Goal: Task Accomplishment & Management: Manage account settings

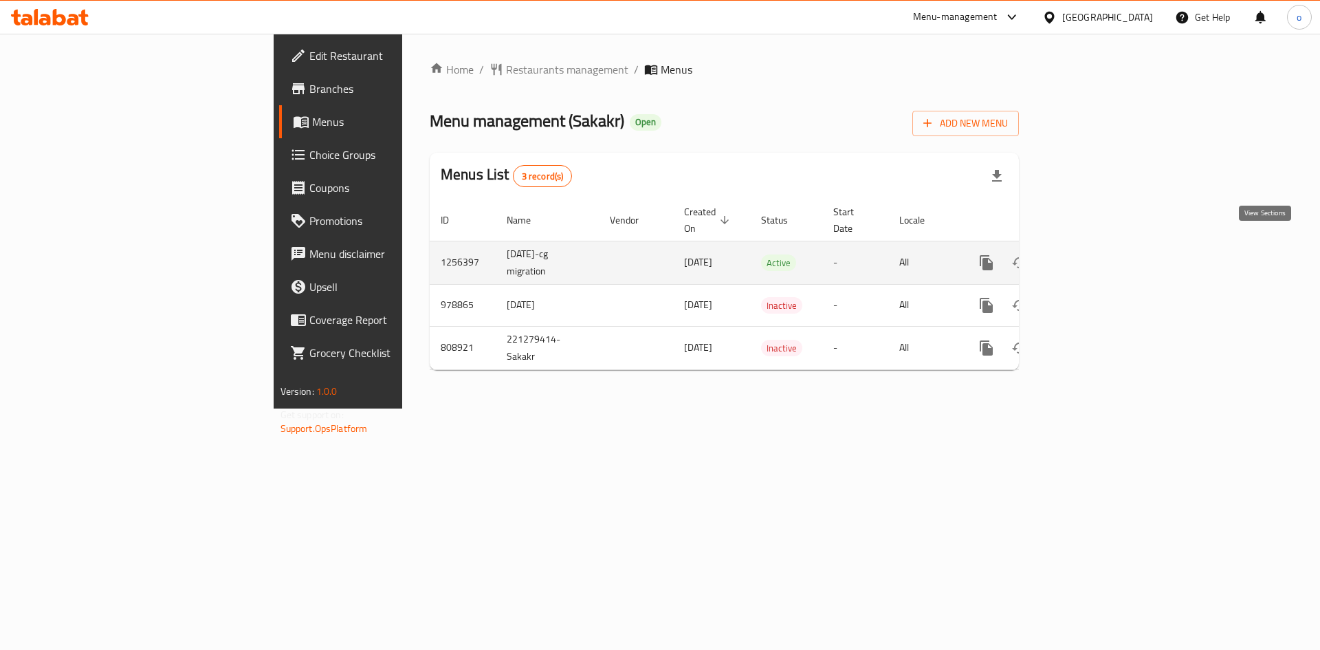
click at [1102, 246] on link "enhanced table" at bounding box center [1085, 262] width 33 height 33
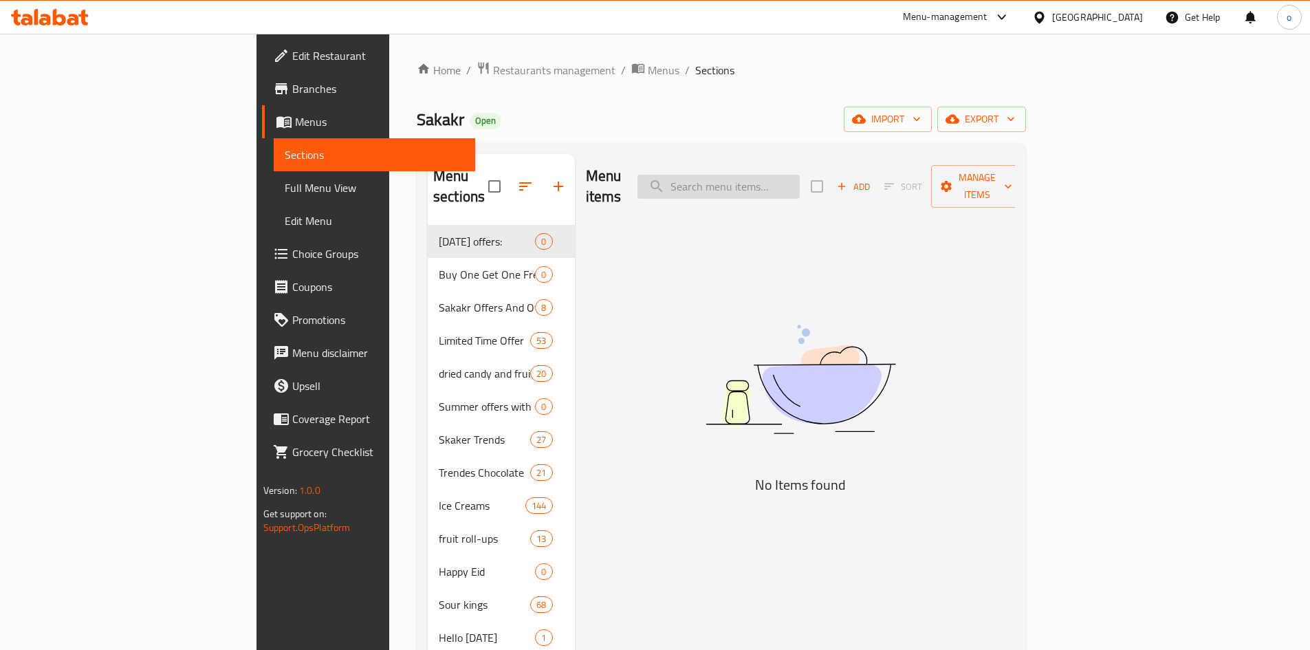
click at [800, 175] on input "search" at bounding box center [718, 187] width 162 height 24
paste input "بسكويت العبد بنكهة البرتقال 250 جرام"
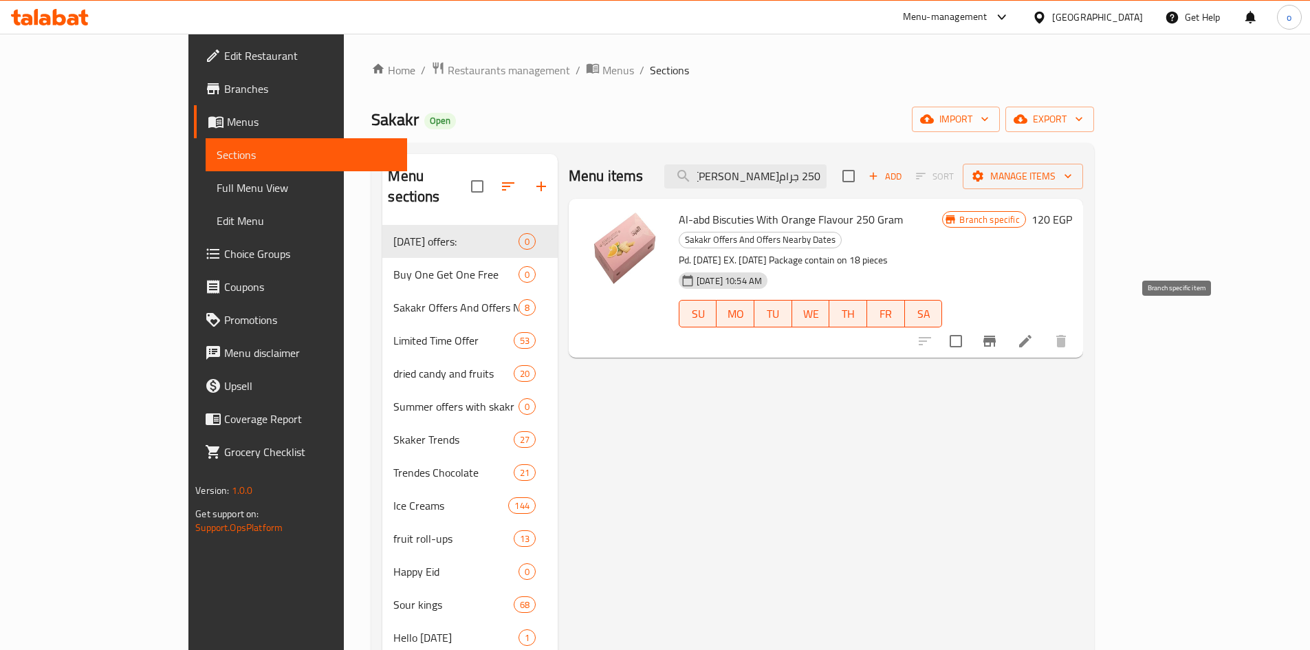
type input "بسكويت العبد بنكهة البرتقال 250 جرام"
click at [1006, 331] on button "Branch-specific-item" at bounding box center [989, 341] width 33 height 33
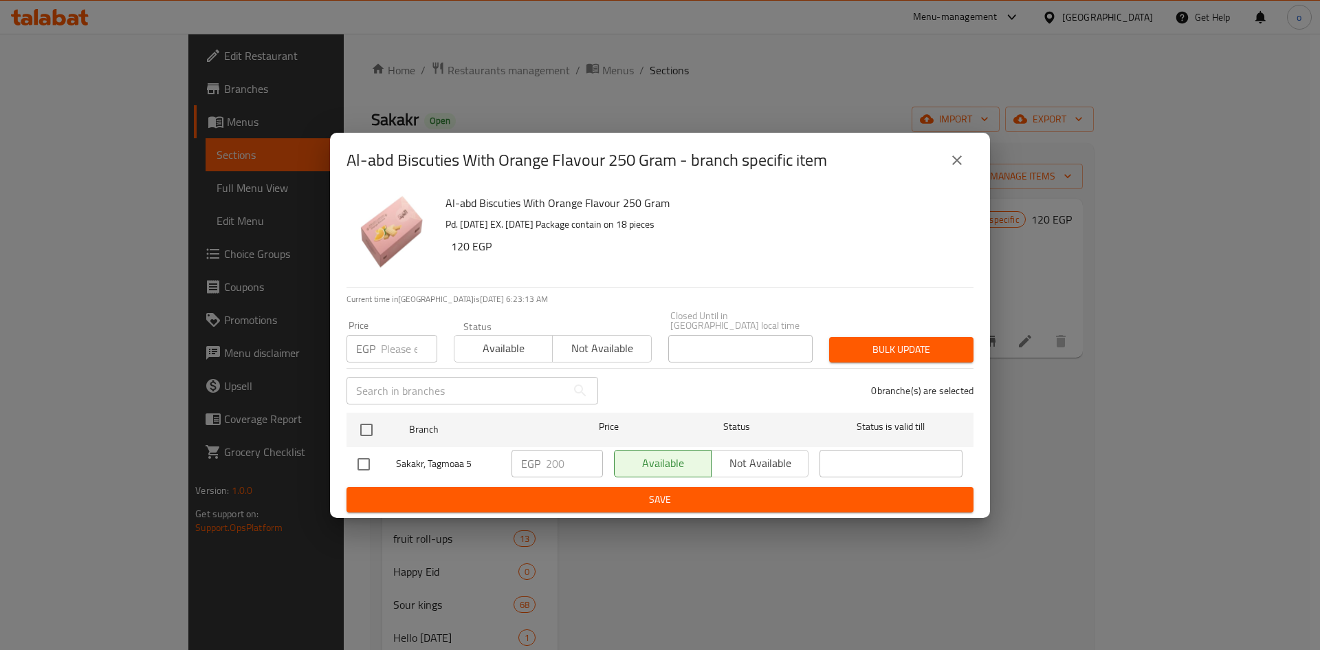
click at [956, 164] on icon "close" at bounding box center [957, 160] width 10 height 10
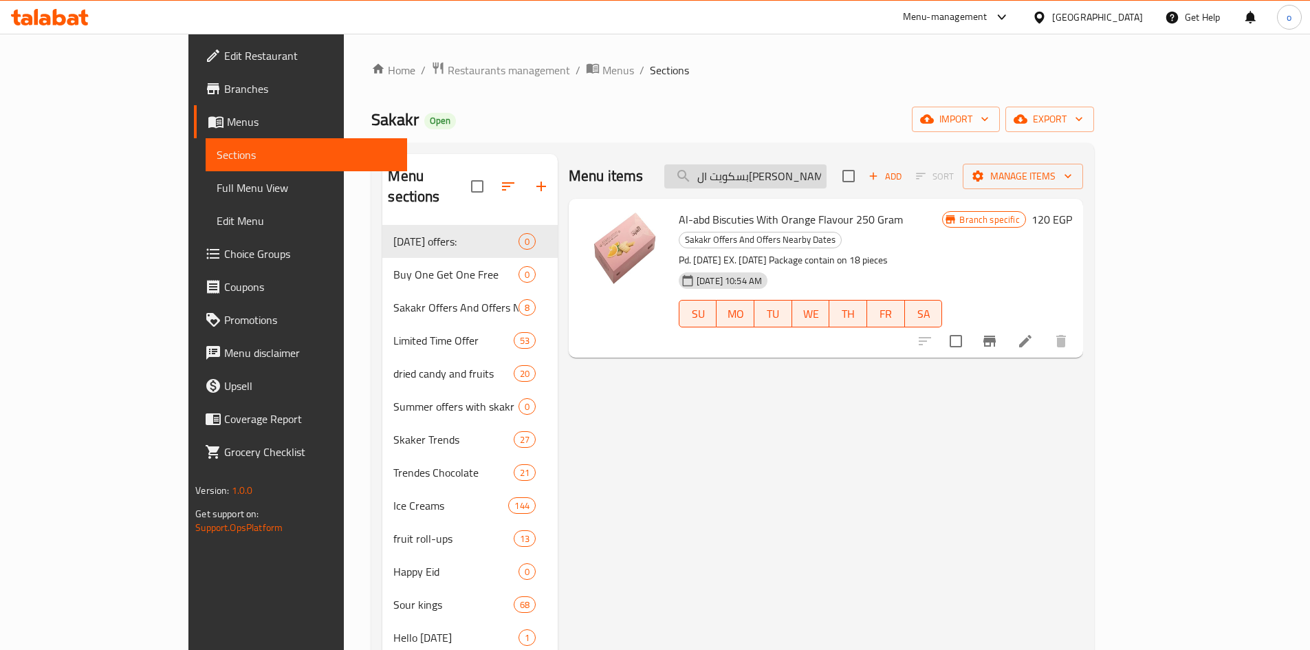
click at [826, 180] on input "بسكويت العبد بنكهة البرتقال 250 جرام" at bounding box center [745, 176] width 162 height 24
paste input "بسكويت العبد بنكهة جوزالهند"
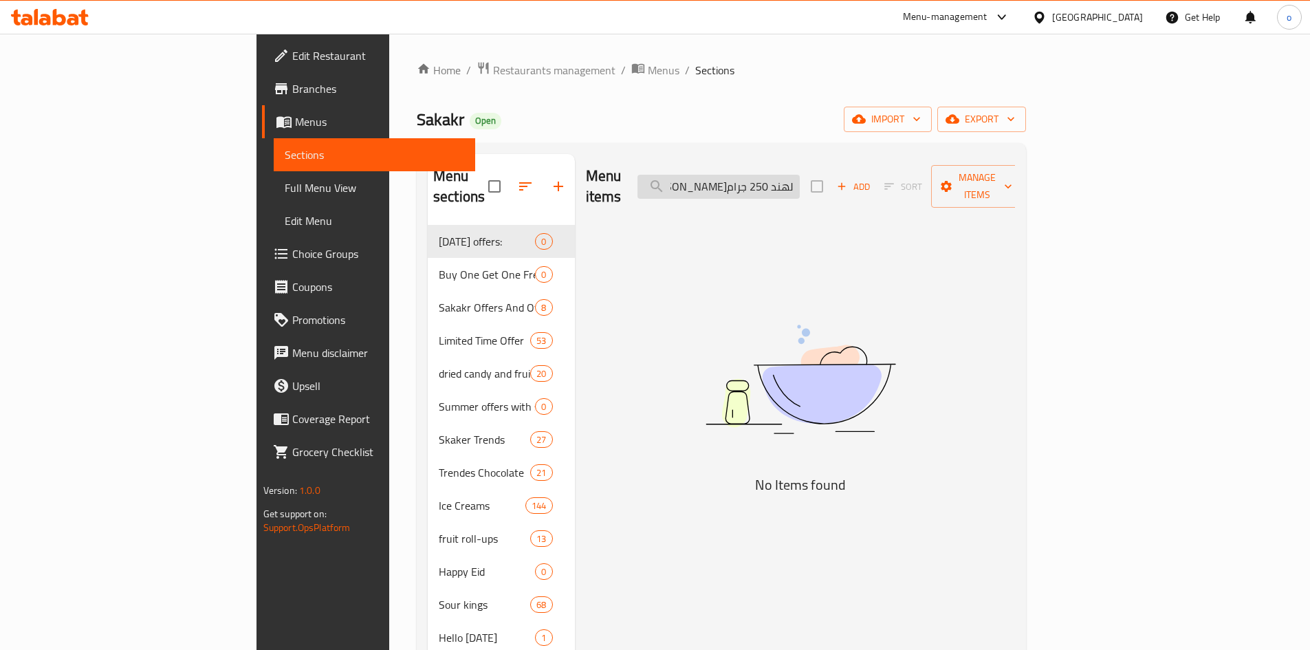
click at [800, 186] on input "بسكويت العبد بنكهة جوزالهند 250 جرام" at bounding box center [718, 187] width 162 height 24
drag, startPoint x: 795, startPoint y: 186, endPoint x: 672, endPoint y: 169, distance: 124.9
click at [672, 169] on div "Menu items بسكويت العبد بنكهة جوزالهند 250 جرام Add Sort Manage items" at bounding box center [801, 186] width 430 height 65
click at [789, 181] on input "بسكويت العبد بنكهة جوزالهند 250 جرام" at bounding box center [718, 187] width 162 height 24
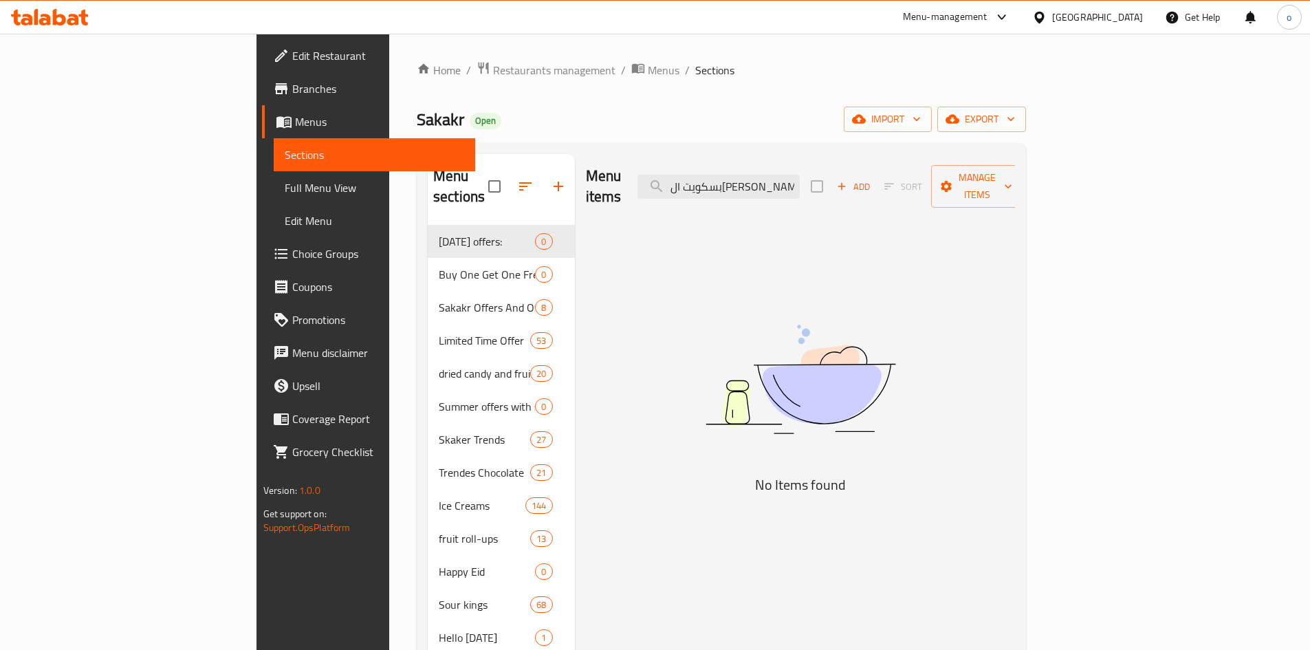
drag, startPoint x: 788, startPoint y: 176, endPoint x: 730, endPoint y: 178, distance: 57.8
click at [730, 178] on div "Menu items بسكويت العبد بنكهة جوزالهند 250 جرام Add Sort Manage items" at bounding box center [801, 186] width 430 height 65
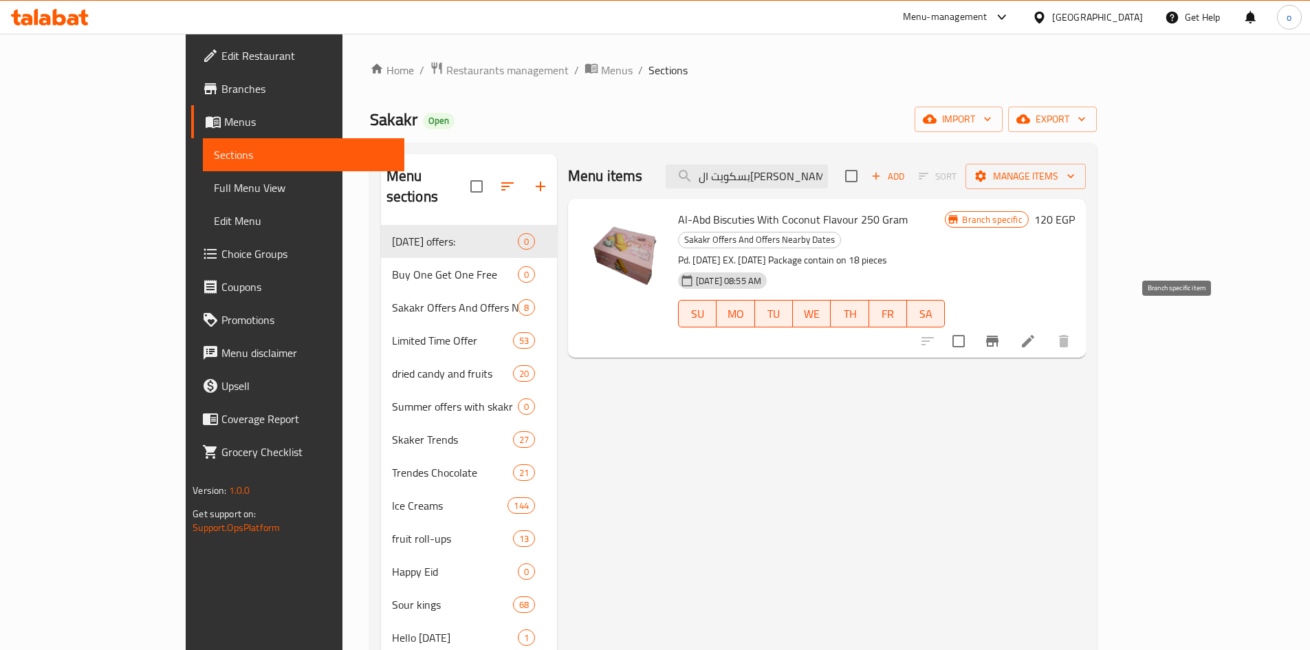
type input "بسكويت العبد بنكهة جوزالهند 250 جرام"
click at [1009, 325] on button "Branch-specific-item" at bounding box center [992, 341] width 33 height 33
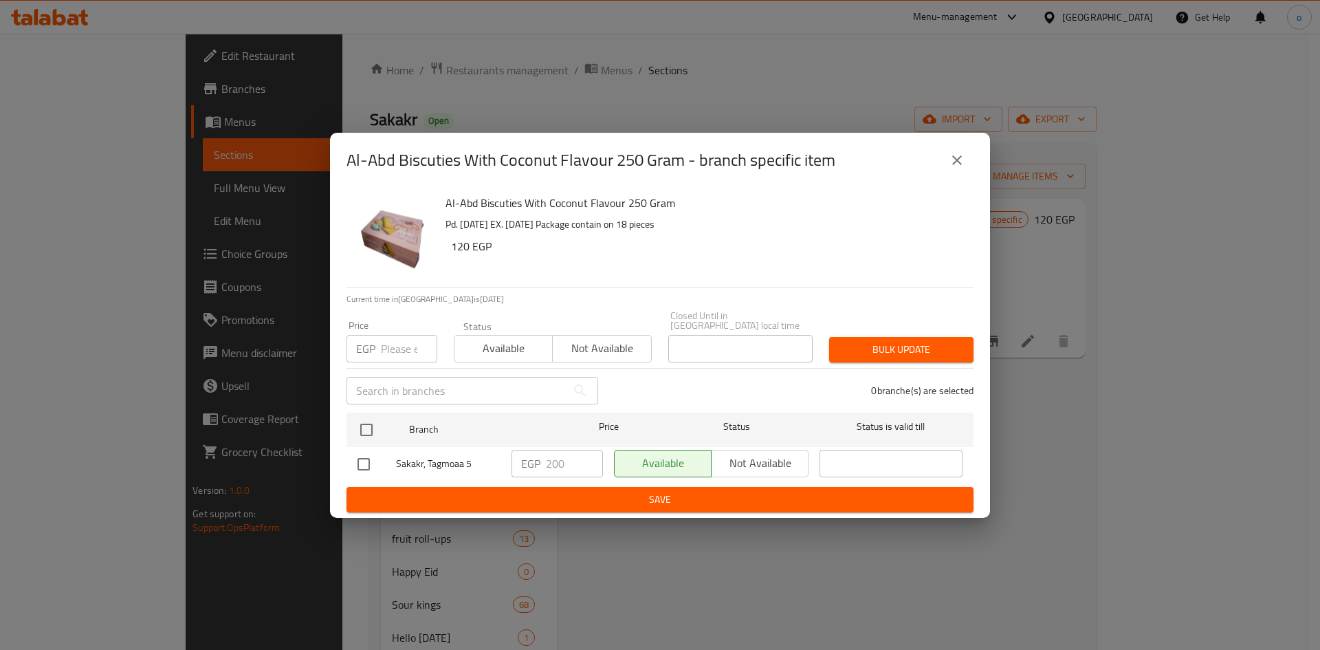
click at [965, 165] on icon "close" at bounding box center [957, 160] width 17 height 17
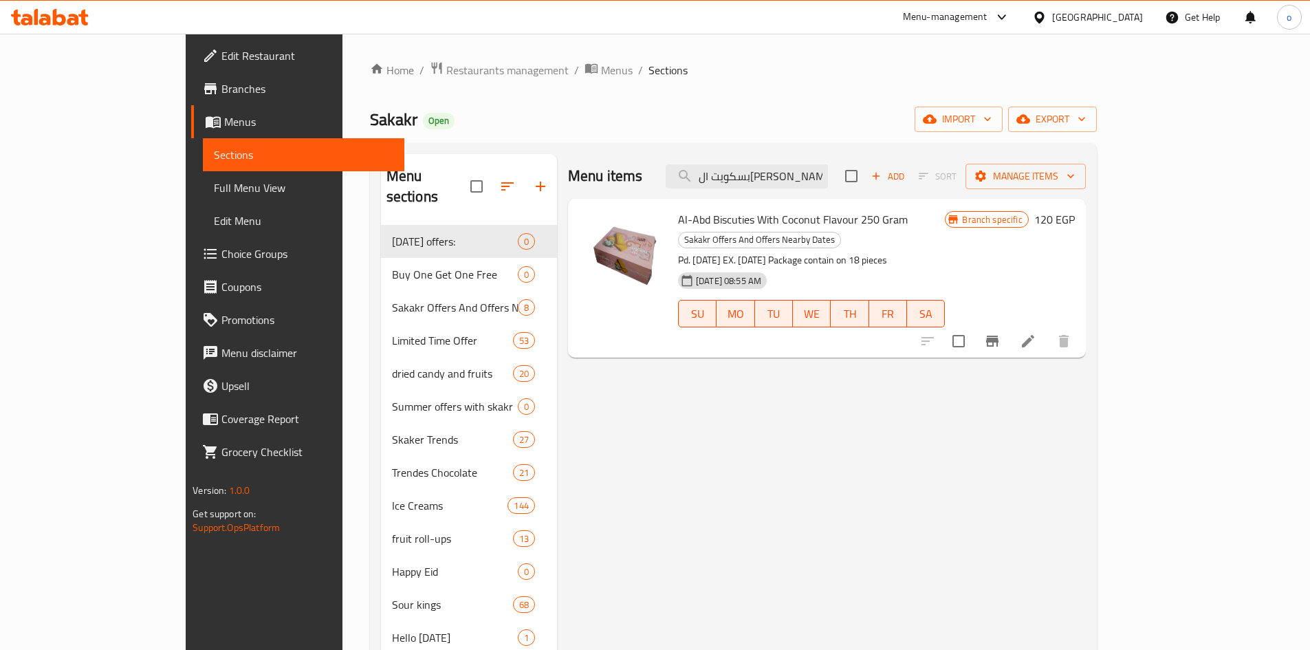
drag, startPoint x: 910, startPoint y: 173, endPoint x: 850, endPoint y: 178, distance: 60.7
click at [910, 173] on div "Menu items بسكويت العبد بنكهة جوزالهند 250 جرام Add Sort Manage items" at bounding box center [827, 176] width 518 height 45
click at [828, 178] on input "بسكويت العبد بنكهة جوزالهند 250 جرام" at bounding box center [747, 176] width 162 height 24
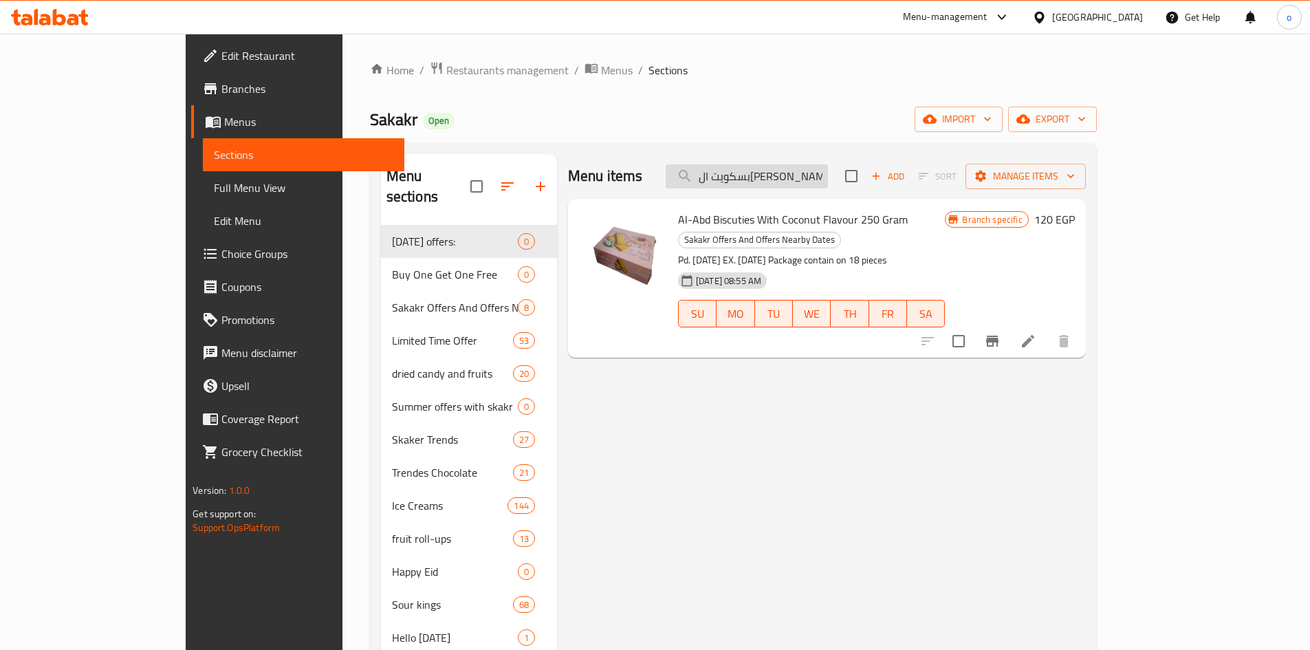
paste input "بسكويت العبد بنكهة الزبدة"
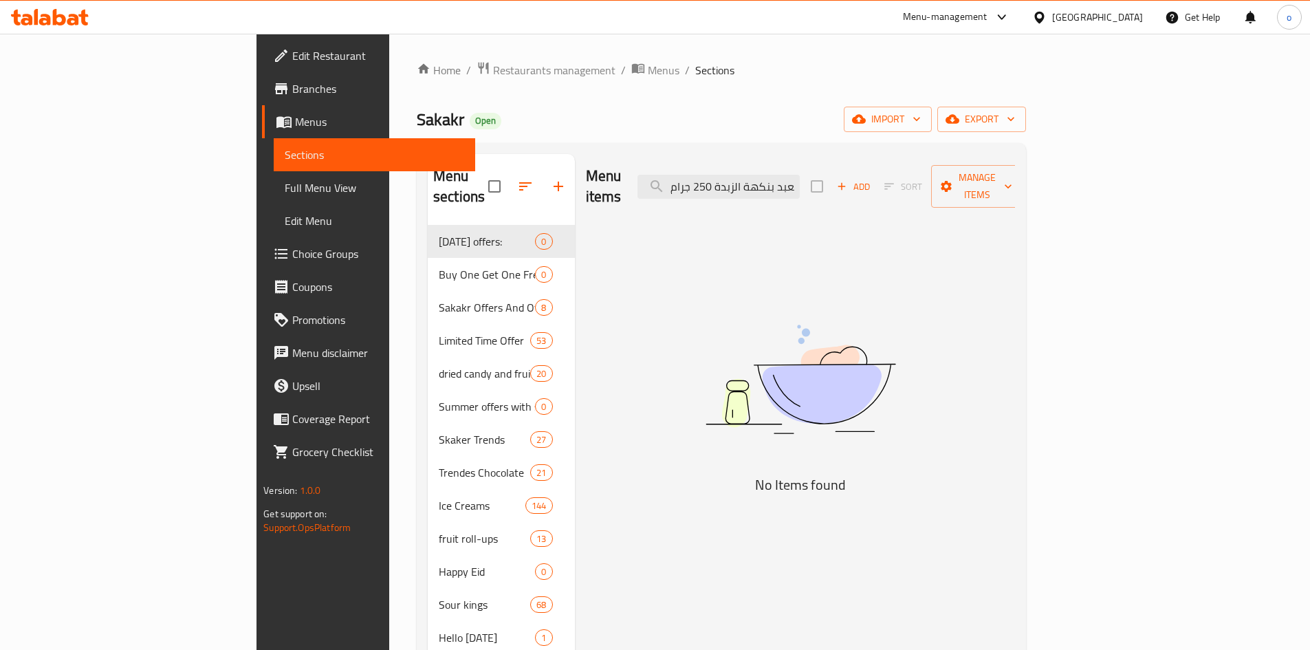
drag, startPoint x: 782, startPoint y: 180, endPoint x: 697, endPoint y: 185, distance: 85.4
click at [697, 185] on div "Menu items بسكويت العبد بنكهة الزبدة 250 جرام Add Sort Manage items" at bounding box center [801, 186] width 430 height 65
click at [800, 179] on input "بسكويت العبد بنكهة الزبدة 250 جرام" at bounding box center [718, 187] width 162 height 24
drag, startPoint x: 782, startPoint y: 181, endPoint x: 682, endPoint y: 190, distance: 100.8
click at [682, 190] on div "Menu items بسكويت العبد بنكهة الزبدة 250 جرام Add Sort Manage items" at bounding box center [801, 186] width 430 height 65
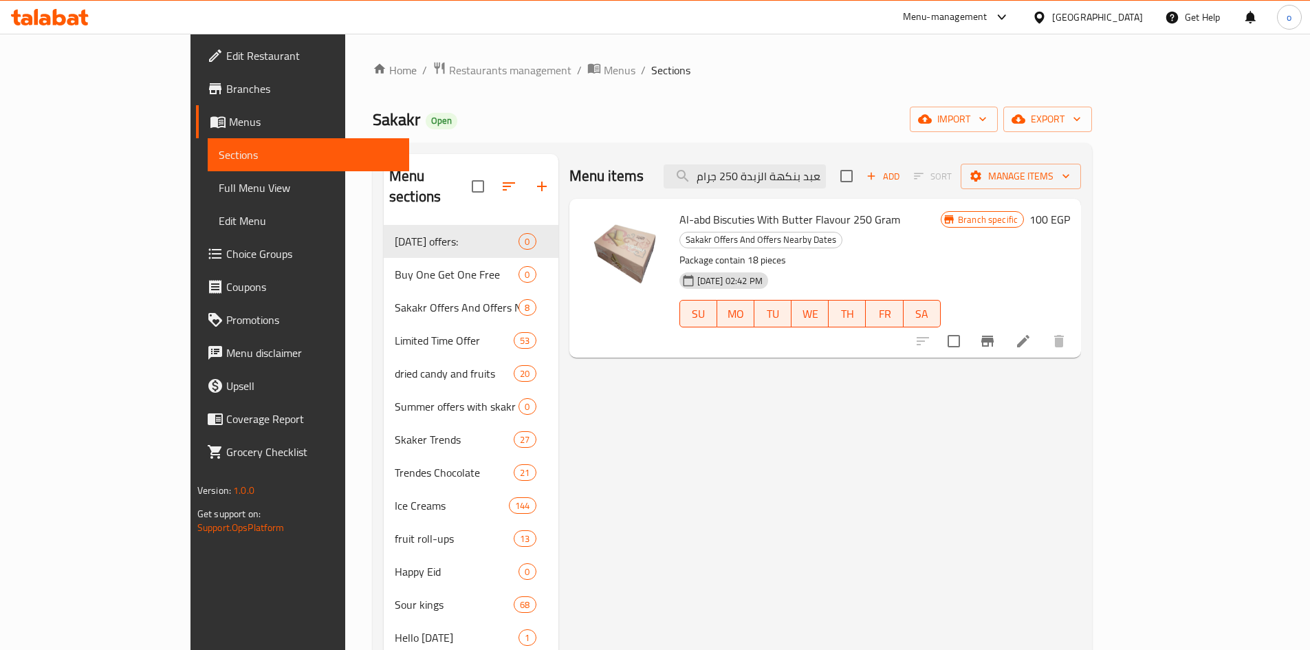
click at [1075, 325] on div at bounding box center [990, 341] width 169 height 33
click at [993, 336] on icon "Branch-specific-item" at bounding box center [987, 341] width 12 height 11
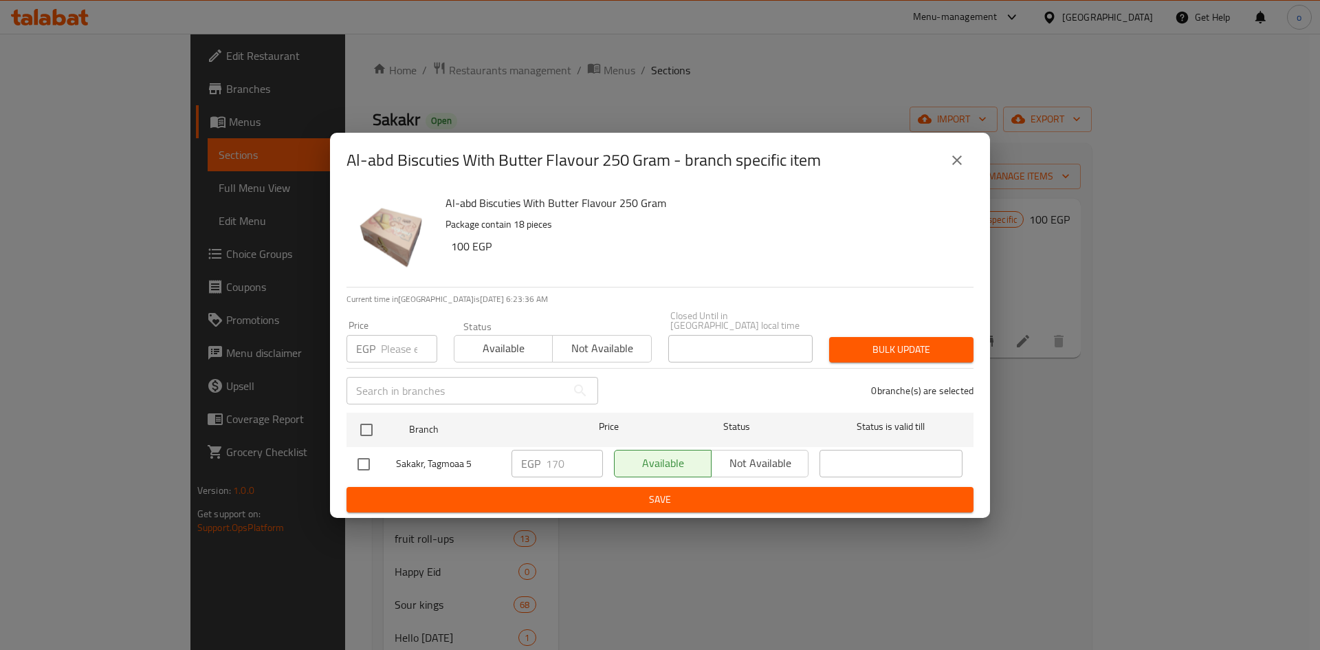
drag, startPoint x: 960, startPoint y: 172, endPoint x: 948, endPoint y: 171, distance: 12.4
click at [961, 168] on icon "close" at bounding box center [957, 160] width 17 height 17
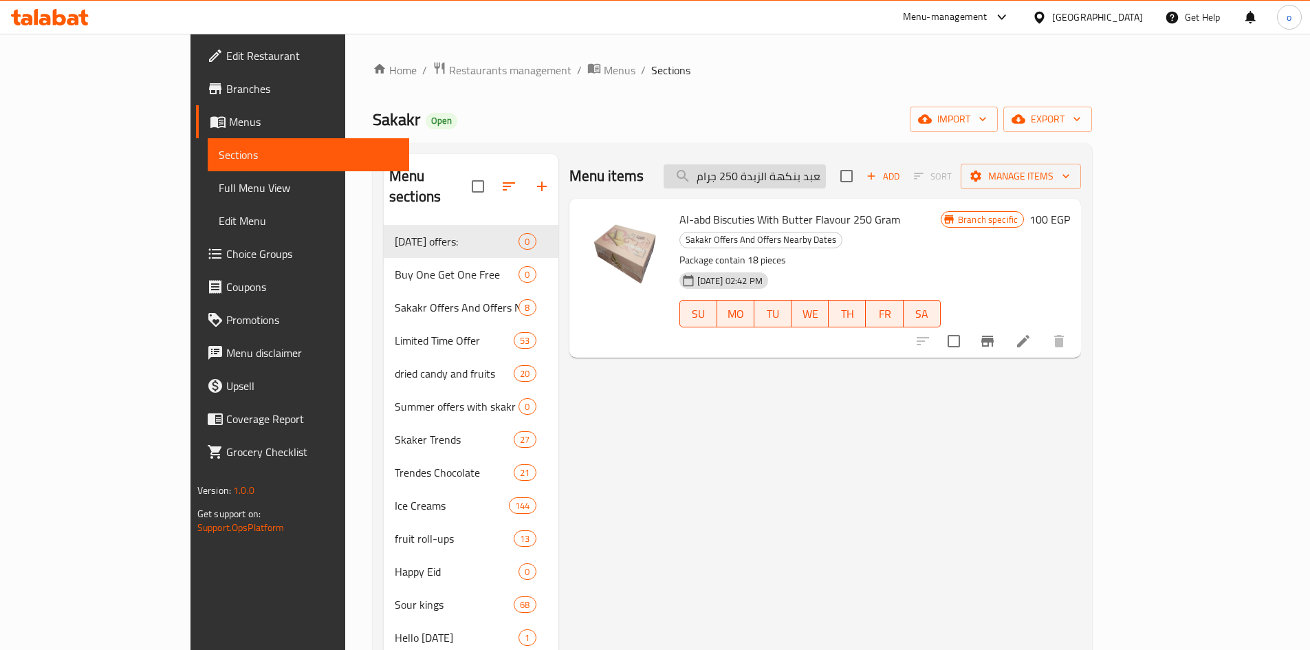
click at [823, 176] on input "بسكويت العبد بنكهة الزبدة 250 جرام" at bounding box center [744, 176] width 162 height 24
paste input "ابو عوف معمول شوكولاتة بيضاء ١٢ قطعة"
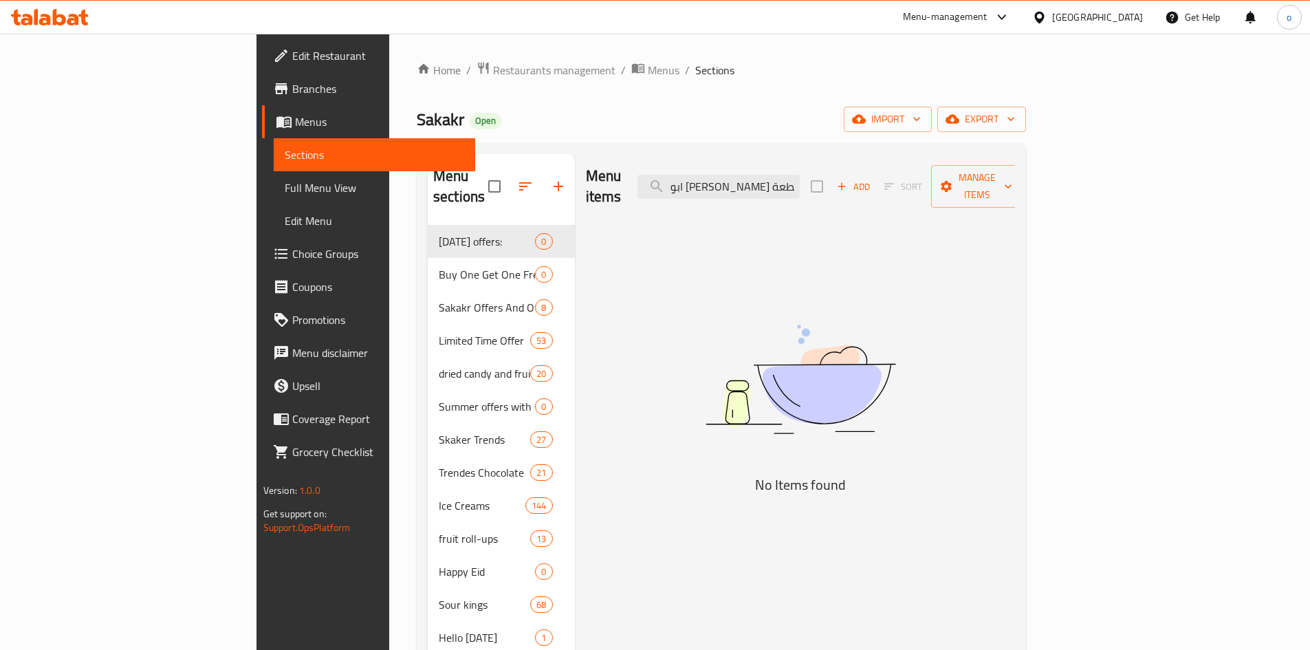
drag, startPoint x: 787, startPoint y: 173, endPoint x: 690, endPoint y: 185, distance: 97.7
click at [690, 185] on div "Menu items ابو عوف معمول شوكولاتة بيضاء ١٢ قطعة Add Sort Manage items" at bounding box center [801, 186] width 430 height 65
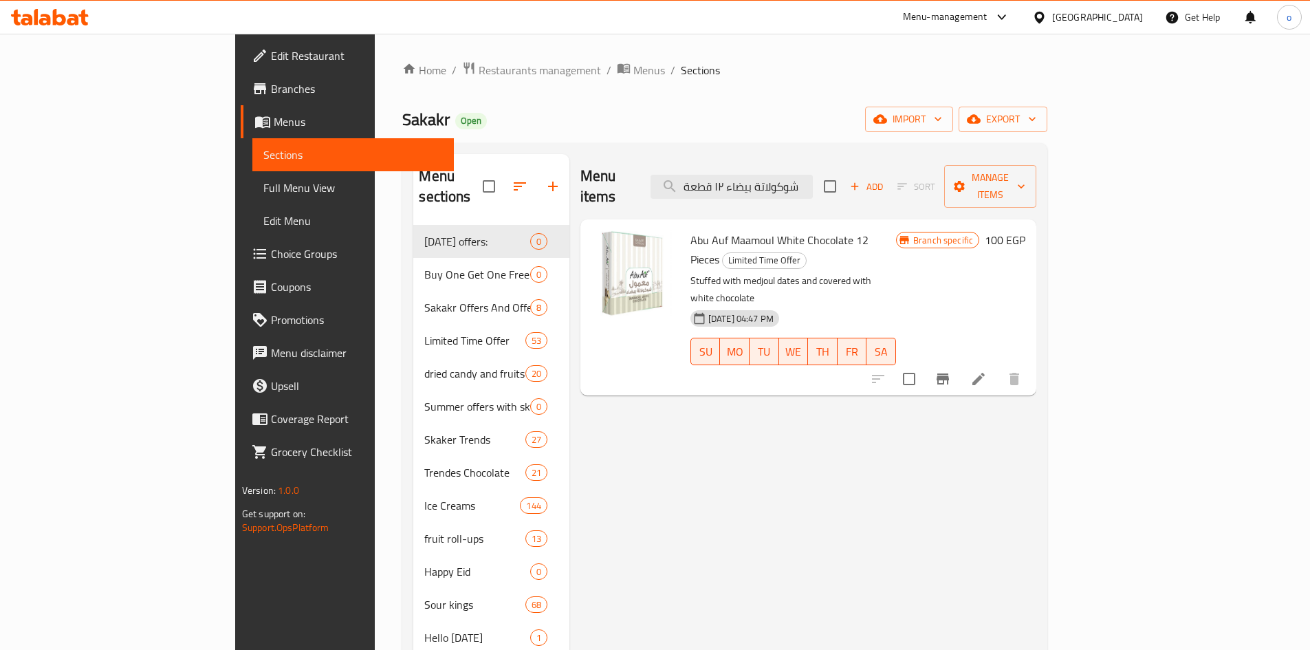
click at [959, 362] on button "Branch-specific-item" at bounding box center [942, 378] width 33 height 33
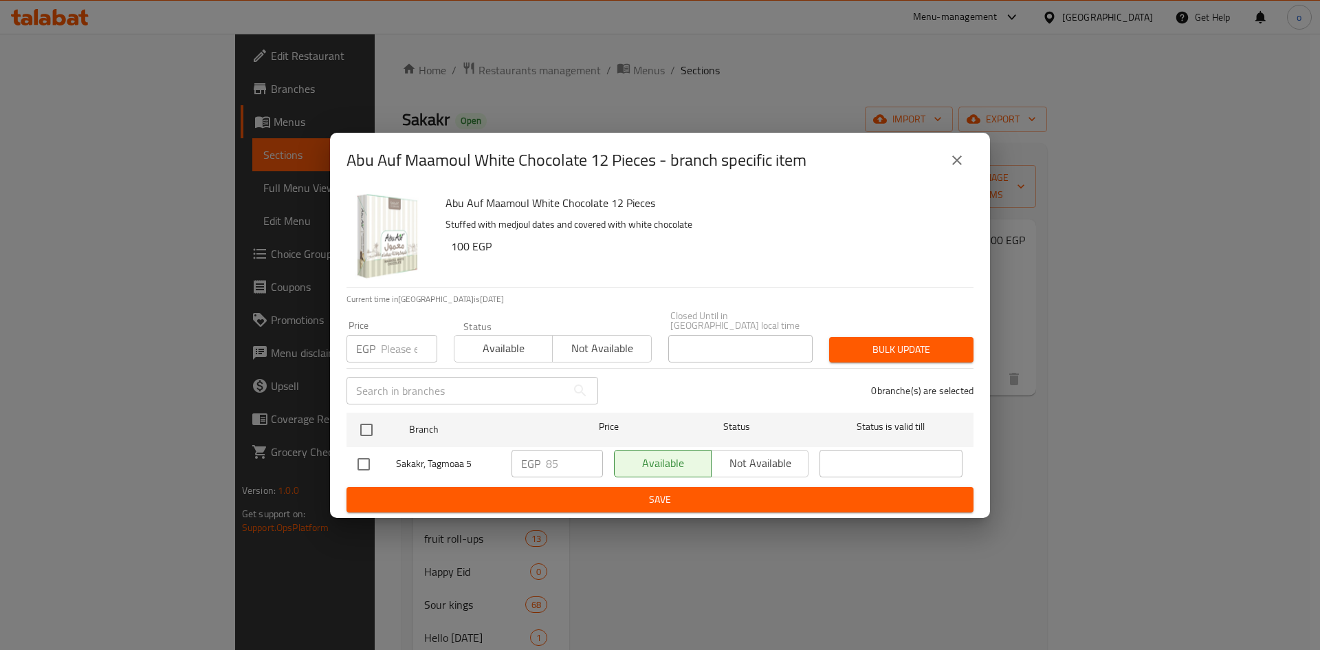
click at [962, 122] on div "Abu Auf Maamoul White Chocolate 12 Pieces - branch specific item Abu Auf Maamou…" at bounding box center [660, 325] width 1320 height 650
click at [958, 162] on icon "close" at bounding box center [957, 160] width 17 height 17
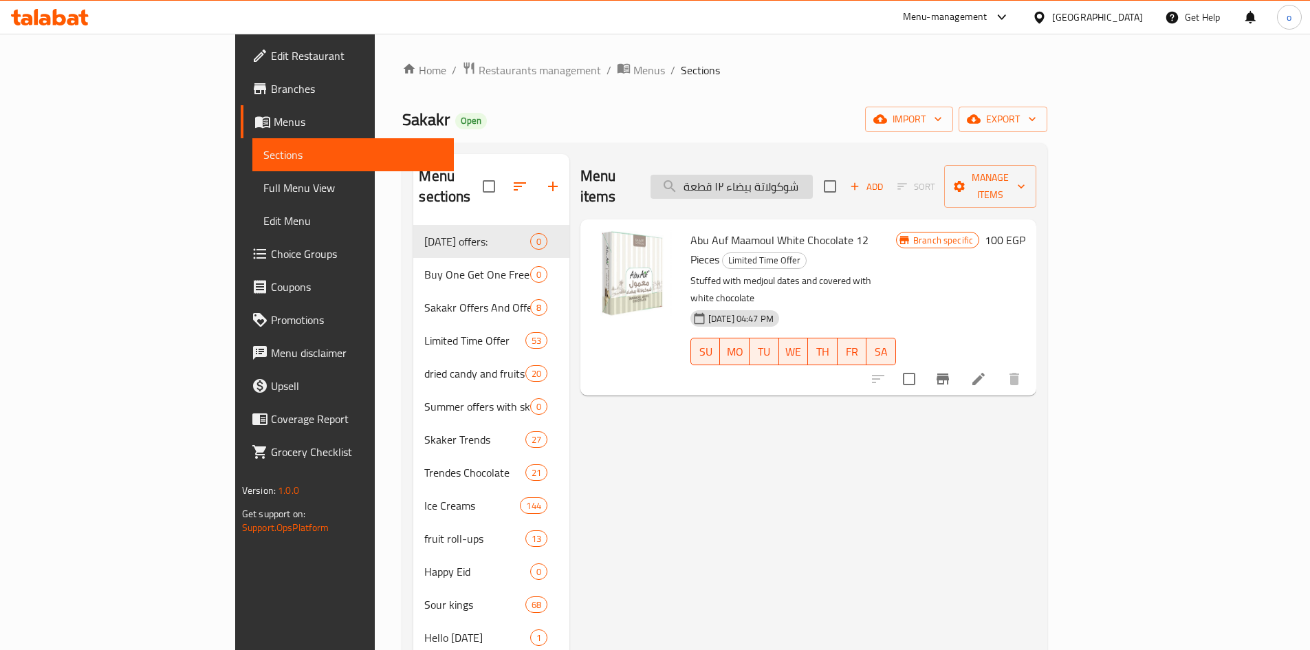
click at [807, 175] on input "شوكولاتة بيضاء ١٢ قطعة" at bounding box center [731, 187] width 162 height 24
click at [808, 175] on input "شوكولاتة بيضاء ١٢ قطعة" at bounding box center [731, 187] width 162 height 24
paste input "اشتري 1 رافايللو ٣٠ جم واحصل علي 1 مجانا"
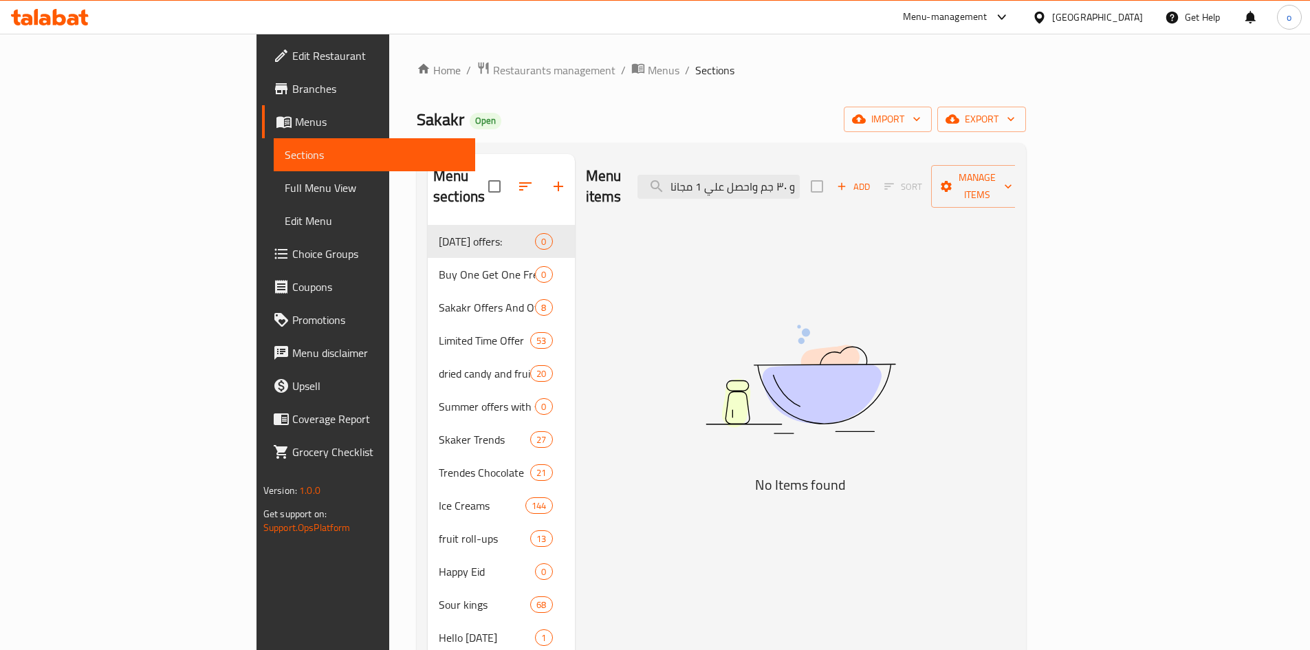
drag, startPoint x: 765, startPoint y: 179, endPoint x: 655, endPoint y: 186, distance: 109.5
click at [655, 186] on div "Menu items اشتري 1 رافايللو ٣٠ جم واحصل علي 1 مجانا Add Sort Manage items" at bounding box center [801, 186] width 430 height 65
click at [767, 179] on input "اشتري 1 رافايللو ٣٠ جم واحصل علي 1 مجانا" at bounding box center [718, 187] width 162 height 24
drag, startPoint x: 833, startPoint y: 173, endPoint x: 1000, endPoint y: 166, distance: 166.5
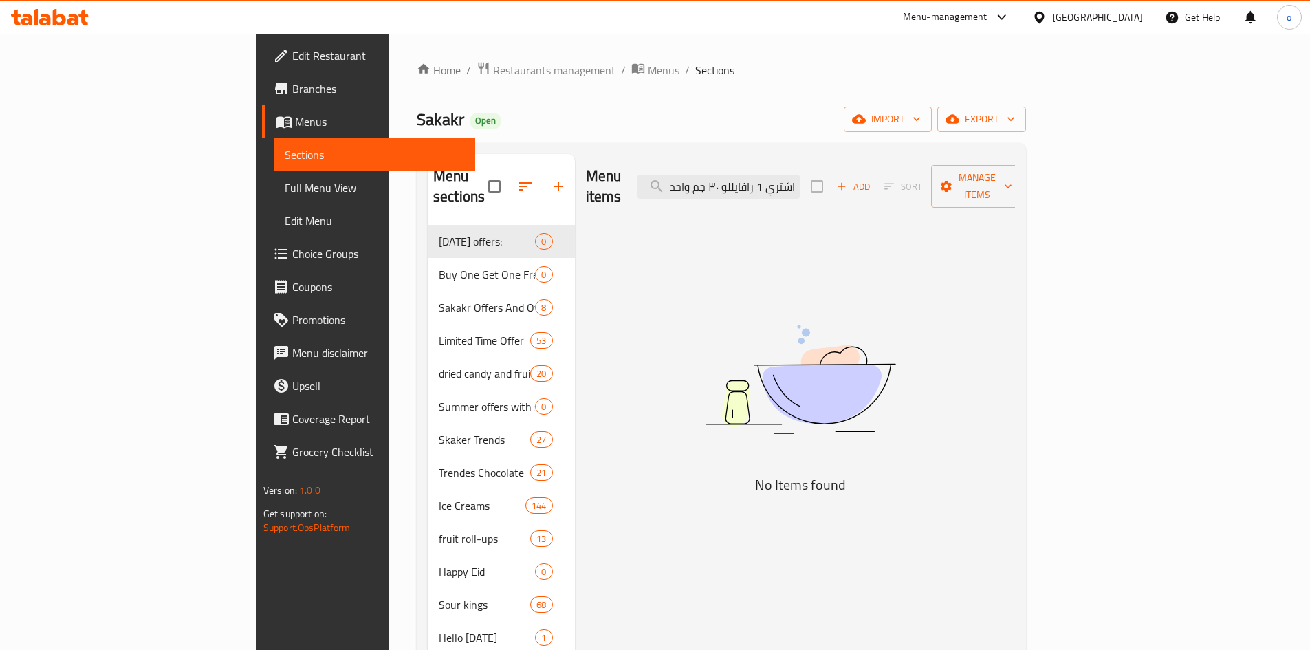
click at [1000, 166] on div "Menu items اشتري 1 رافايللو ٣٠ جم واحصل علي 1 مجانا Add Sort Manage items" at bounding box center [801, 186] width 430 height 65
click at [800, 184] on input "اشتري 1 رافايللو ٣٠ جم واحصل علي 1 مجانا" at bounding box center [718, 187] width 162 height 24
click at [782, 179] on input "اشتري 1 رافايللو ٣٠ جم واحصل علي 1 مجانا" at bounding box center [718, 187] width 162 height 24
drag, startPoint x: 803, startPoint y: 178, endPoint x: 676, endPoint y: 188, distance: 127.6
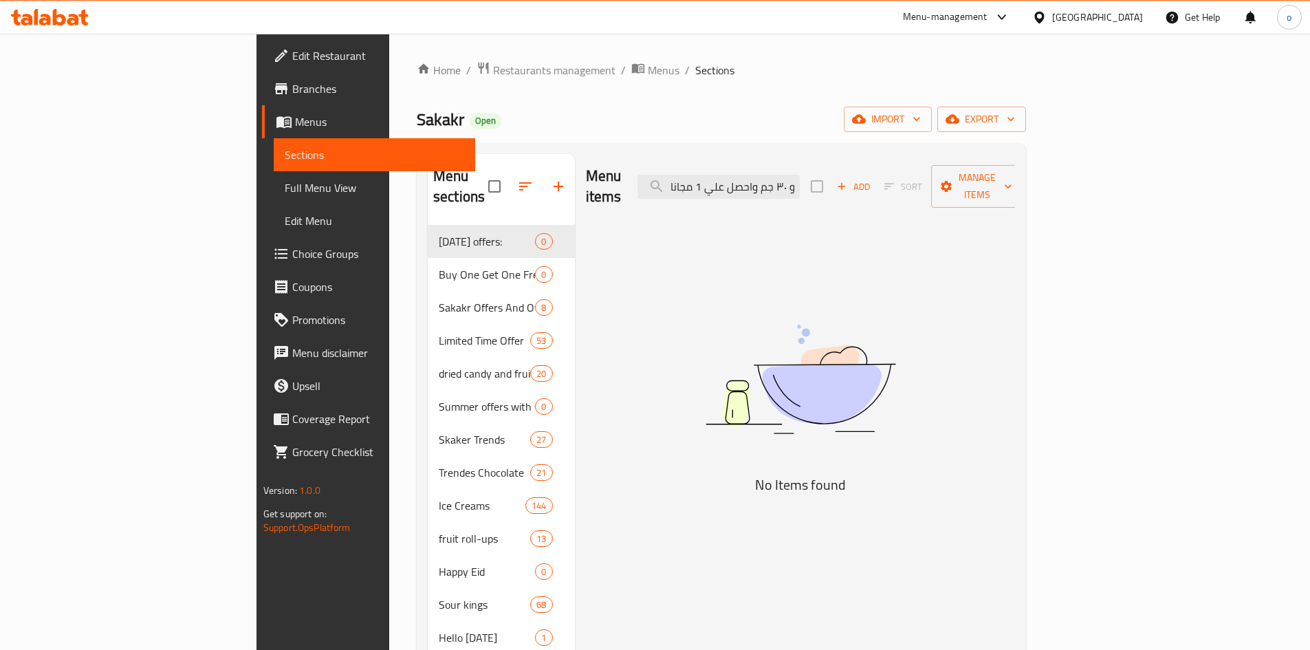
click at [657, 186] on div "Menu items اشتري 1 رافايللو ٣٠ جم واحصل علي 1 مجانا Add Sort Manage items" at bounding box center [801, 186] width 430 height 65
click at [773, 177] on input "اشتري 1 رافايللو ٣٠ جم واحصل علي 1 مجانا" at bounding box center [718, 187] width 162 height 24
drag, startPoint x: 795, startPoint y: 177, endPoint x: 708, endPoint y: 187, distance: 87.2
click at [708, 187] on div "Menu items اشتري 1 رافايللو ٣٠ جم واحصل علي 1 مجانا Add Sort Manage items" at bounding box center [801, 186] width 430 height 65
click at [775, 179] on input "اشتري 1 رافايللو ٣٠ جم واحصل علي 1 مجانا" at bounding box center [718, 187] width 162 height 24
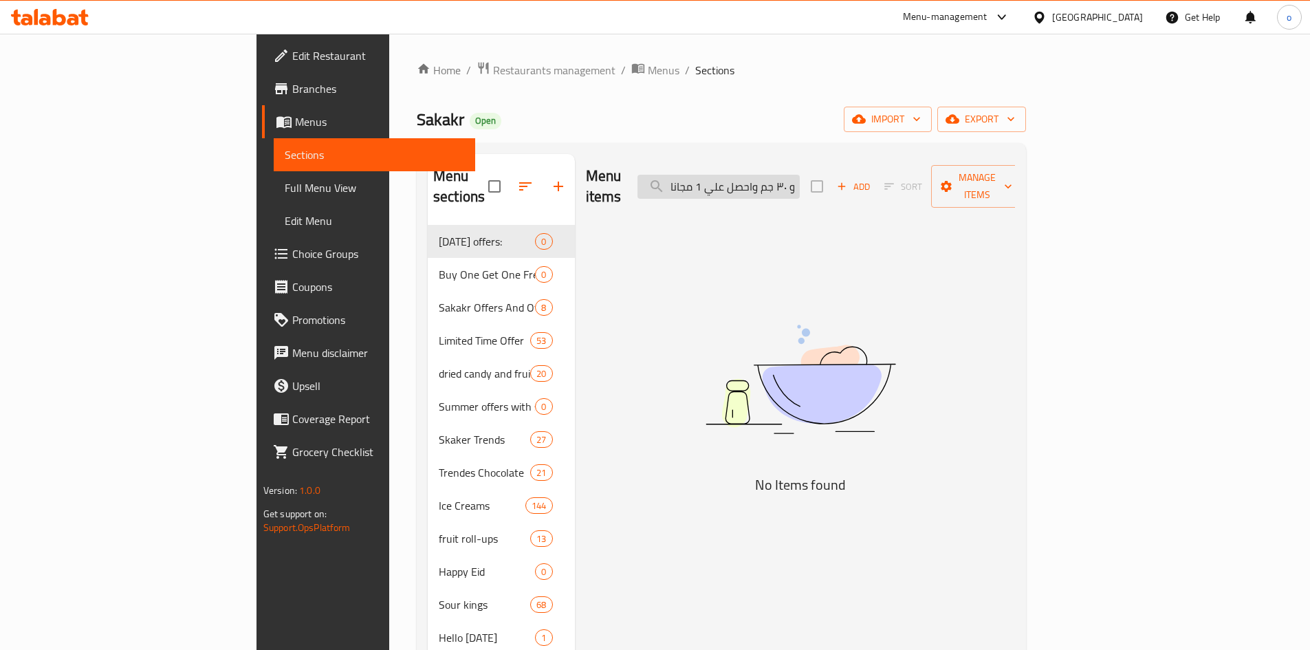
drag, startPoint x: 788, startPoint y: 178, endPoint x: 736, endPoint y: 182, distance: 51.7
click at [736, 182] on input "اشتري 1 رافايللو ٣٠ جم واحصل علي 1 مجانا" at bounding box center [718, 187] width 162 height 24
drag, startPoint x: 741, startPoint y: 184, endPoint x: 685, endPoint y: 187, distance: 55.8
click at [685, 187] on div "Menu items اشتري 1 رافايللو ٣٠ جم واحصل Add Sort Manage items" at bounding box center [801, 186] width 430 height 65
drag, startPoint x: 786, startPoint y: 180, endPoint x: 744, endPoint y: 190, distance: 43.0
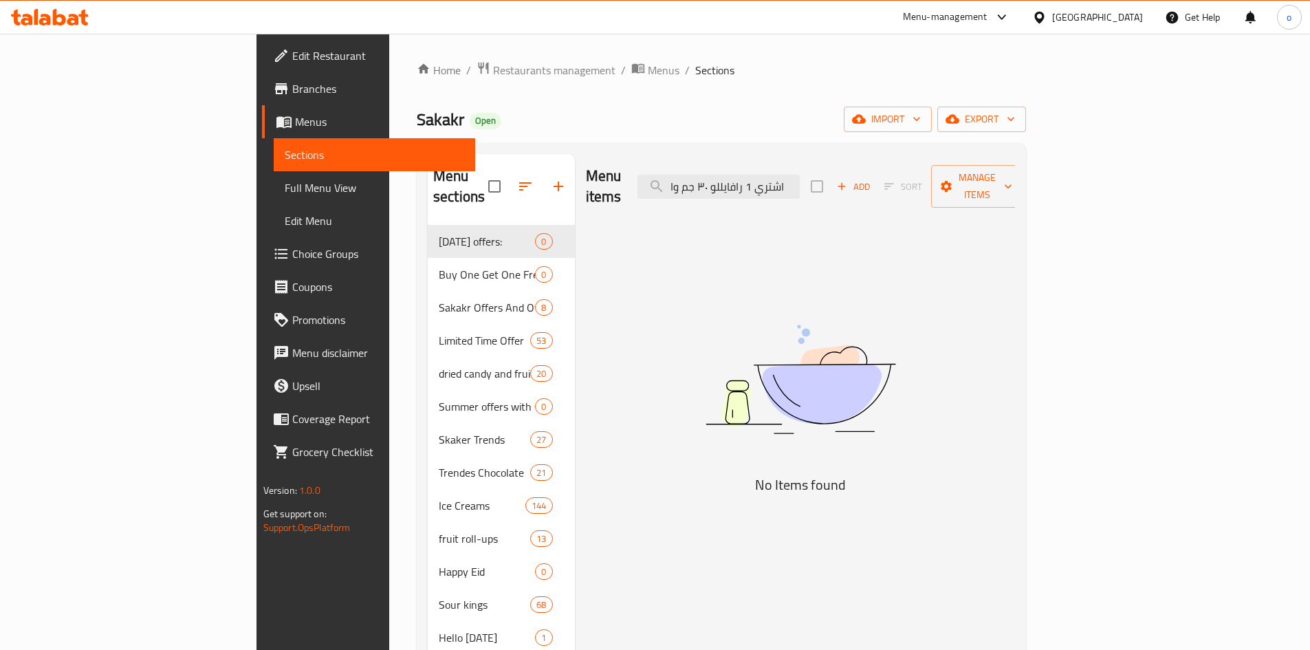
click at [707, 190] on div "Menu items اشتري 1 رافايللو ٣٠ جم وا Add Sort Manage items" at bounding box center [801, 186] width 430 height 65
drag, startPoint x: 737, startPoint y: 188, endPoint x: 713, endPoint y: 196, distance: 25.2
click at [701, 198] on div "Menu items اشتري 1 رافايللو ٣٠ ج Add Sort Manage items" at bounding box center [801, 186] width 430 height 65
type input "اشتري 1 رافايللو"
drag, startPoint x: 859, startPoint y: 183, endPoint x: 768, endPoint y: 182, distance: 91.4
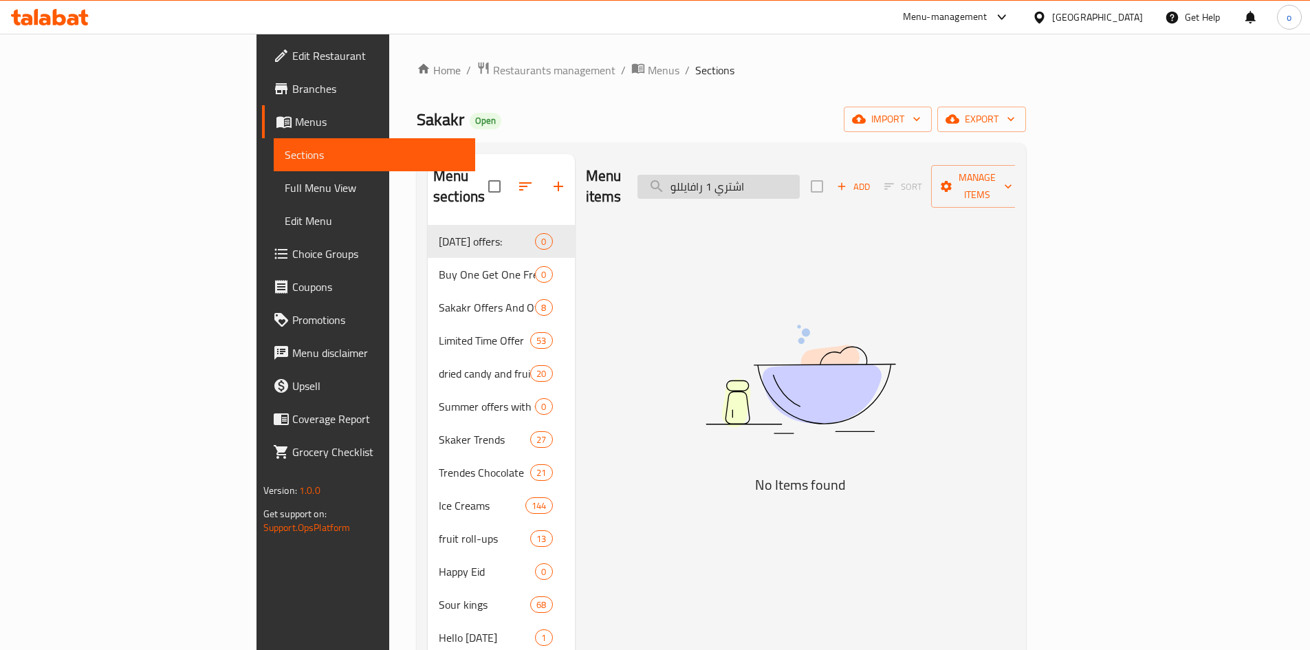
click at [675, 181] on div "Menu items اشتري 1 رافايللو Add Sort Manage items" at bounding box center [801, 186] width 430 height 65
click at [776, 183] on input "اشتري 1 رافايللو" at bounding box center [718, 187] width 162 height 24
click at [792, 182] on input "اشتري 1 رافايللو" at bounding box center [718, 187] width 162 height 24
click at [791, 182] on input "اشتري 1 رافايللو" at bounding box center [718, 187] width 162 height 24
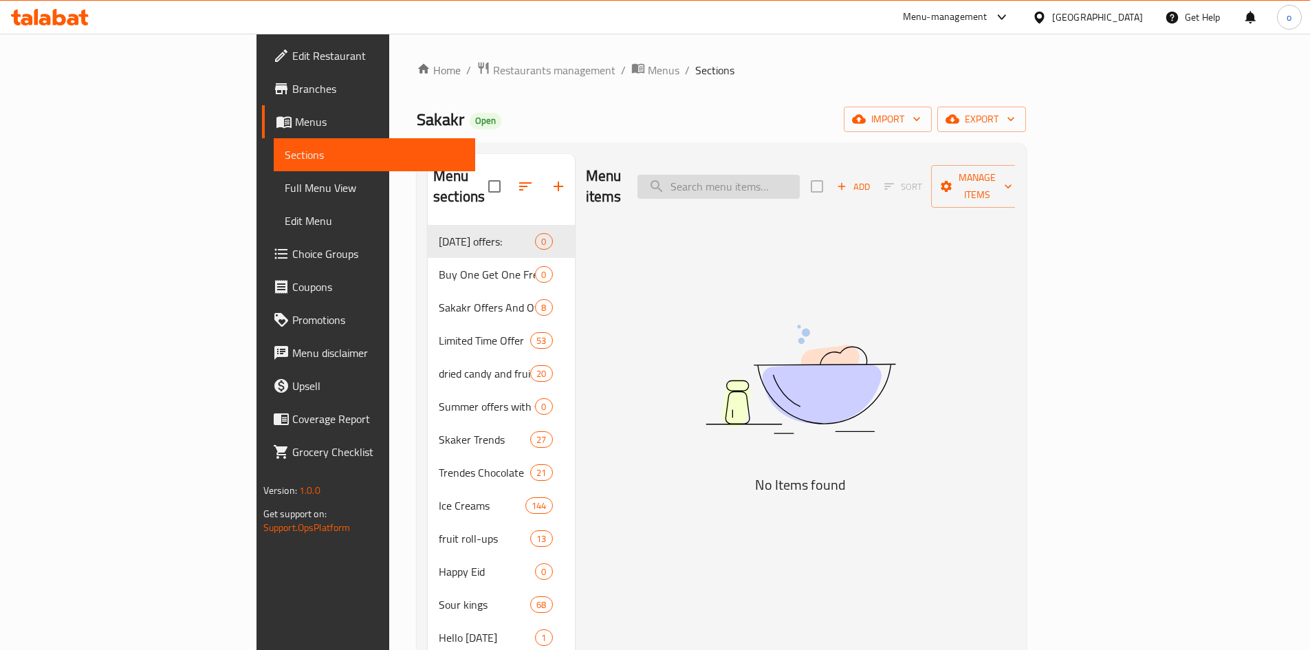
paste input "اشتري 1 رافايللو ٣٠ جم واحصل علي 1 مجانا"
drag, startPoint x: 795, startPoint y: 182, endPoint x: 736, endPoint y: 186, distance: 60.0
click at [696, 180] on div "Menu items اشتري 1 رافايللو ٣٠ جم واحصل علي 1 مجانا Add Sort Manage items" at bounding box center [801, 186] width 430 height 65
click at [791, 183] on input "اشتري 1 رافايللو ٣٠ جم واحصل علي 1 مجانا" at bounding box center [718, 187] width 162 height 24
drag, startPoint x: 798, startPoint y: 180, endPoint x: 721, endPoint y: 189, distance: 78.2
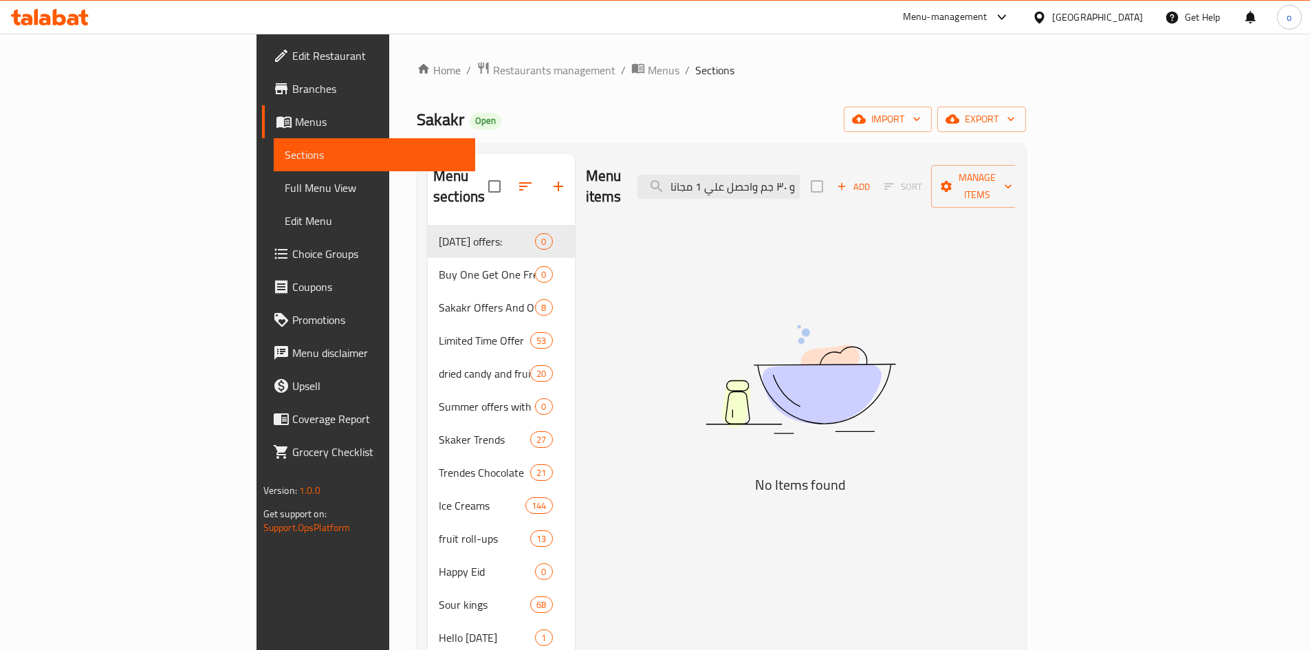
click at [721, 189] on div "Menu items اشتري 1 رافايللو ٣٠ جم واحصل علي 1 مجانا Add Sort Manage items" at bounding box center [801, 186] width 430 height 65
click at [808, 190] on div "Menu items اشتري 1 رافايللو ٣٠ جم واحصل علي 1 مجانا Add Sort Manage items" at bounding box center [801, 186] width 430 height 65
drag, startPoint x: 782, startPoint y: 179, endPoint x: 693, endPoint y: 181, distance: 89.4
click at [693, 181] on div "Menu items اشتري 1 رافايللو ٣٠ جم واحصل علي 1 مجانا Add Sort Manage items" at bounding box center [801, 186] width 430 height 65
click at [800, 181] on input "اشتري 1 رافايللو ٣٠ جم واحصل علي 1 مجانا" at bounding box center [718, 187] width 162 height 24
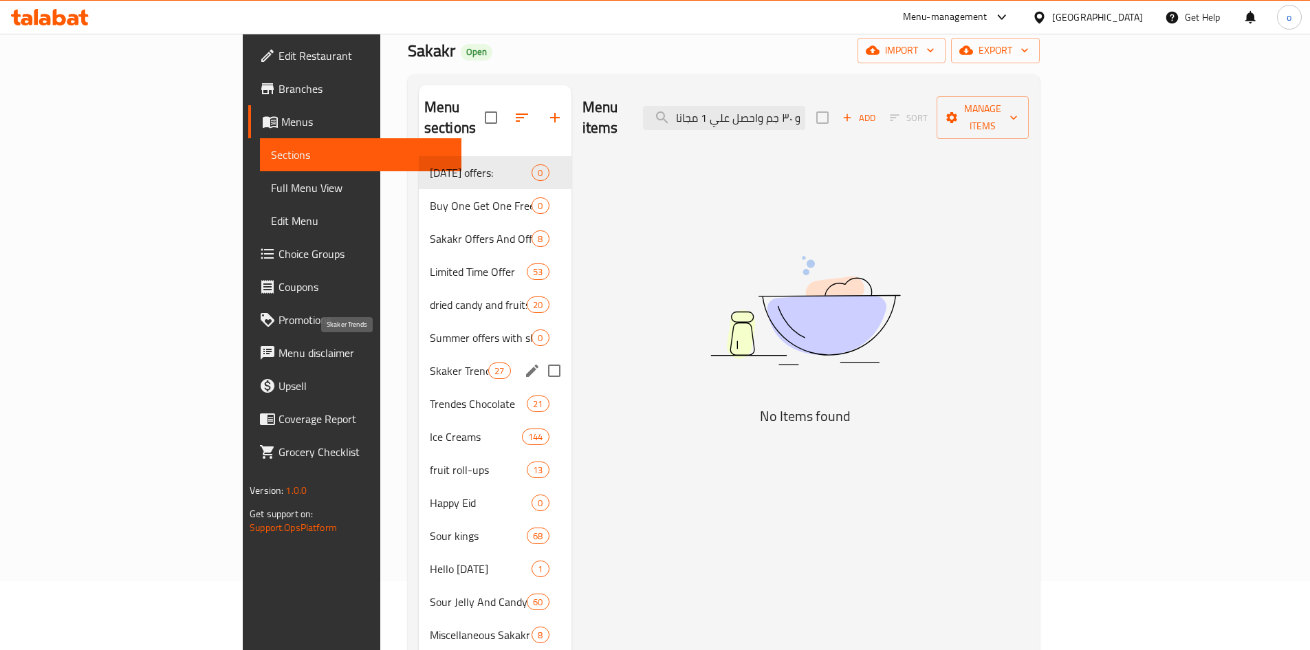
scroll to position [138, 0]
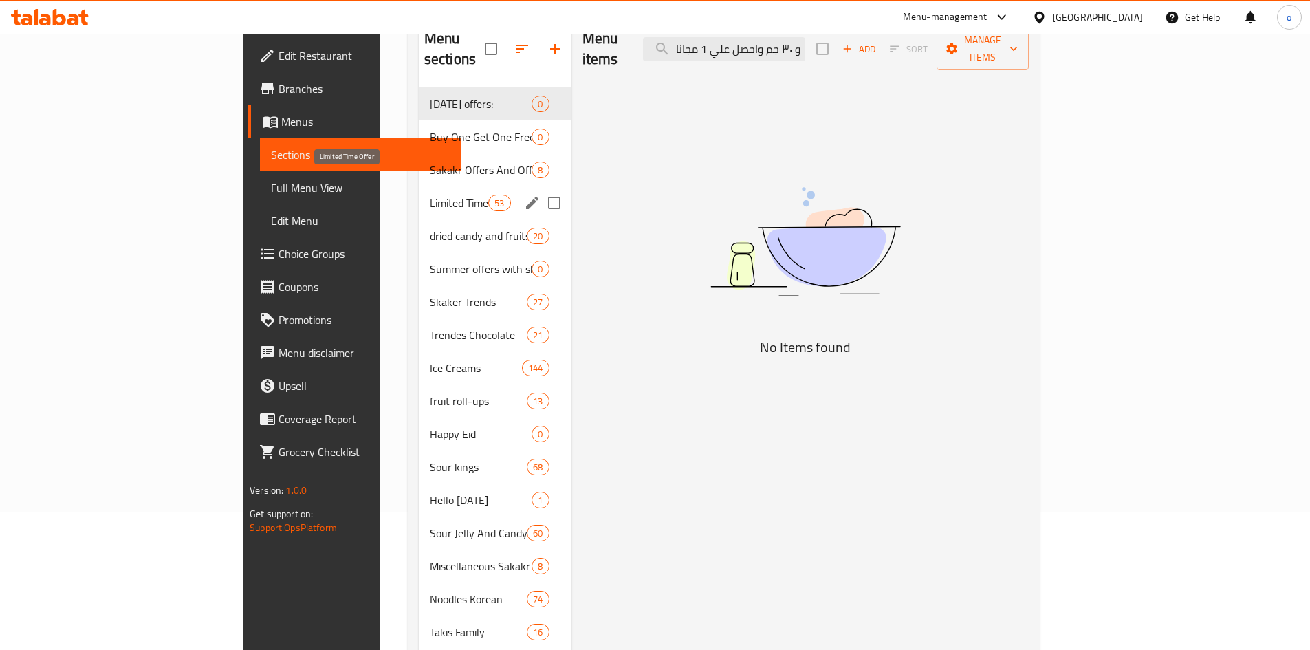
click at [430, 195] on span "Limited Time Offer" at bounding box center [459, 203] width 58 height 17
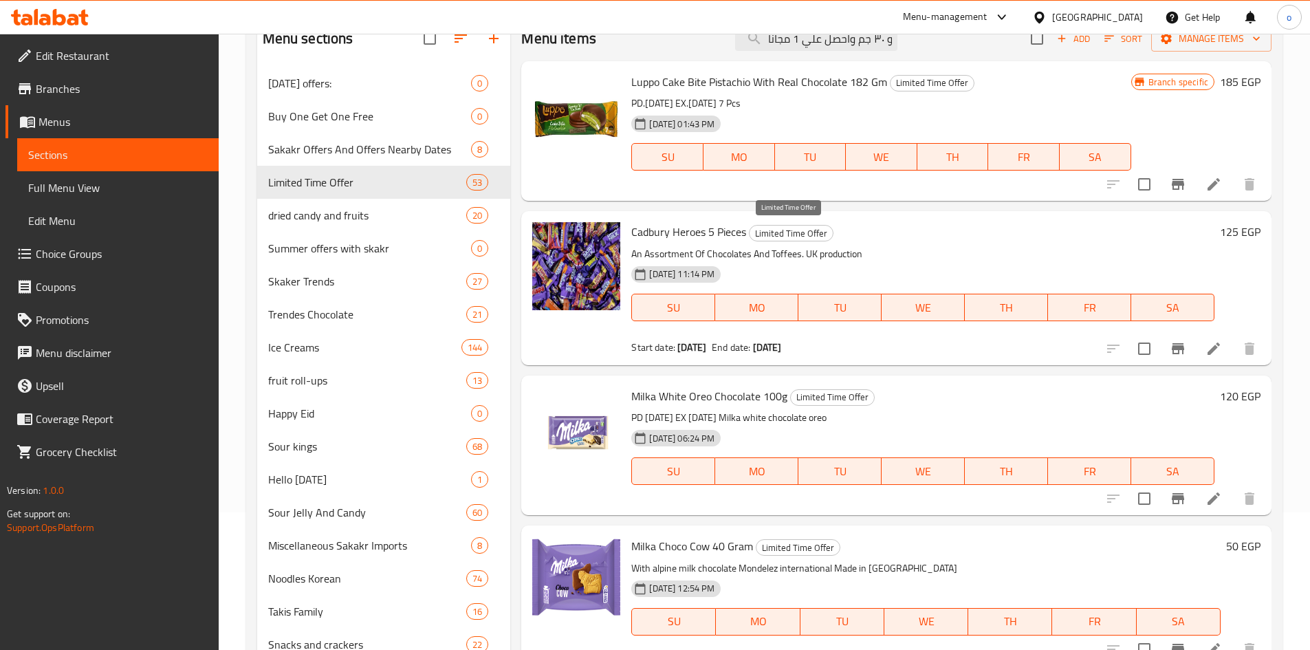
scroll to position [69, 0]
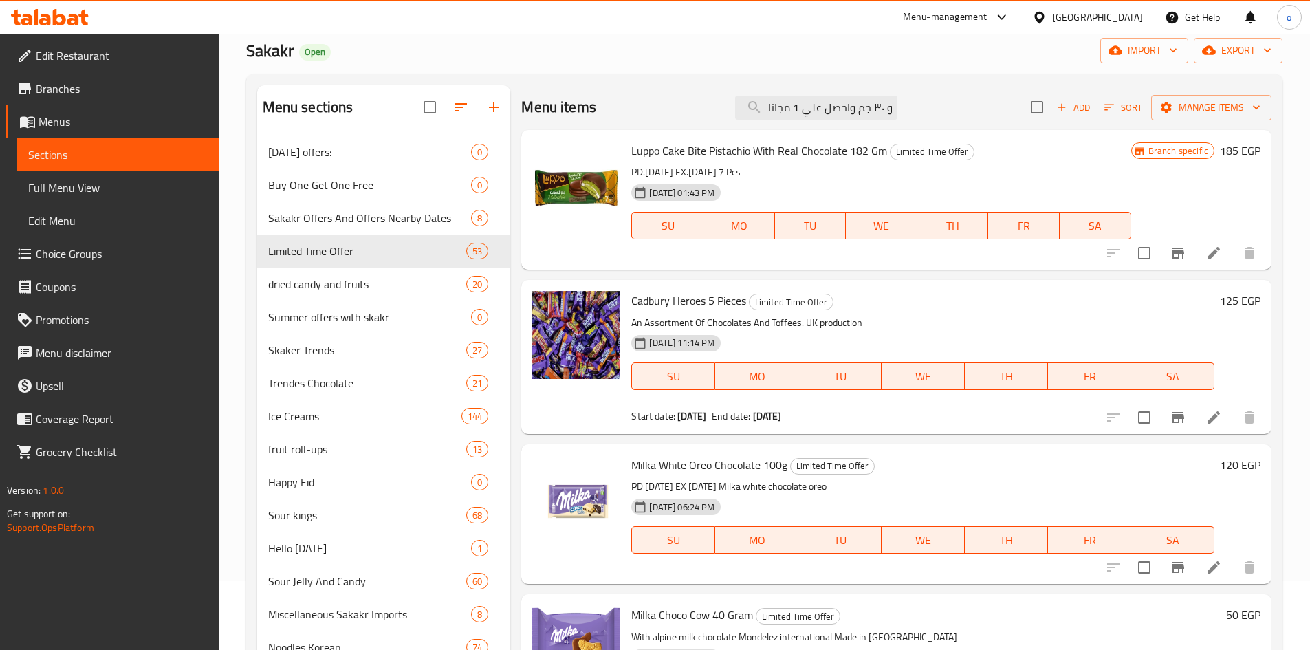
drag, startPoint x: 826, startPoint y: 112, endPoint x: 712, endPoint y: 107, distance: 114.2
click at [712, 107] on div "Menu items اشتري 1 رافايللو ٣٠ جم واحصل علي 1 مجانا Add Sort Manage items" at bounding box center [896, 107] width 750 height 45
drag, startPoint x: 834, startPoint y: 106, endPoint x: 819, endPoint y: 109, distance: 15.4
click at [819, 109] on input "اشتري 1 رافايللو ٣٠ جم واحص" at bounding box center [816, 108] width 162 height 24
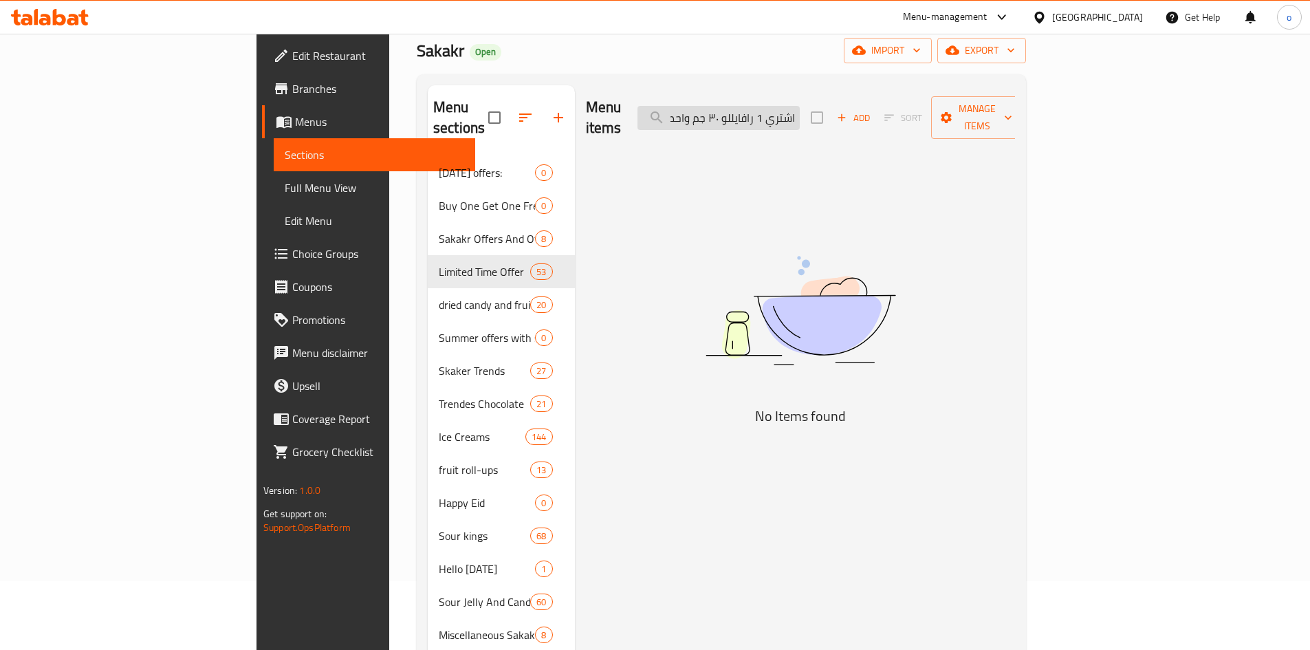
click at [800, 118] on input "اشتري 1 رافايللو ٣٠ جم واحص" at bounding box center [718, 118] width 162 height 24
drag, startPoint x: 814, startPoint y: 111, endPoint x: 716, endPoint y: 108, distance: 97.7
click at [716, 108] on div "Menu items اشتري 1 رافايللو ٣٠ جم واحص Add Sort Manage items" at bounding box center [801, 117] width 430 height 65
drag, startPoint x: 813, startPoint y: 109, endPoint x: 855, endPoint y: 107, distance: 42.6
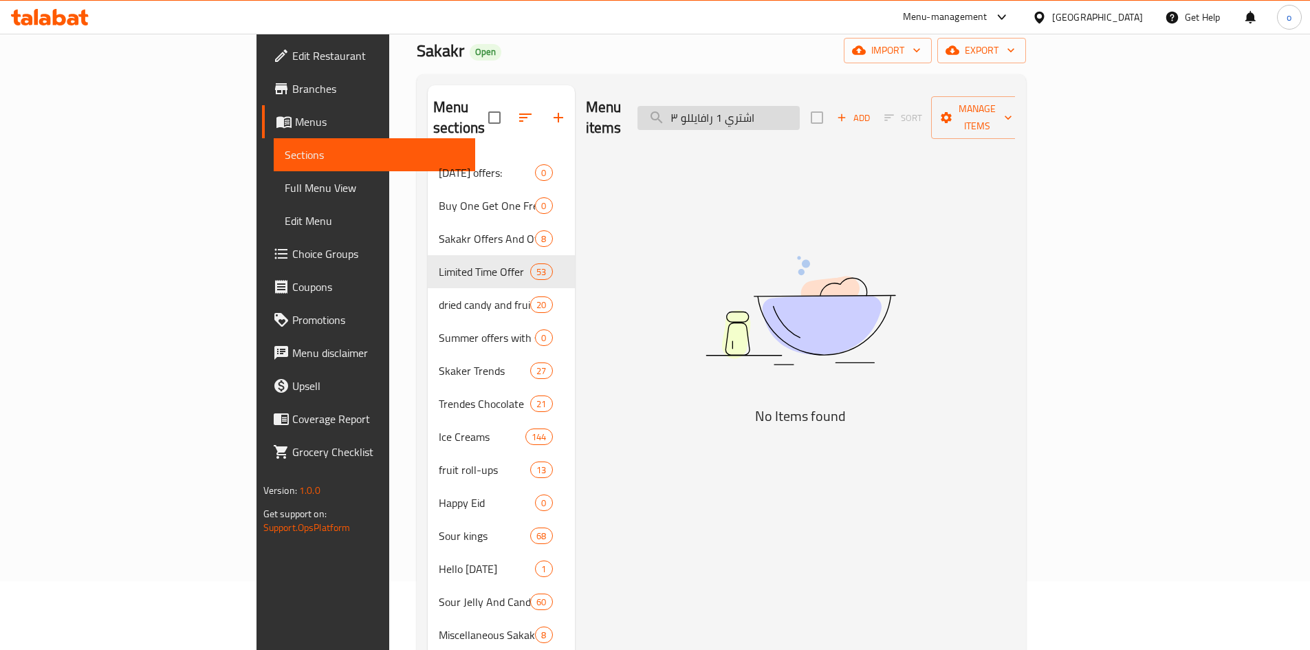
click at [800, 107] on input "اشتري 1 رافايللو ٣" at bounding box center [718, 118] width 162 height 24
drag, startPoint x: 855, startPoint y: 106, endPoint x: 845, endPoint y: 109, distance: 10.7
click at [800, 109] on input "اشتري 1 رافايللو ٣" at bounding box center [718, 118] width 162 height 24
drag, startPoint x: 856, startPoint y: 107, endPoint x: 930, endPoint y: 109, distance: 74.3
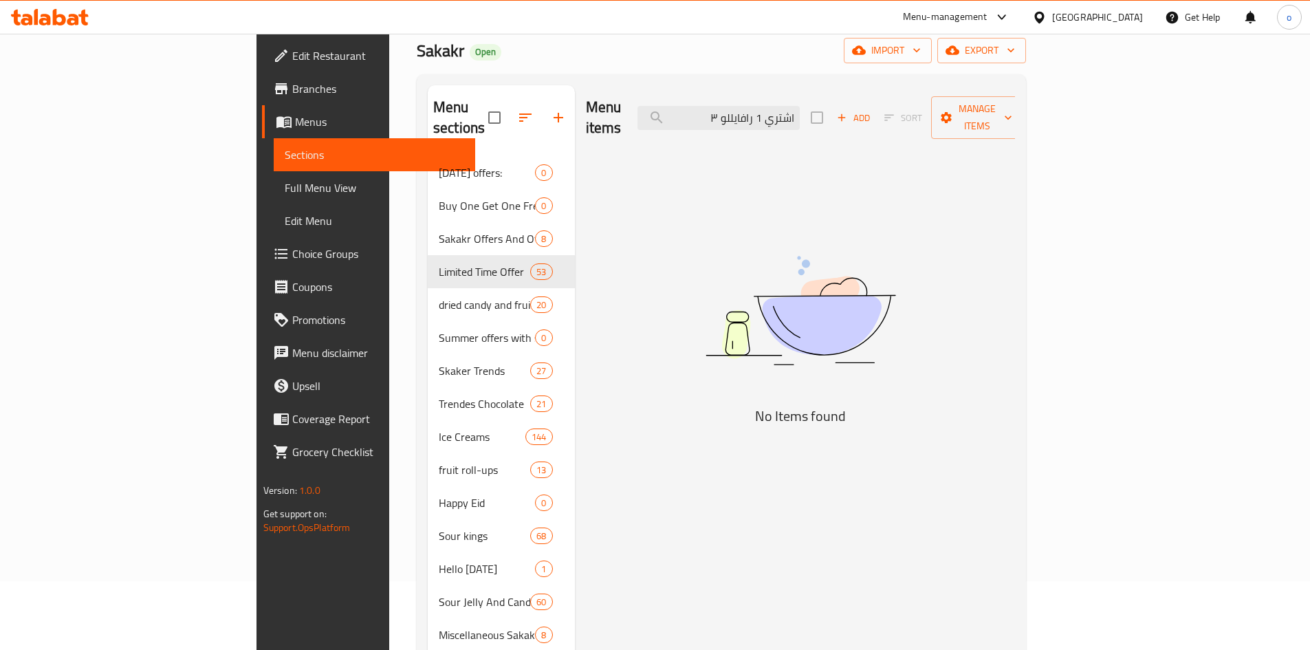
click at [930, 109] on div "Menu items اشتري 1 رافايللو ٣ Add Sort Manage items" at bounding box center [801, 117] width 430 height 65
drag, startPoint x: 883, startPoint y: 109, endPoint x: 916, endPoint y: 108, distance: 33.0
click at [916, 108] on div "Menu items 1 رافايللو ٣ Add Sort Manage items" at bounding box center [801, 117] width 430 height 65
drag, startPoint x: 853, startPoint y: 111, endPoint x: 805, endPoint y: 118, distance: 48.5
click at [800, 118] on input "رافايللو ٣" at bounding box center [718, 118] width 162 height 24
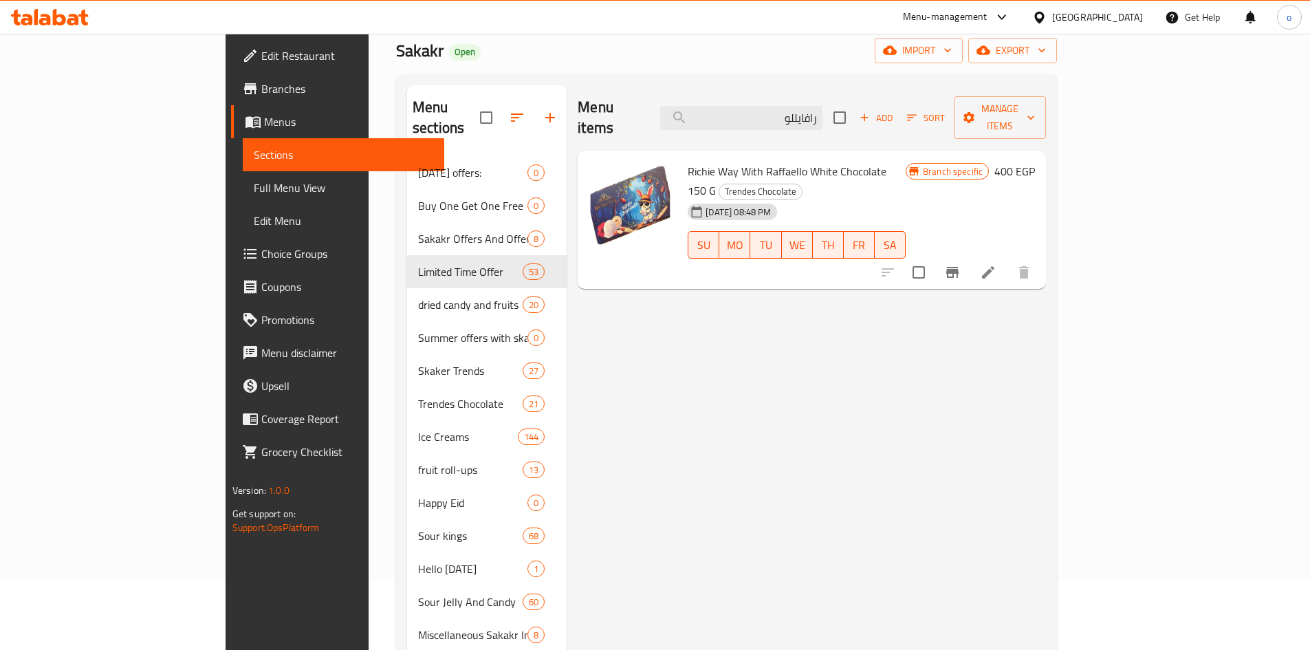
click at [727, 161] on span "Richie Way With Raffaello White Chocolate 150 G" at bounding box center [787, 181] width 199 height 40
copy span "Raffaello"
click at [822, 107] on input "رافايللو" at bounding box center [741, 118] width 162 height 24
paste input "Raffaello"
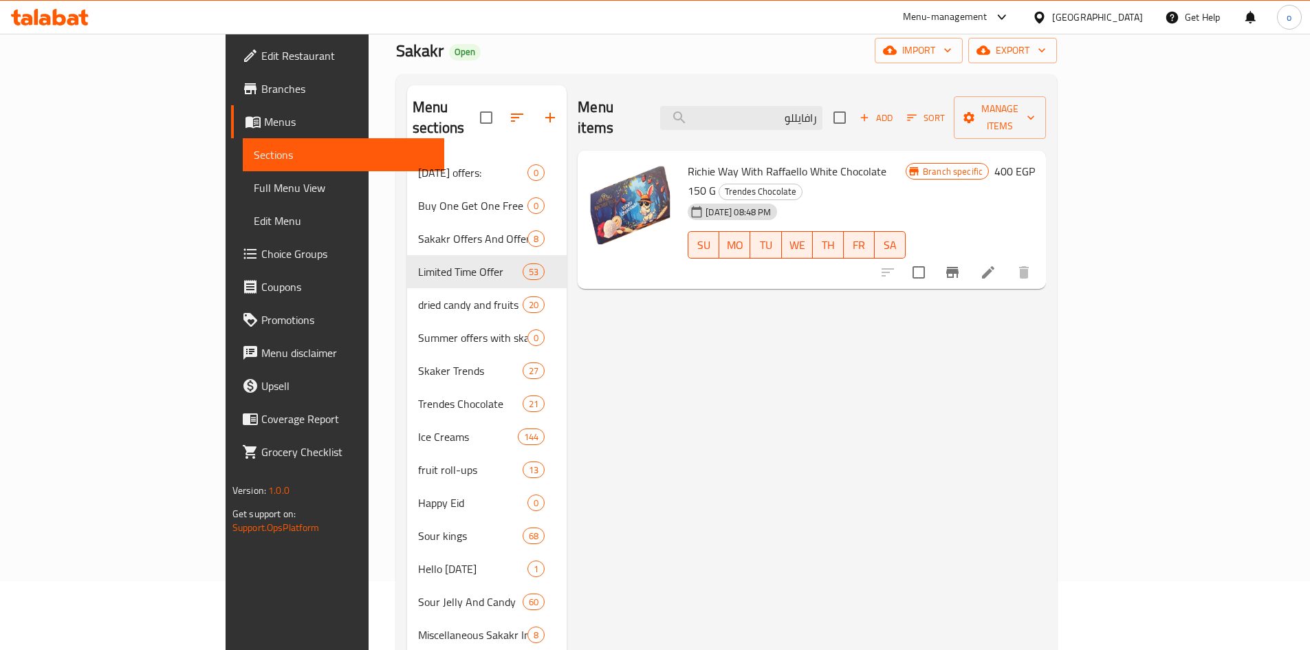
drag, startPoint x: 848, startPoint y: 111, endPoint x: 925, endPoint y: 112, distance: 77.0
click at [925, 112] on div "Menu items رافايللو Add Sort Manage items" at bounding box center [812, 117] width 468 height 65
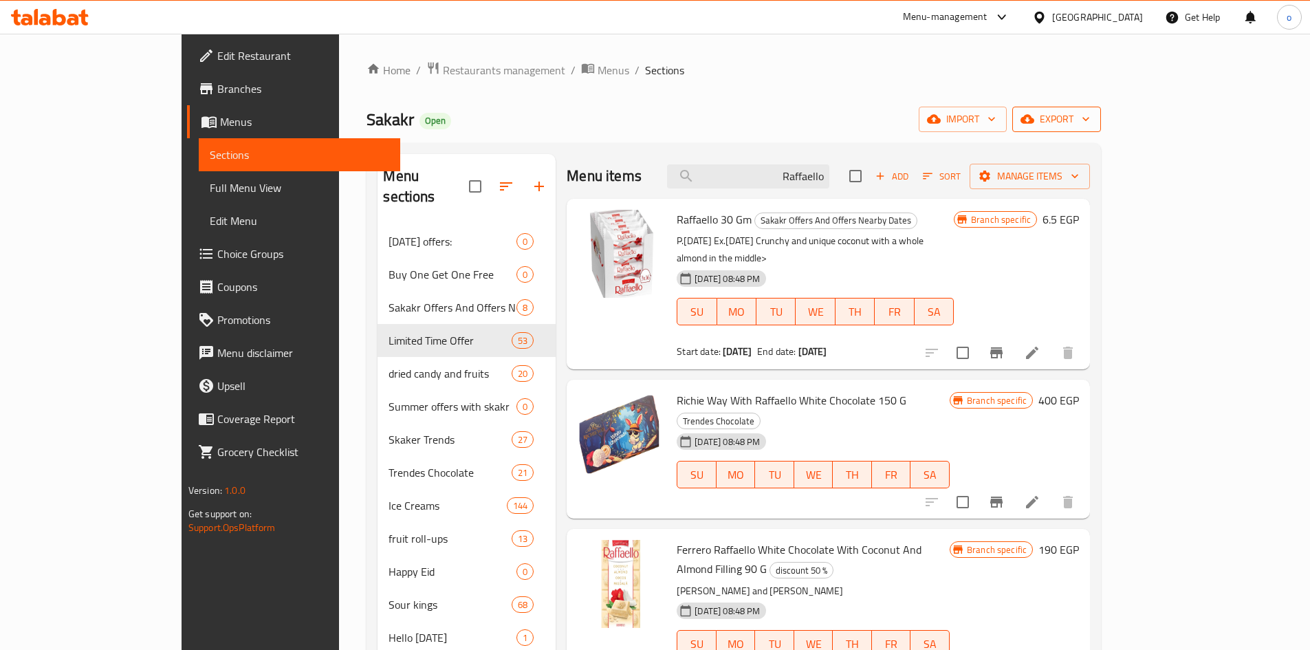
type input "Raffaello"
click at [1090, 124] on span "export" at bounding box center [1056, 119] width 67 height 17
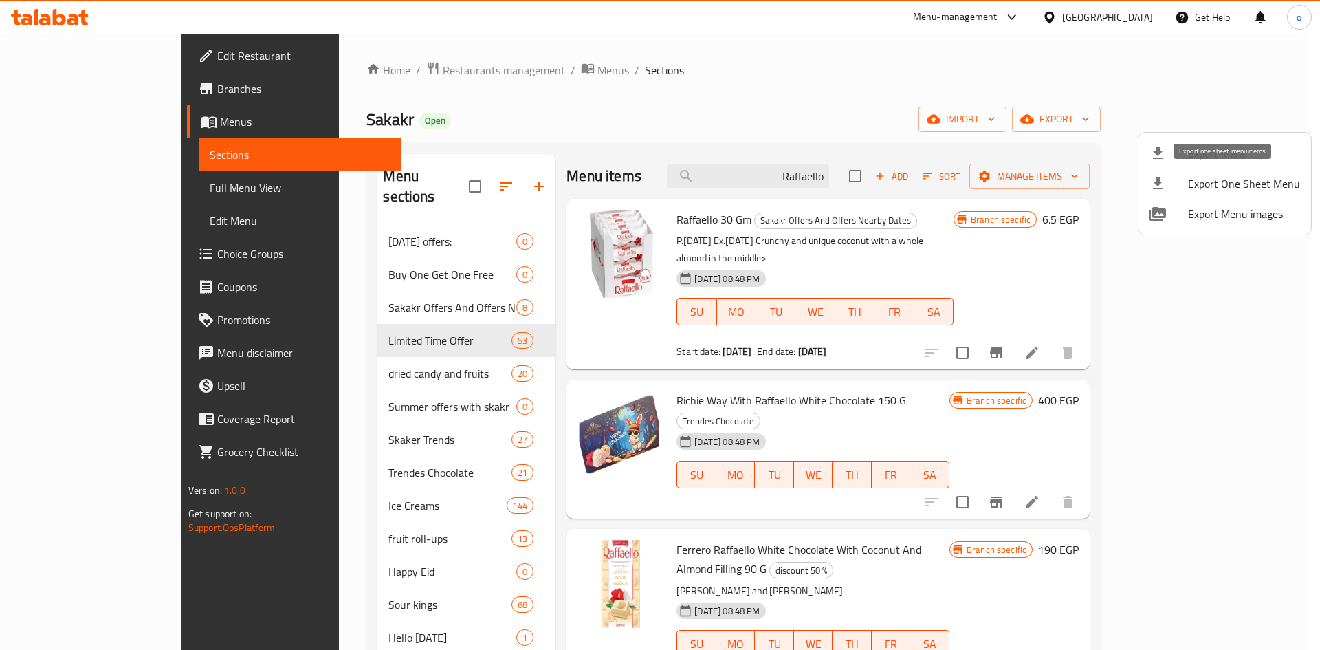
click at [1209, 147] on span "Export Menu" at bounding box center [1244, 153] width 112 height 17
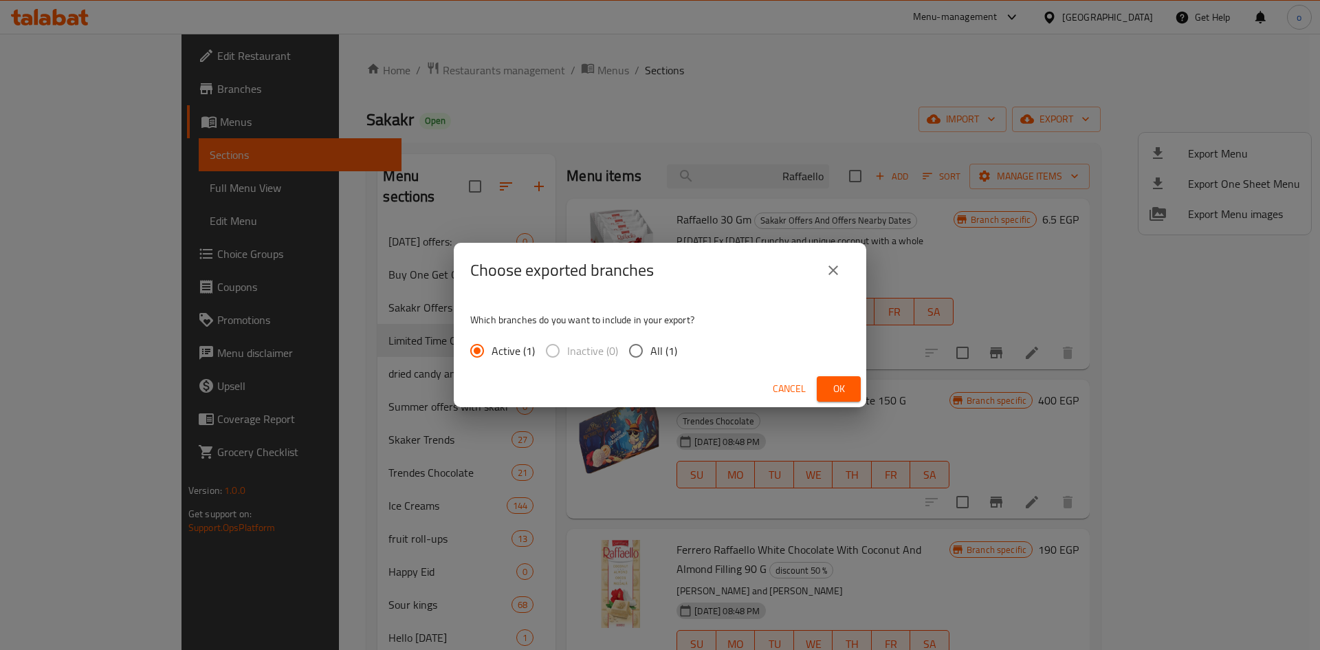
click at [657, 355] on span "All (1)" at bounding box center [663, 350] width 27 height 17
click at [650, 355] on input "All (1)" at bounding box center [636, 350] width 29 height 29
radio input "true"
click at [824, 385] on button "Ok" at bounding box center [839, 388] width 44 height 25
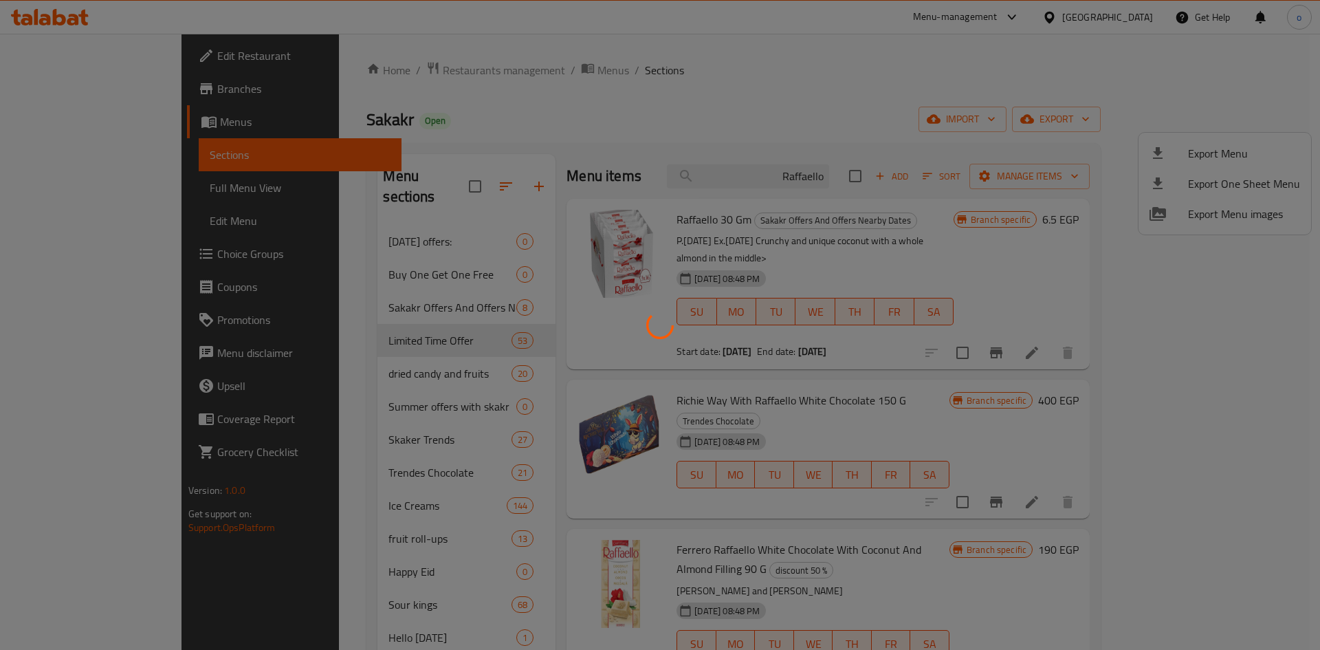
drag, startPoint x: 897, startPoint y: 133, endPoint x: 912, endPoint y: 144, distance: 18.7
click at [895, 133] on div at bounding box center [660, 325] width 1320 height 650
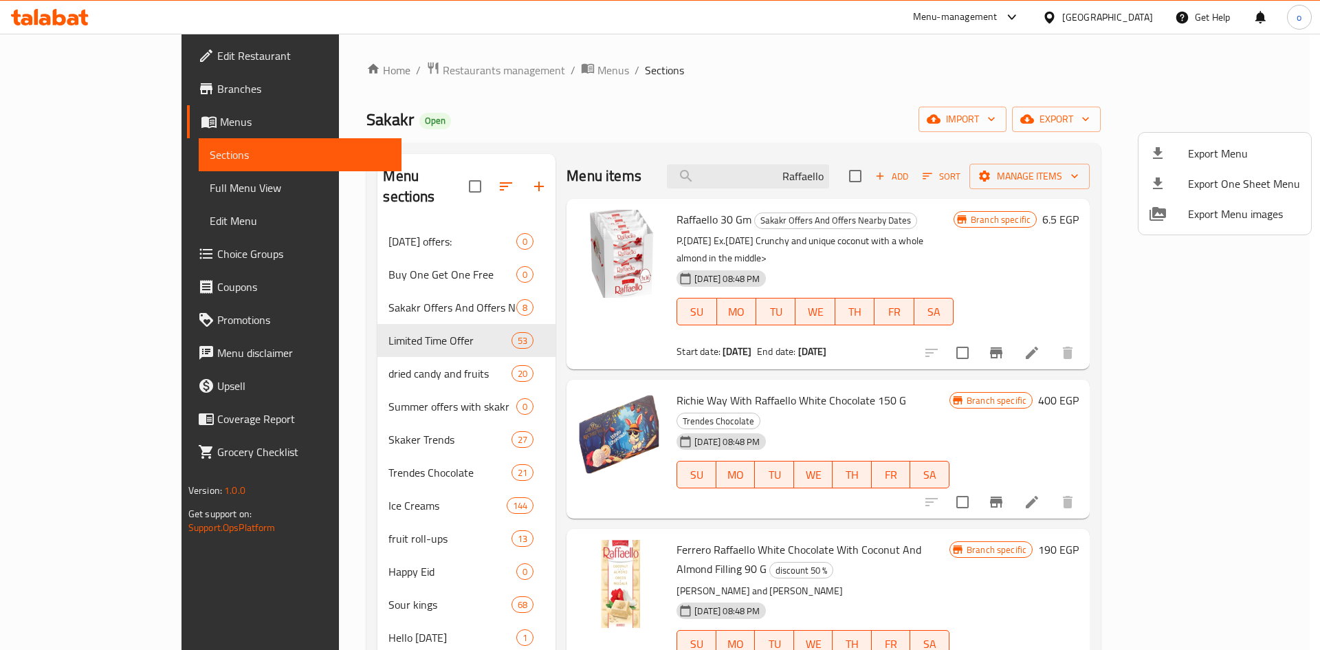
click at [982, 197] on div at bounding box center [660, 325] width 1320 height 650
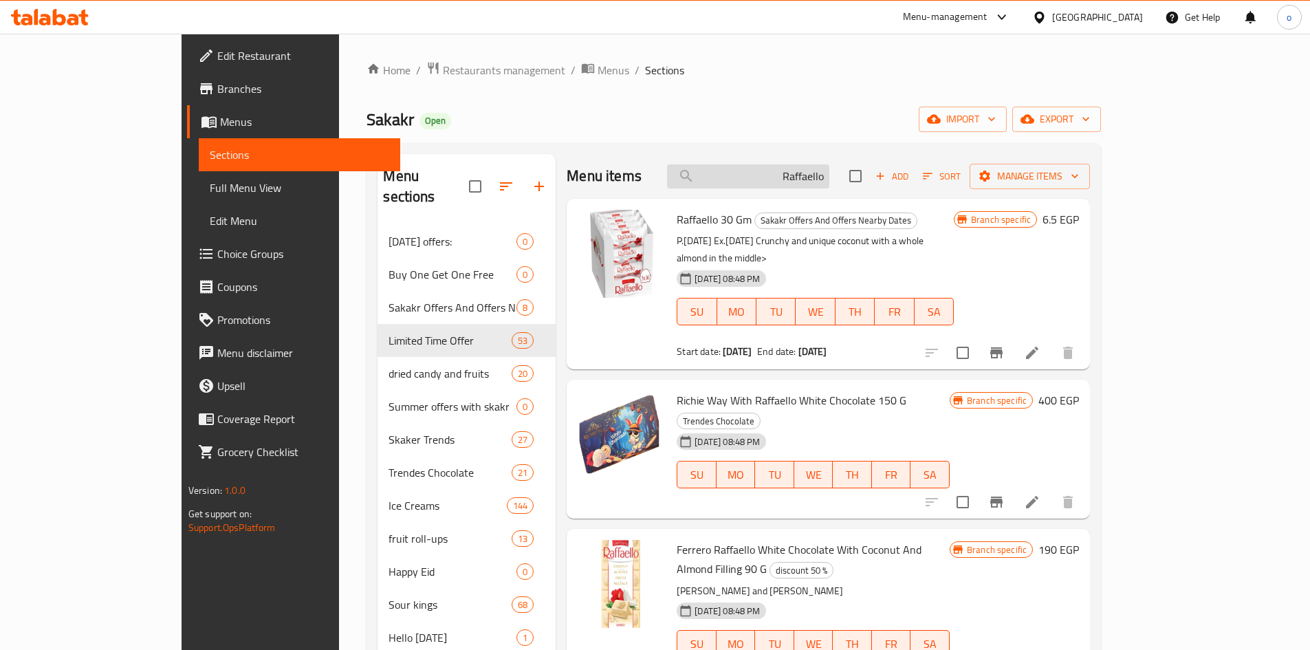
click at [829, 182] on input "Raffaello" at bounding box center [748, 176] width 162 height 24
drag, startPoint x: 951, startPoint y: 186, endPoint x: 992, endPoint y: 186, distance: 41.3
click at [992, 186] on div "Menu items Raffaello Add Sort Manage items" at bounding box center [828, 176] width 523 height 45
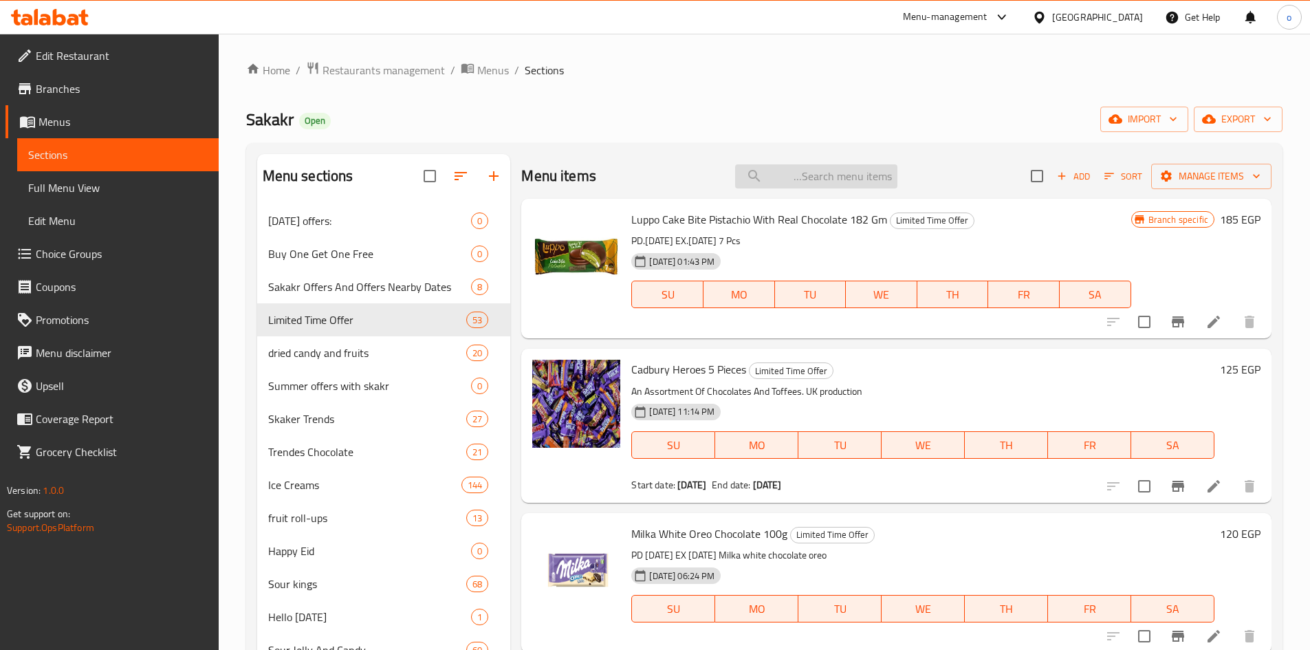
click at [814, 182] on input "search" at bounding box center [816, 176] width 162 height 24
paste input "بسكويت العبد بنكهة الزبدة 250 جرام"
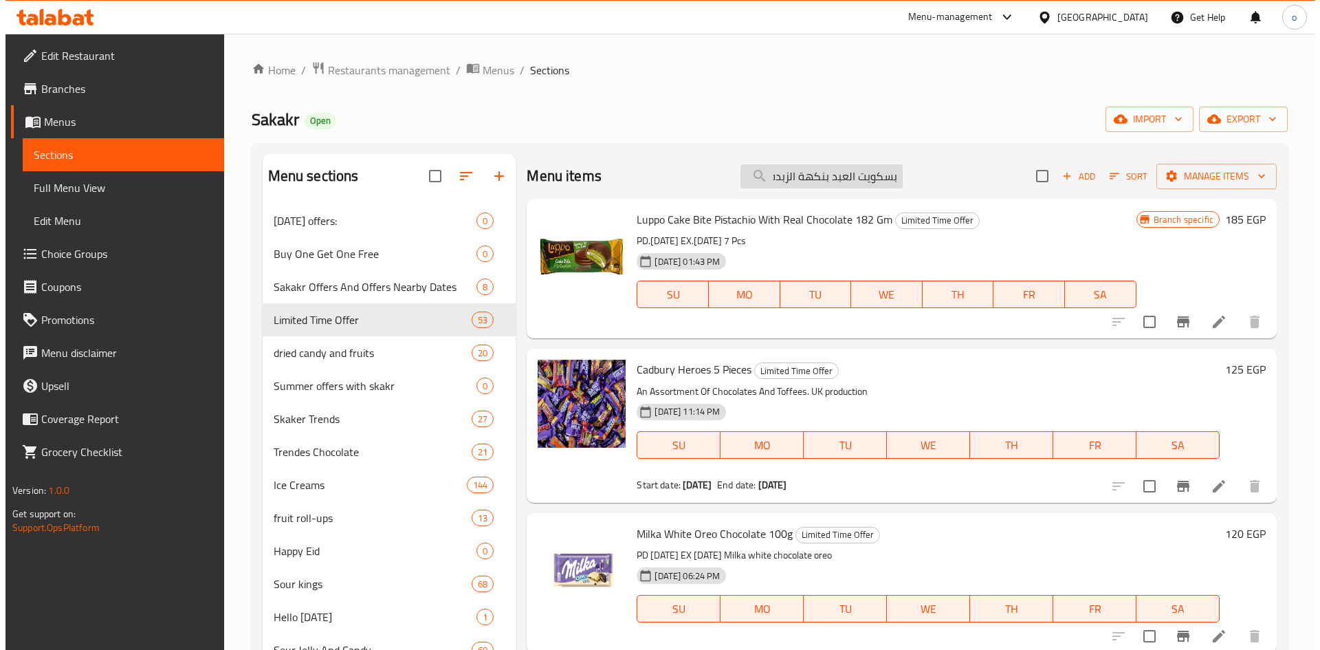
scroll to position [0, -45]
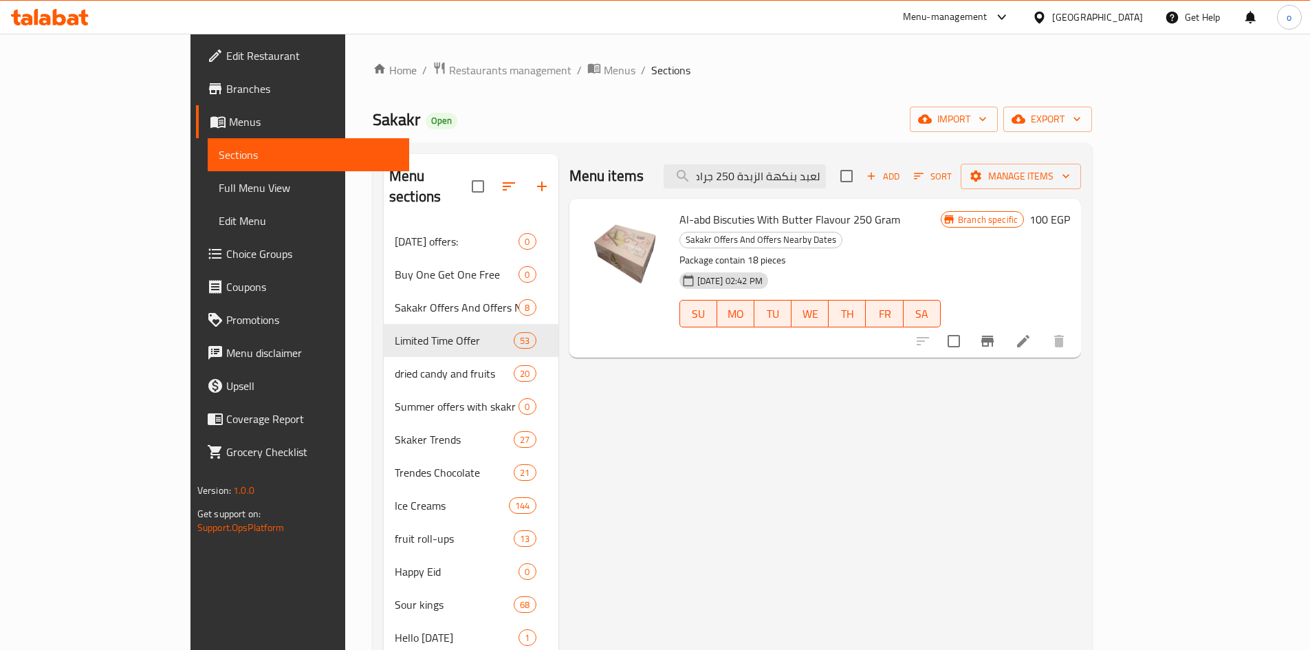
type input "بسكويت العبد بنكهة الزبدة 250 جرام"
click at [1004, 331] on button "Branch-specific-item" at bounding box center [987, 341] width 33 height 33
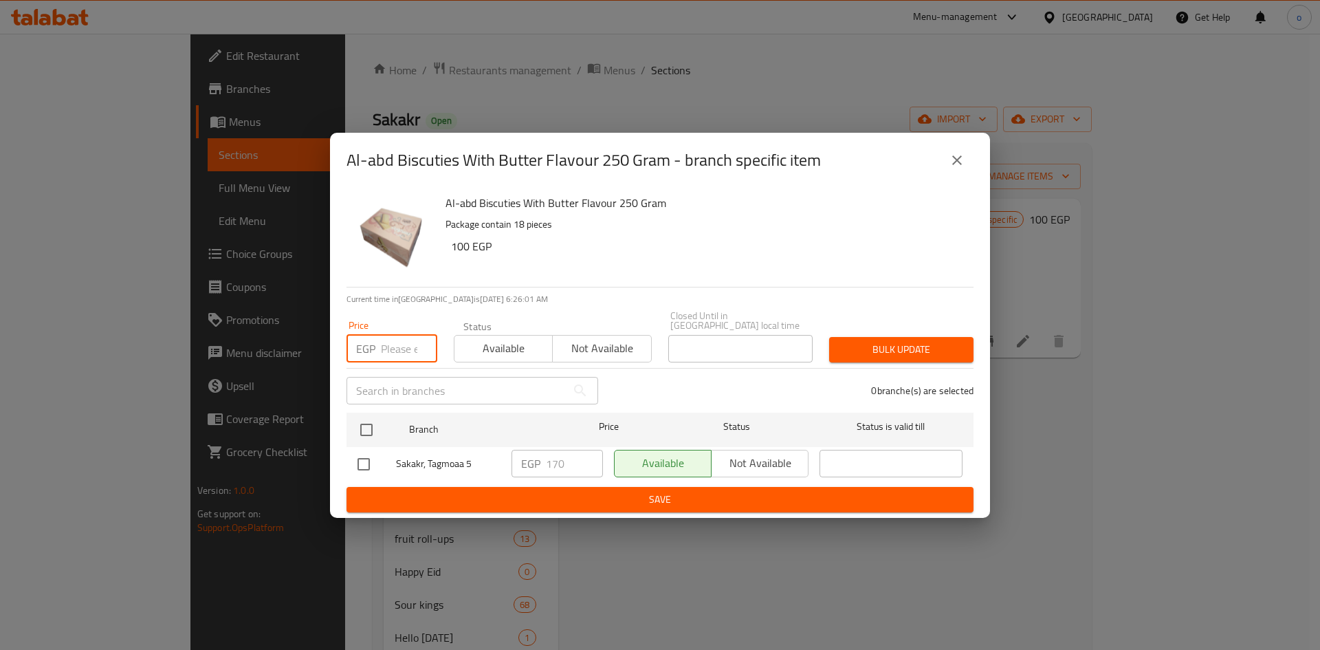
click at [408, 344] on input "number" at bounding box center [409, 349] width 56 height 28
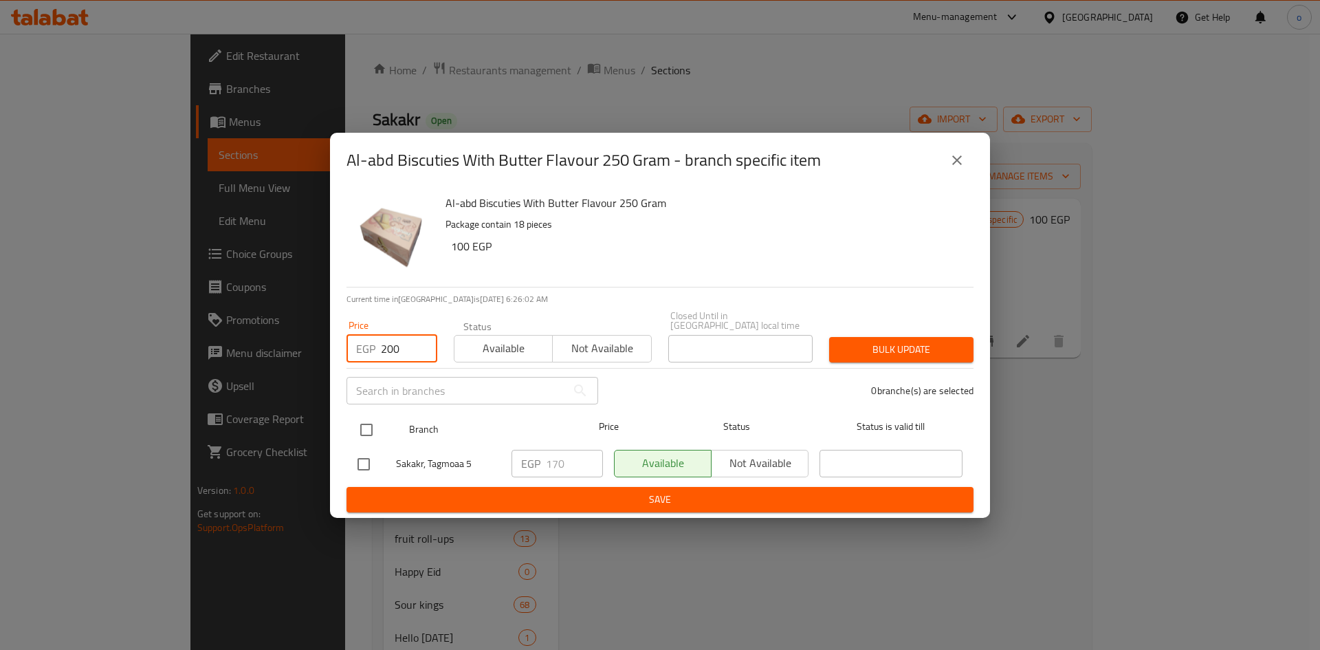
type input "200"
click at [366, 422] on input "checkbox" at bounding box center [366, 429] width 29 height 29
checkbox input "true"
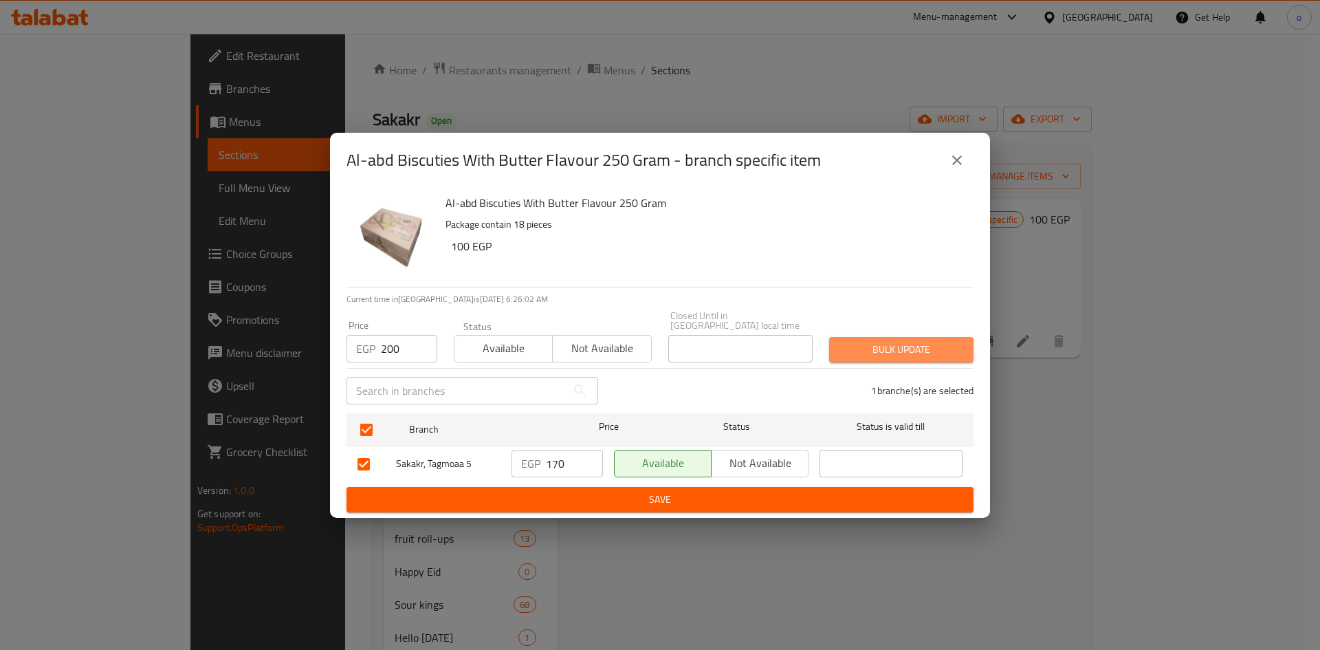
click at [848, 347] on span "Bulk update" at bounding box center [901, 349] width 122 height 17
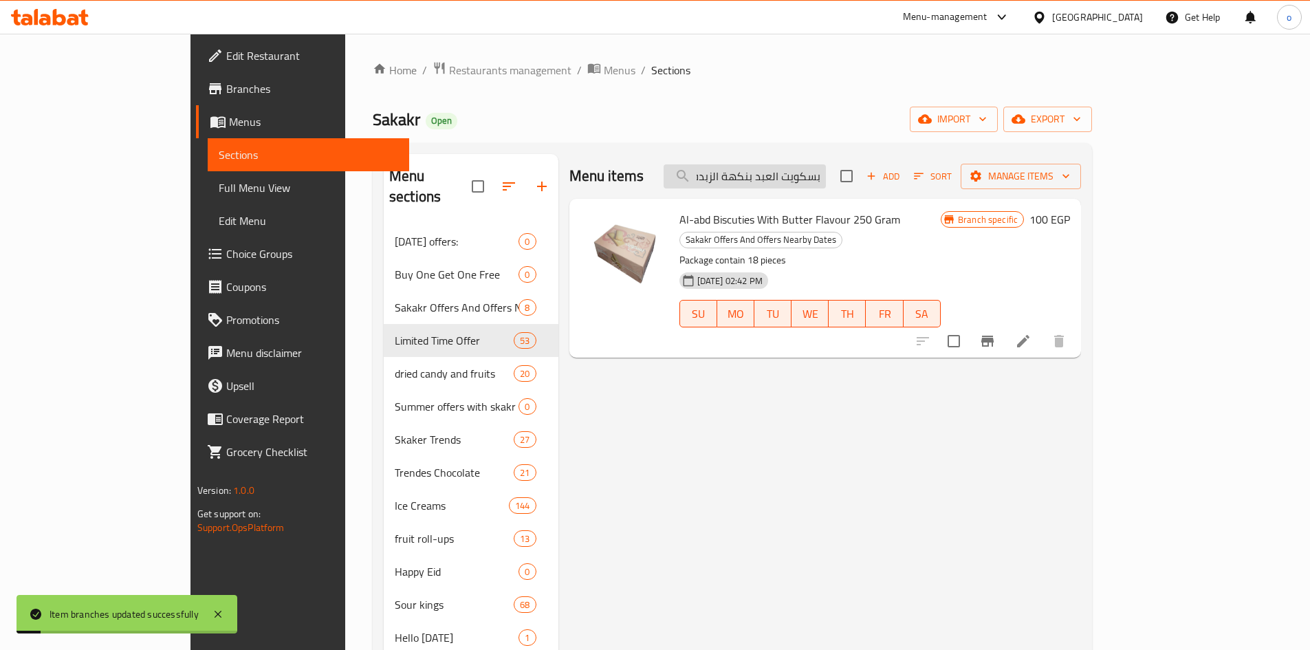
click at [785, 177] on input "بسكويت العبد بنكهة الزبدة 250 جرام" at bounding box center [744, 176] width 162 height 24
paste input "ابو [PERSON_NAME] شوكولاتة بيضاء ١٢ قطعة"
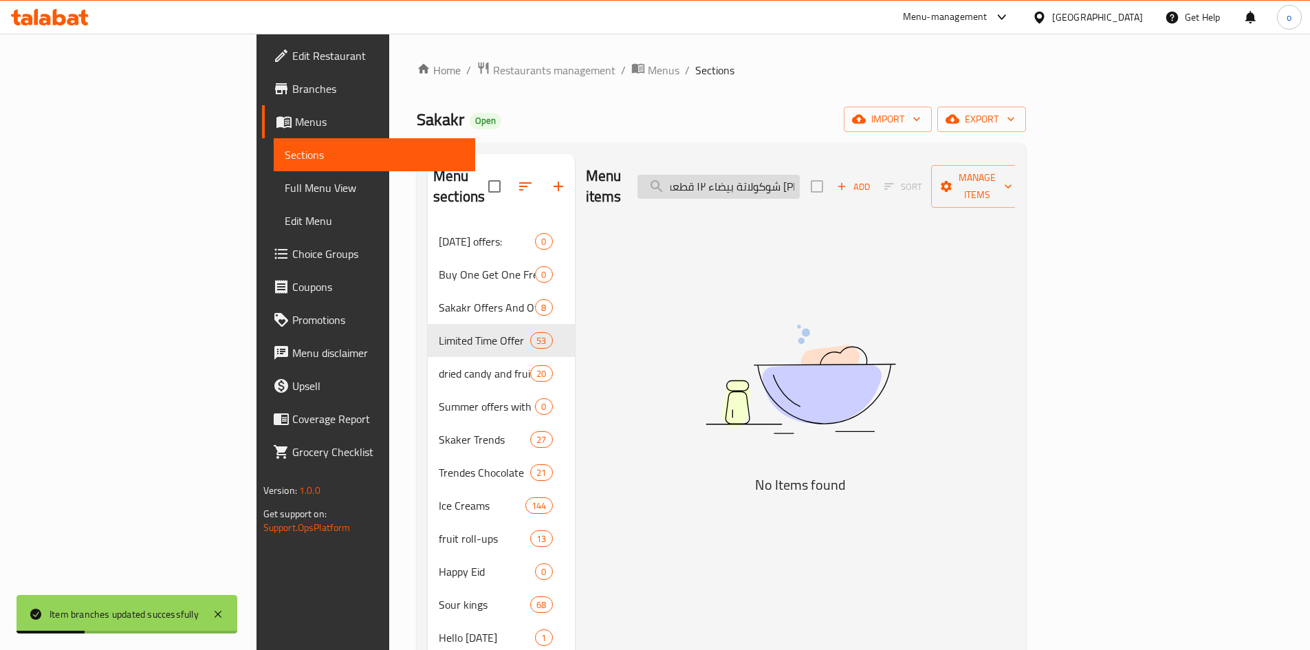
click at [800, 184] on input "ابو [PERSON_NAME] شوكولاتة بيضاء ١٢ قطعة" at bounding box center [718, 187] width 162 height 24
click at [800, 180] on input "ابو [PERSON_NAME] شوكولاتة بيضاء ١٢ قطعة" at bounding box center [718, 187] width 162 height 24
click at [800, 179] on input "ابو [PERSON_NAME] شوكولاتة بيضاء ١٢ قطعة" at bounding box center [718, 187] width 162 height 24
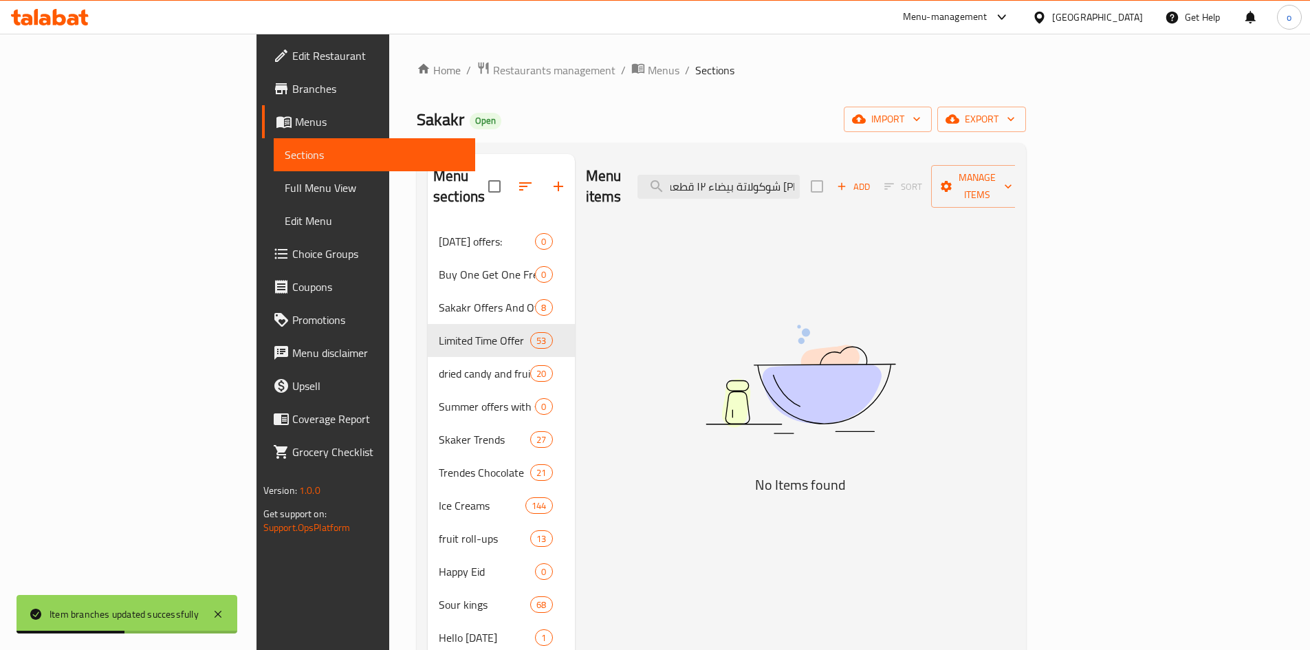
drag, startPoint x: 776, startPoint y: 178, endPoint x: 724, endPoint y: 182, distance: 51.7
click at [724, 182] on div "Menu items ابو عوف معمول شوكولاتة بيضاء ١٢ قطعة Add Sort Manage items" at bounding box center [801, 186] width 430 height 65
click at [786, 177] on input "ابو [PERSON_NAME] شوكولاتة بيضاء ١٢ قطعة" at bounding box center [718, 187] width 162 height 24
drag, startPoint x: 782, startPoint y: 178, endPoint x: 750, endPoint y: 180, distance: 31.7
click at [750, 179] on input "ابو [PERSON_NAME] شوكولاتة بيضاء ١٢ قطعة" at bounding box center [718, 187] width 162 height 24
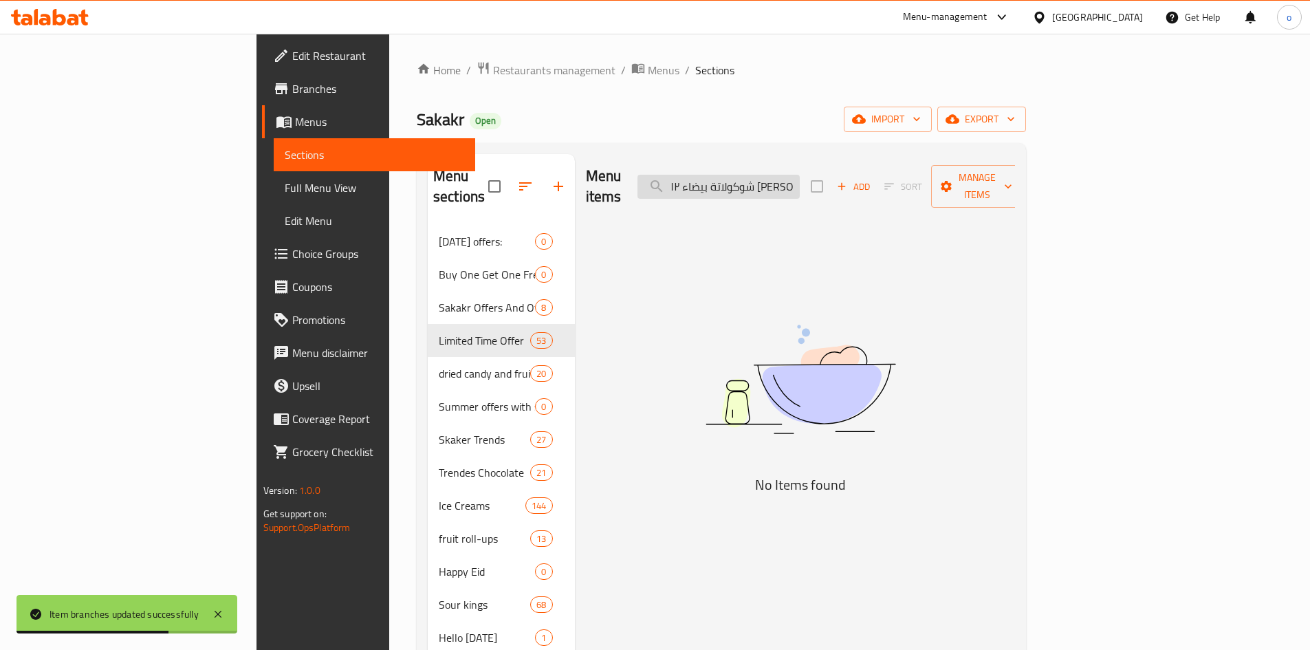
scroll to position [0, -60]
click at [771, 183] on input "ابو عوف معمول شوكولاتة بيضاء ١٢" at bounding box center [718, 187] width 162 height 24
click at [757, 182] on input "ابو عوف معمول شوكولاتة بيضاء ١٢" at bounding box center [718, 187] width 162 height 24
drag, startPoint x: 806, startPoint y: 181, endPoint x: 910, endPoint y: 179, distance: 103.8
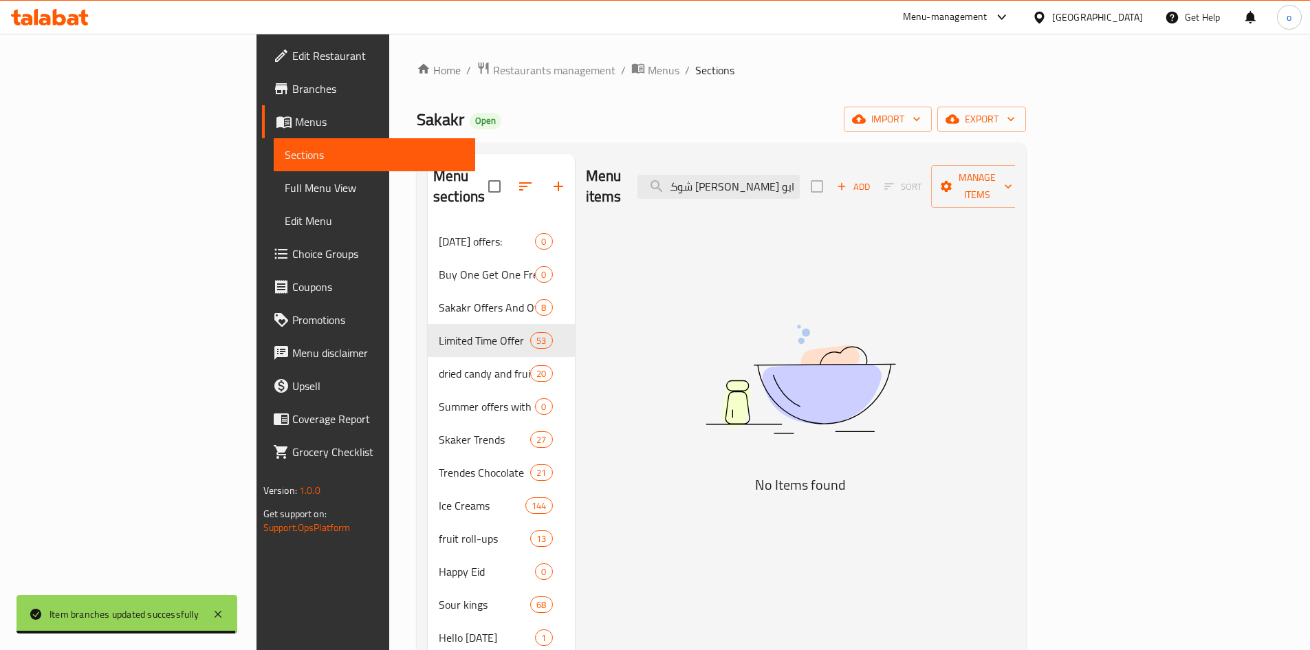
click at [910, 179] on div "Menu items ابو عوف معمول شوكولاتة بيضاء ١٢ Add Sort Manage items" at bounding box center [801, 186] width 430 height 65
click at [800, 178] on input "ابو عوف معمول شوكولاتة بيضاء ١٢" at bounding box center [718, 187] width 162 height 24
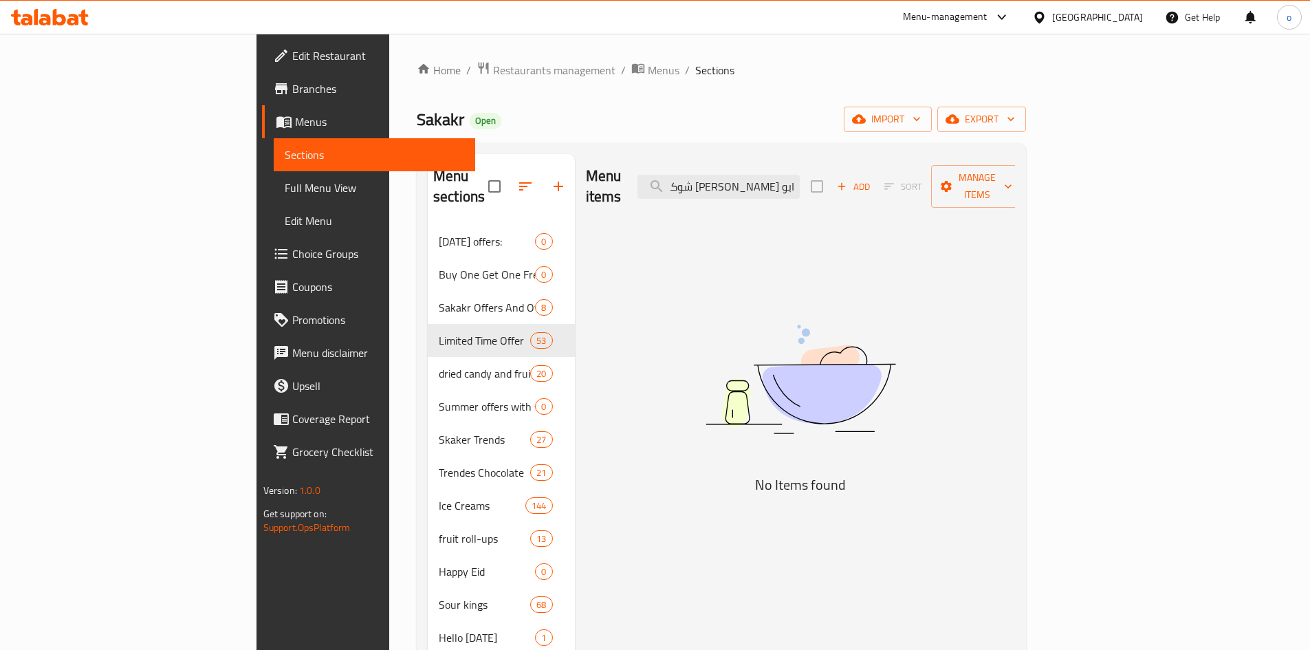
drag, startPoint x: 873, startPoint y: 181, endPoint x: 903, endPoint y: 180, distance: 30.3
click at [903, 180] on div "Menu items ابو عوف معمول شوكولاتة بيضاء ١٢ Add Sort Manage items" at bounding box center [801, 186] width 430 height 65
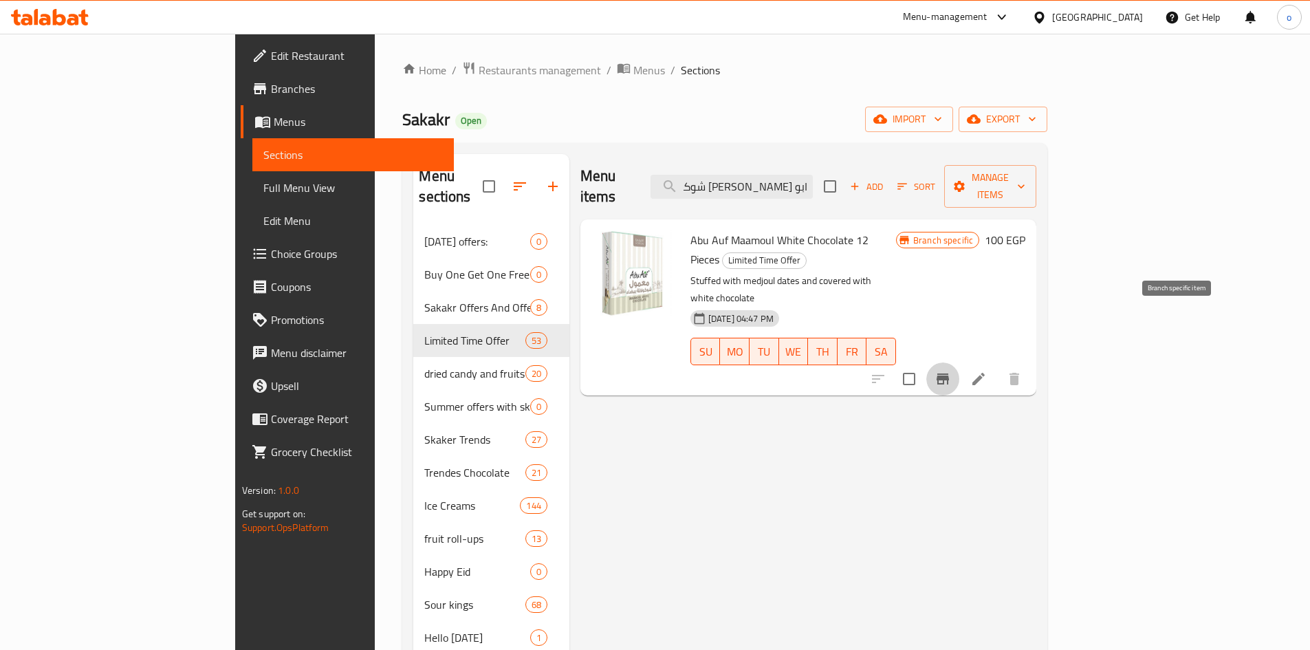
scroll to position [0, 0]
click at [949, 373] on icon "Branch-specific-item" at bounding box center [942, 378] width 12 height 11
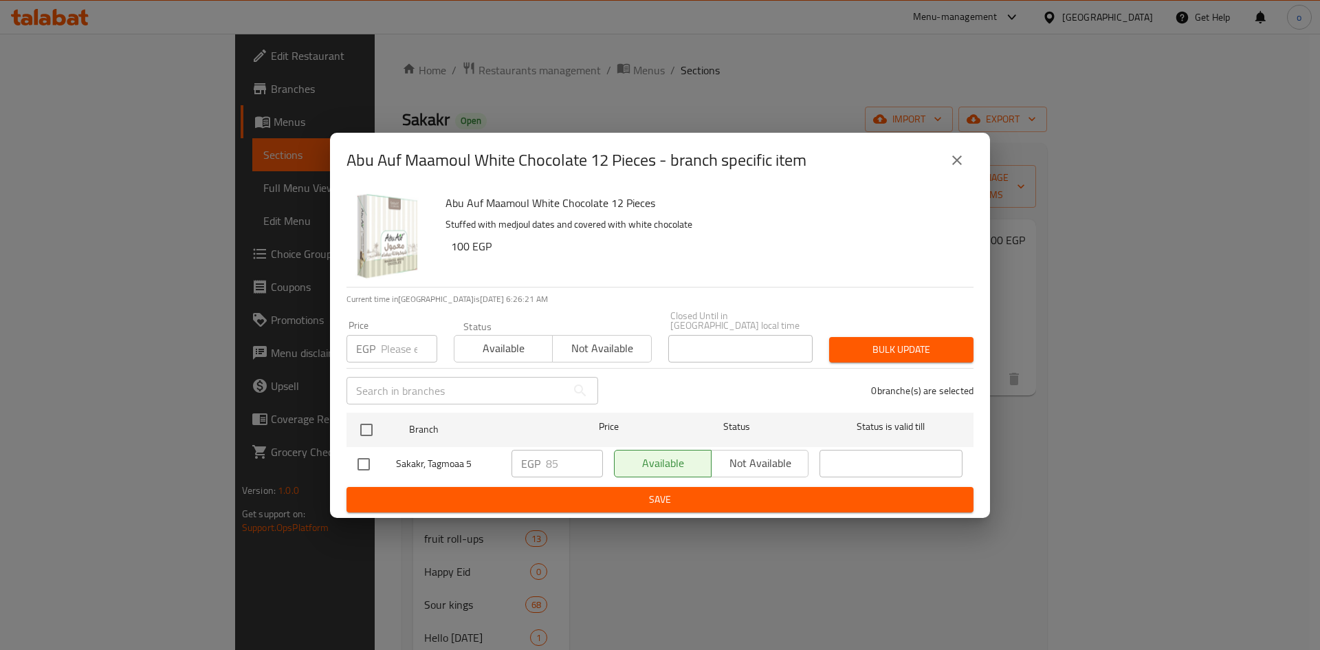
click at [942, 155] on div "Abu Auf Maamoul White Chocolate 12 Pieces - branch specific item" at bounding box center [660, 160] width 627 height 33
click at [954, 166] on icon "close" at bounding box center [957, 160] width 17 height 17
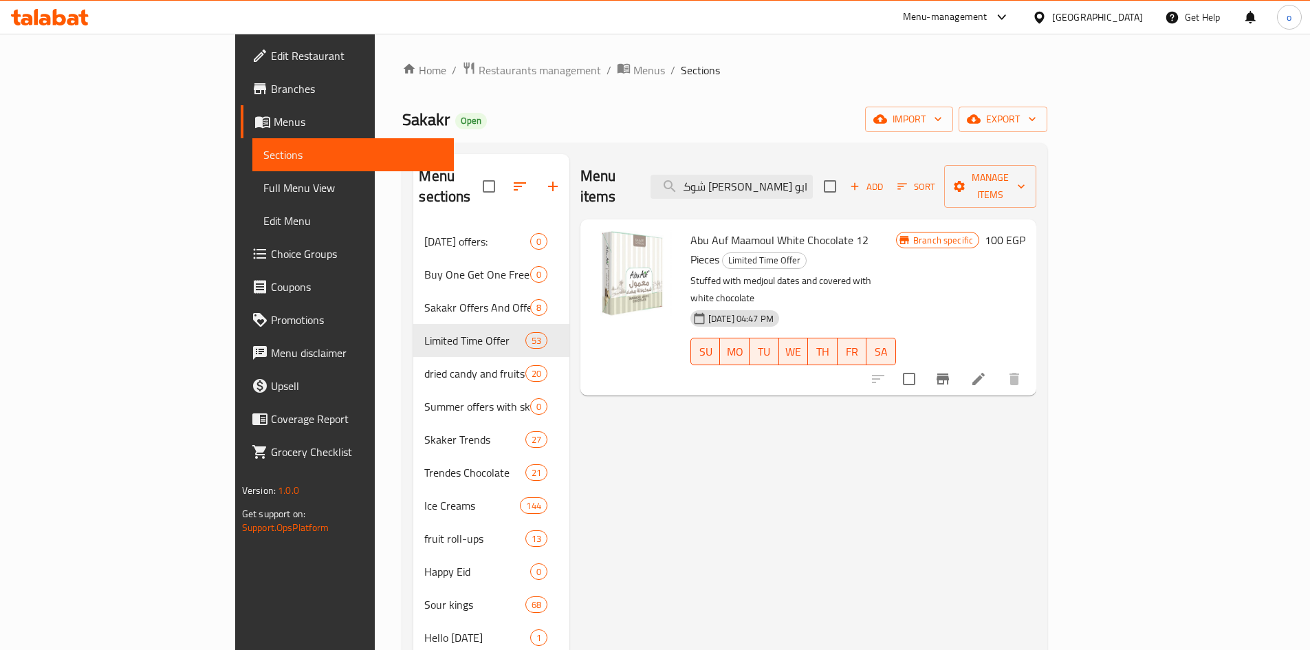
click at [778, 230] on span "Abu Auf Maamoul White Chocolate 12 Pieces" at bounding box center [779, 250] width 178 height 40
copy h6 "Abu Auf Maamoul White Chocolate 12 Pieces"
click at [813, 179] on input "ابو عوف معمول شوكولاتة بيضاء ١٢" at bounding box center [731, 187] width 162 height 24
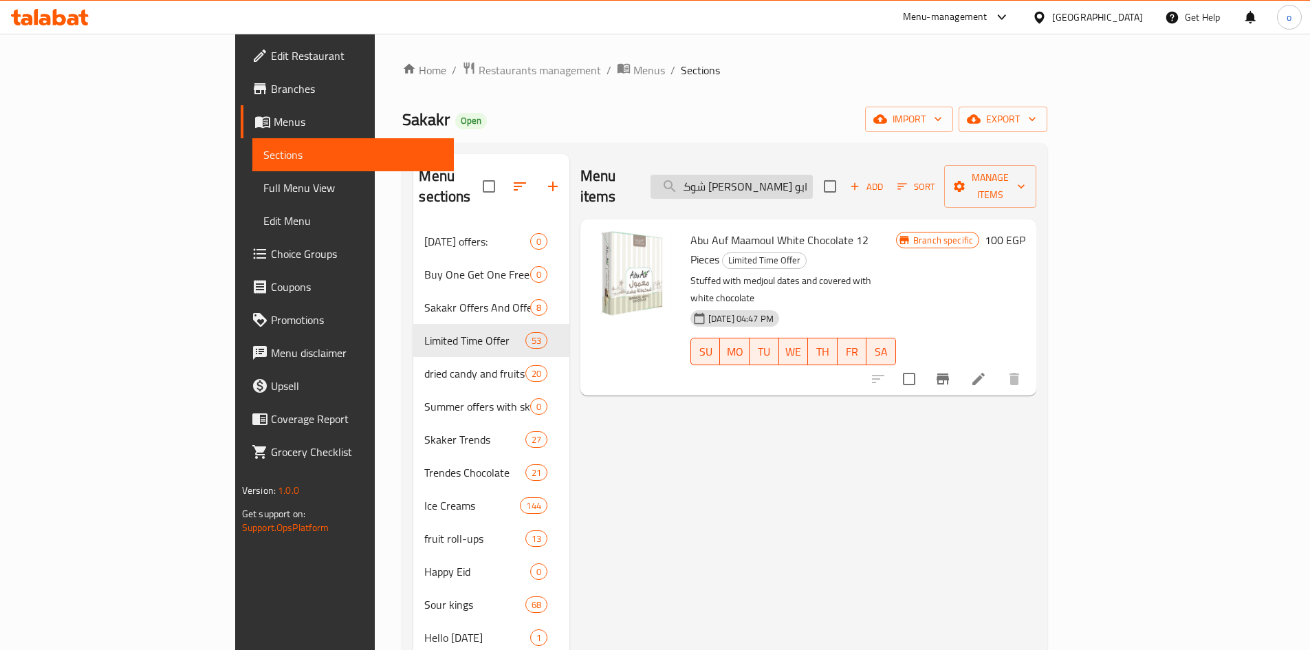
click at [813, 179] on input "ابو عوف معمول شوكولاتة بيضاء ١٢" at bounding box center [731, 187] width 162 height 24
click at [813, 178] on input "ابو عوف معمول شوكولاتة بيضاء ١٢" at bounding box center [731, 187] width 162 height 24
paste input "سكويت العبد بنكهة الزبدة 250 جرام"
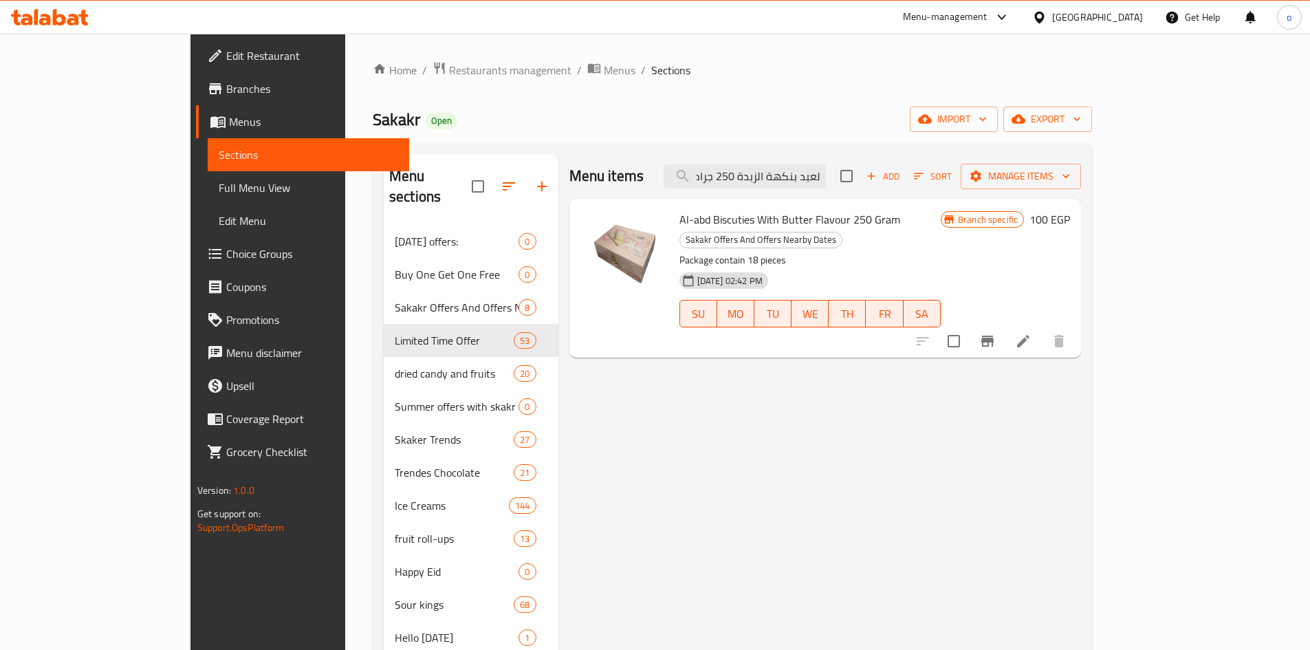
click at [701, 223] on span "Al-abd Biscuties With Butter Flavour 250 Gram" at bounding box center [789, 219] width 221 height 21
click at [701, 222] on span "Al-abd Biscuties With Butter Flavour 250 Gram" at bounding box center [789, 219] width 221 height 21
copy h6 "Al-abd Biscuties With Butter Flavour 250 Gram"
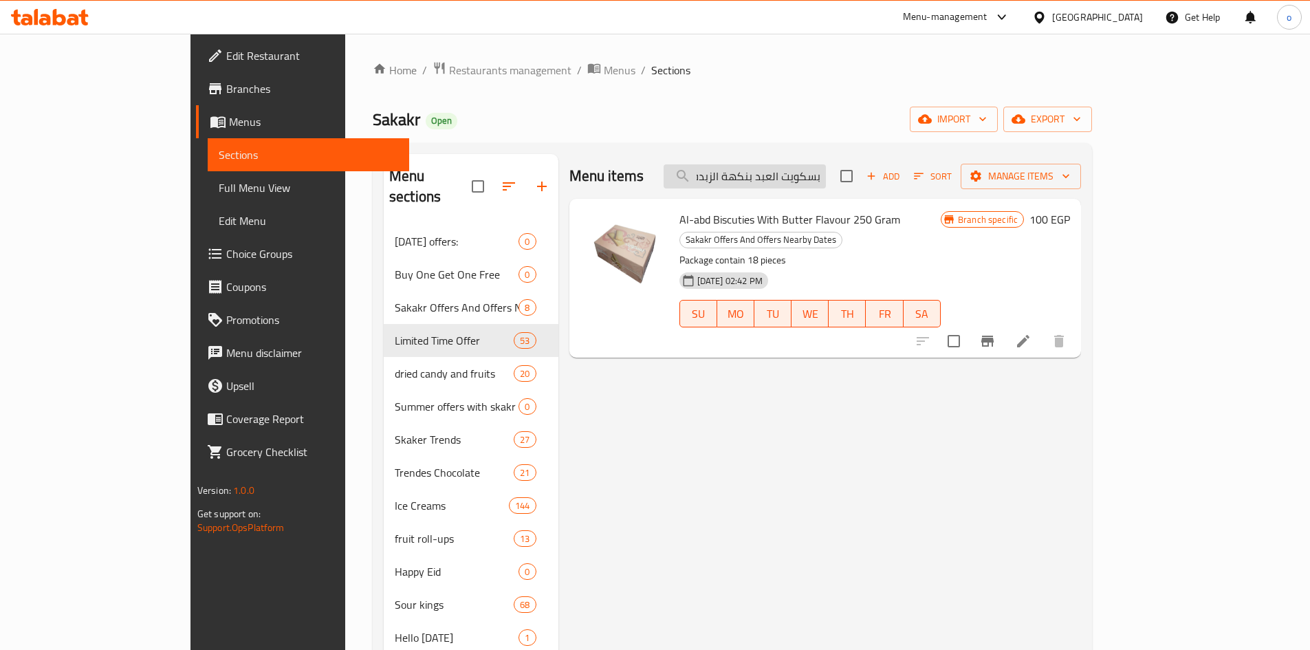
click at [826, 183] on input "بسكويت العبد بنكهة الزبدة 250 جرام" at bounding box center [744, 176] width 162 height 24
click at [826, 182] on input "بسكويت العبد بنكهة الزبدة 250 جرام" at bounding box center [744, 176] width 162 height 24
paste input "بسكويت العبد بنكهة جوزالهند"
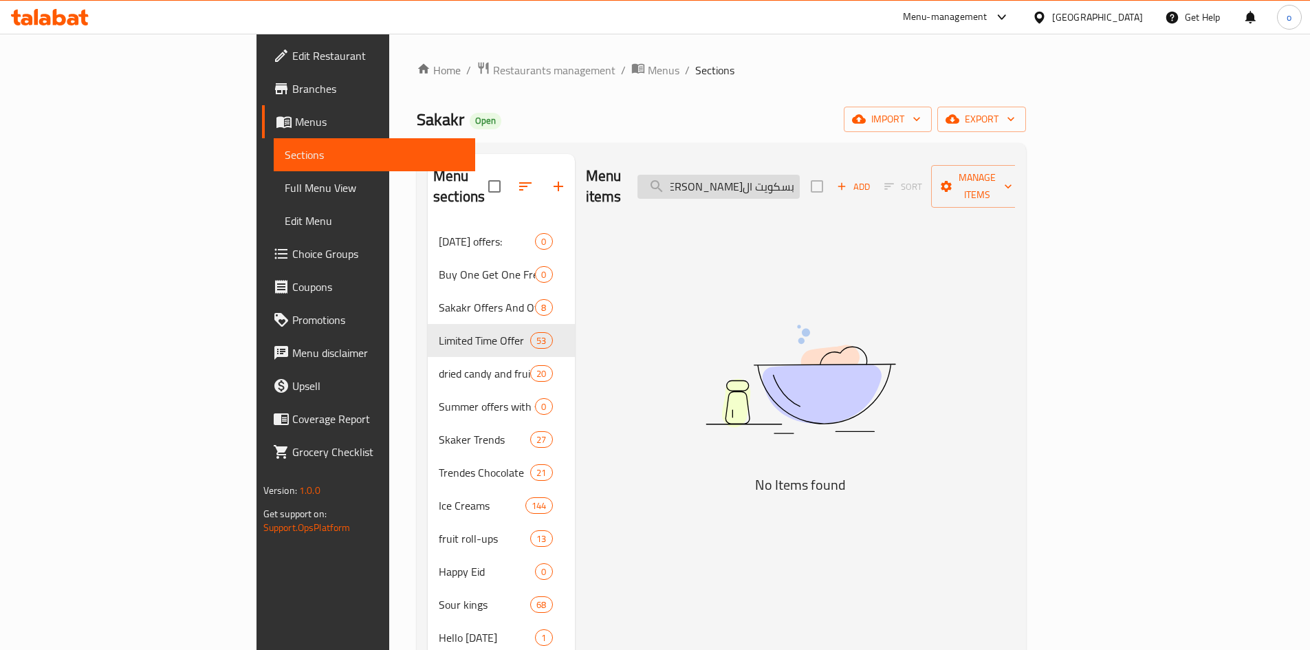
drag, startPoint x: 805, startPoint y: 171, endPoint x: 866, endPoint y: 175, distance: 61.3
click at [938, 170] on div "Menu items بسكويت العبد بنكهة جوزالهند 250 جرام Add Sort Manage items" at bounding box center [801, 186] width 430 height 65
click at [800, 175] on input "بسكويت العبد بنكهة جوزالهند 250 جرام" at bounding box center [718, 187] width 162 height 24
drag, startPoint x: 874, startPoint y: 179, endPoint x: 905, endPoint y: 175, distance: 31.2
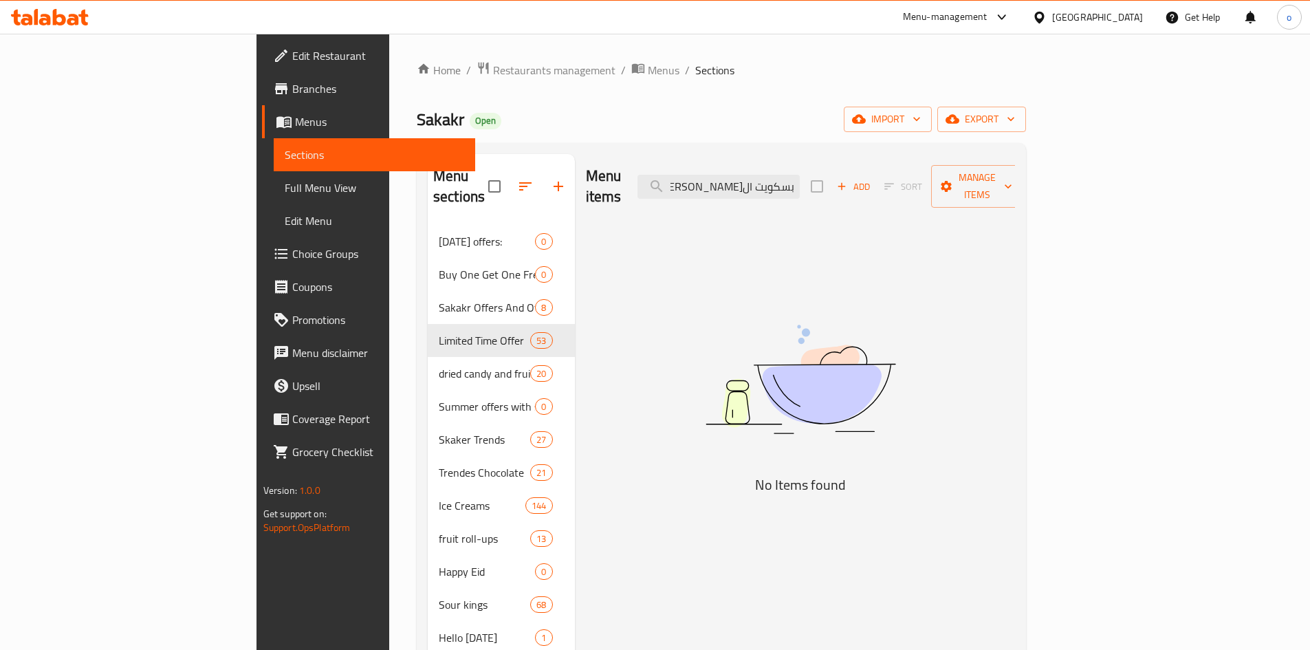
click at [905, 175] on div "Menu items بسكويت العبد بنكهة جوزالهند 250 جرام Add Sort Manage items" at bounding box center [801, 186] width 430 height 65
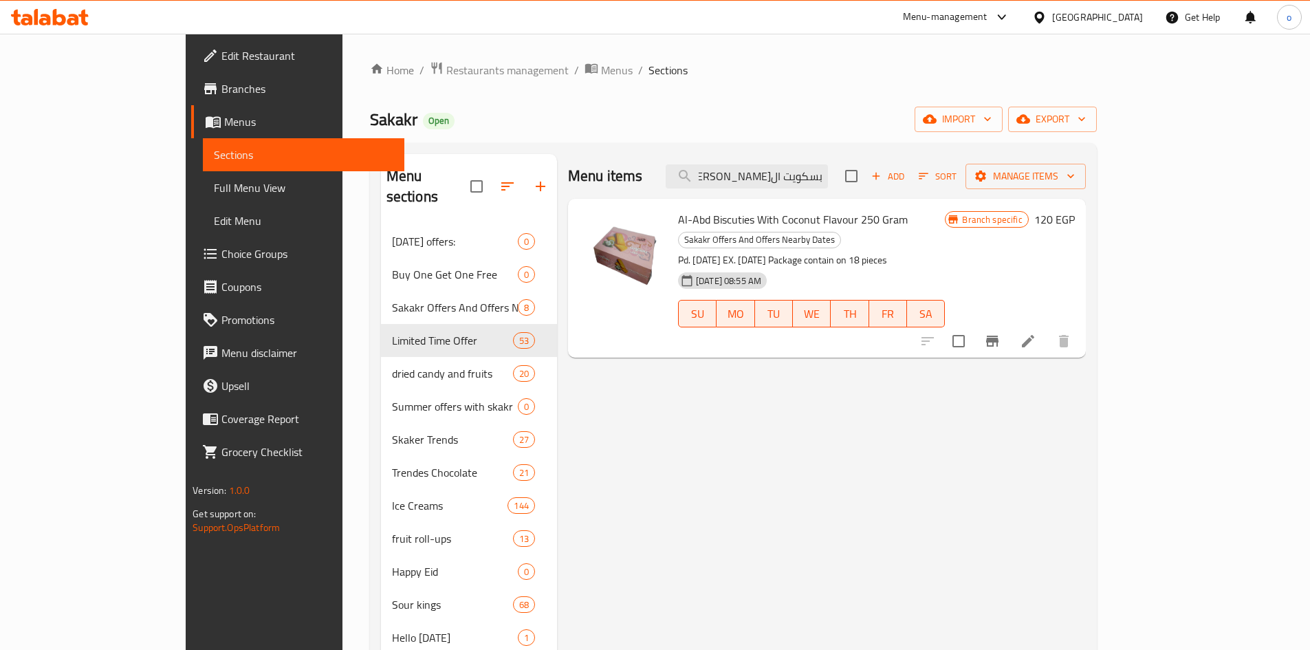
drag, startPoint x: 838, startPoint y: 235, endPoint x: 832, endPoint y: 229, distance: 8.8
click at [838, 252] on p "Pd. [DATE] EX. [DATE] Package contain on 18 pieces" at bounding box center [811, 260] width 267 height 17
click at [828, 224] on span "Al-Abd Biscuties With Coconut Flavour 250 Gram" at bounding box center [793, 219] width 230 height 21
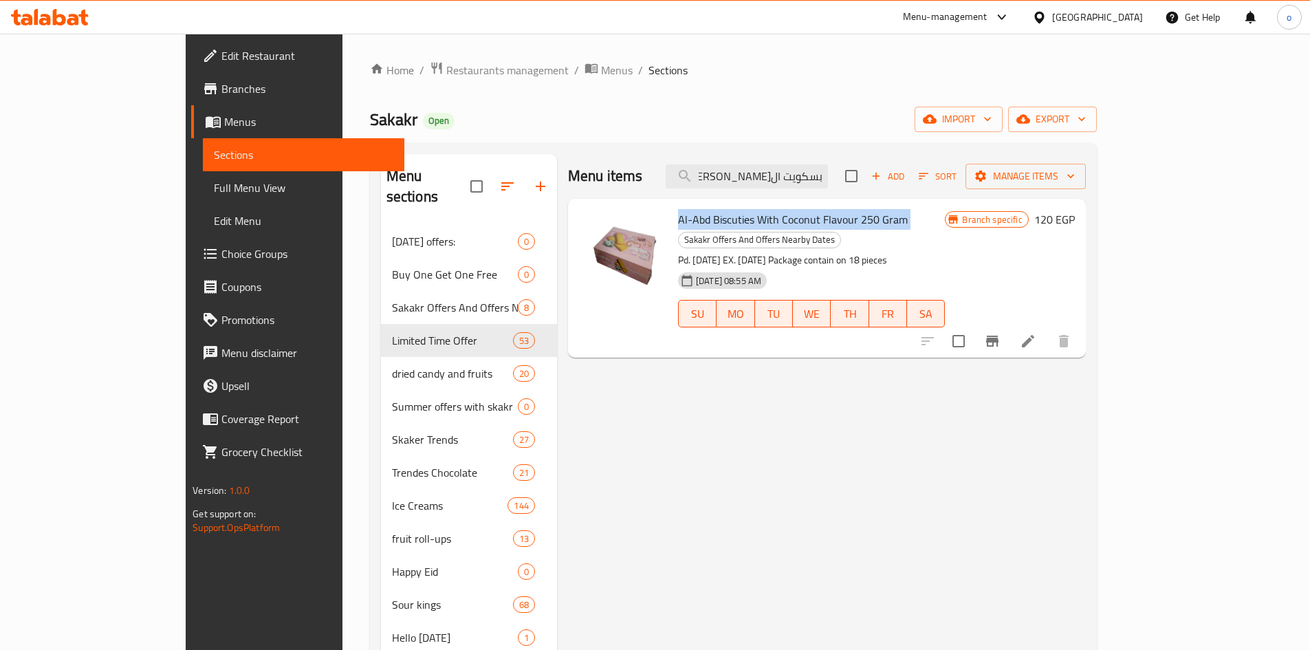
copy h6 "Al-Abd Biscuties With Coconut Flavour 250 Gram"
click at [791, 176] on input "بسكويت العبد بنكهة جوزالهند 250 جرام" at bounding box center [747, 176] width 162 height 24
click at [791, 175] on input "بسكويت العبد بنكهة جوزالهند 250 جرام" at bounding box center [747, 176] width 162 height 24
click at [791, 174] on input "بسكويت العبد بنكهة جوزالهند 250 جرام" at bounding box center [747, 176] width 162 height 24
paste input "لبرتقال"
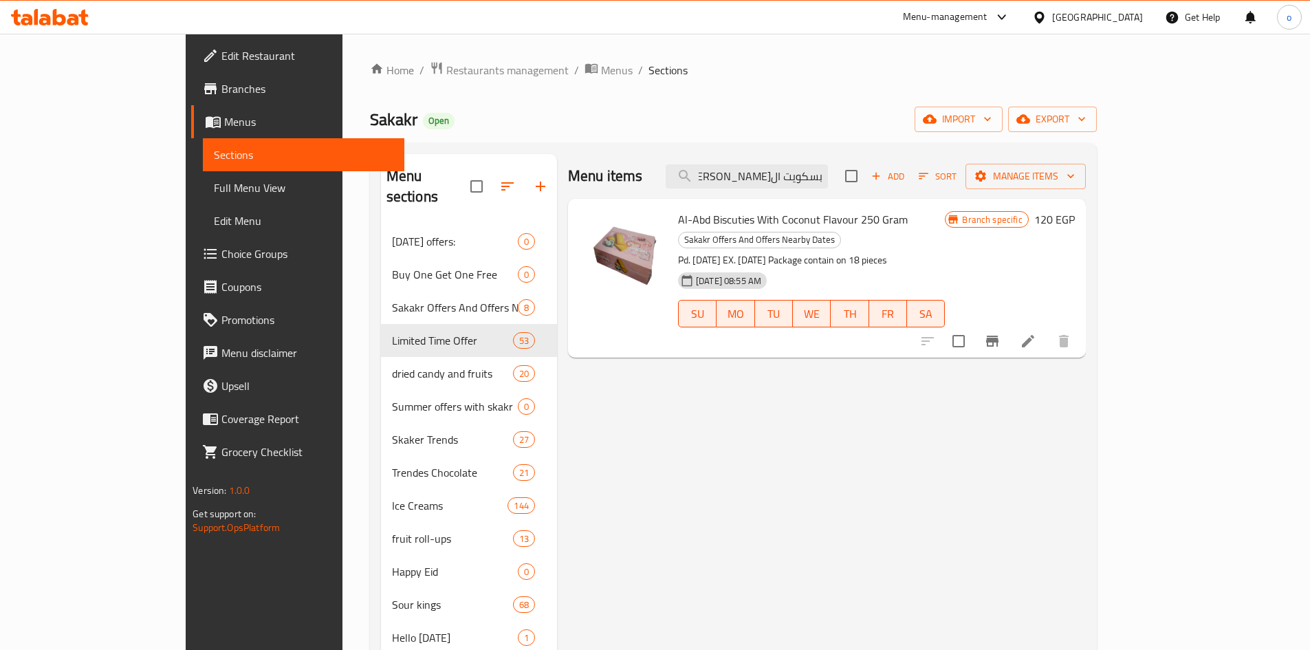
scroll to position [0, -54]
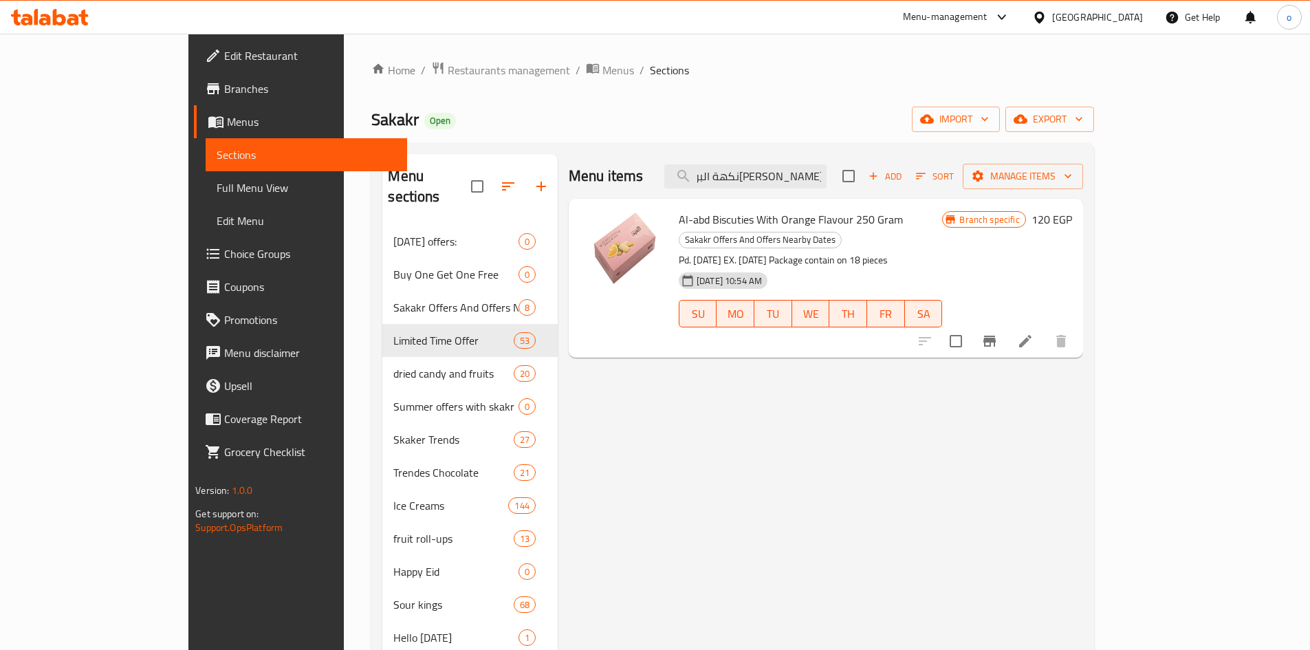
type input "بسكويت العبد بنكهة البرتقال 250 جرام"
click at [828, 217] on span "Al-abd Biscuties With Orange Flavour 250 Gram" at bounding box center [791, 219] width 224 height 21
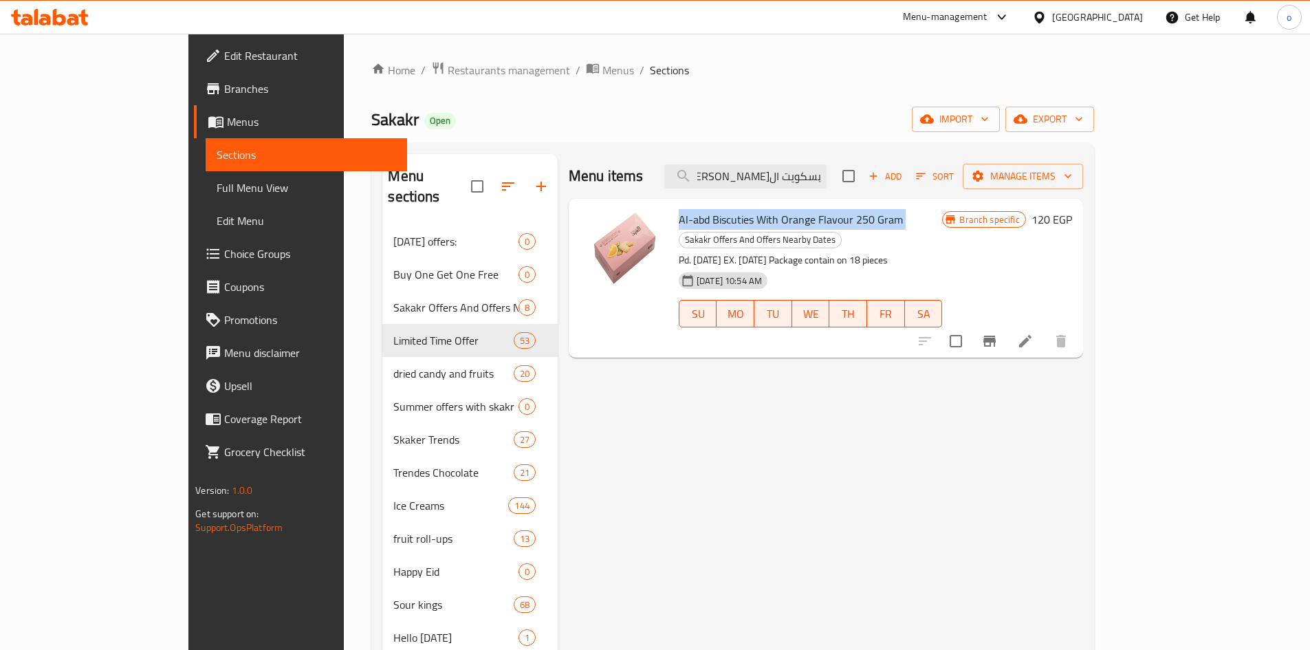
copy h6 "Al-abd Biscuties With Orange Flavour 250 Gram"
click at [782, 171] on input "بسكويت العبد بنكهة البرتقال 250 جرام" at bounding box center [745, 176] width 162 height 24
drag, startPoint x: 930, startPoint y: 169, endPoint x: 947, endPoint y: 168, distance: 16.5
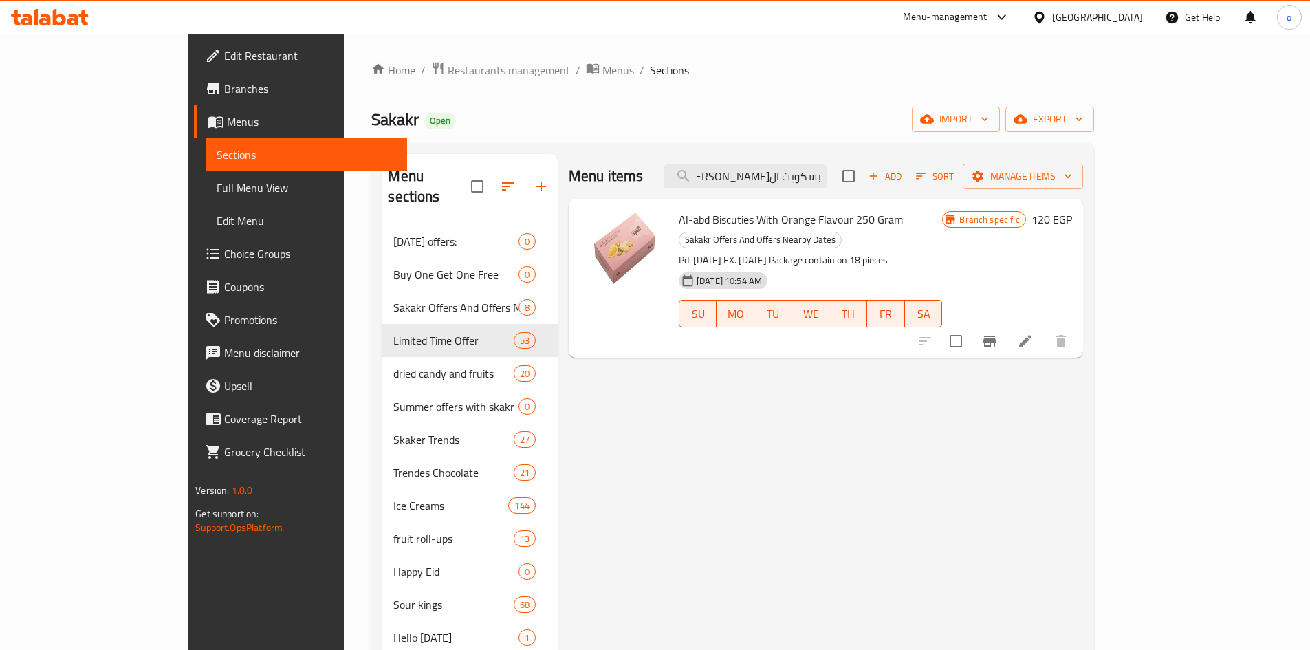
click at [953, 168] on div "Menu items بسكويت العبد بنكهة البرتقال 250 جرام Add Sort Manage items" at bounding box center [826, 176] width 514 height 45
click at [824, 179] on input "بسكويت العبد بنكهة البرتقال 250 جرام" at bounding box center [745, 176] width 162 height 24
drag, startPoint x: 813, startPoint y: 180, endPoint x: 721, endPoint y: 185, distance: 92.3
click at [721, 185] on div "Menu items بسكويت العبد بنكهة البرتقال 250 جرام Add Sort Manage items" at bounding box center [826, 176] width 514 height 45
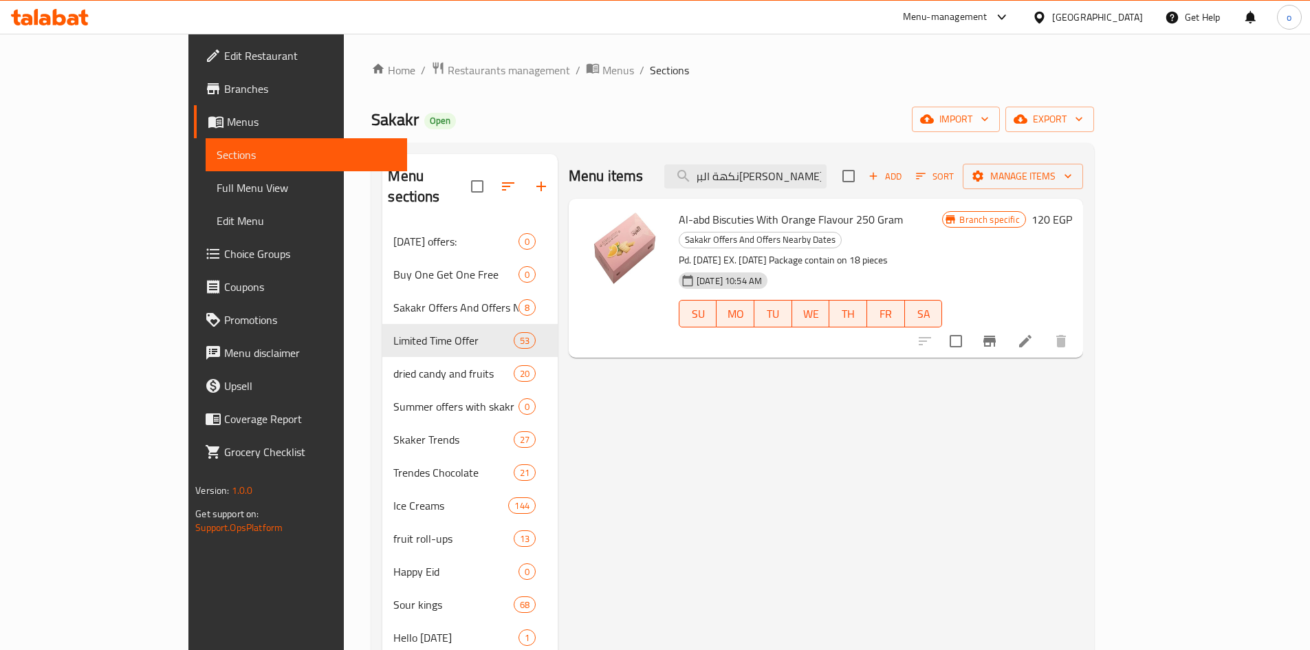
click at [1031, 335] on icon at bounding box center [1025, 341] width 12 height 12
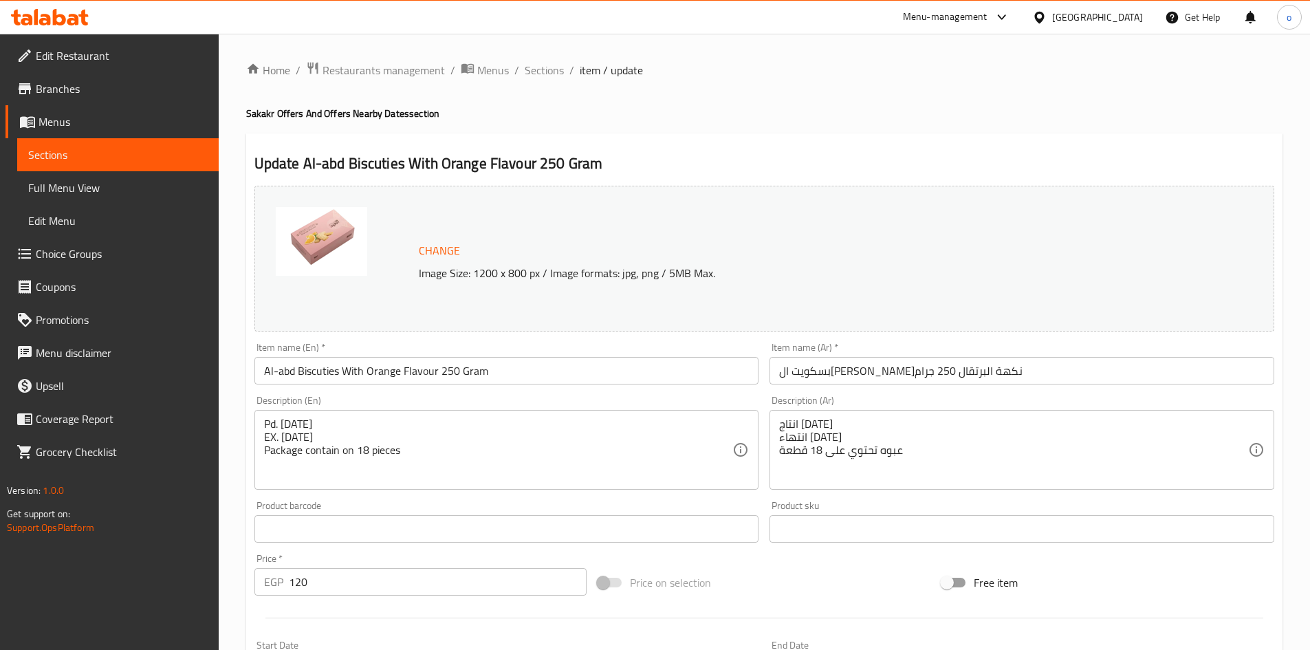
drag, startPoint x: 544, startPoint y: 65, endPoint x: 631, endPoint y: 88, distance: 90.2
click at [544, 65] on span "Sections" at bounding box center [544, 70] width 39 height 17
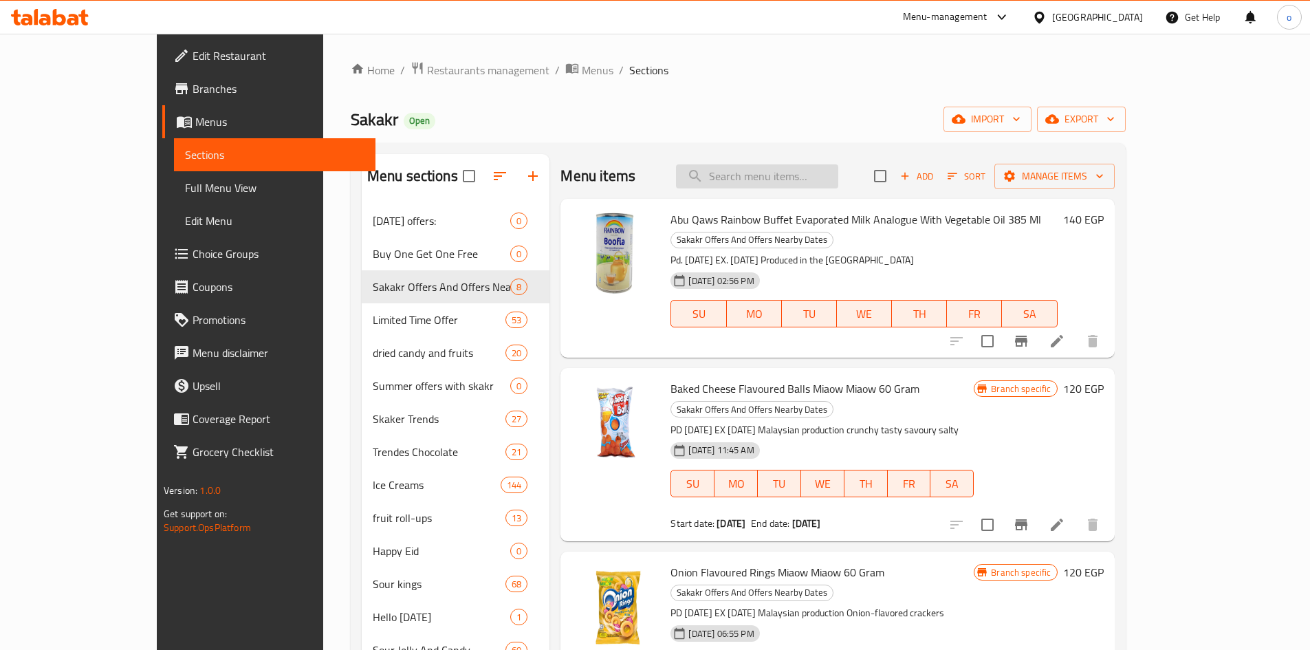
click at [809, 175] on input "search" at bounding box center [757, 176] width 162 height 24
paste input "بسكويت العبد بنكهة جوزالهند 250 جرام"
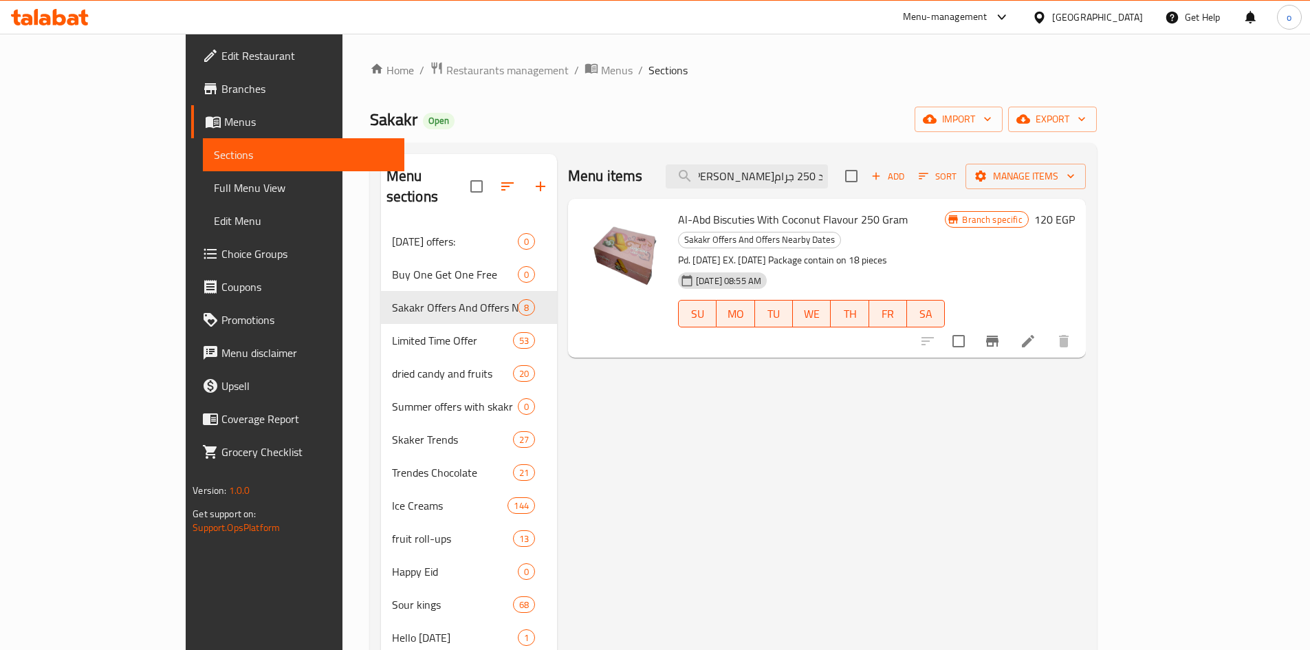
type input "بسكويت العبد بنكهة جوزالهند 250 جرام"
click at [1080, 325] on div at bounding box center [995, 341] width 169 height 33
click at [1000, 333] on icon "Branch-specific-item" at bounding box center [992, 341] width 17 height 17
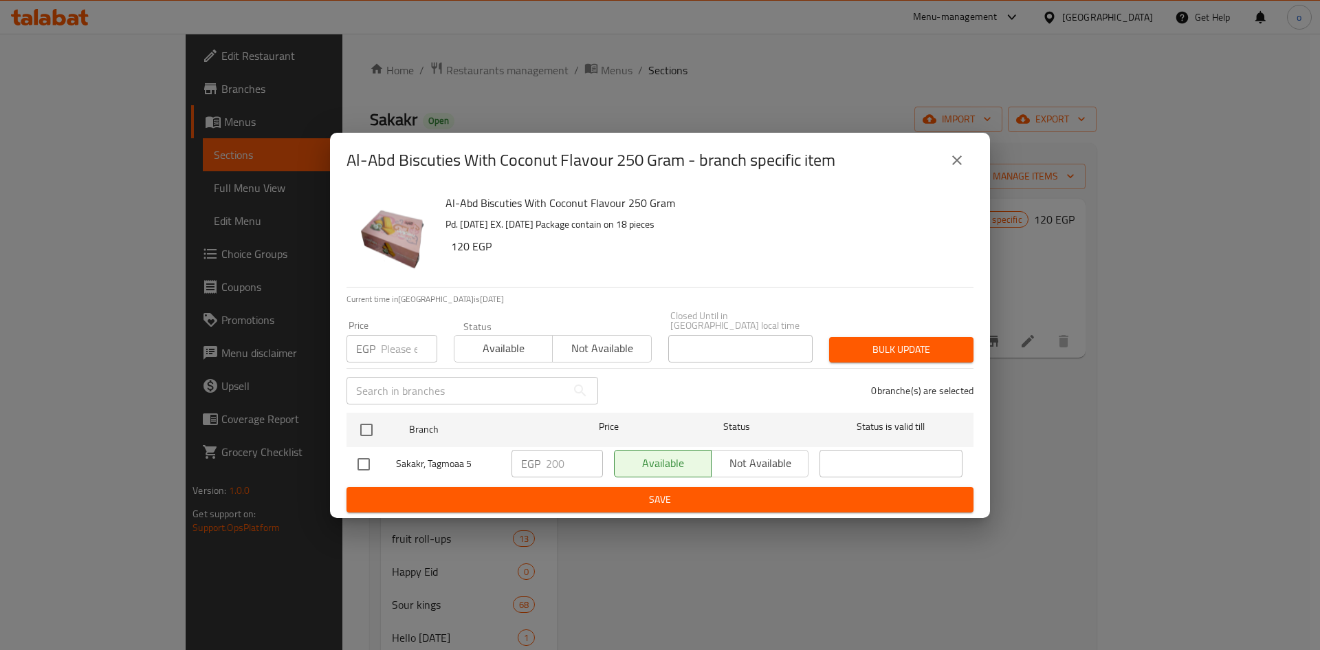
click at [1151, 402] on div "Al-Abd Biscuties With Coconut Flavour 250 Gram - branch specific item Al-Abd Bi…" at bounding box center [660, 325] width 1320 height 650
click at [1212, 335] on div "Al-Abd Biscuties With Coconut Flavour 250 Gram - branch specific item Al-Abd Bi…" at bounding box center [660, 325] width 1320 height 650
click at [949, 165] on icon "close" at bounding box center [957, 160] width 17 height 17
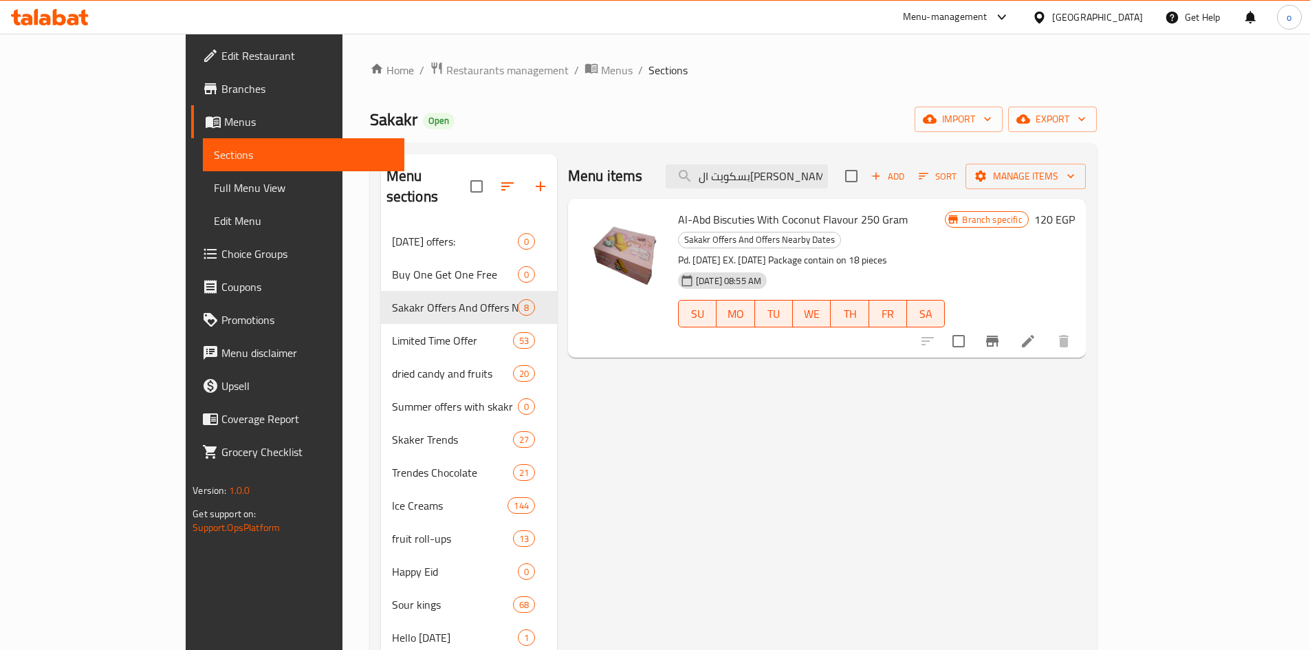
click at [1047, 329] on li at bounding box center [1028, 341] width 39 height 25
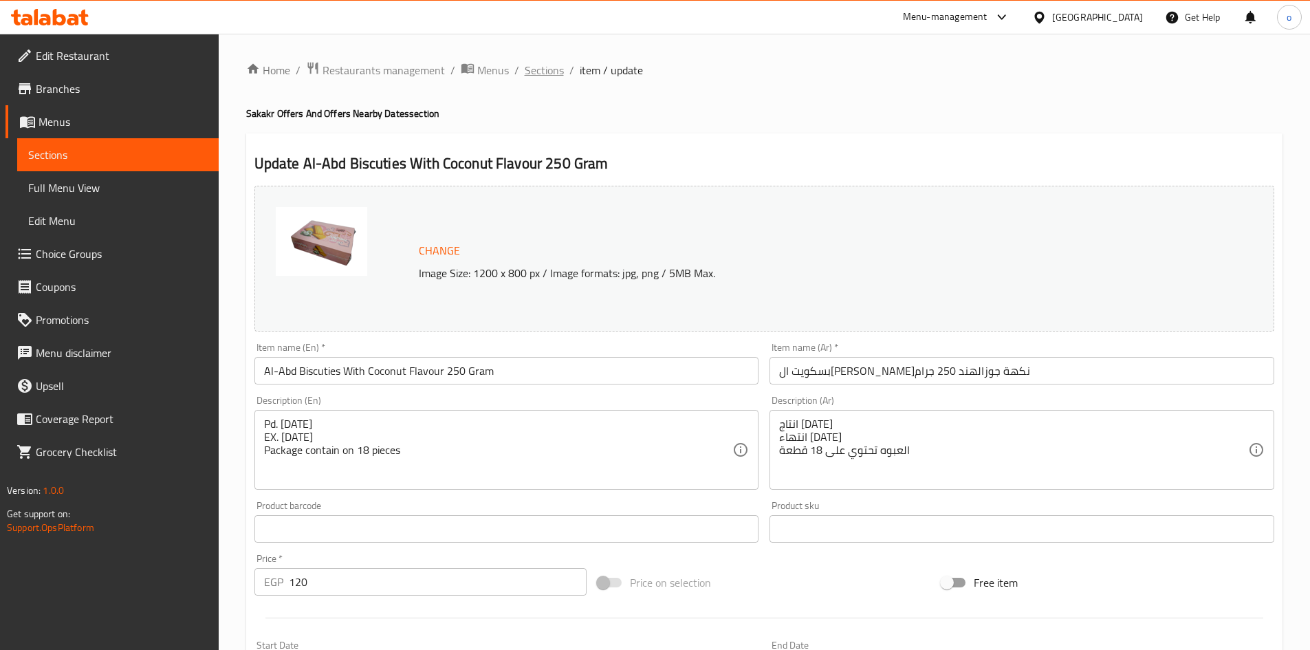
click at [537, 82] on div "Home / Restaurants management / Menus / Sections / item / update Sakakr Offers …" at bounding box center [764, 512] width 1036 height 903
click at [535, 78] on span "Sections" at bounding box center [544, 70] width 39 height 17
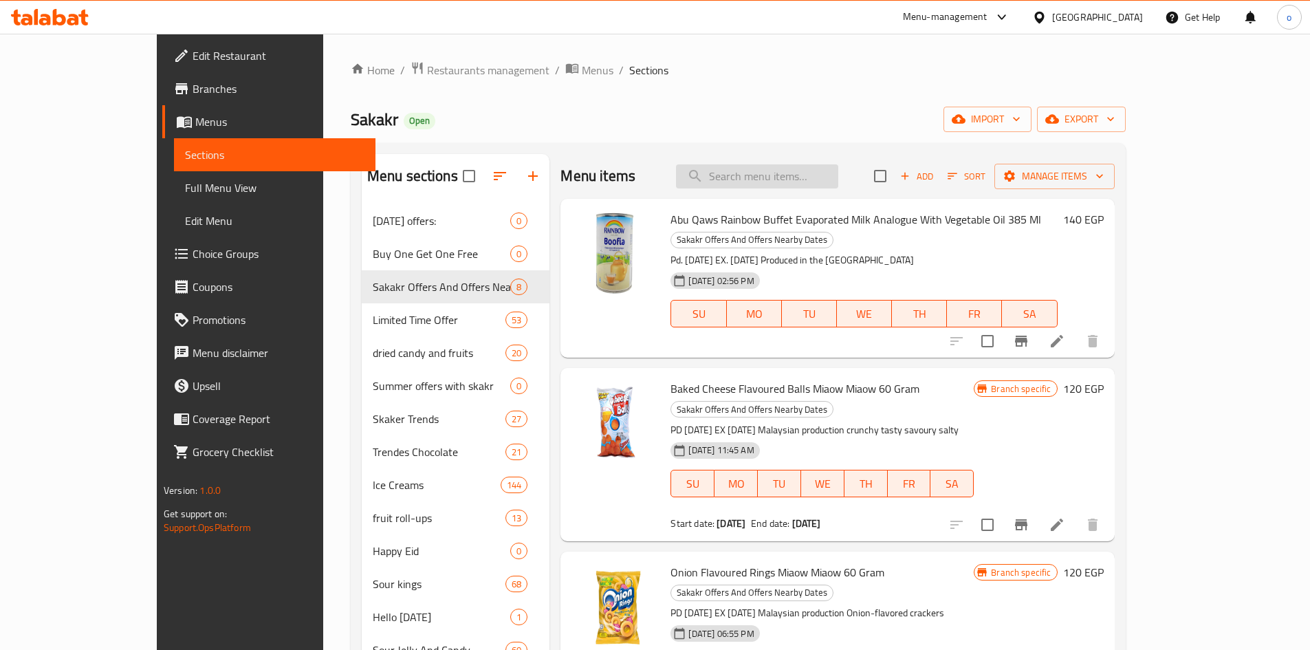
click at [819, 172] on input "search" at bounding box center [757, 176] width 162 height 24
paste input "بسكويت العبد بنكهة الزبدة 250 جرام"
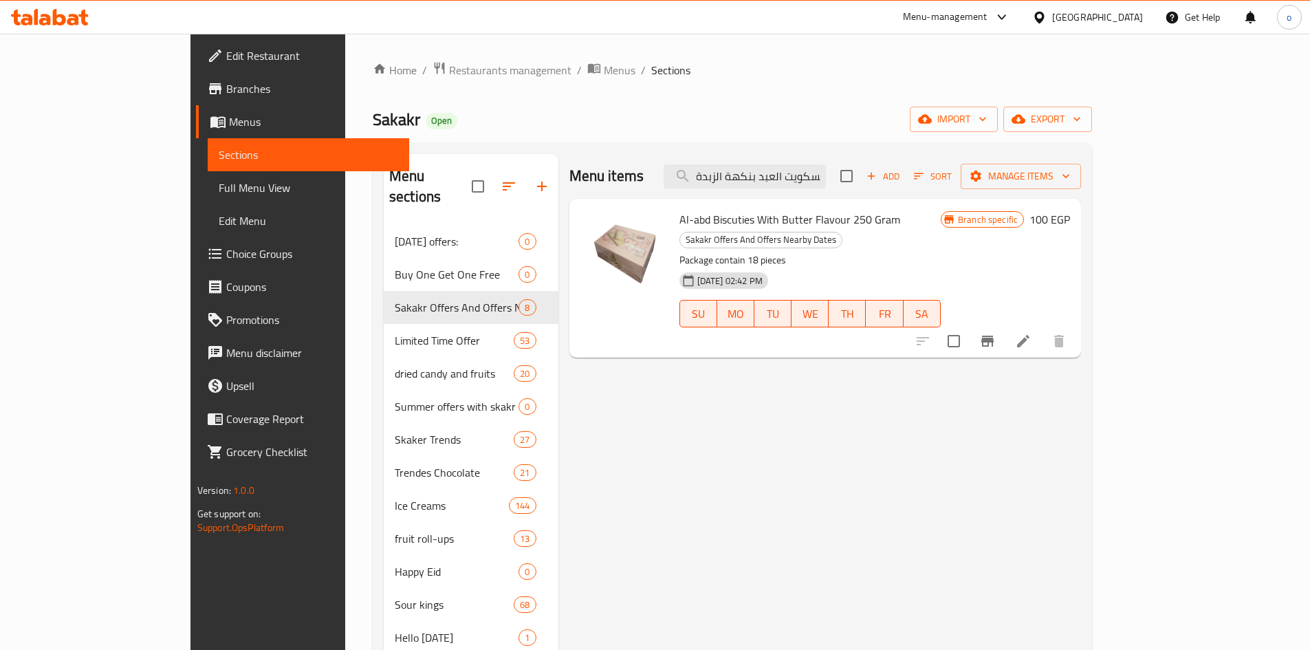
type input "بسكويت العبد بنكهة الزبدة 250 جرام"
click at [1042, 333] on li at bounding box center [1023, 341] width 39 height 25
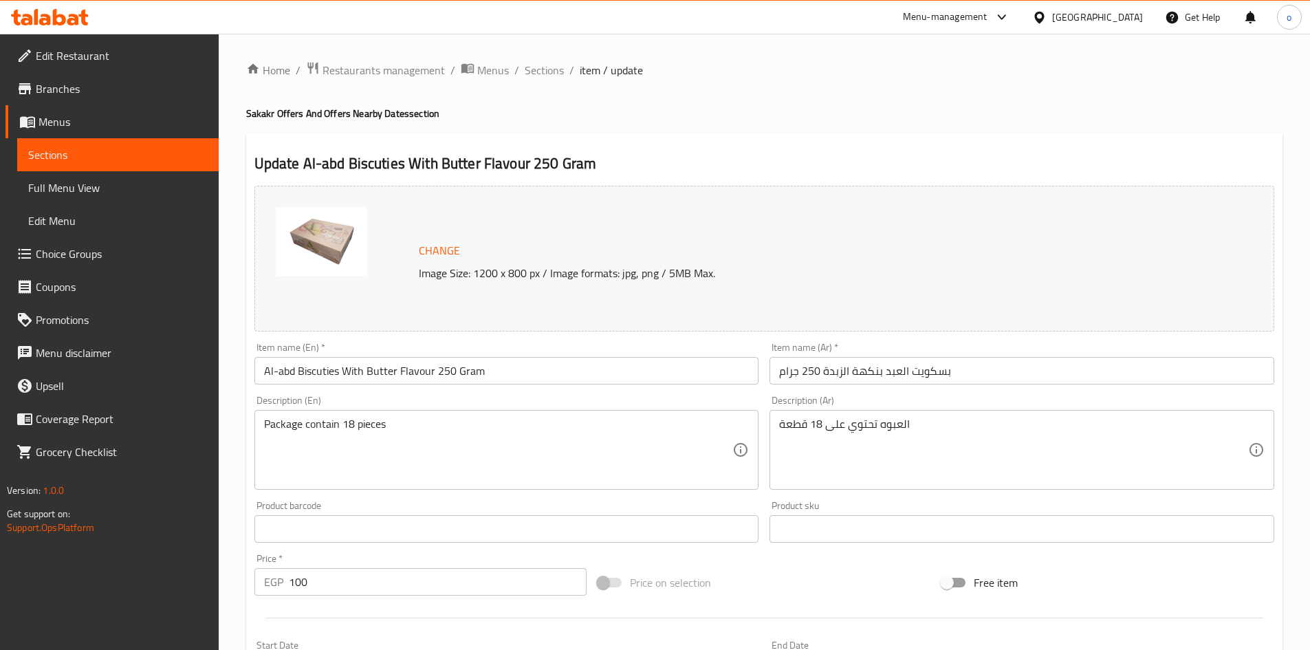
click at [562, 78] on ol "Home / Restaurants management / Menus / Sections / item / update" at bounding box center [764, 70] width 1036 height 18
click at [551, 76] on span "Sections" at bounding box center [544, 70] width 39 height 17
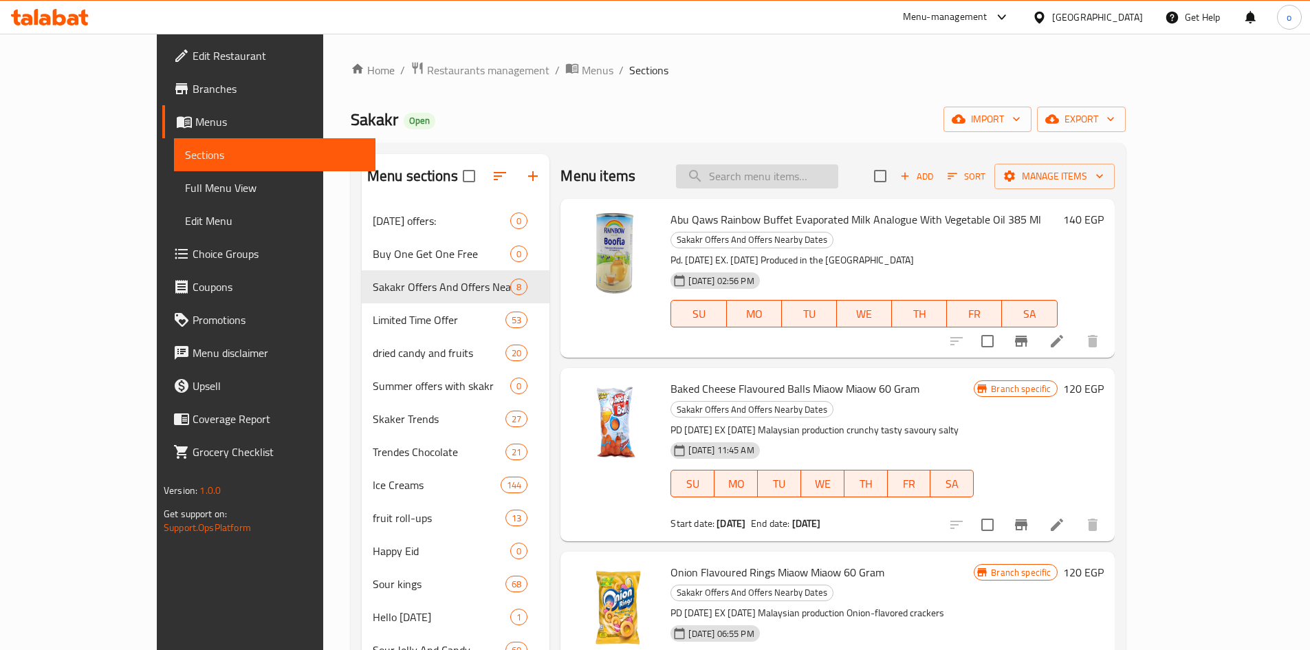
click at [774, 173] on input "search" at bounding box center [757, 176] width 162 height 24
paste input "ابو عوف معمول شوكولاتة بيضاء ١٢ قطعة"
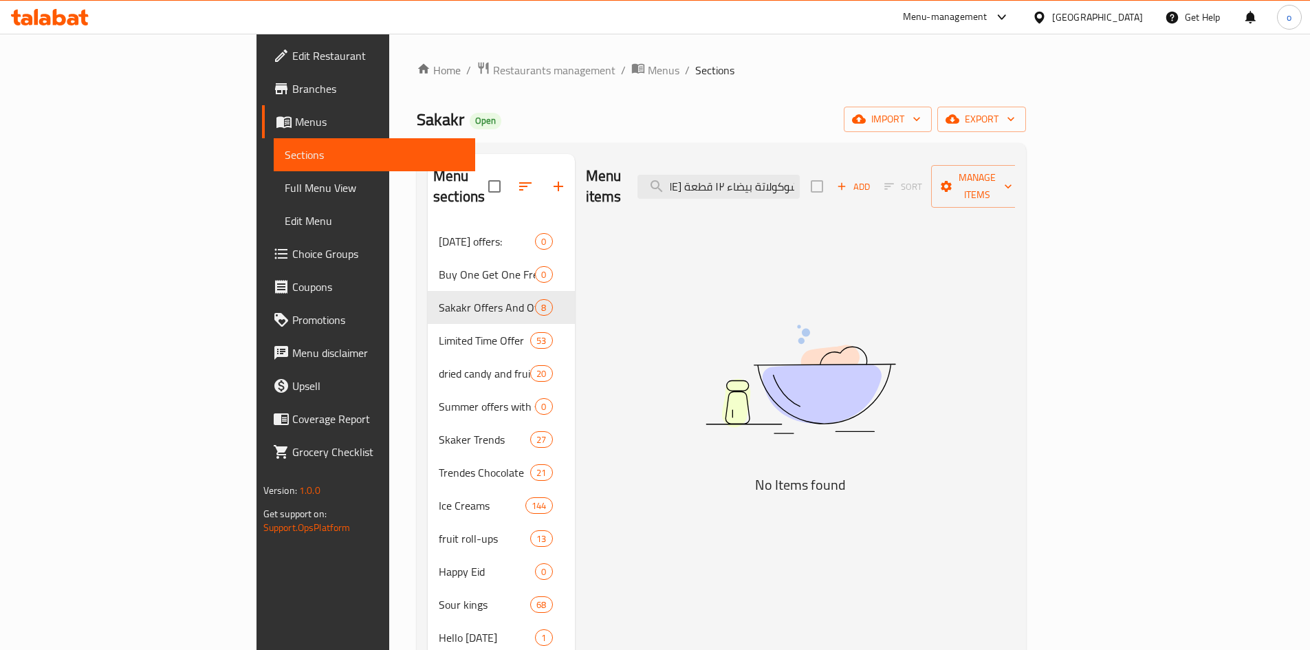
scroll to position [0, 89]
drag, startPoint x: 945, startPoint y: 168, endPoint x: 964, endPoint y: 166, distance: 19.3
click at [964, 166] on div "Menu items ابو عوف معمول شوكولاتة بيضاء ١٢ قطعة Add Sort Manage items" at bounding box center [801, 186] width 430 height 65
drag, startPoint x: 813, startPoint y: 177, endPoint x: 726, endPoint y: 183, distance: 87.5
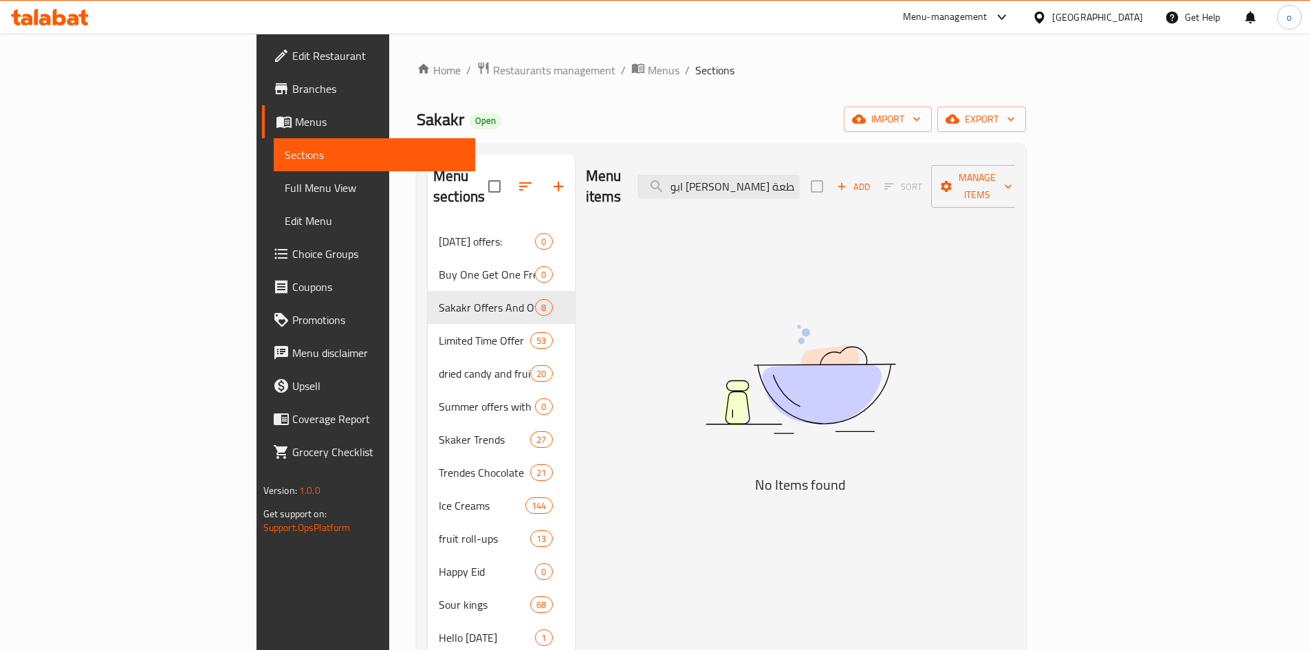
click at [714, 184] on div "Menu items ابو عوف معمول شوكولاتة بيضاء ١٢ قطعة Add Sort Manage items" at bounding box center [801, 186] width 430 height 65
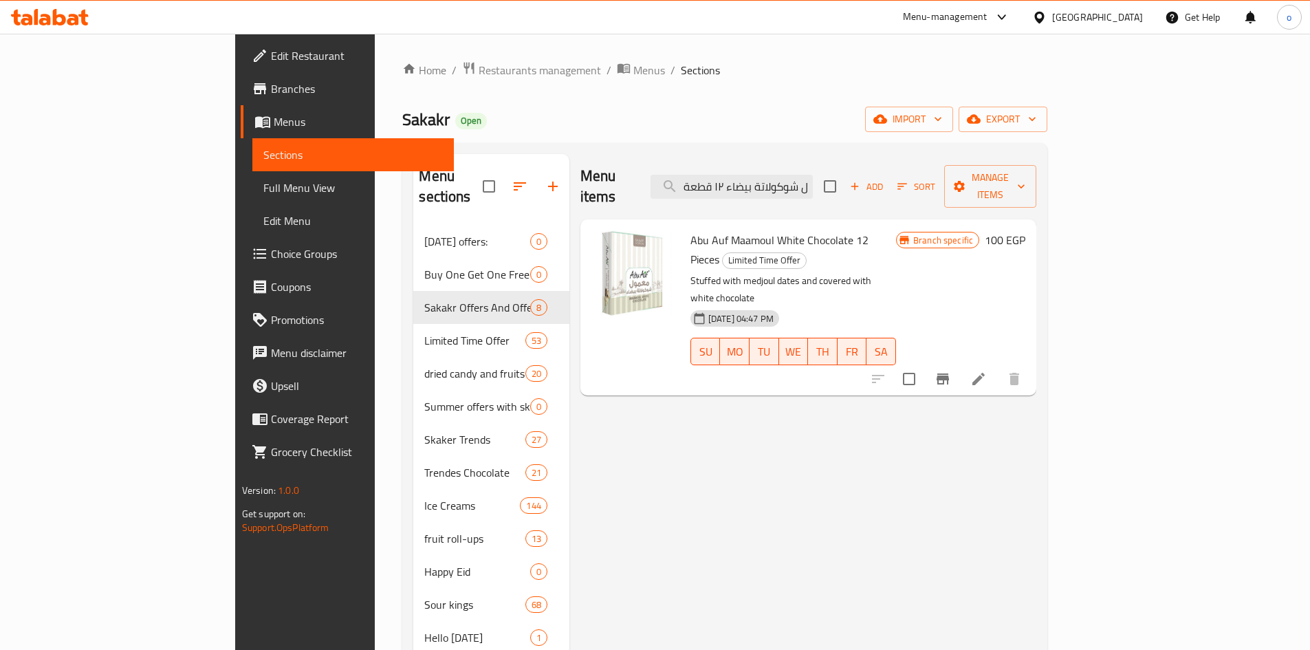
type input "مول شوكولاتة بيضاء ١٢ قطعة"
click at [949, 373] on icon "Branch-specific-item" at bounding box center [942, 378] width 12 height 11
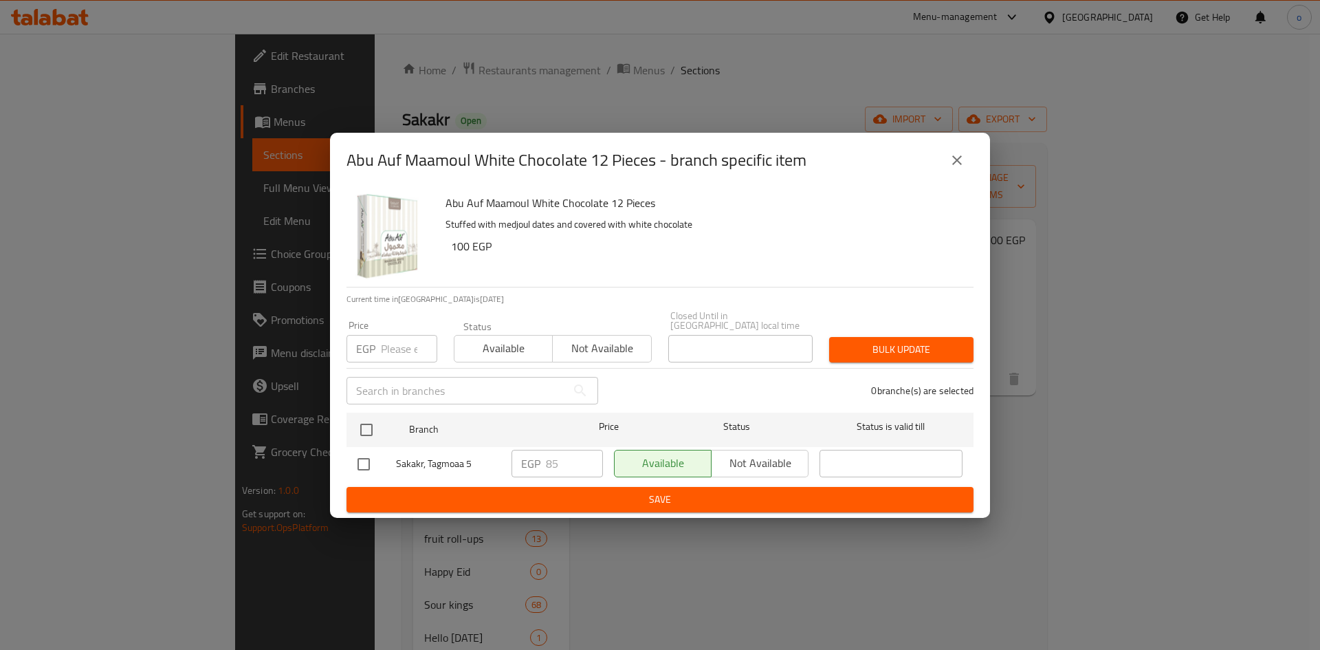
drag, startPoint x: 1152, startPoint y: 349, endPoint x: 1058, endPoint y: 236, distance: 146.9
click at [1151, 349] on div "Abu Auf Maamoul White Chocolate 12 Pieces - branch specific item Abu Auf Maamou…" at bounding box center [660, 325] width 1320 height 650
click at [966, 164] on button "close" at bounding box center [957, 160] width 33 height 33
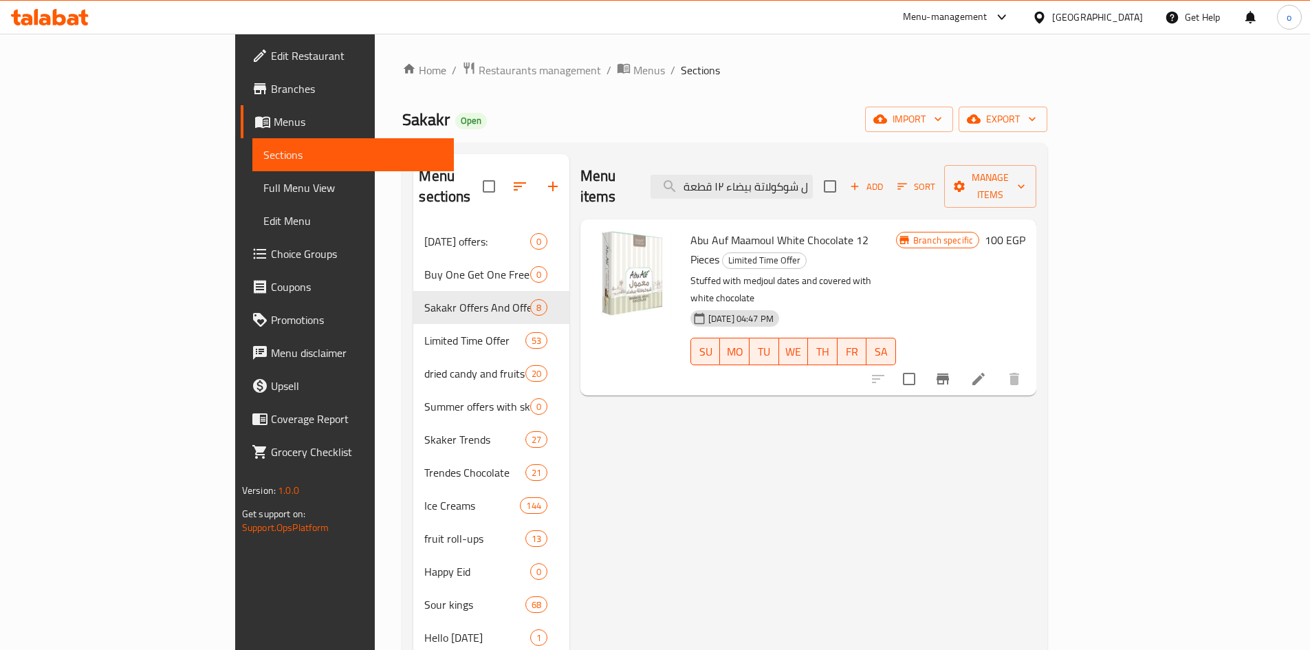
click at [985, 373] on icon at bounding box center [978, 379] width 12 height 12
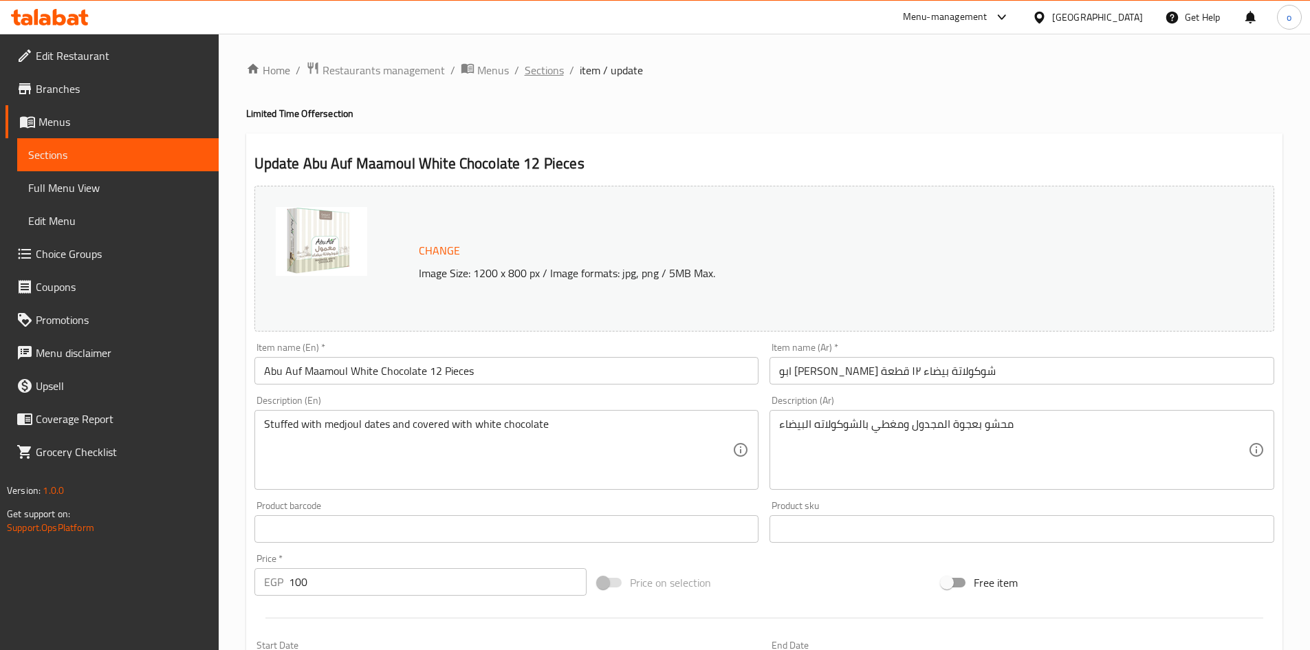
click at [558, 77] on span "Sections" at bounding box center [544, 70] width 39 height 17
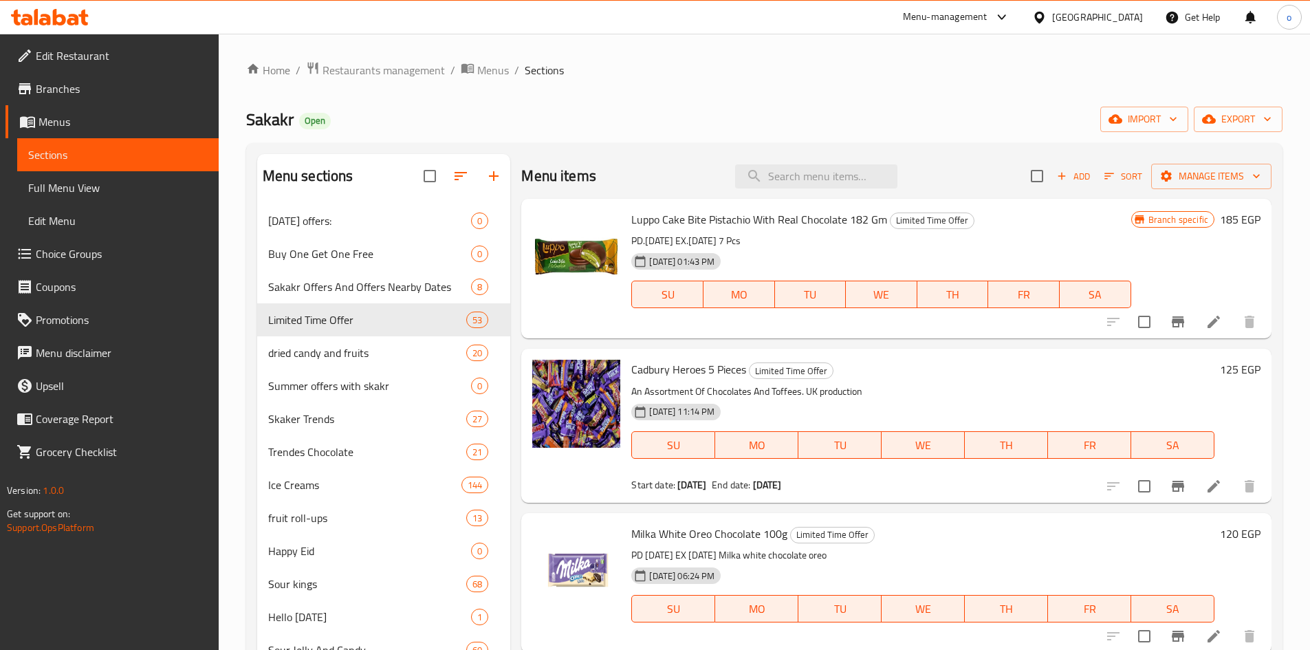
click at [1064, 179] on span "Add" at bounding box center [1073, 176] width 37 height 16
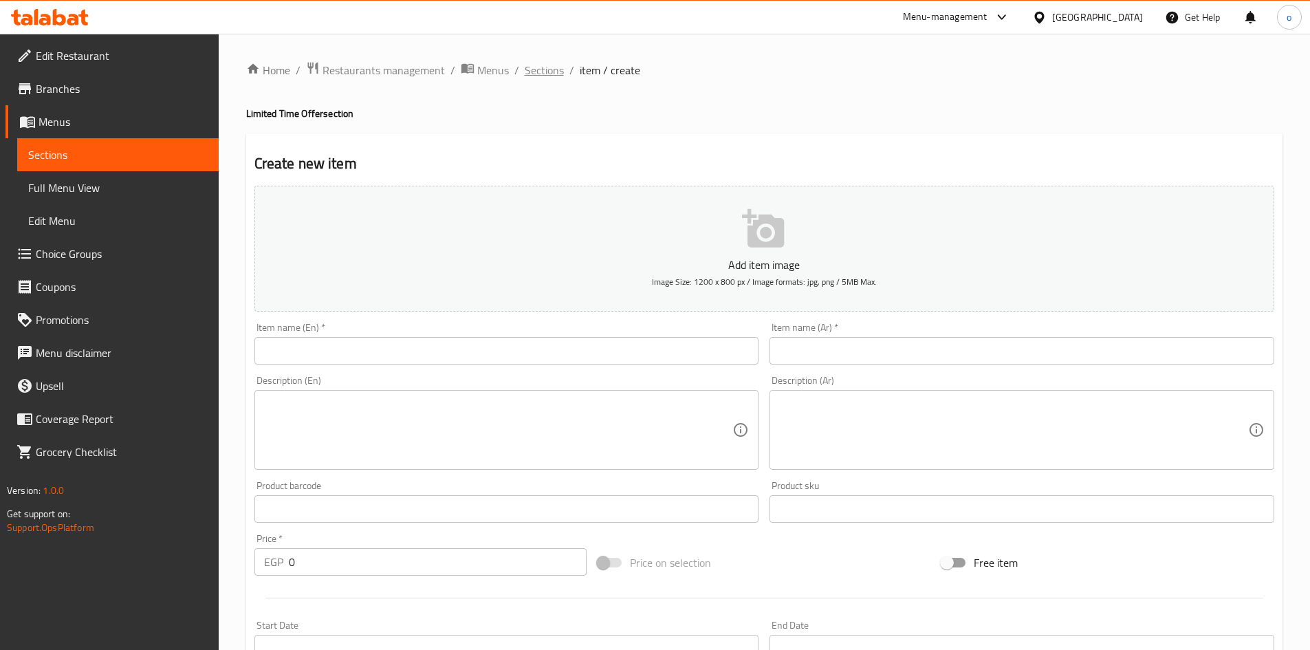
click at [558, 72] on span "Sections" at bounding box center [544, 70] width 39 height 17
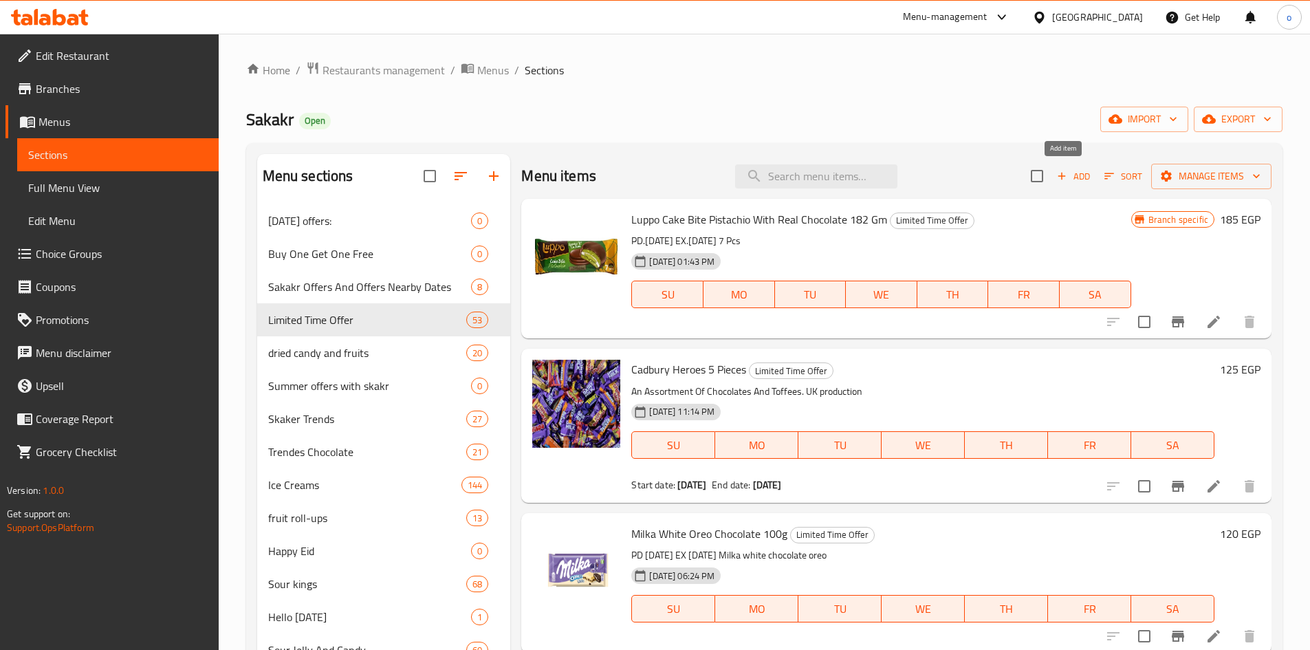
click at [1081, 173] on span "Add" at bounding box center [1073, 176] width 37 height 16
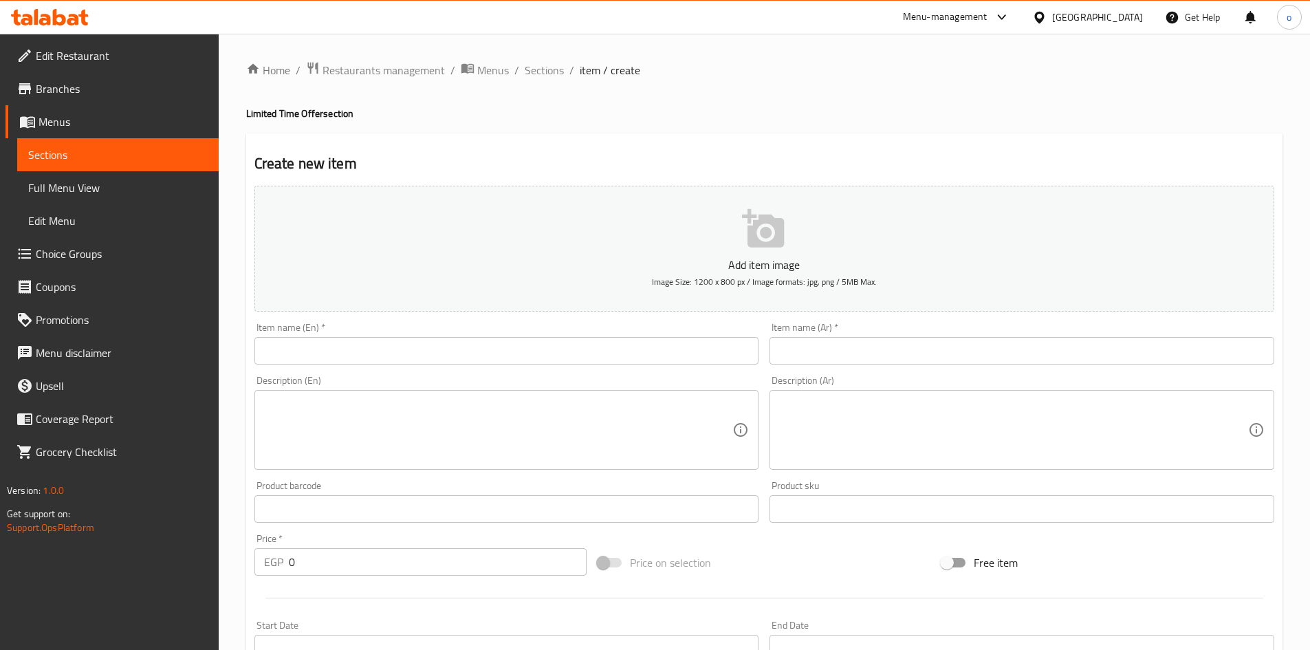
click at [939, 344] on input "text" at bounding box center [1021, 351] width 505 height 28
paste input "اشتري 1 رافايللو ٣٠ جم واحصل علي 1 مجانا"
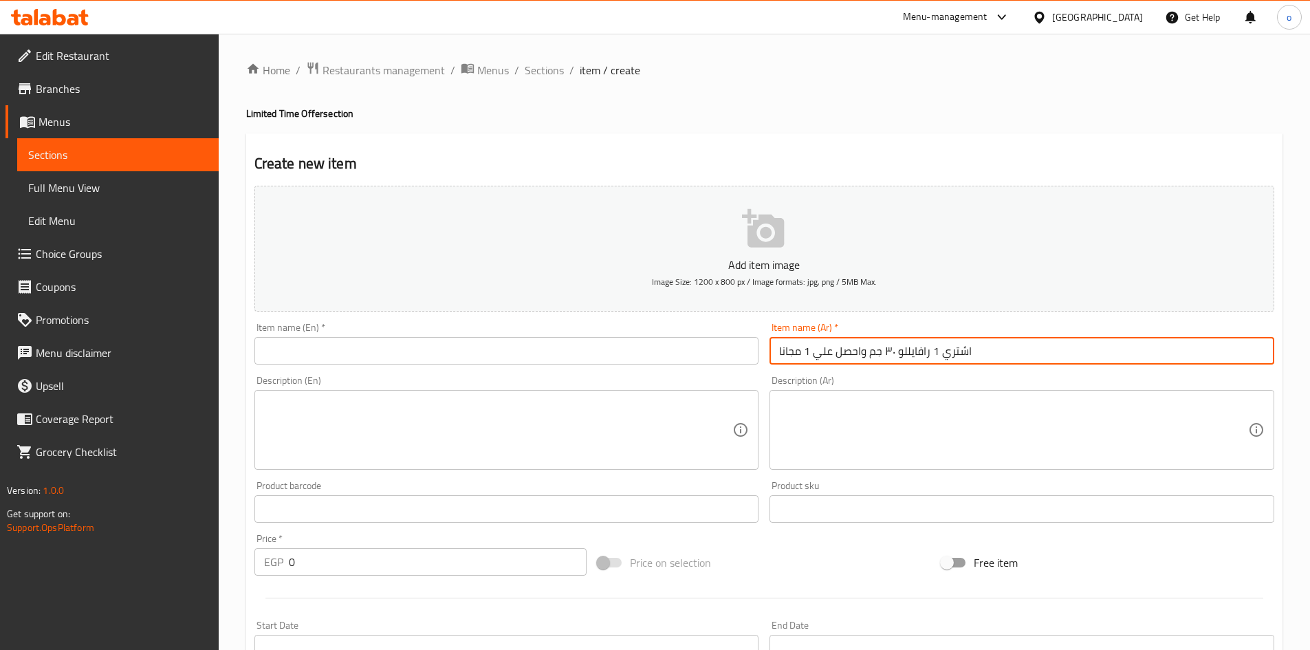
click at [873, 364] on input "اشتري 1 رافايللو ٣٠ جم واحصل علي 1 مجانا" at bounding box center [1021, 351] width 505 height 28
drag, startPoint x: 989, startPoint y: 351, endPoint x: 750, endPoint y: 349, distance: 238.6
click at [747, 362] on div "Add item image Image Size: 1200 x 800 px / Image formats: jpg, png / 5MB Max. I…" at bounding box center [764, 476] width 1031 height 593
type input "اشتري 1 رافايللو ٣٠ جم واحصل علي 1 مجانا"
click at [627, 360] on input "text" at bounding box center [506, 351] width 505 height 28
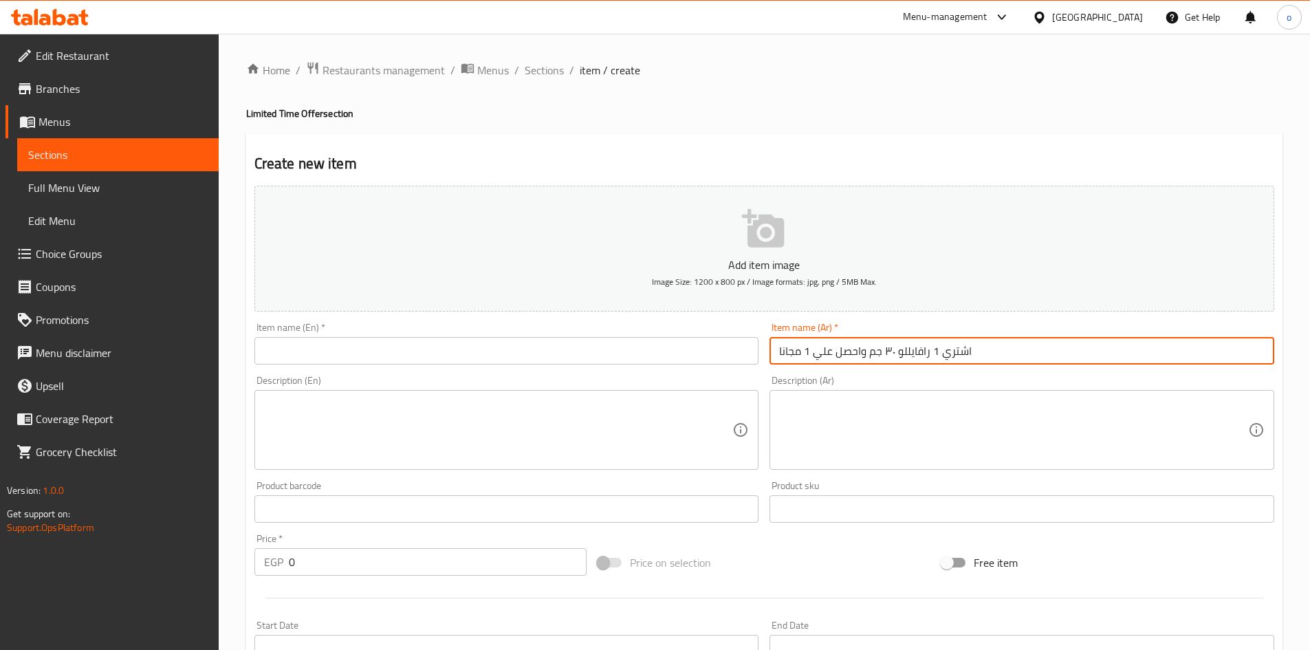
paste input "Buy 1 Raffaello 30g and Get 1 Free"
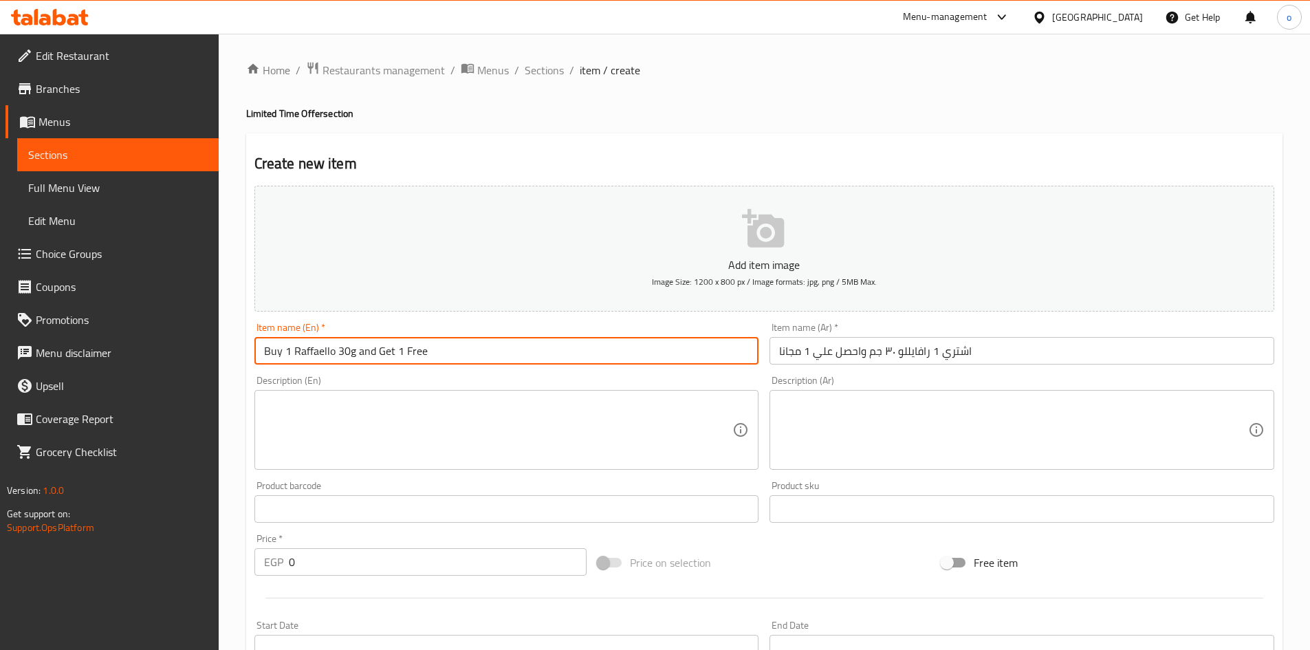
type input "Buy 1 Raffaello 30g and Get 1 Free"
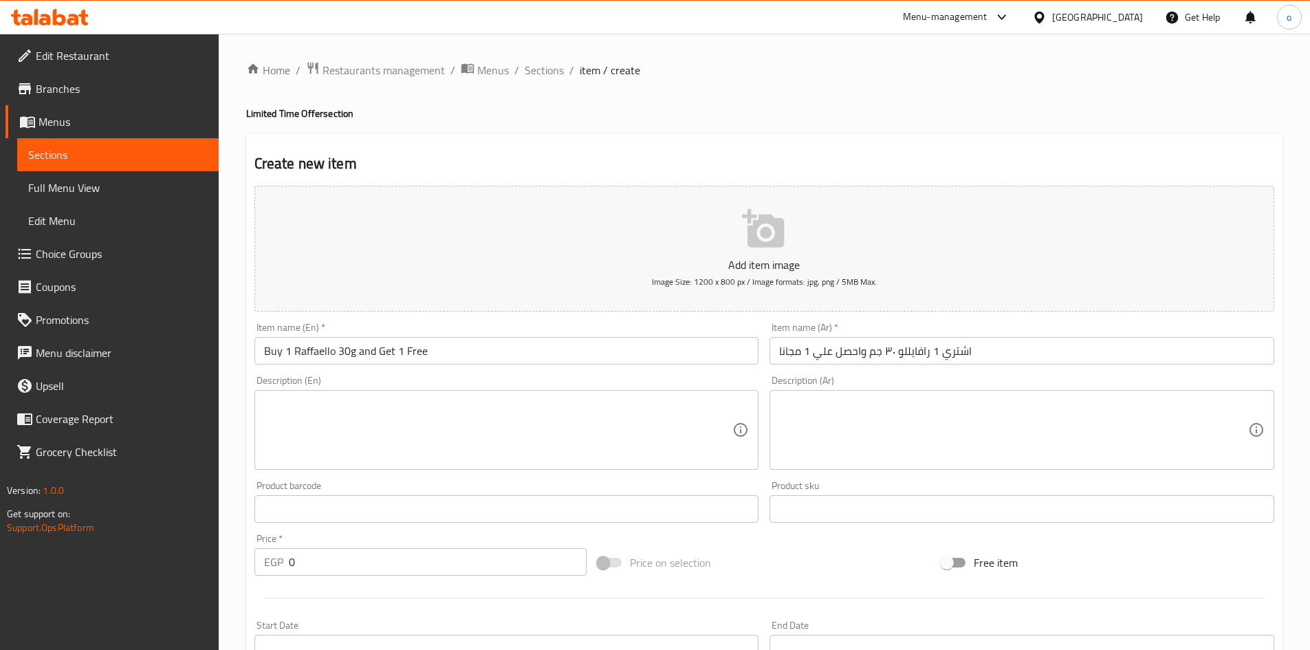
click at [602, 377] on div "Description (En) Description (En)" at bounding box center [506, 422] width 505 height 94
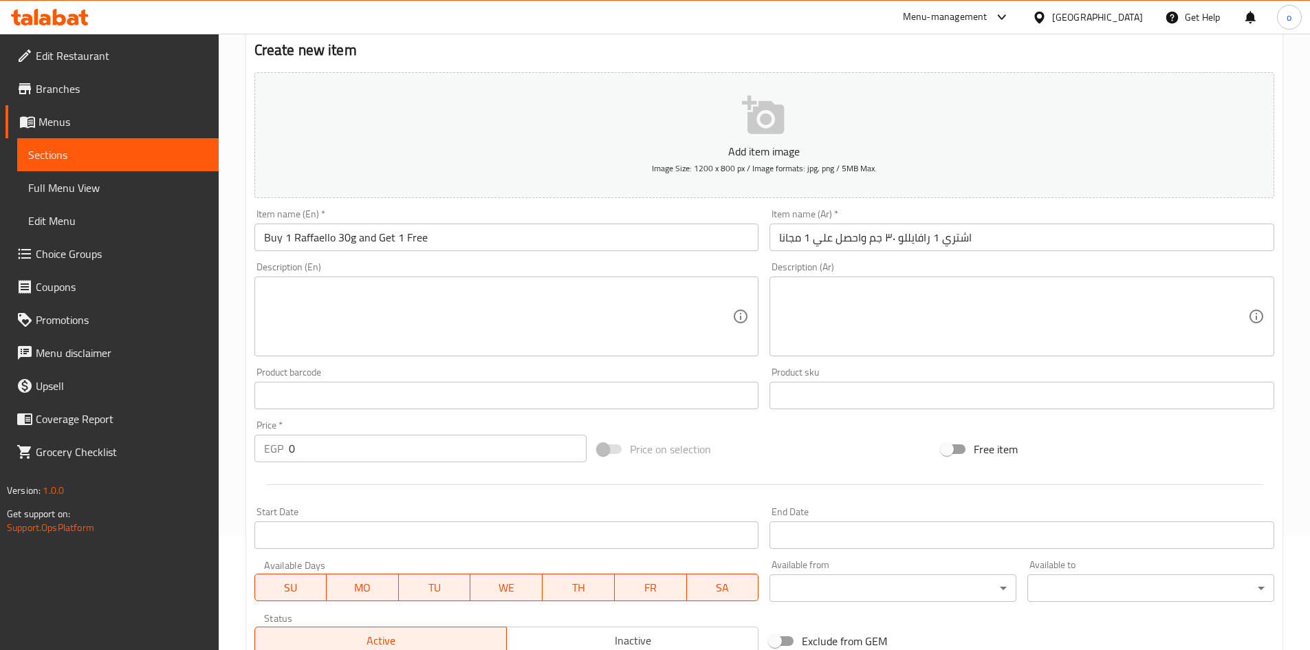
scroll to position [138, 0]
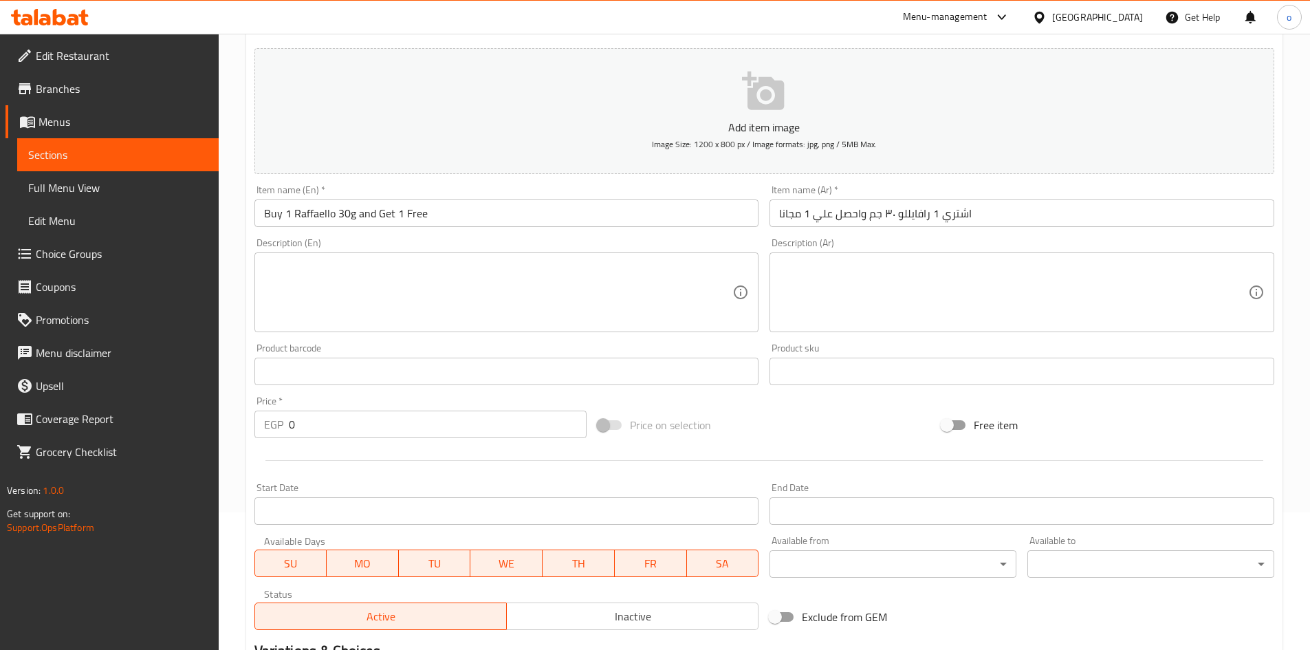
click at [342, 518] on input "Start Date" at bounding box center [506, 511] width 505 height 28
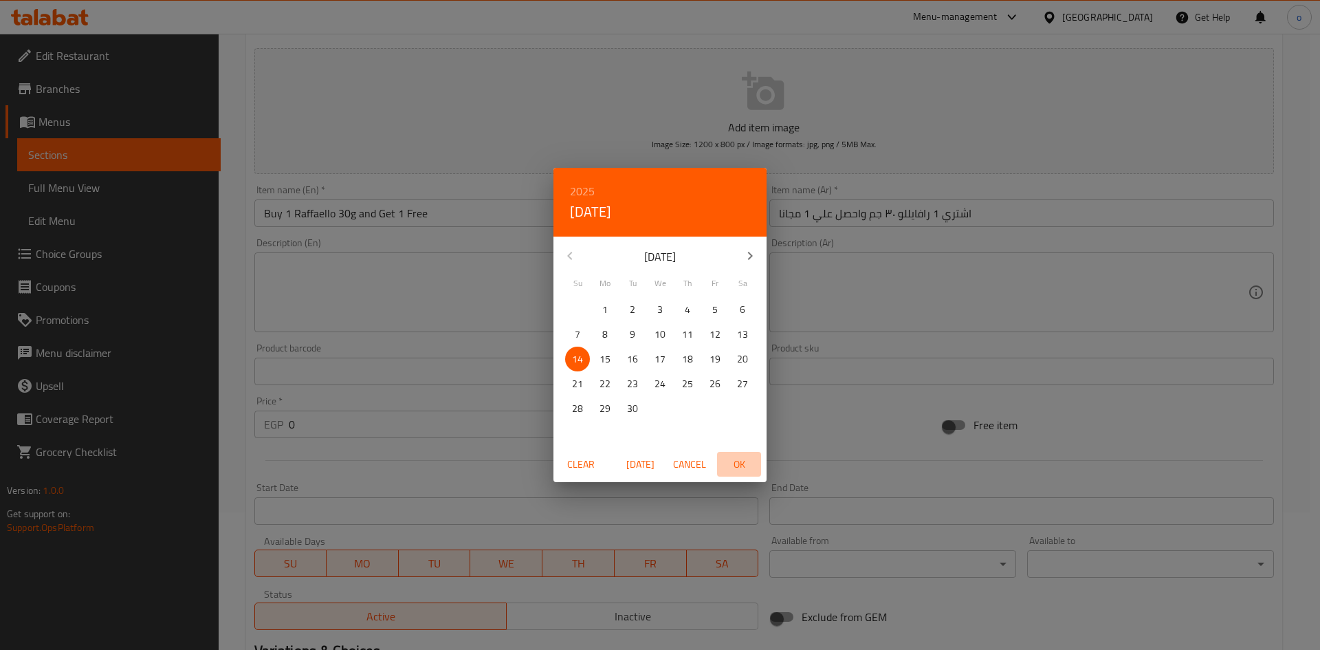
click at [738, 466] on span "OK" at bounding box center [739, 464] width 33 height 17
type input "14-09-2025"
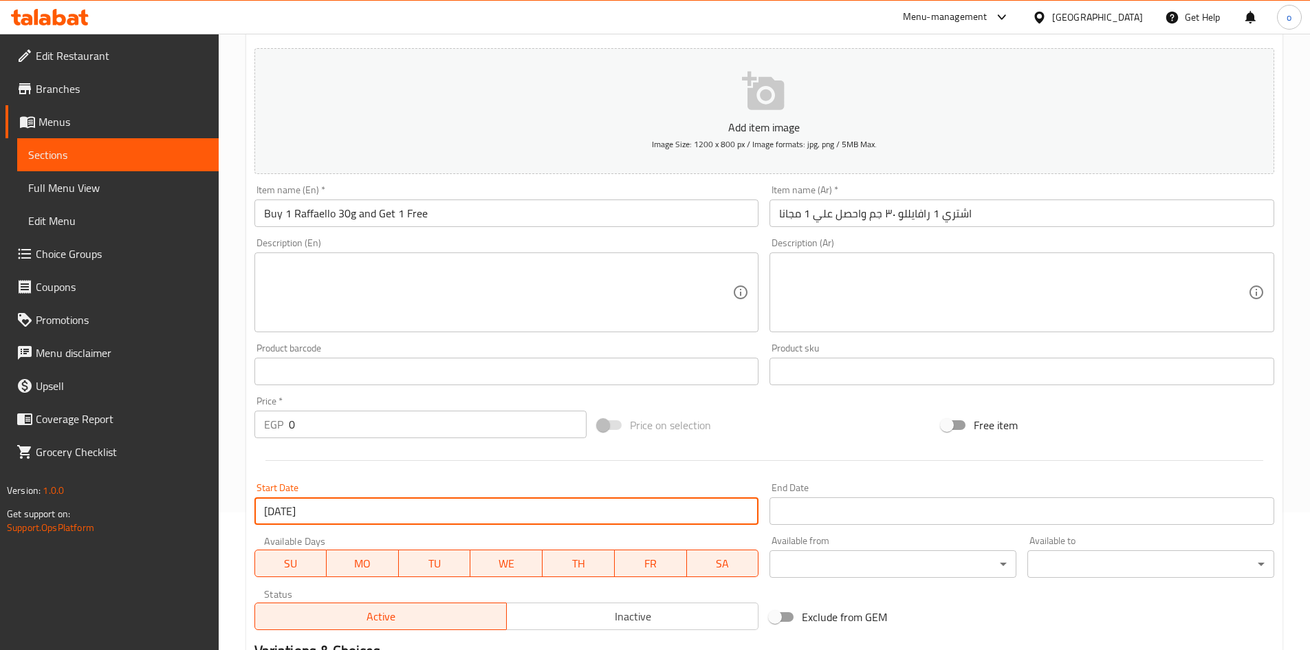
click at [776, 501] on input "Start Date" at bounding box center [1021, 511] width 505 height 28
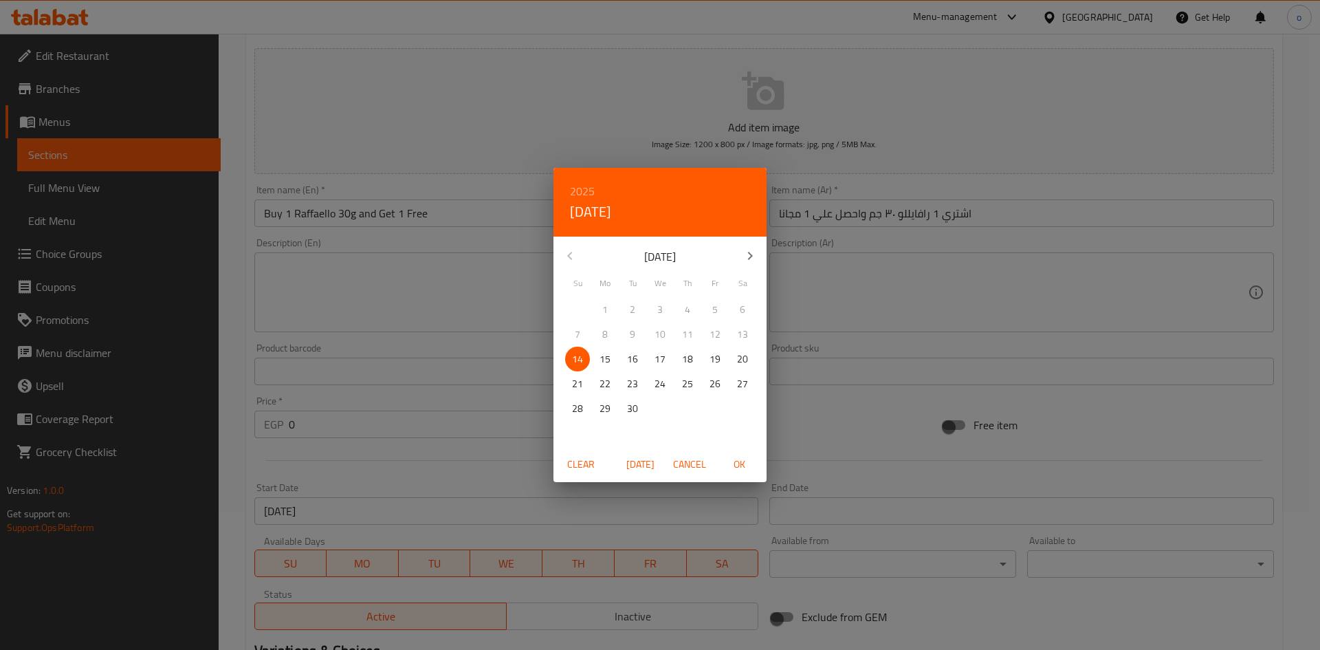
click at [610, 359] on p "15" at bounding box center [605, 359] width 11 height 17
click at [757, 472] on button "OK" at bounding box center [739, 464] width 44 height 25
type input "[DATE]"
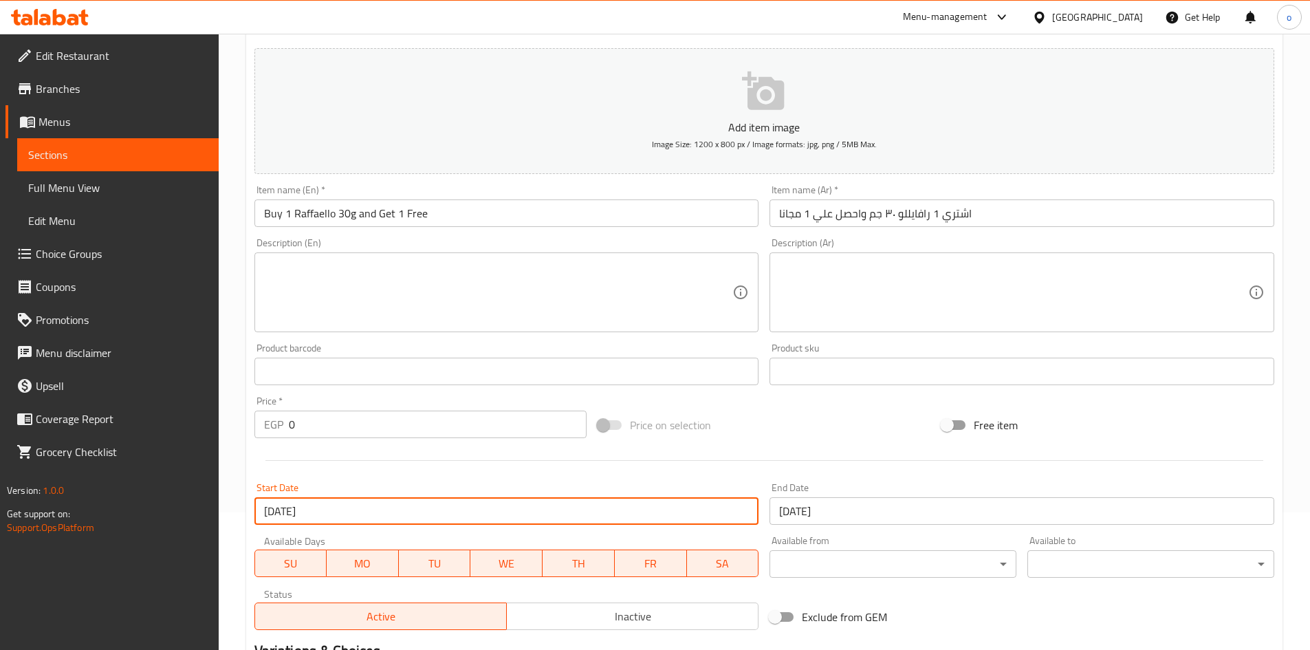
click at [670, 523] on input "14-09-2025" at bounding box center [506, 511] width 505 height 28
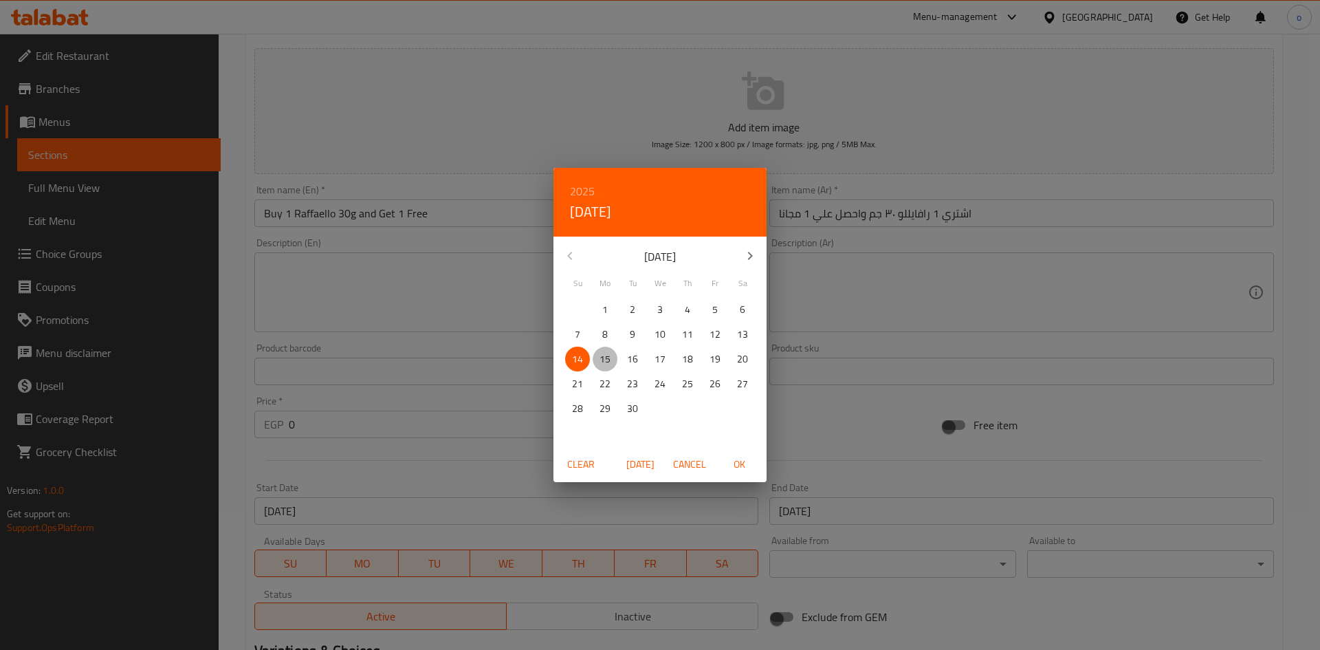
click at [612, 362] on span "15" at bounding box center [605, 359] width 25 height 17
click at [741, 463] on span "OK" at bounding box center [739, 464] width 33 height 17
type input "[DATE]"
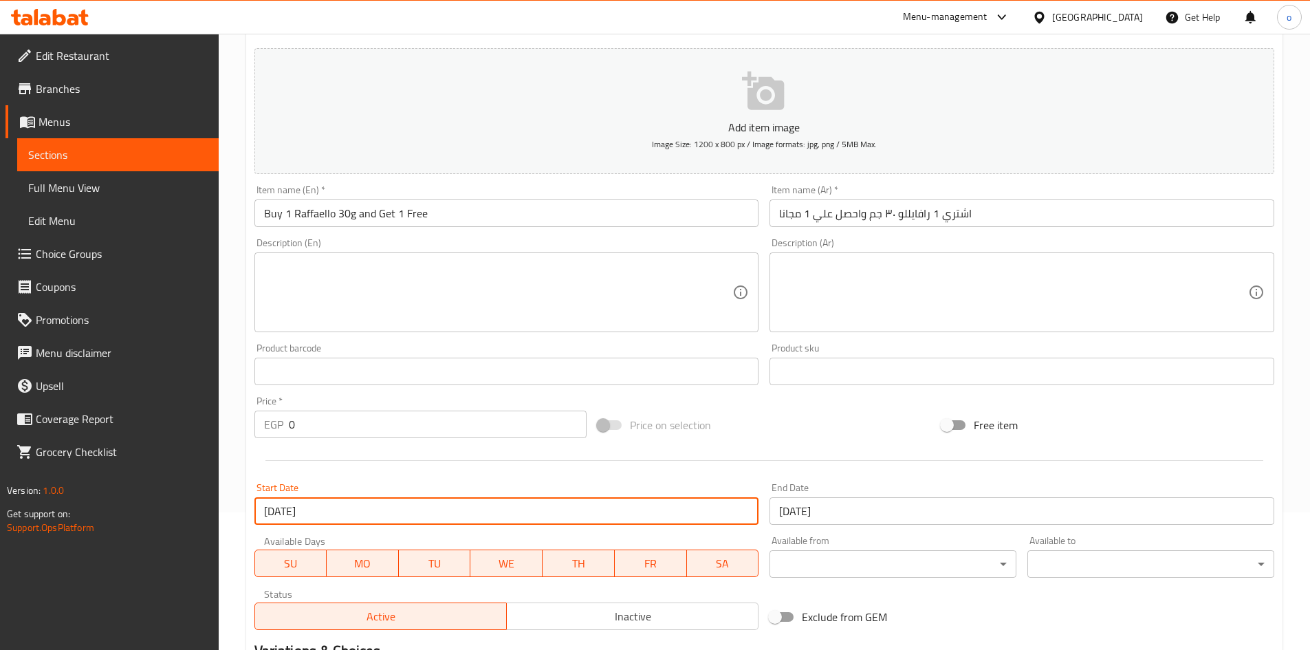
click at [815, 500] on input "[DATE]" at bounding box center [1021, 511] width 505 height 28
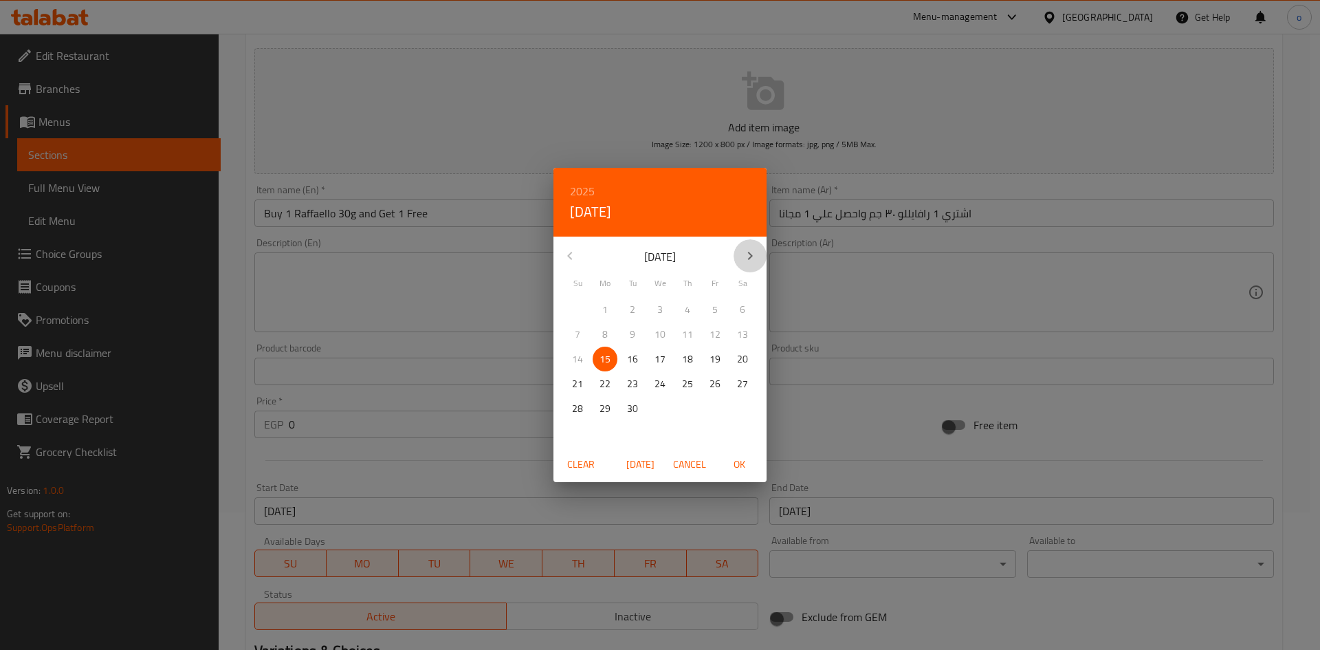
click at [755, 259] on icon "button" at bounding box center [750, 256] width 17 height 17
click at [588, 436] on span "30" at bounding box center [577, 433] width 25 height 17
click at [735, 461] on span "OK" at bounding box center [739, 464] width 33 height 17
type input "[DATE]"
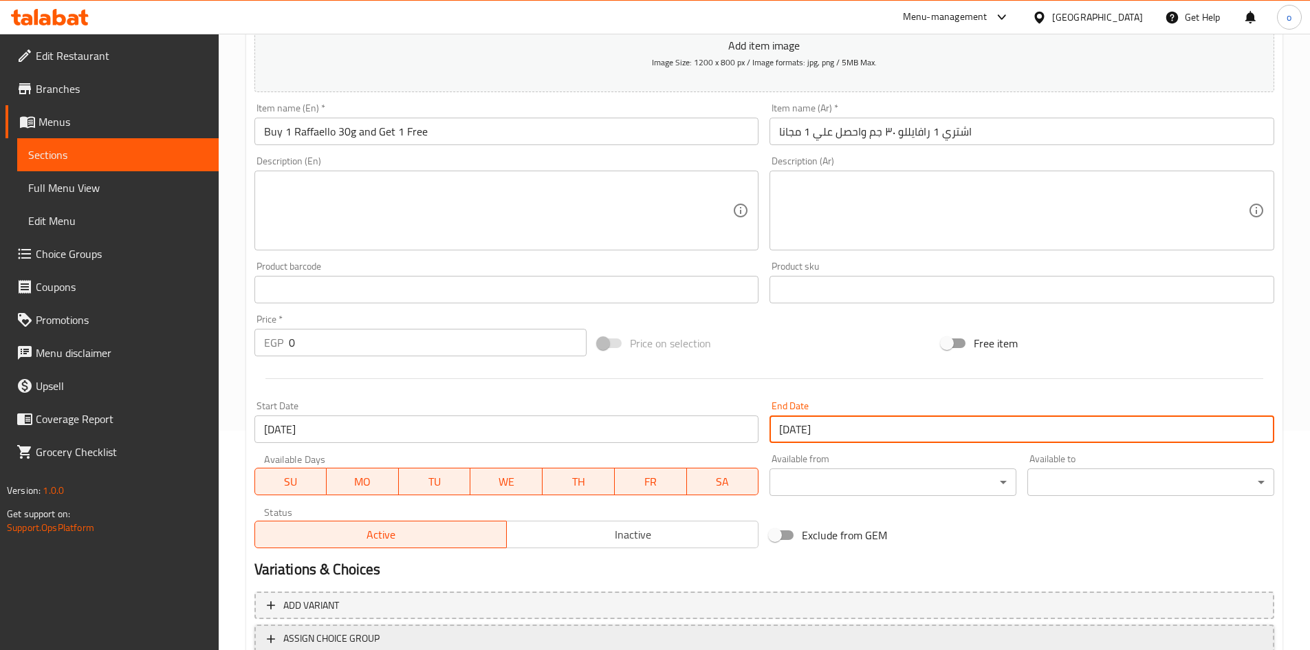
scroll to position [322, 0]
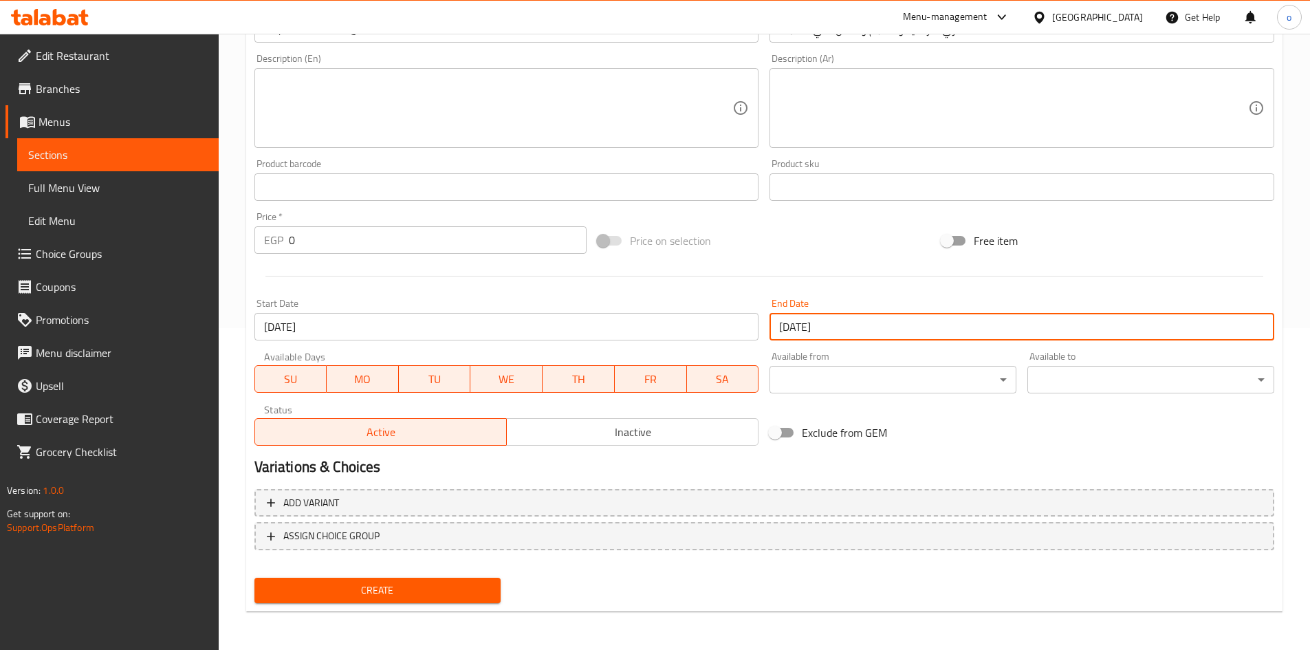
click at [639, 452] on div "Variations & Choices" at bounding box center [764, 467] width 1031 height 32
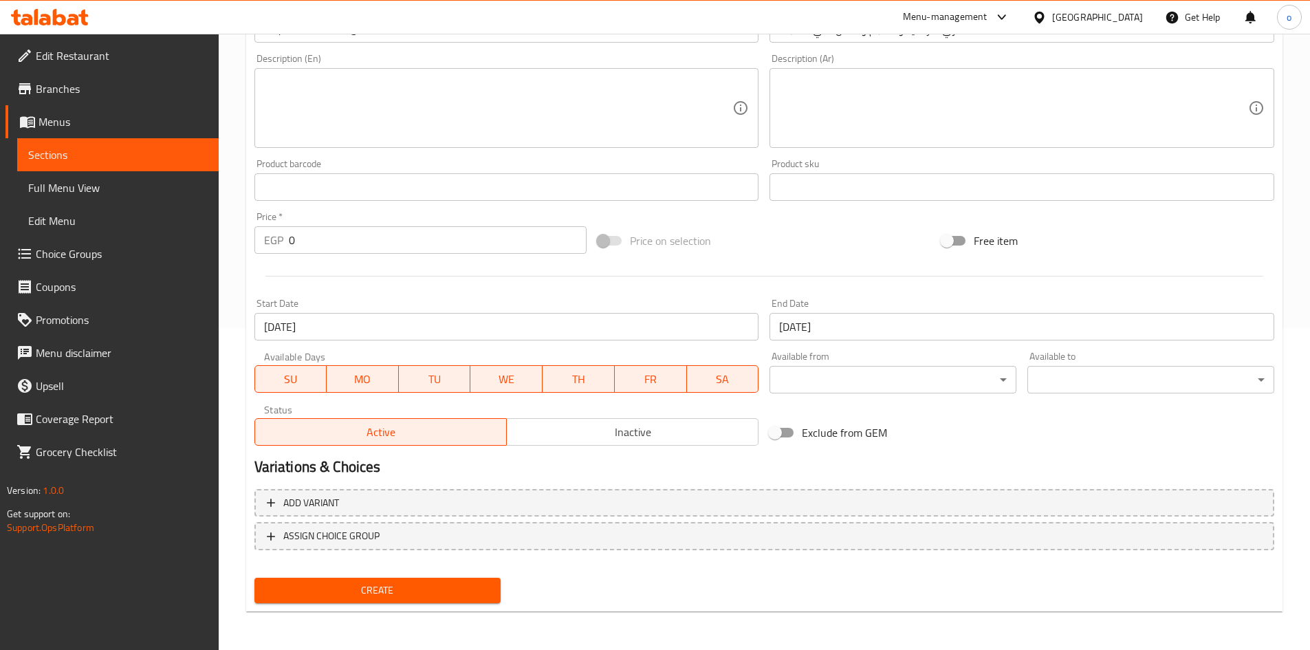
click at [635, 439] on span "Inactive" at bounding box center [632, 432] width 241 height 20
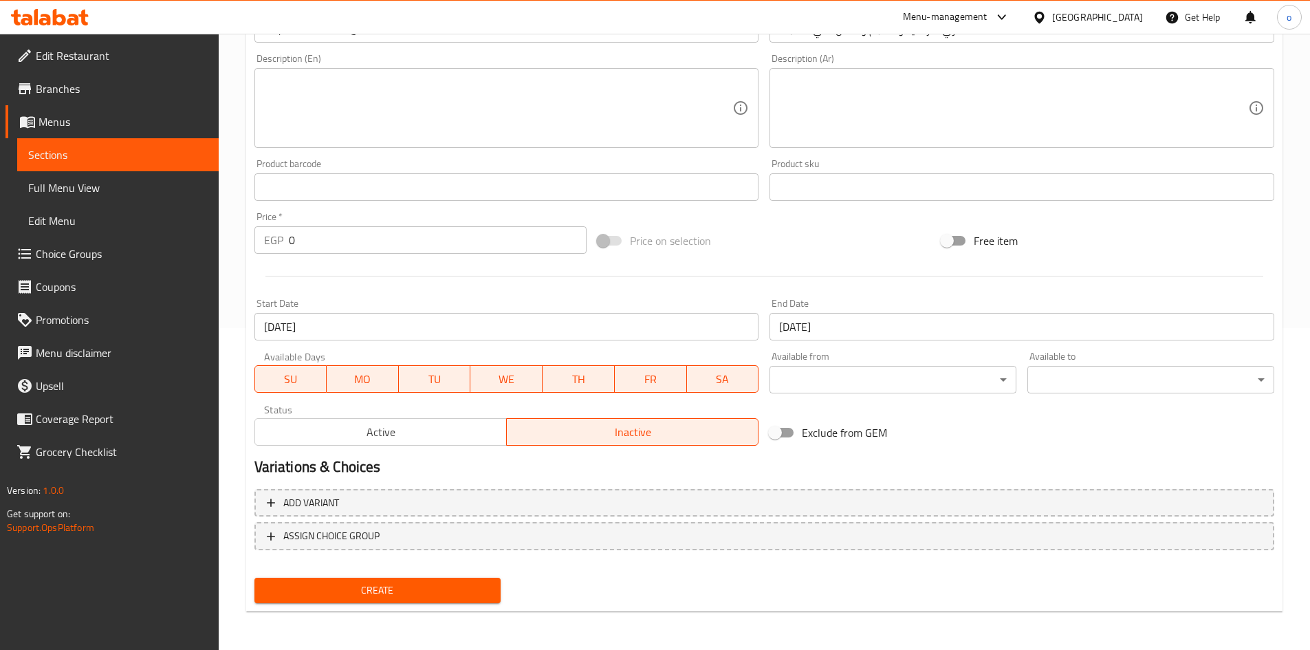
click at [444, 591] on span "Create" at bounding box center [377, 590] width 225 height 17
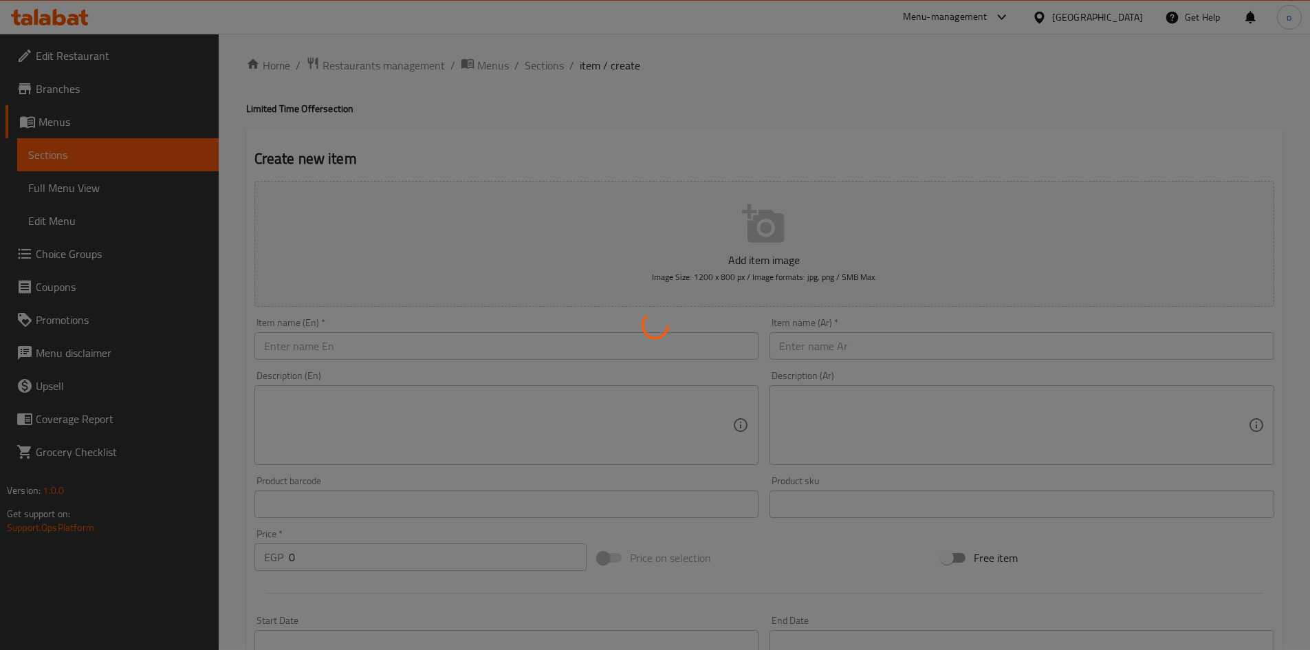
scroll to position [0, 0]
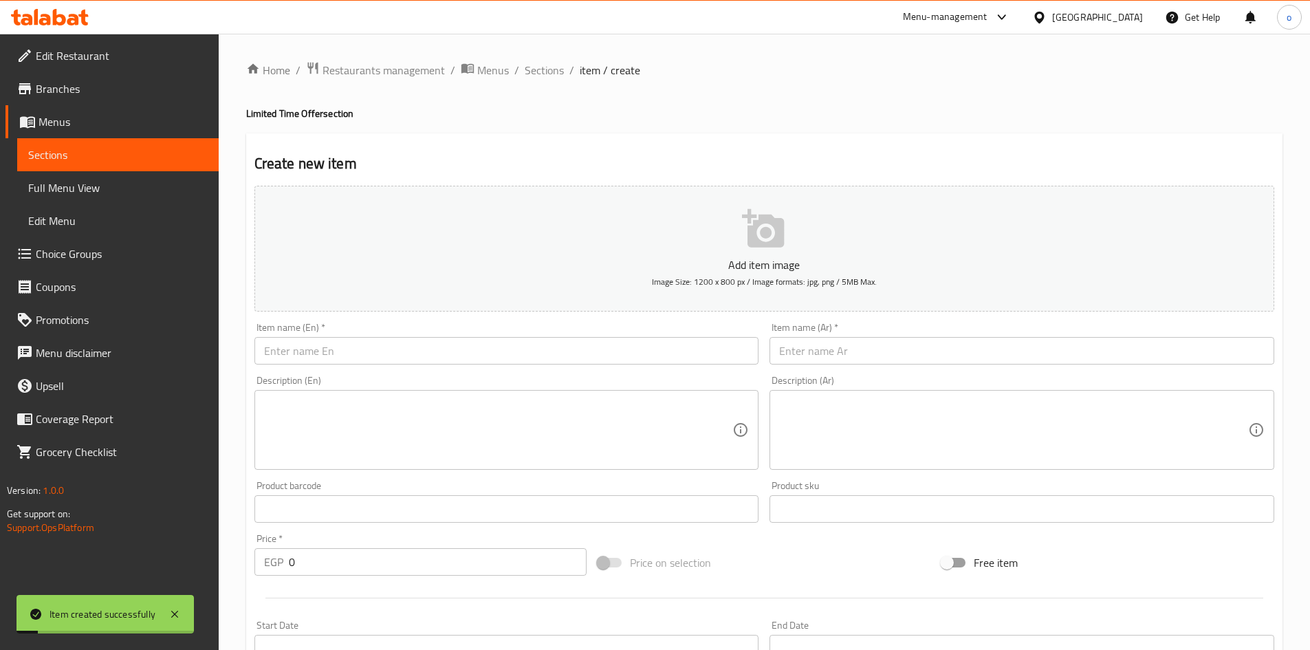
click at [612, 114] on h4 "Limited Time Offer section" at bounding box center [764, 114] width 1036 height 14
click at [540, 71] on span "Sections" at bounding box center [544, 70] width 39 height 17
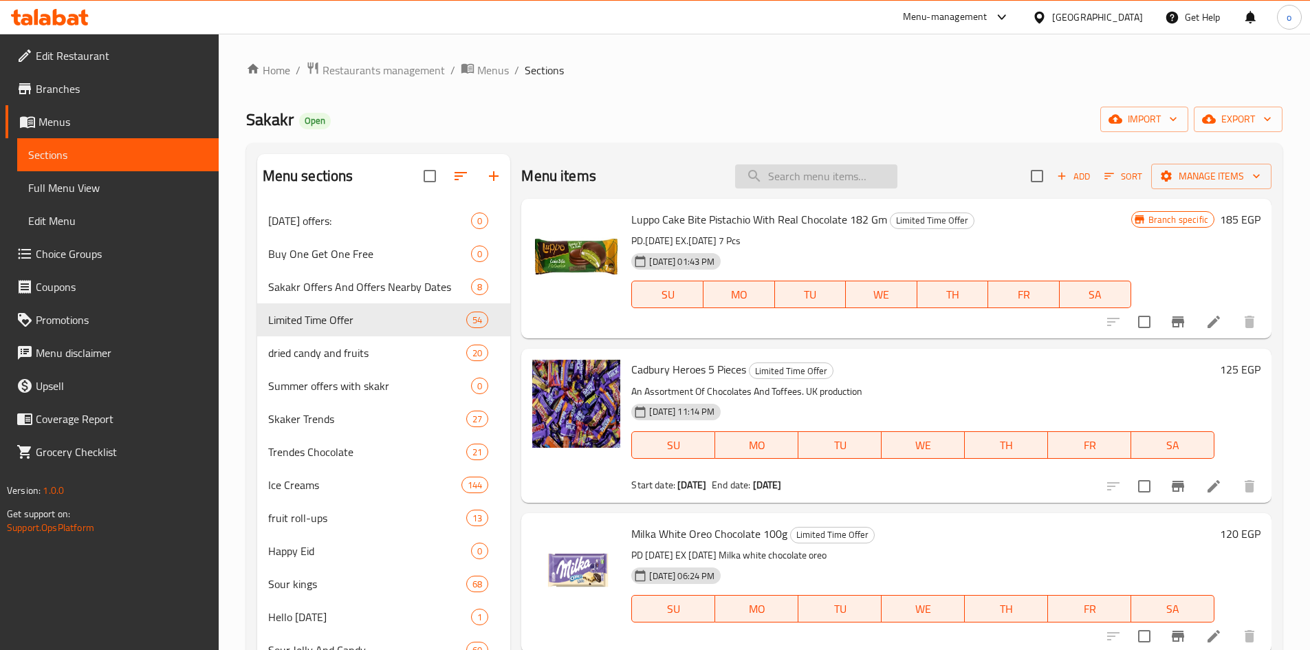
click at [813, 186] on input "search" at bounding box center [816, 176] width 162 height 24
paste input "اشتري 1 رافايللو ٣٠ جم واحصل علي 1 مجانا"
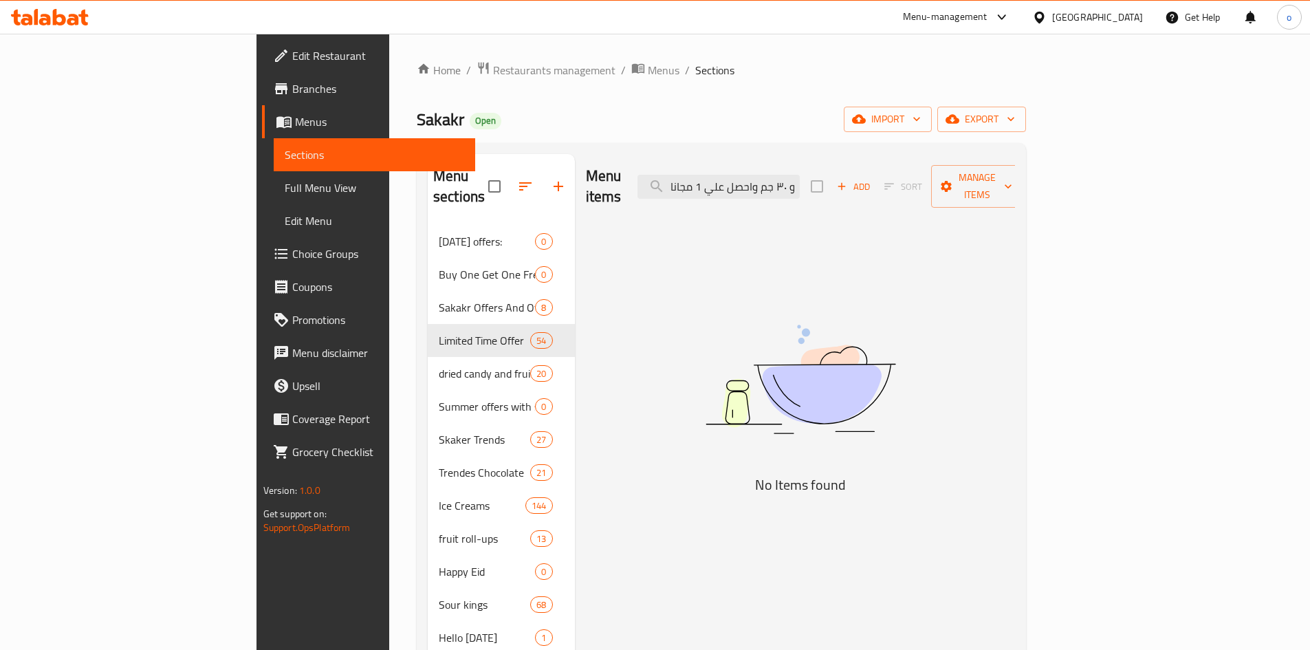
drag, startPoint x: 802, startPoint y: 185, endPoint x: 722, endPoint y: 188, distance: 79.8
click at [722, 188] on div "Menu items اشتري 1 رافايللو ٣٠ جم واحصل علي 1 مجانا Add Sort Manage items" at bounding box center [801, 186] width 430 height 65
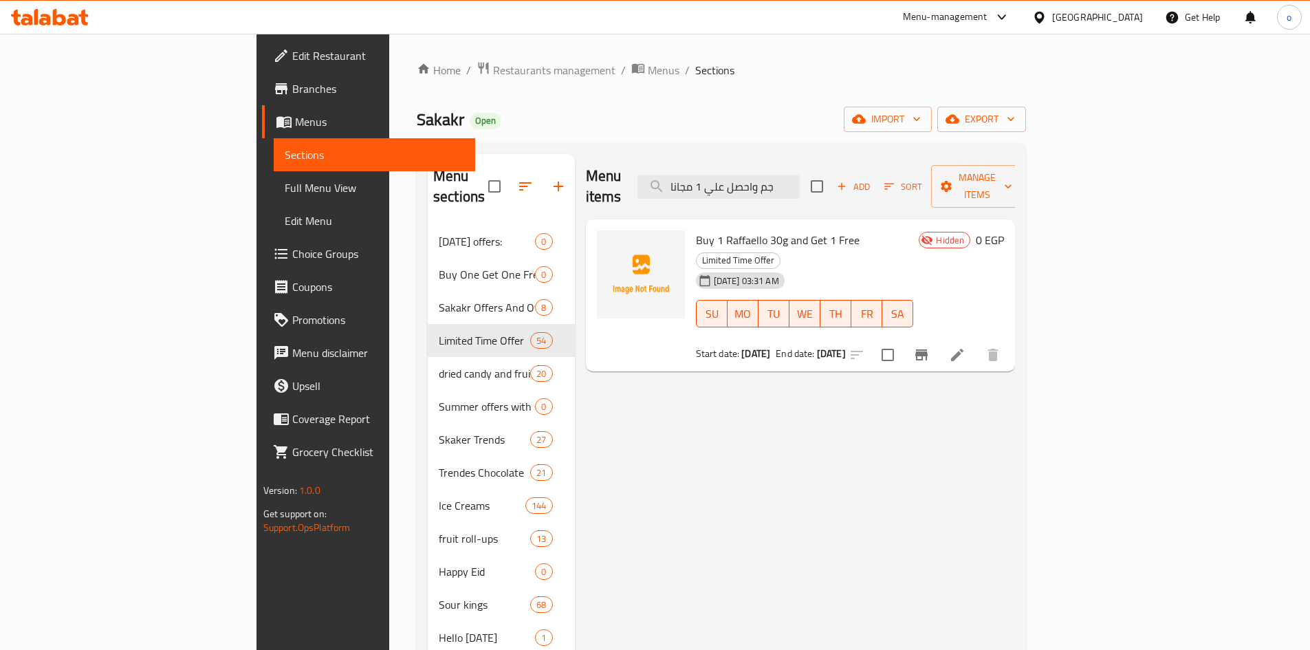
type input "جم واحصل علي 1 مجانا"
click at [965, 347] on icon at bounding box center [957, 355] width 17 height 17
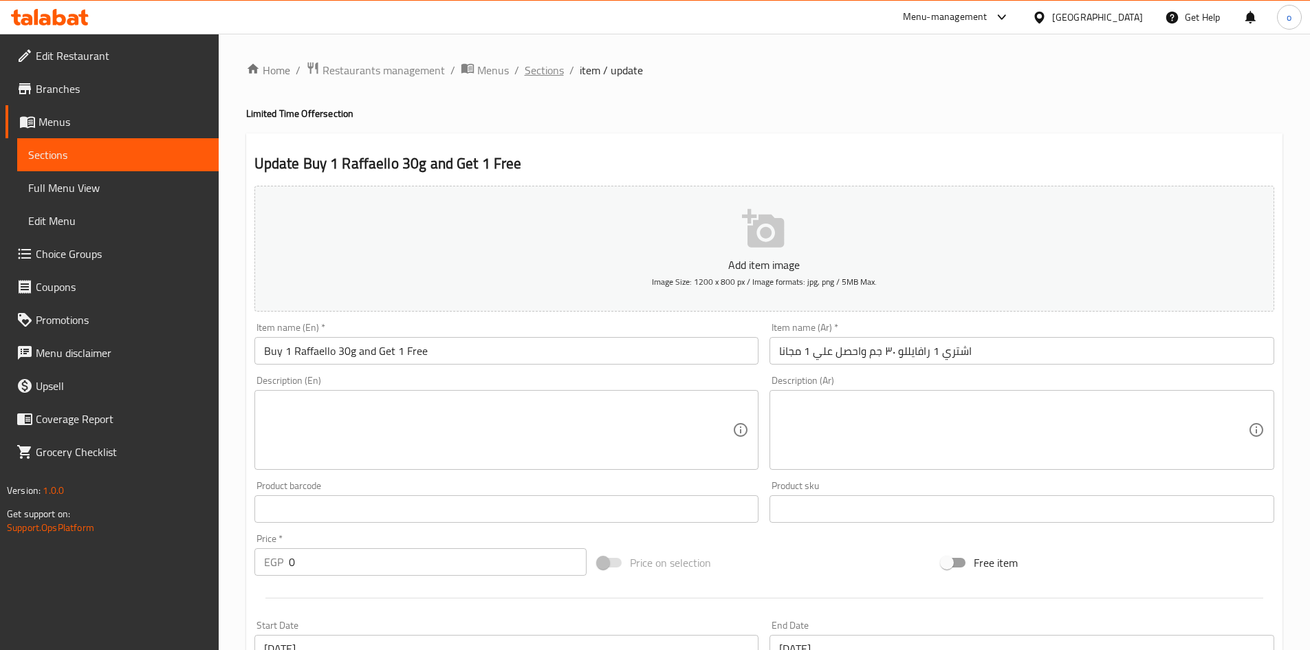
drag, startPoint x: 593, startPoint y: 103, endPoint x: 558, endPoint y: 80, distance: 41.6
click at [592, 102] on div "Home / Restaurants management / Menus / Sections / item / update Limited Time O…" at bounding box center [764, 502] width 1036 height 883
click at [557, 78] on span "Sections" at bounding box center [544, 70] width 39 height 17
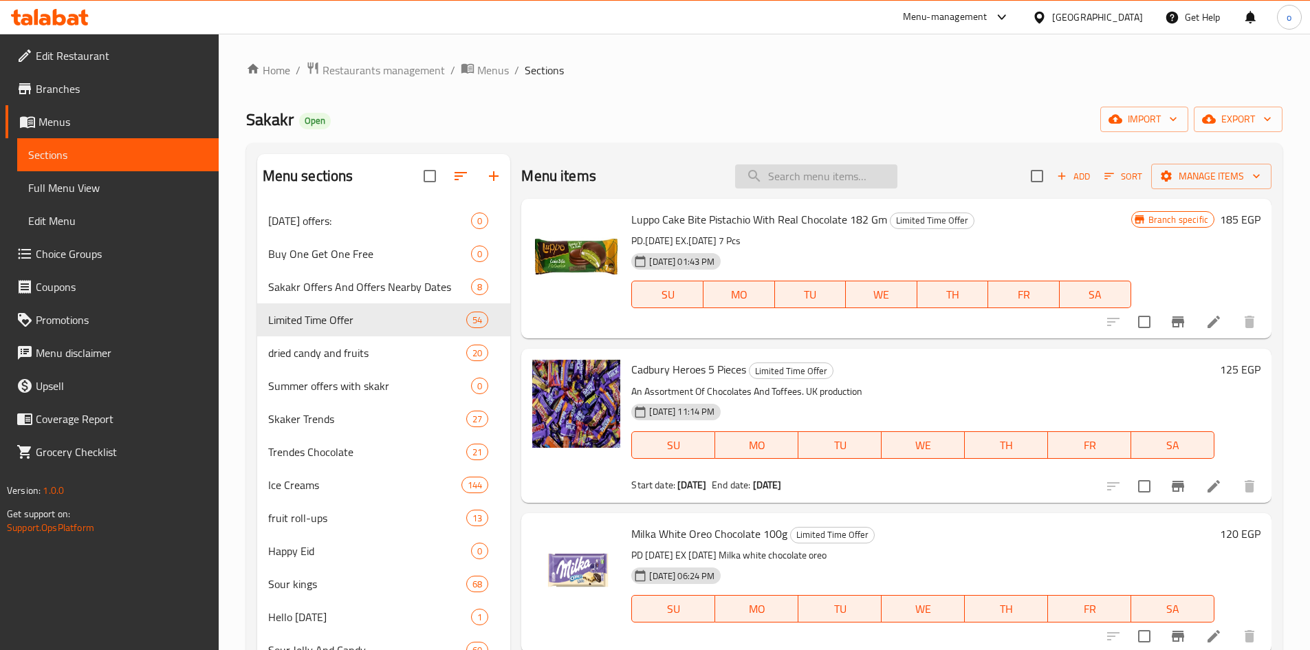
click at [802, 168] on input "search" at bounding box center [816, 176] width 162 height 24
paste input "بسكويت العبد بنكهة البرتقال 250 جرام"
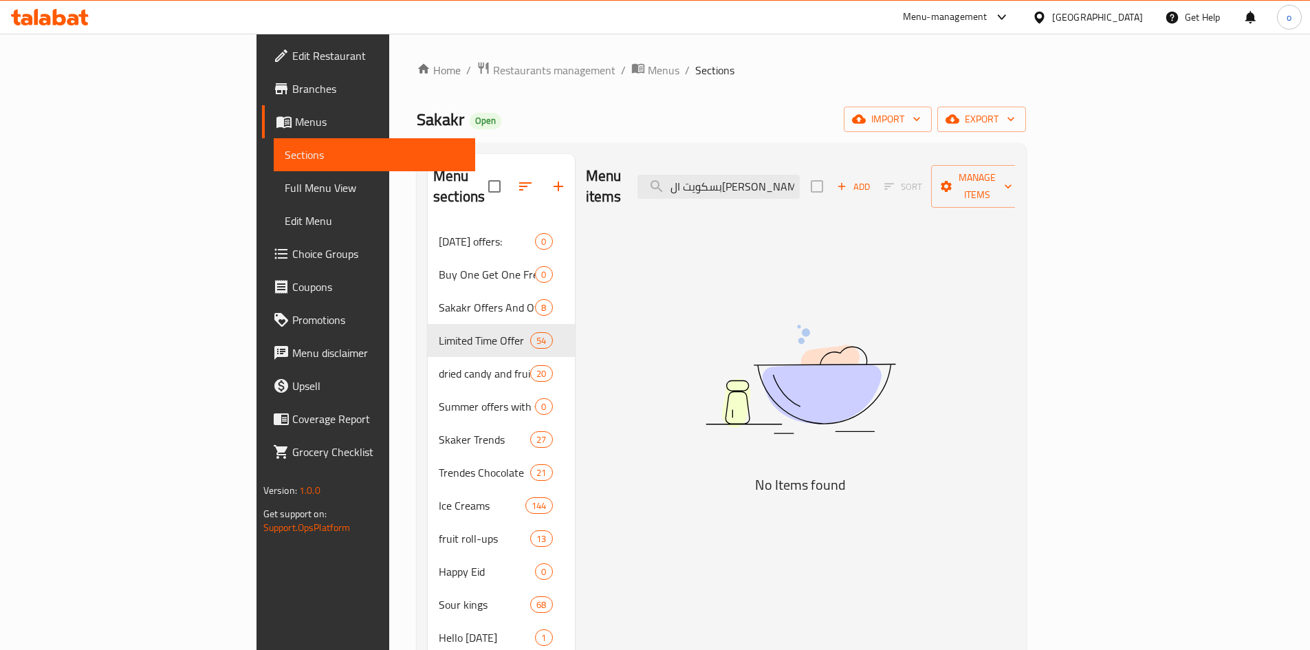
drag, startPoint x: 784, startPoint y: 184, endPoint x: 712, endPoint y: 190, distance: 72.5
click at [712, 190] on div "Menu items بسكويت العبد بنكهة البرتقال 250 جرام Add Sort Manage items" at bounding box center [801, 186] width 430 height 65
click at [776, 188] on input "بسكويت العبد بنكهة البرتقال 250 جرام" at bounding box center [718, 187] width 162 height 24
click at [776, 182] on input "بسكويت العبد بنكهة البرتقال 250 جرام" at bounding box center [718, 187] width 162 height 24
drag, startPoint x: 784, startPoint y: 179, endPoint x: 751, endPoint y: 184, distance: 32.8
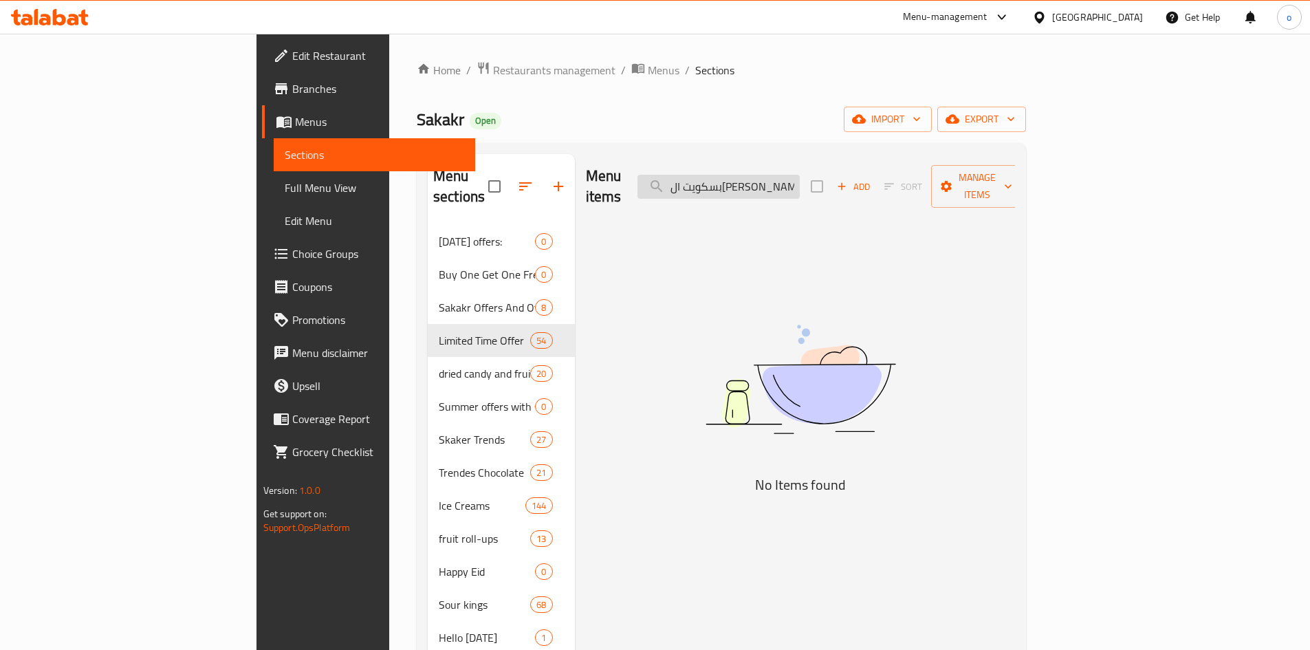
click at [751, 184] on input "بسكويت العبد بنكهة البرتقال 250 جرام" at bounding box center [718, 187] width 162 height 24
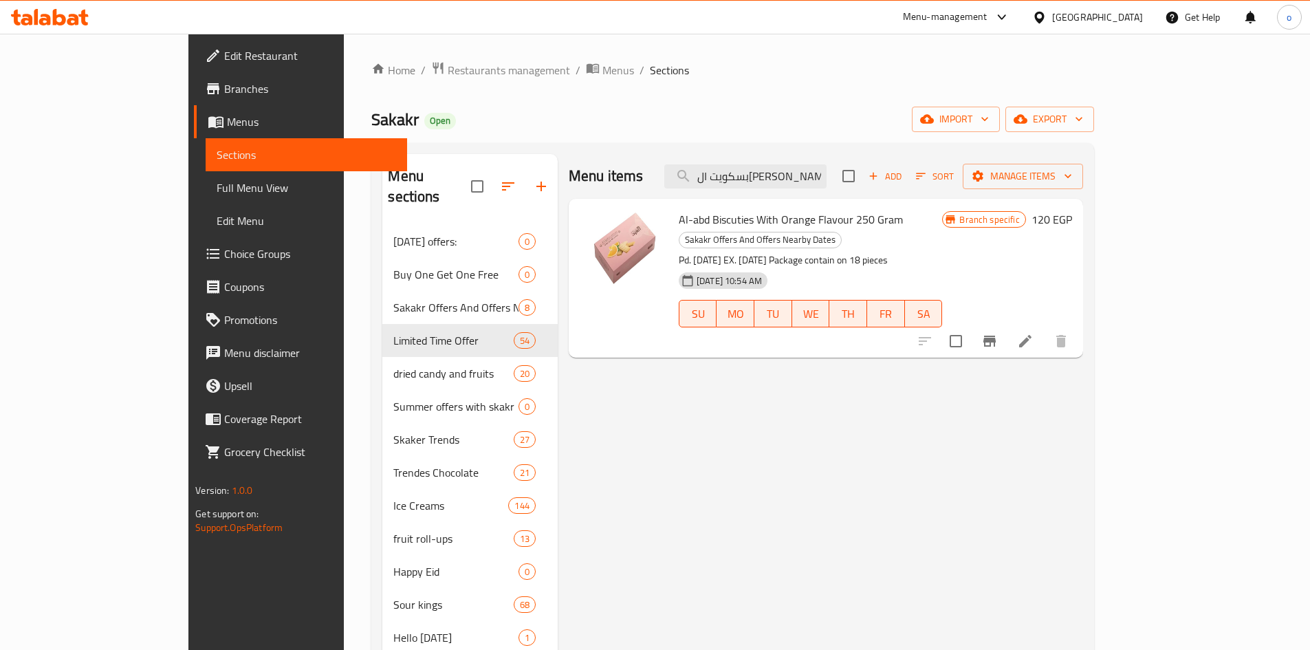
click at [777, 219] on span "Al-abd Biscuties With Orange Flavour 250 Gram" at bounding box center [791, 219] width 224 height 21
copy h6 "Al-abd Biscuties With Orange Flavour 250 Gram"
click at [806, 173] on input "بسكويت العبد بنكهة البرتقال 250 جرام" at bounding box center [745, 176] width 162 height 24
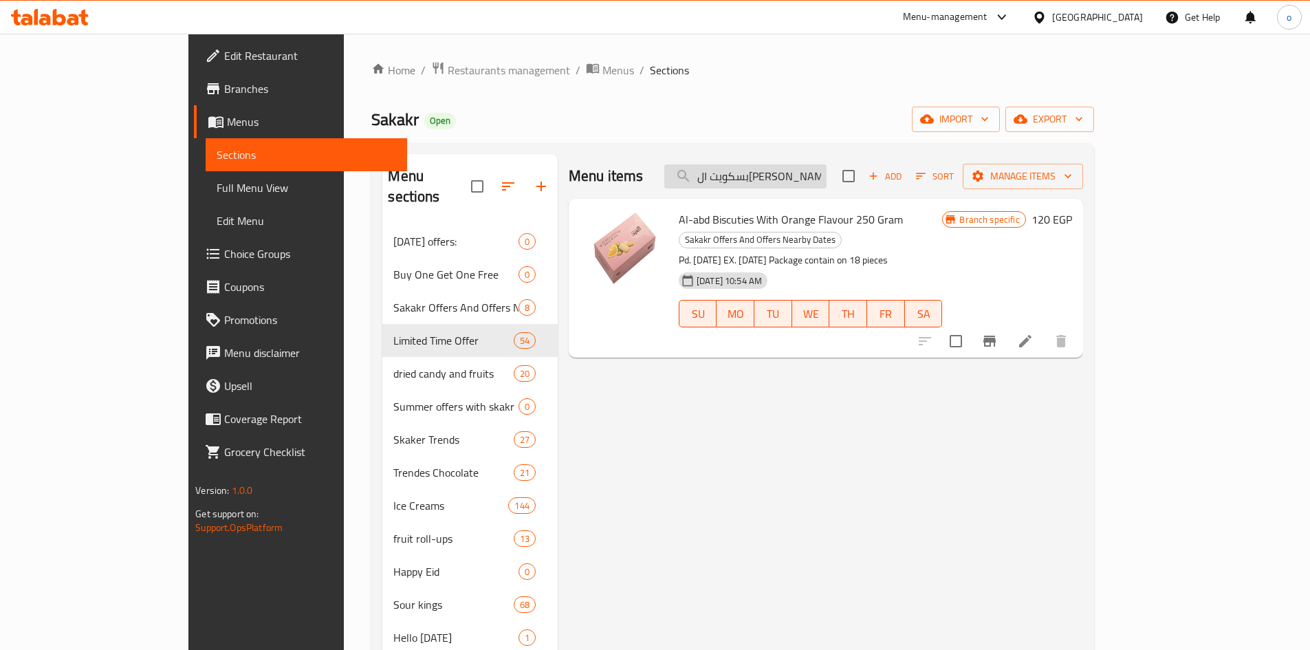
click at [806, 173] on input "بسكويت العبد بنكهة البرتقال 250 جرام" at bounding box center [745, 176] width 162 height 24
paste input "بسكويت العبد بنكهة جوزالهند"
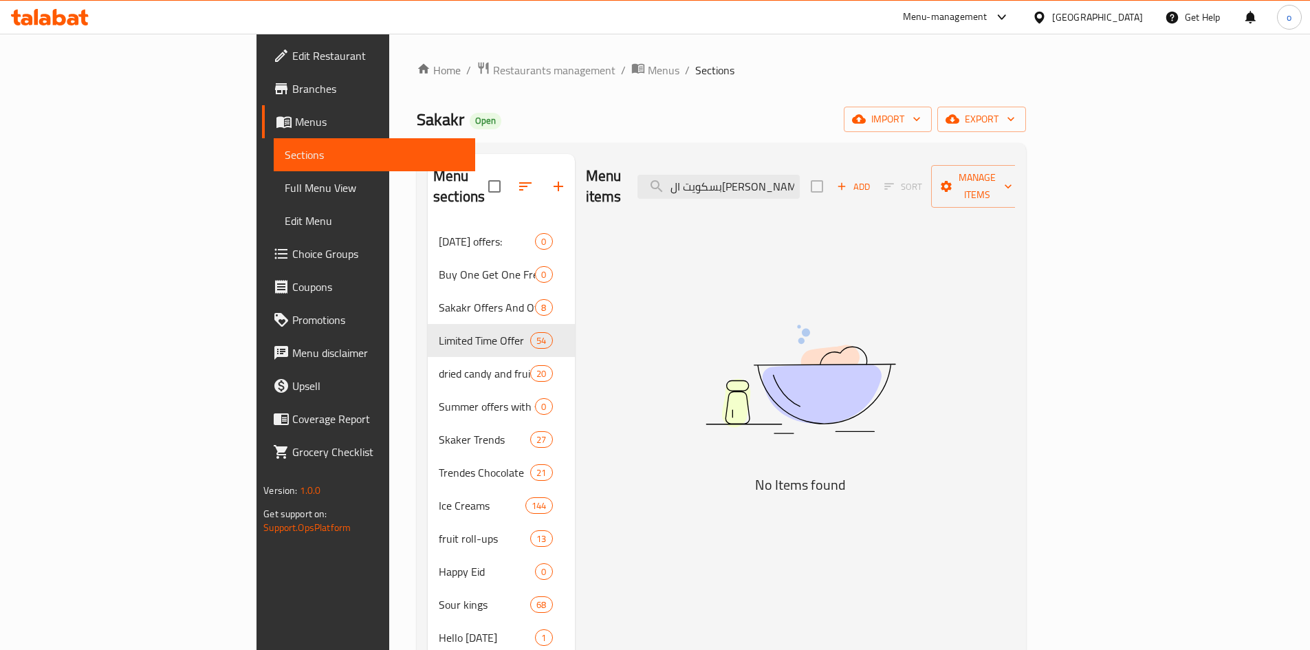
drag, startPoint x: 778, startPoint y: 181, endPoint x: 786, endPoint y: 179, distance: 8.4
click at [710, 179] on div "Menu items بسكويت العبد بنكهة جوزالهند 250 جرام Add Sort Manage items" at bounding box center [801, 186] width 430 height 65
click at [772, 181] on input "بسكويت العبد بنكهة جوزالهند 250 جرام" at bounding box center [718, 187] width 162 height 24
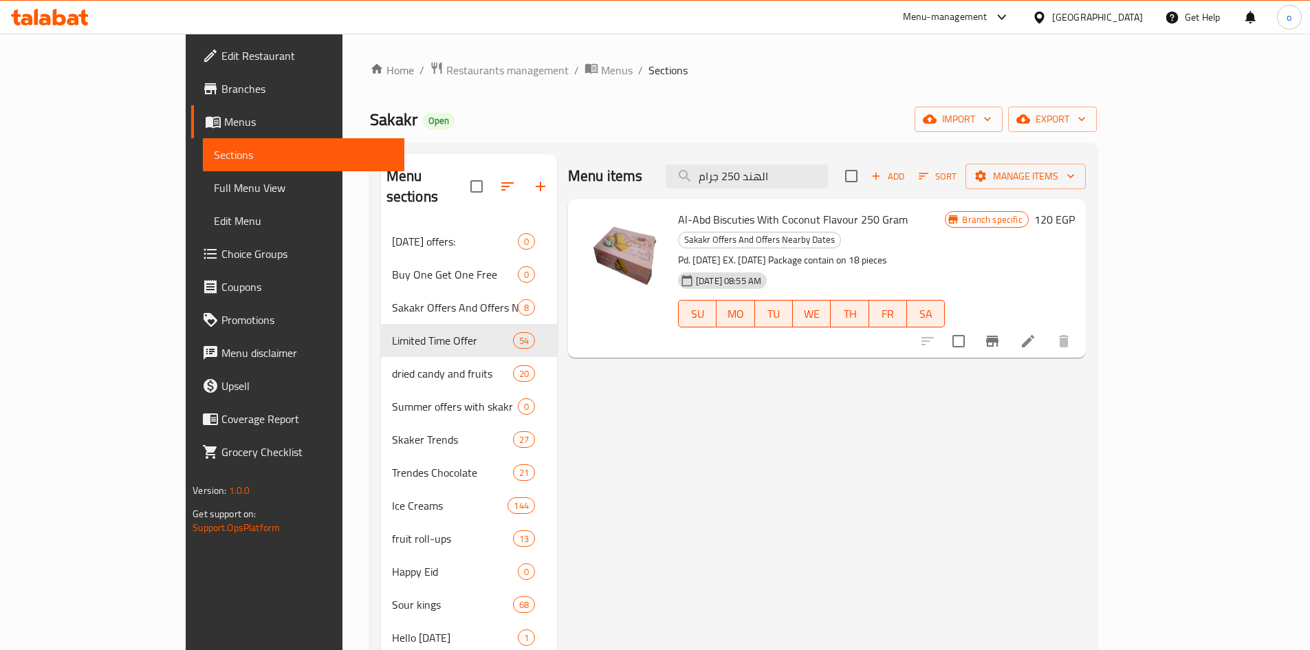
click at [805, 211] on span "Al-Abd Biscuties With Coconut Flavour 250 Gram" at bounding box center [793, 219] width 230 height 21
click at [806, 210] on span "Al-Abd Biscuties With Coconut Flavour 250 Gram" at bounding box center [793, 219] width 230 height 21
copy h6 "Al-Abd Biscuties With Coconut Flavour 250 Gram"
drag, startPoint x: 844, startPoint y: 178, endPoint x: 650, endPoint y: 173, distance: 193.9
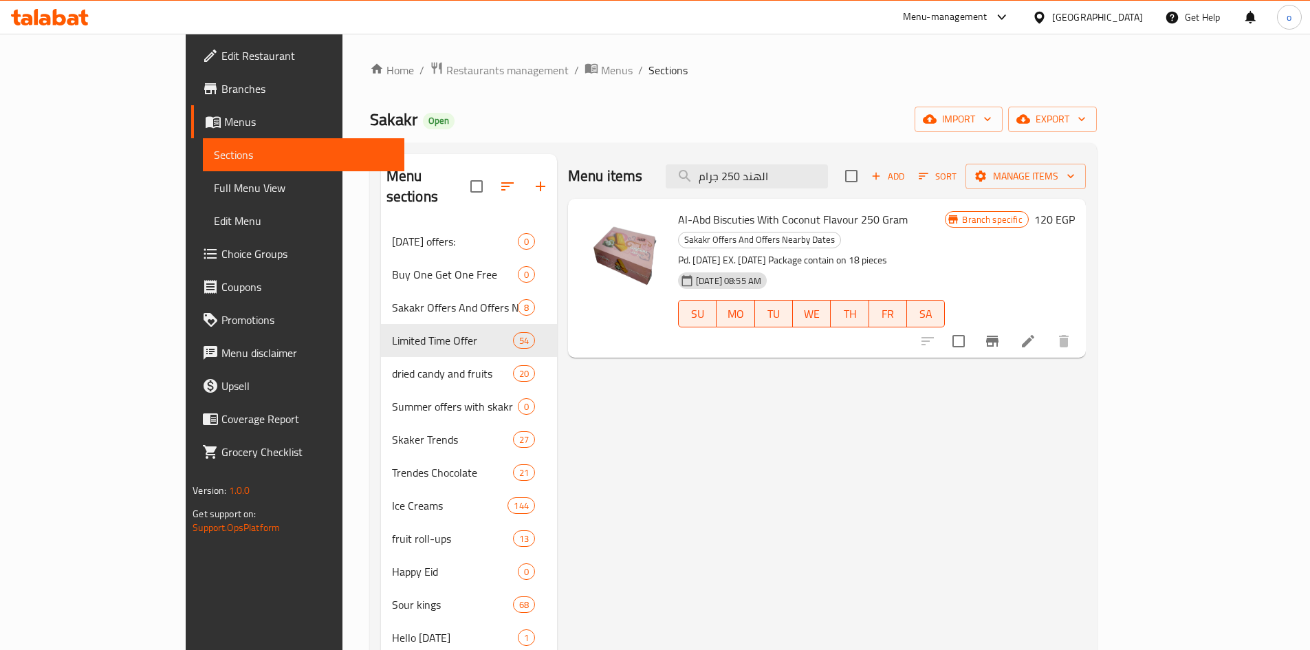
click at [650, 173] on div "Menu items الهند 250 جرام Add Sort Manage items" at bounding box center [827, 176] width 518 height 45
paste input "بو عوف معمول شوكولاتة بيضاء ١٢ قطعة"
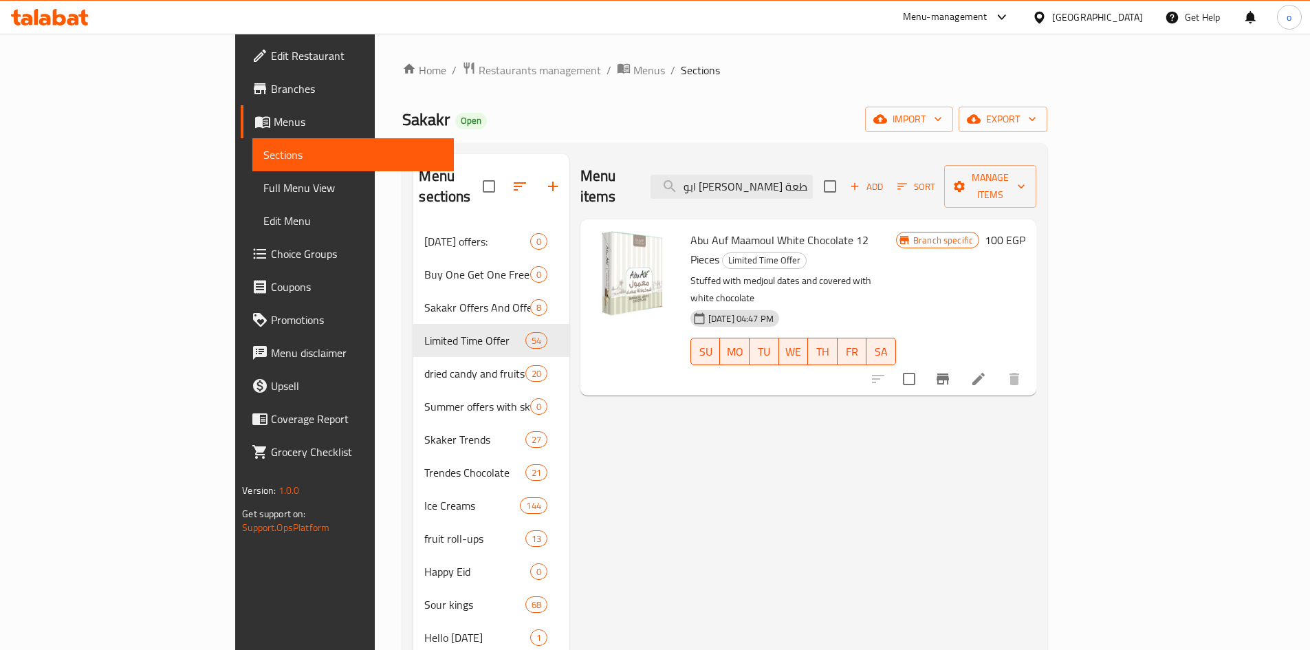
drag, startPoint x: 788, startPoint y: 179, endPoint x: 690, endPoint y: 186, distance: 97.9
click at [690, 186] on div "Menu items ابو عوف معمول شوكولاتة بيضاء ١٢ قطعة Add Sort Manage items" at bounding box center [808, 186] width 456 height 65
type input "ابو عوف معمول شوكولاتة بيضاء ١٢ قطعة"
click at [780, 230] on span "Abu Auf Maamoul White Chocolate 12 Pieces" at bounding box center [779, 250] width 178 height 40
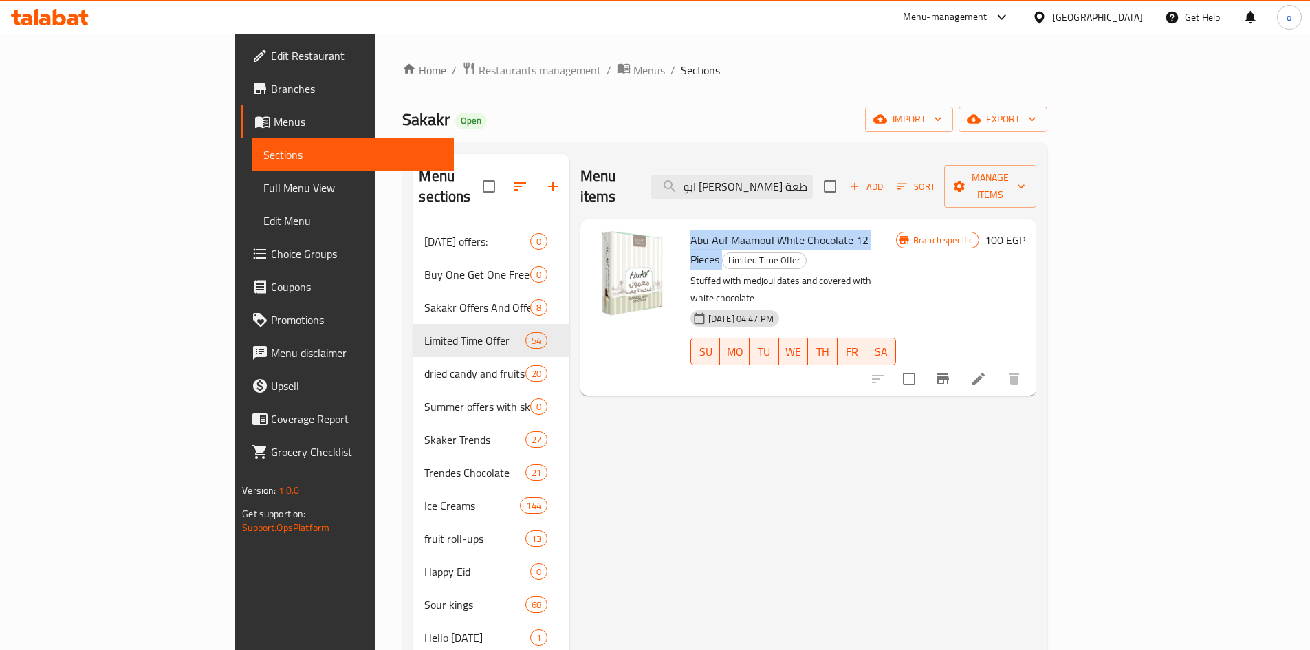
click at [780, 230] on span "Abu Auf Maamoul White Chocolate 12 Pieces" at bounding box center [779, 250] width 178 height 40
copy h6 "Abu Auf Maamoul White Chocolate 12 Pieces"
click at [271, 89] on span "Branches" at bounding box center [357, 88] width 172 height 17
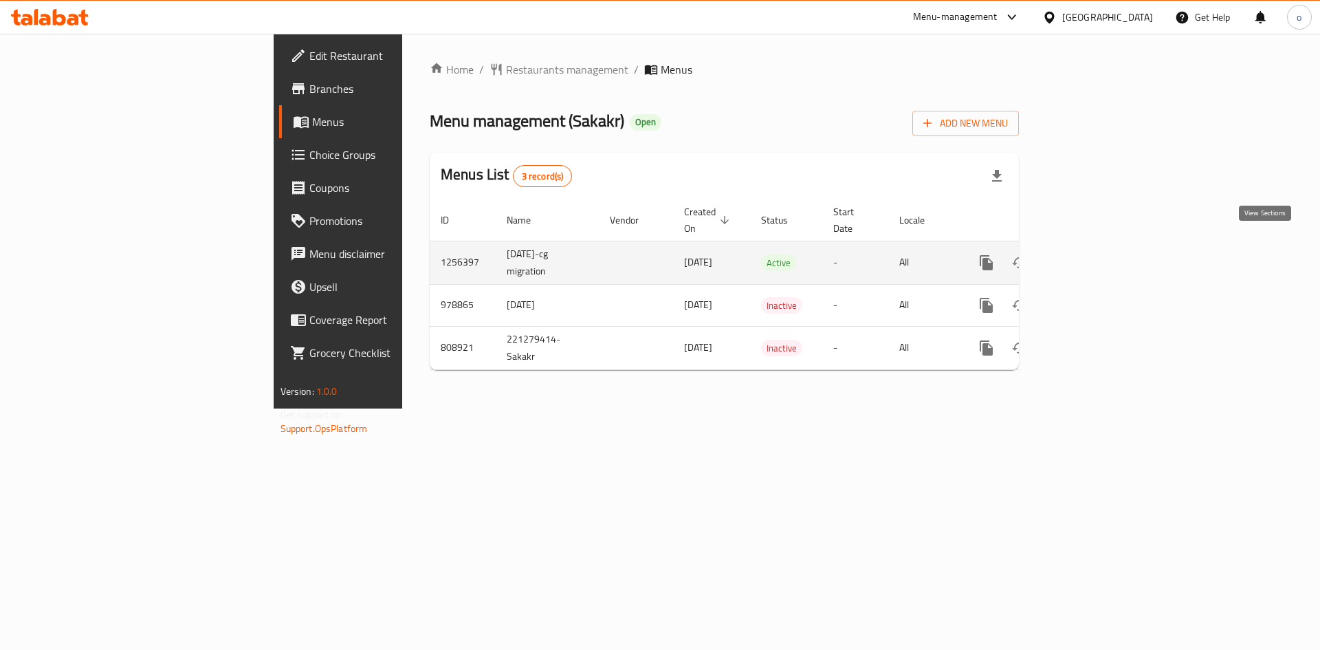
click at [1102, 250] on link "enhanced table" at bounding box center [1085, 262] width 33 height 33
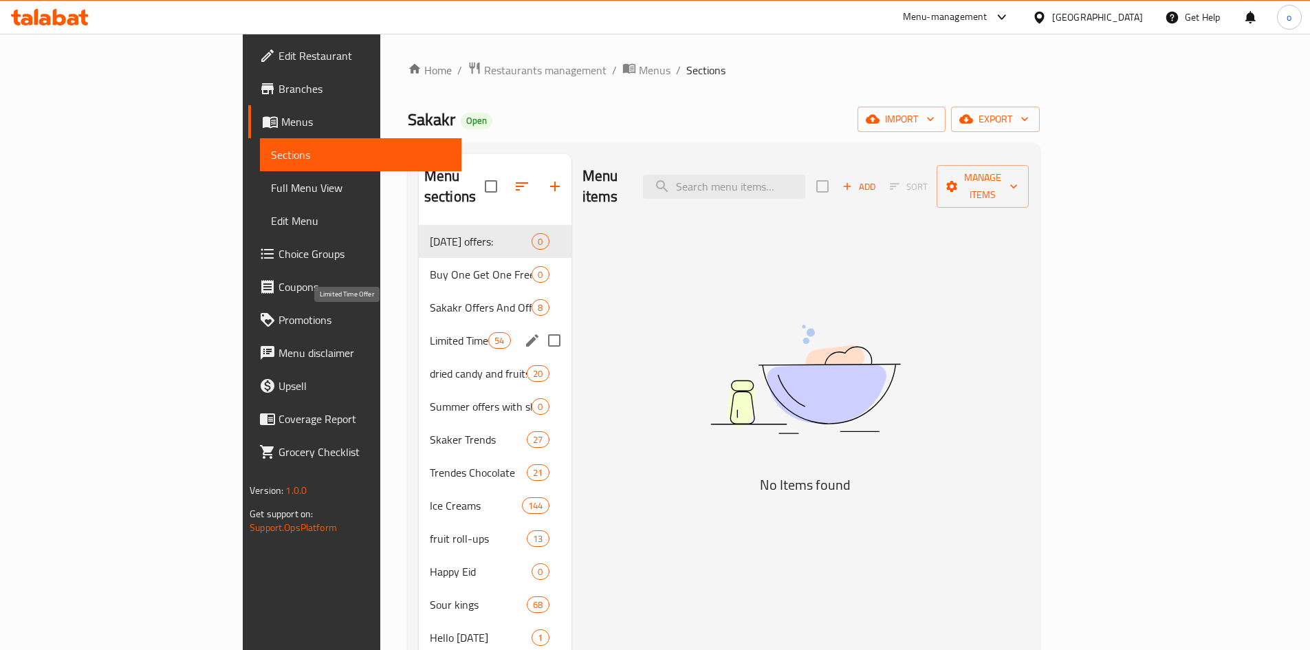
click at [430, 332] on span "Limited Time Offer" at bounding box center [459, 340] width 58 height 17
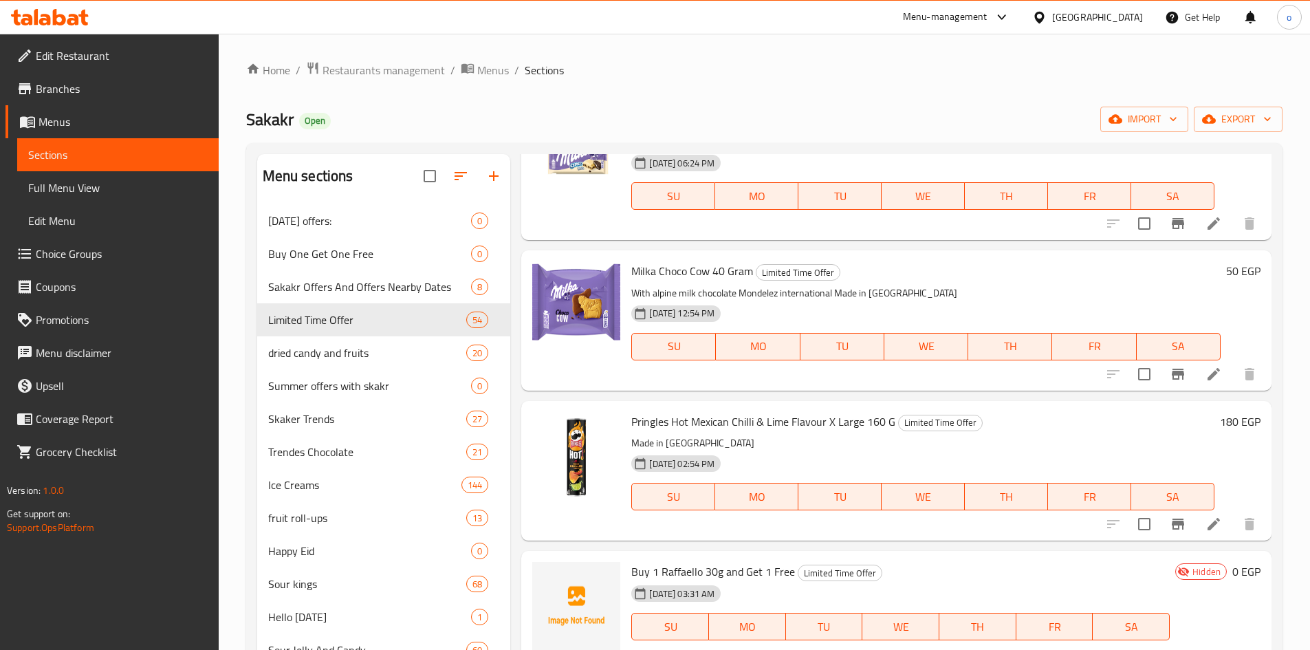
scroll to position [619, 0]
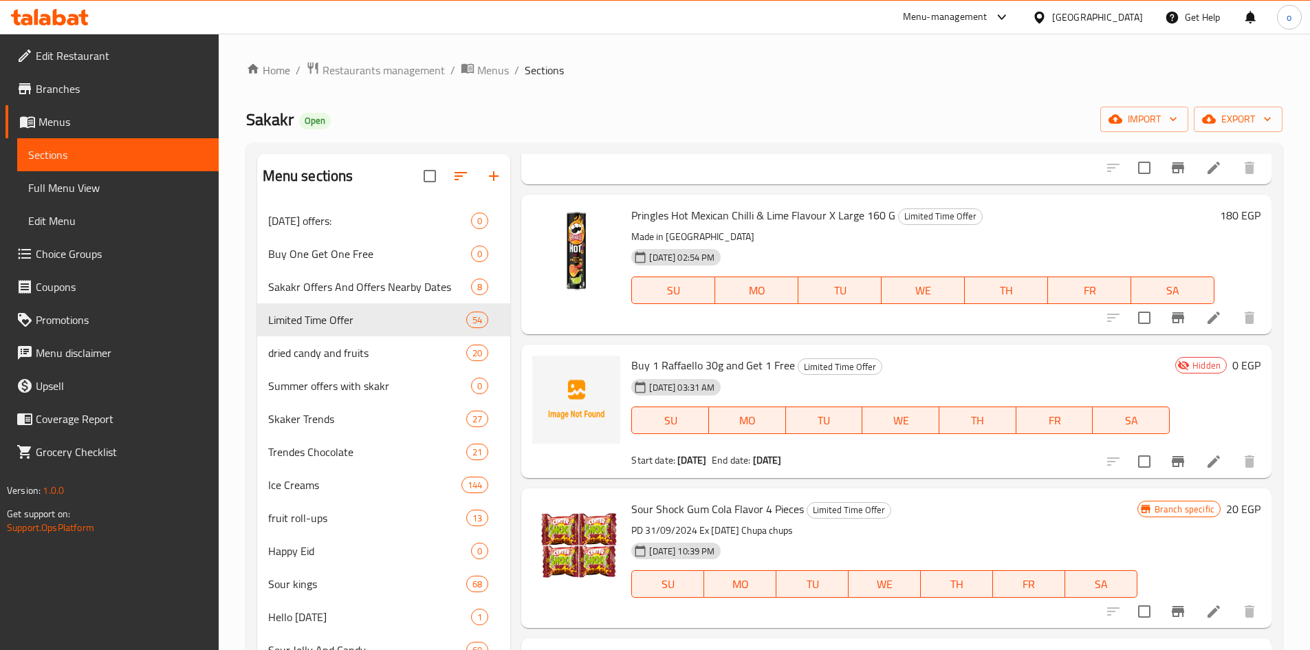
click at [72, 96] on span "Branches" at bounding box center [122, 88] width 172 height 17
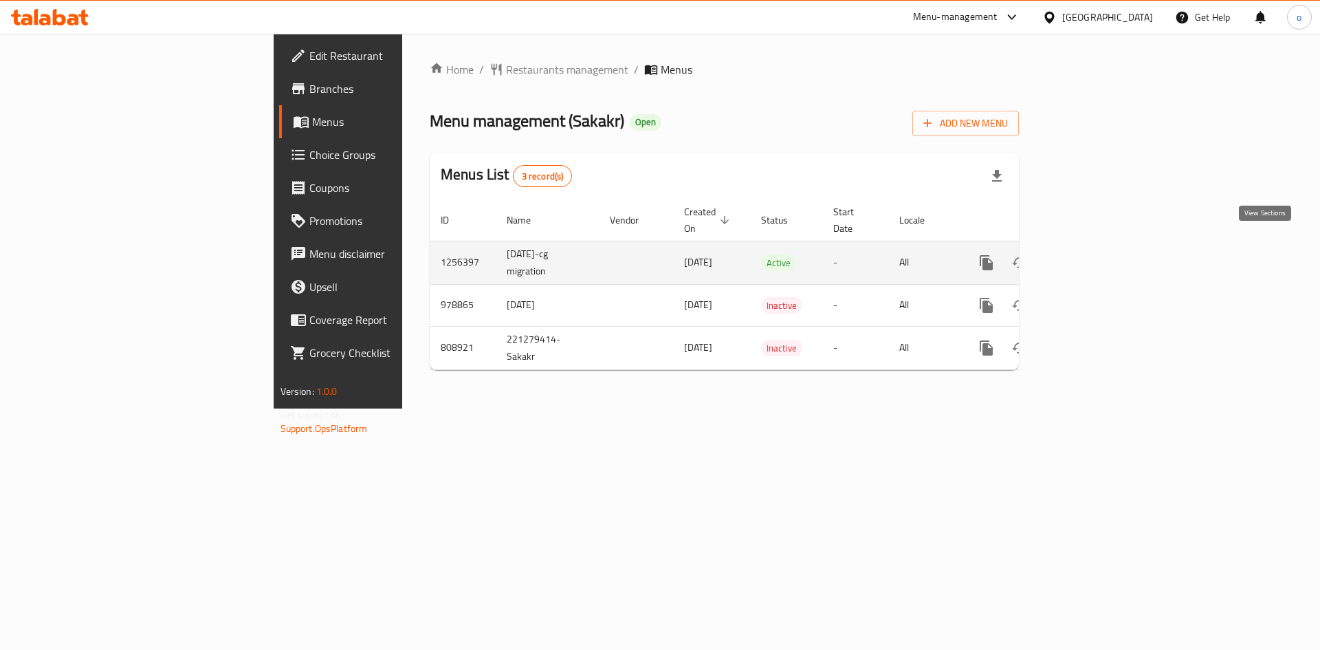
click at [1102, 248] on link "enhanced table" at bounding box center [1085, 262] width 33 height 33
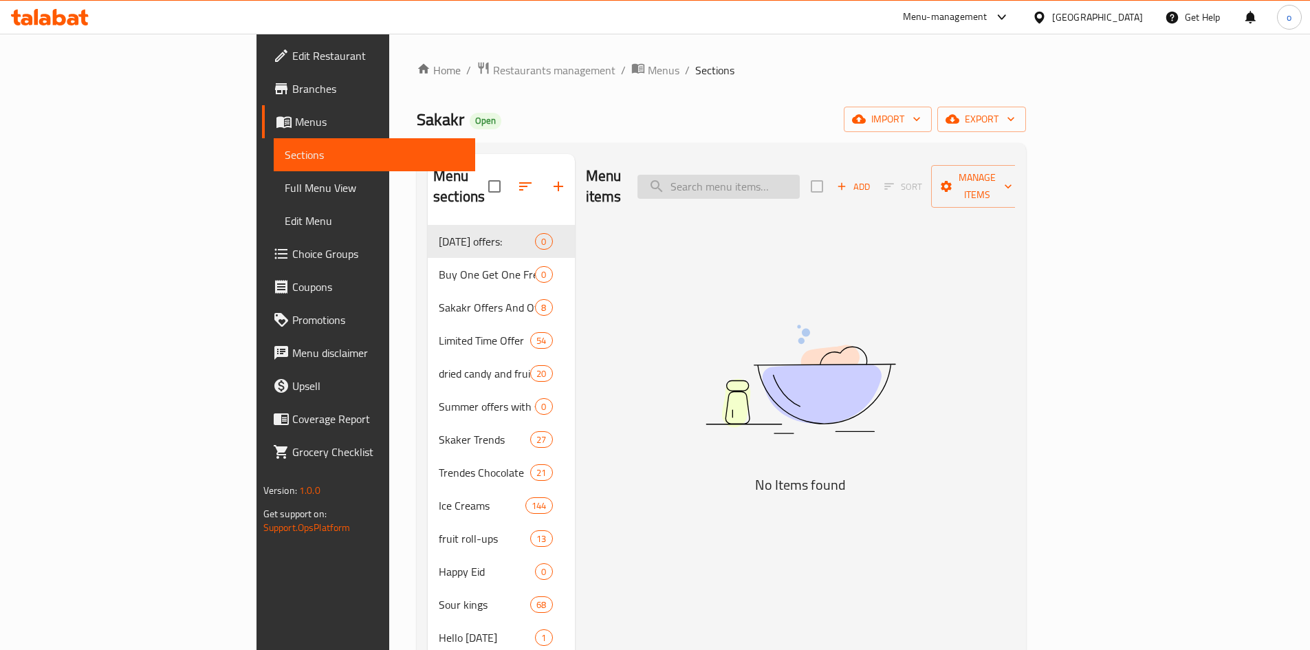
click at [800, 183] on input "search" at bounding box center [718, 187] width 162 height 24
paste input "بسكويت كنوبرس شرائح الوافل بالحليب 25 جرام"
drag, startPoint x: 826, startPoint y: 186, endPoint x: 703, endPoint y: 186, distance: 123.8
click at [703, 186] on div "Menu items بسكويت كنوبرس شرائح الوافل بالحليب 25 جرام Add Sort Manage items" at bounding box center [801, 186] width 430 height 65
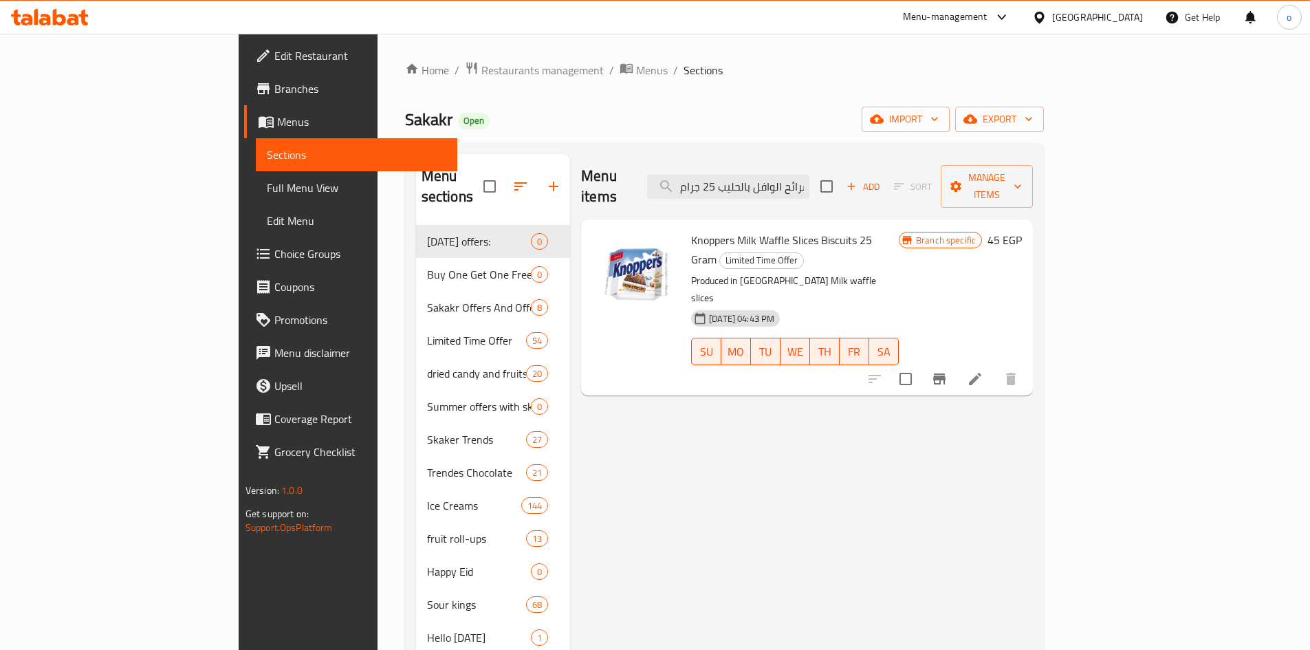
type input "س شرائح الوافل بالحليب 25 جرام"
click at [747, 230] on span "Knoppers Milk Waffle Slices Biscuits 25 Gram" at bounding box center [781, 250] width 181 height 40
copy h6 "Knoppers Milk Waffle Slices Biscuits 25 Gram"
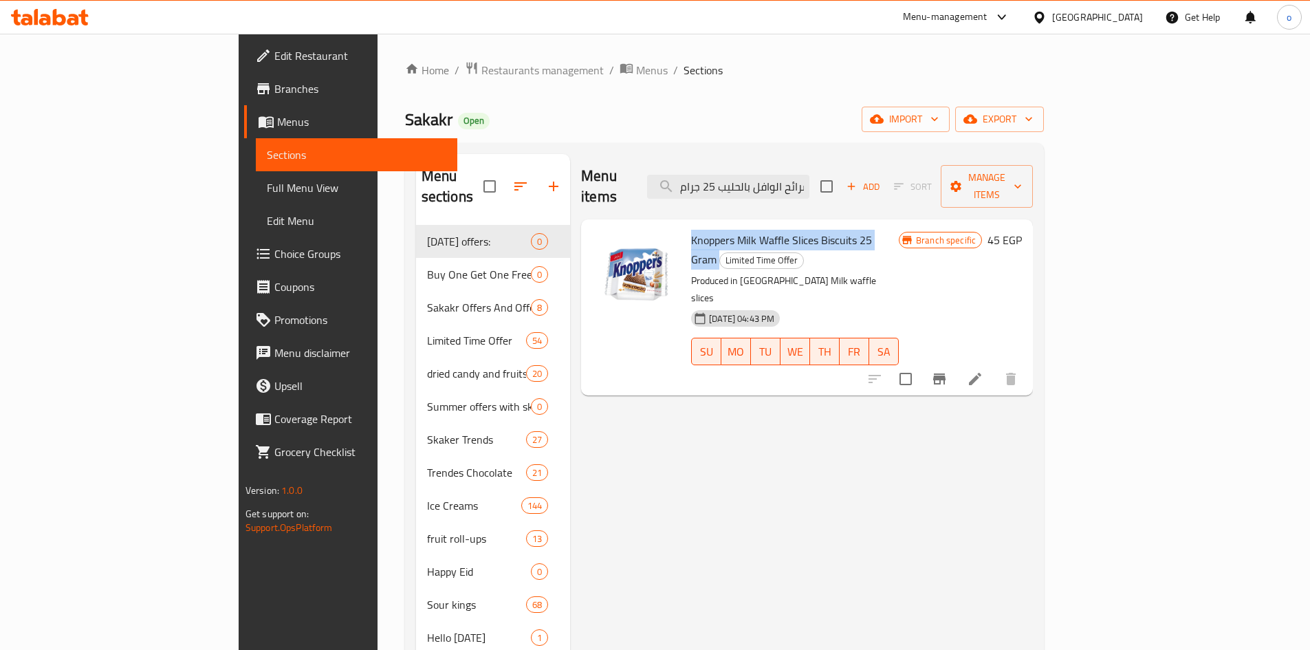
copy h6 "Knoppers Milk Waffle Slices Biscuits 25 Gram"
click at [807, 177] on input "س شرائح الوافل بالحليب 25 جرام" at bounding box center [728, 187] width 162 height 24
click at [806, 178] on input "س شرائح الوافل بالحليب 25 جرام" at bounding box center [728, 187] width 162 height 24
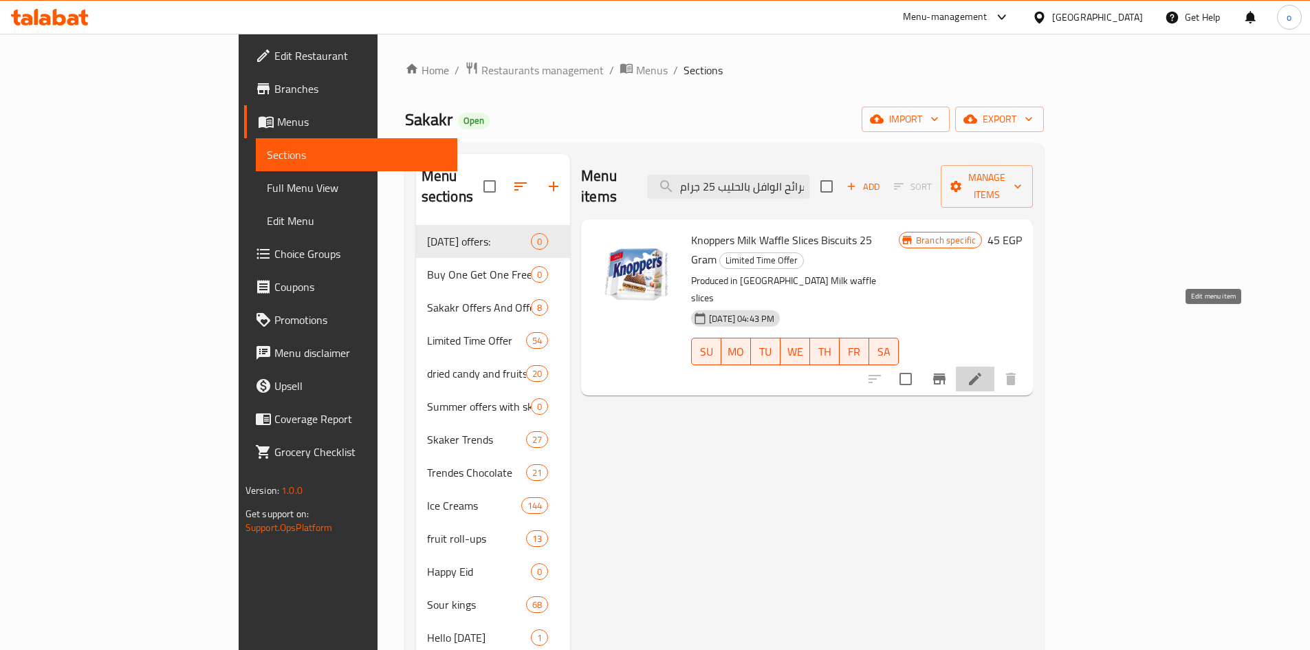
click at [983, 371] on icon at bounding box center [975, 379] width 17 height 17
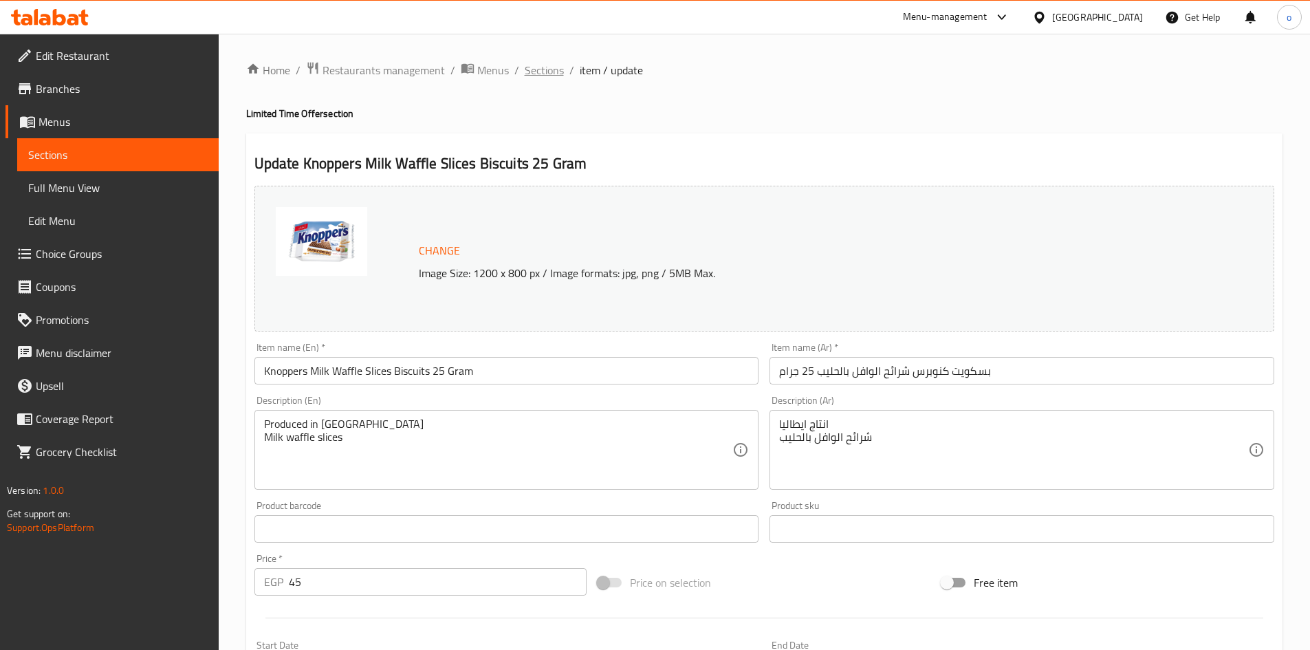
click at [550, 78] on span "Sections" at bounding box center [544, 70] width 39 height 17
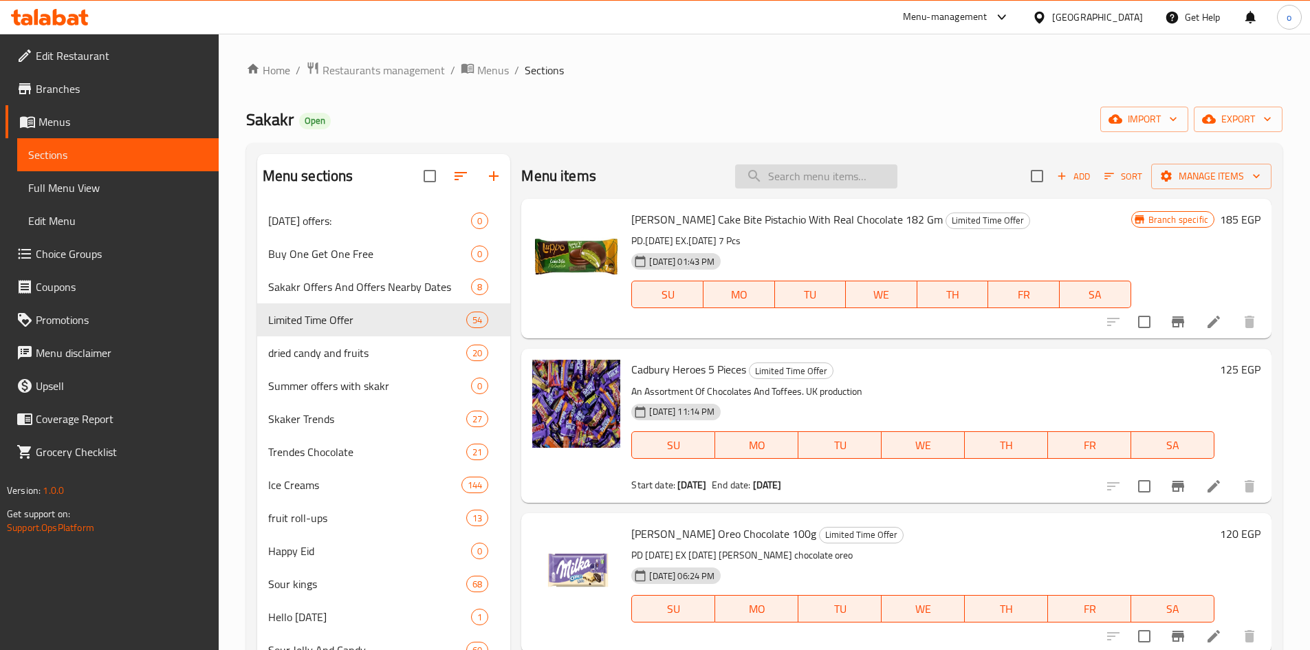
click at [808, 166] on input "search" at bounding box center [816, 176] width 162 height 24
paste input "حليب ابو قوس مبخر بوفيه راينبو مع زيت نباتي 385 مل"
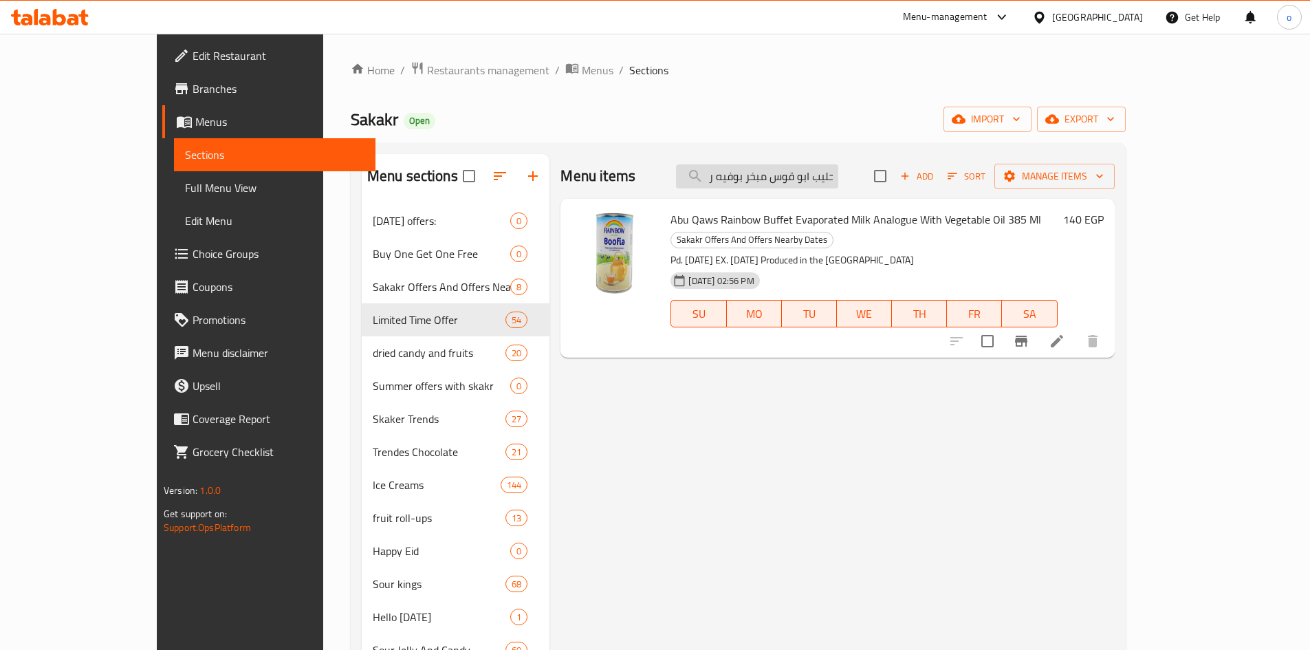
drag, startPoint x: 817, startPoint y: 181, endPoint x: 793, endPoint y: 182, distance: 23.4
click at [793, 182] on input "حليب ابو قوس مبخر بوفيه راينبو مع زيت نباتي 385 مل" at bounding box center [757, 176] width 162 height 24
type input "حليب ابو قوس مبخر بوفيه راينبو مع زيت نباتي 385 مل"
click at [1076, 329] on li at bounding box center [1056, 341] width 39 height 25
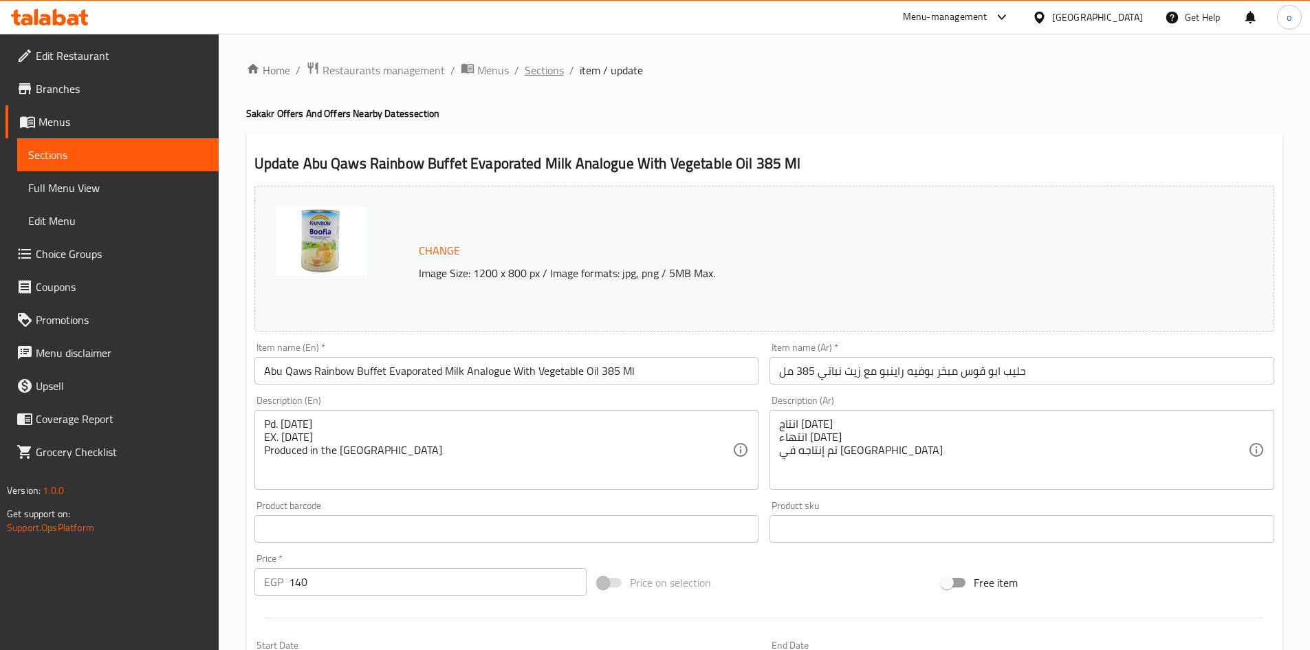
click at [540, 71] on span "Sections" at bounding box center [544, 70] width 39 height 17
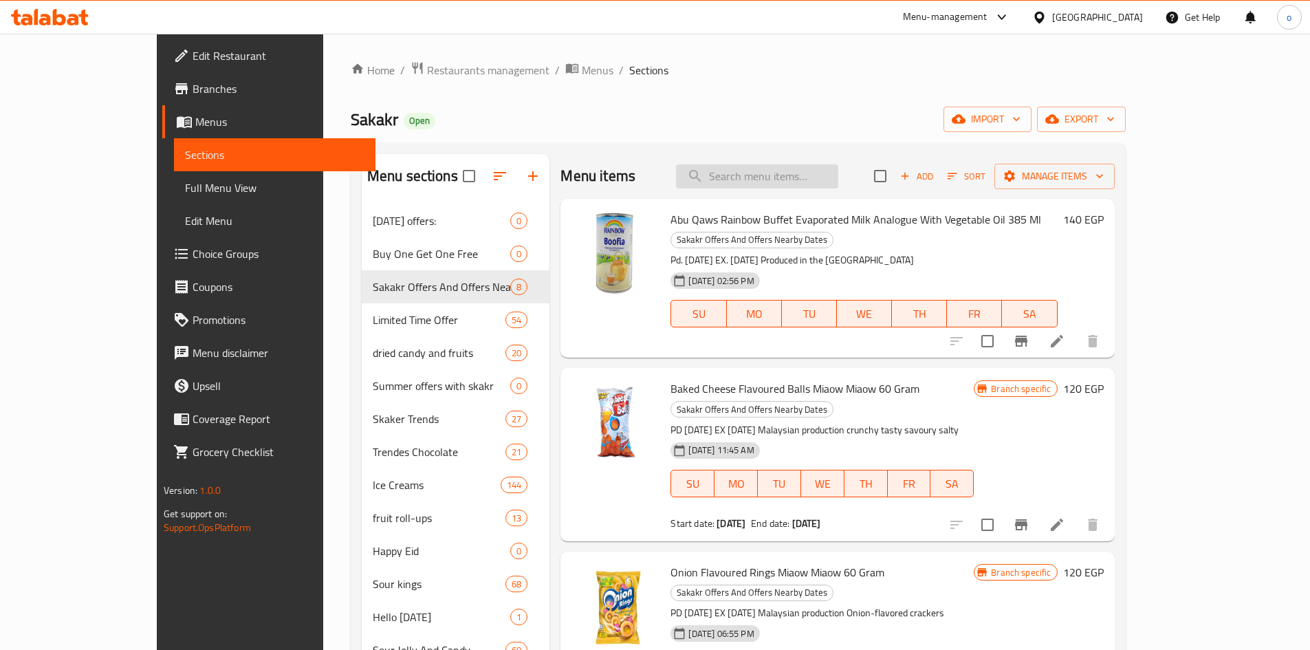
click at [833, 173] on input "search" at bounding box center [757, 176] width 162 height 24
paste input "تشوبا تشوبس تيوبس ميني 22 جرام"
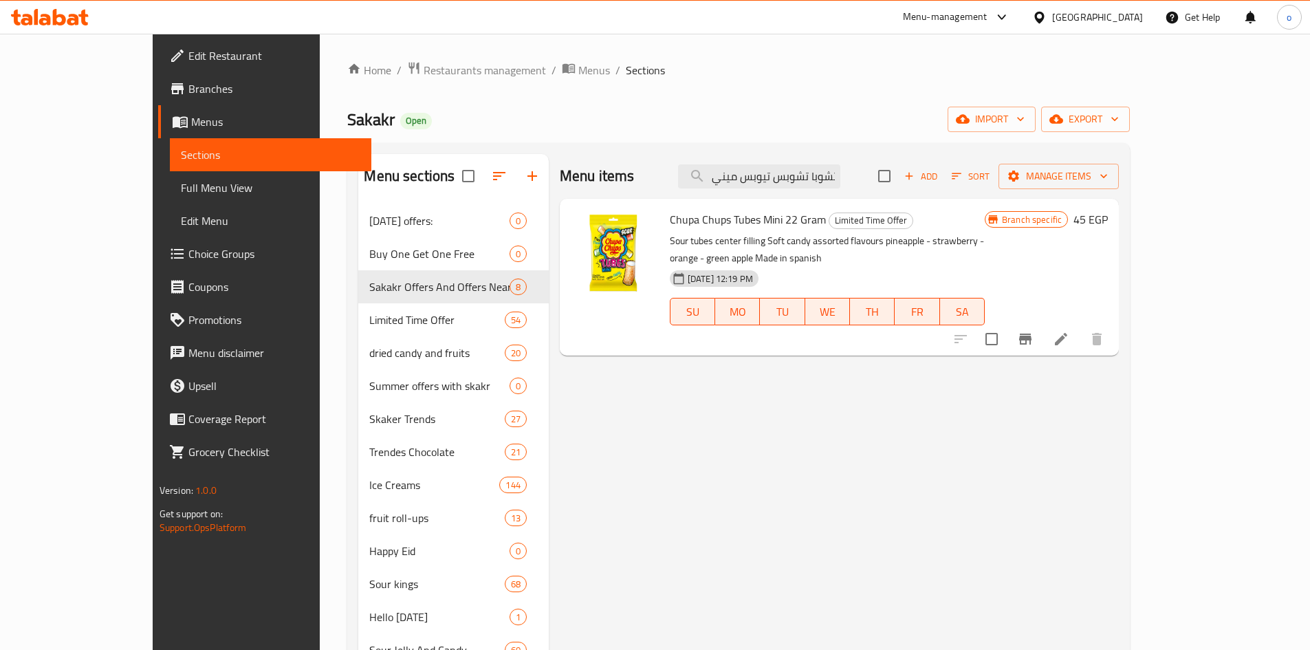
type input "تشوبا تشوبس تيوبس ميني 22 جرام"
click at [1069, 331] on icon at bounding box center [1061, 339] width 17 height 17
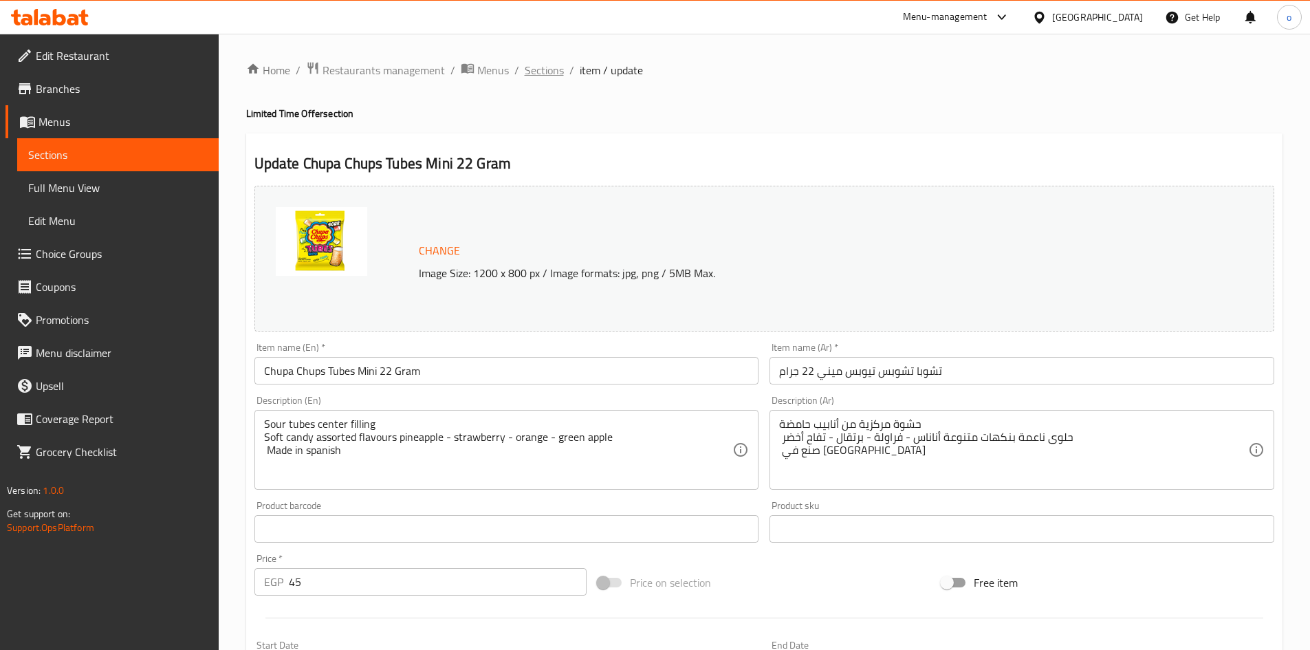
click at [536, 72] on span "Sections" at bounding box center [544, 70] width 39 height 17
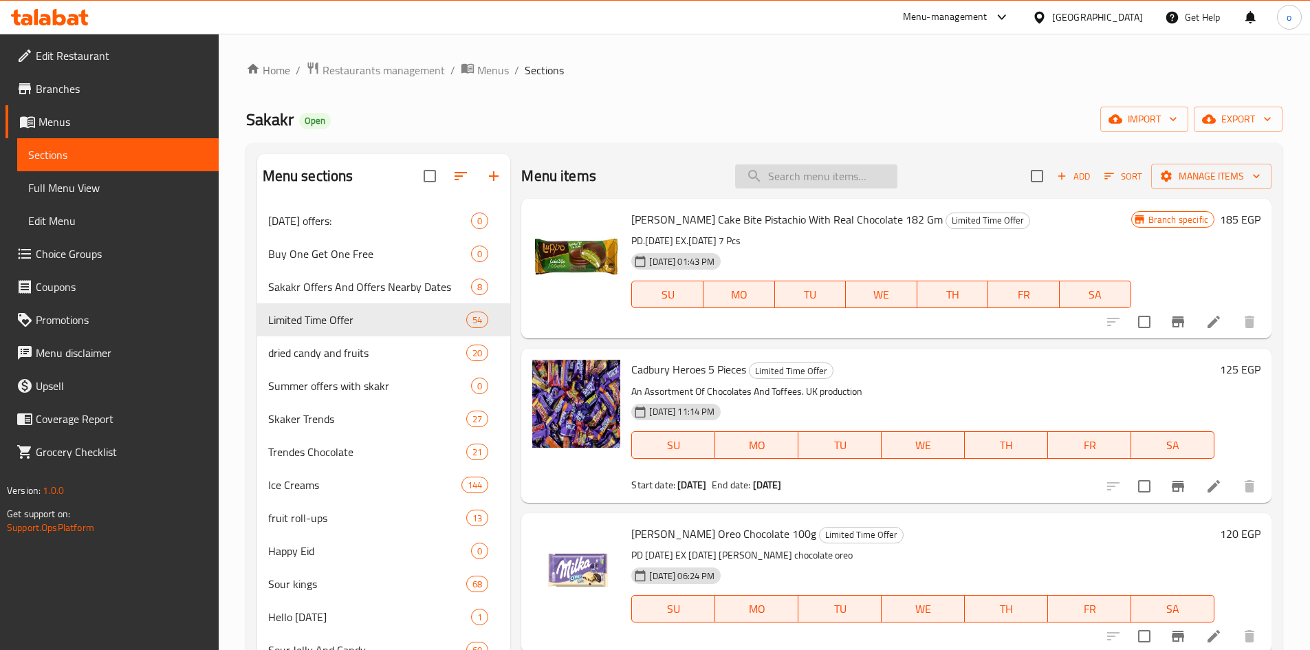
click at [794, 179] on input "search" at bounding box center [816, 176] width 162 height 24
paste input "لواكر تورتينا تريبل شوكلت دارك ٢١جم"
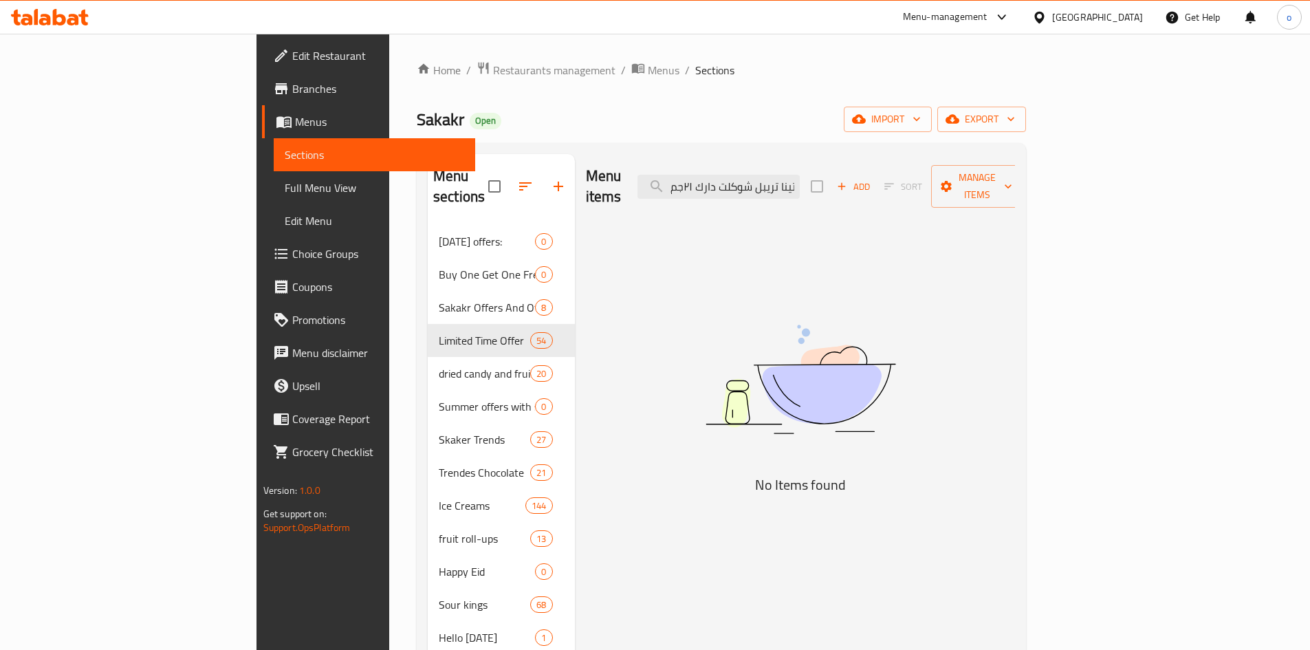
drag, startPoint x: 800, startPoint y: 168, endPoint x: 701, endPoint y: 175, distance: 99.9
click at [701, 175] on div "Menu items لواكر تورتينا تريبل شوكلت دارك ٢١جم Add Sort Manage items" at bounding box center [801, 186] width 430 height 65
click at [774, 180] on input "لواكر تورتينا تريبل شوكلت دارك ٢١جم" at bounding box center [718, 187] width 162 height 24
drag, startPoint x: 781, startPoint y: 178, endPoint x: 758, endPoint y: 182, distance: 22.9
click at [758, 182] on input "لواكر تورتينا تريبل شوكلت دارك ٢١جم" at bounding box center [718, 187] width 162 height 24
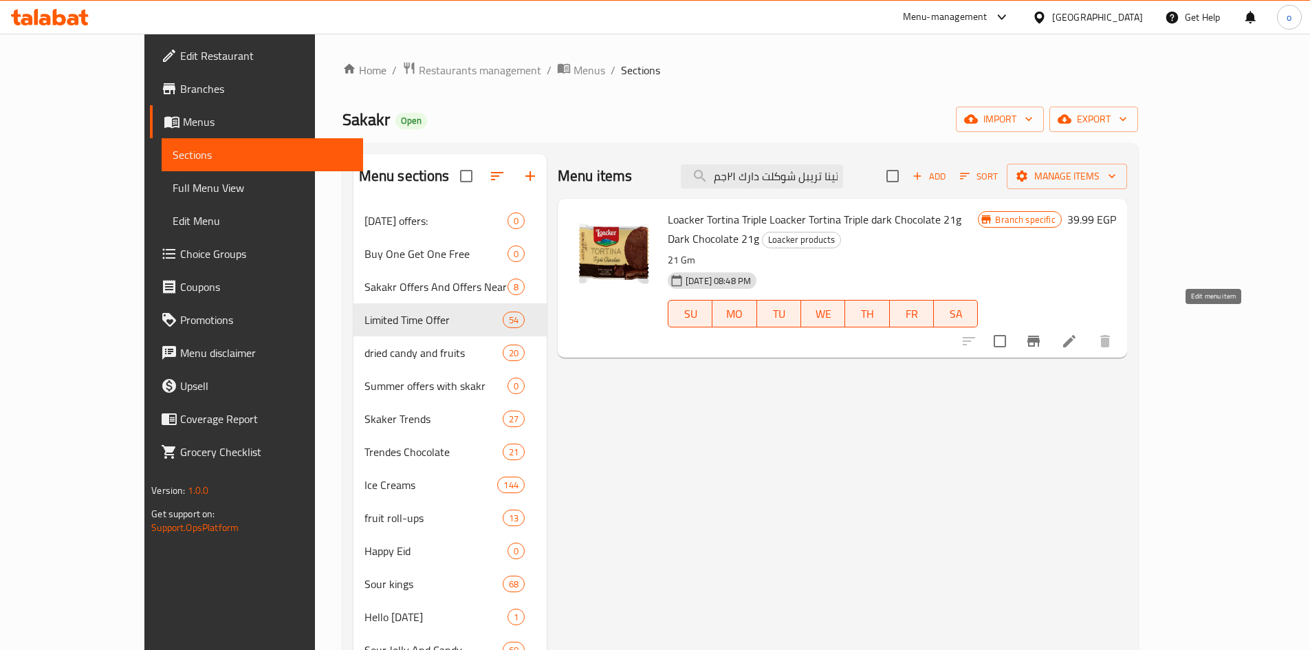
type input "لواكر تورتينا تريبل شوكلت دارك ٢١جم"
click at [1075, 335] on icon at bounding box center [1069, 341] width 12 height 12
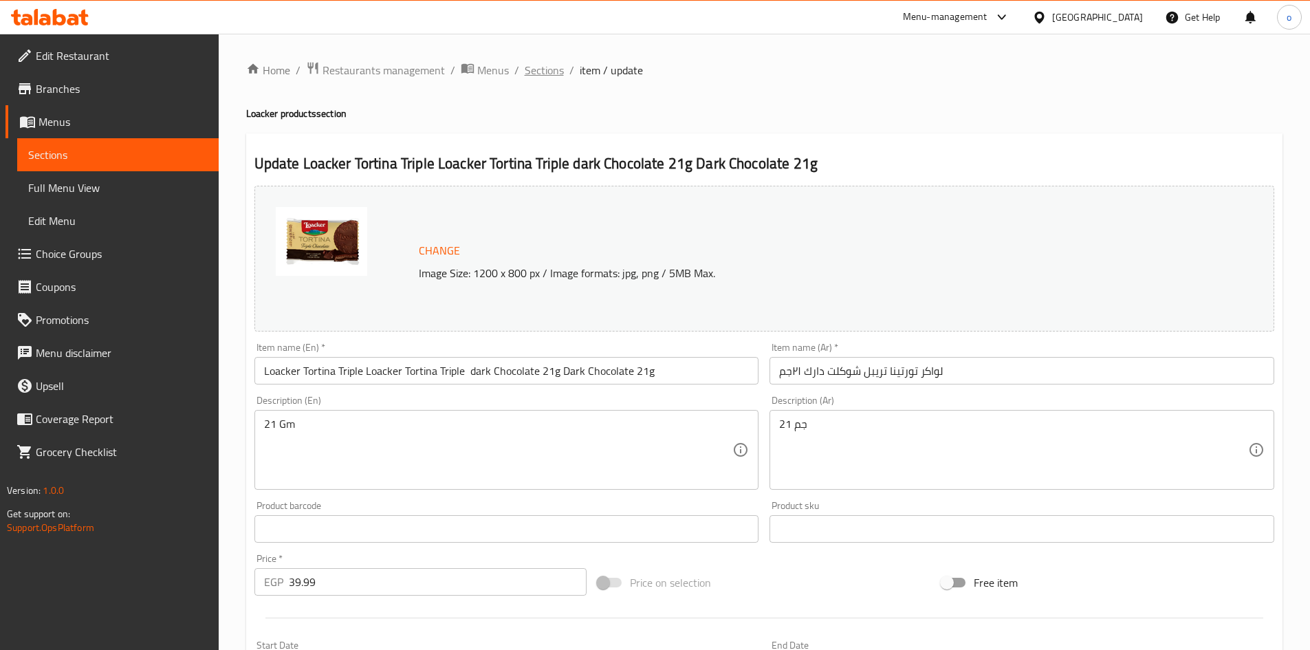
click at [539, 76] on span "Sections" at bounding box center [544, 70] width 39 height 17
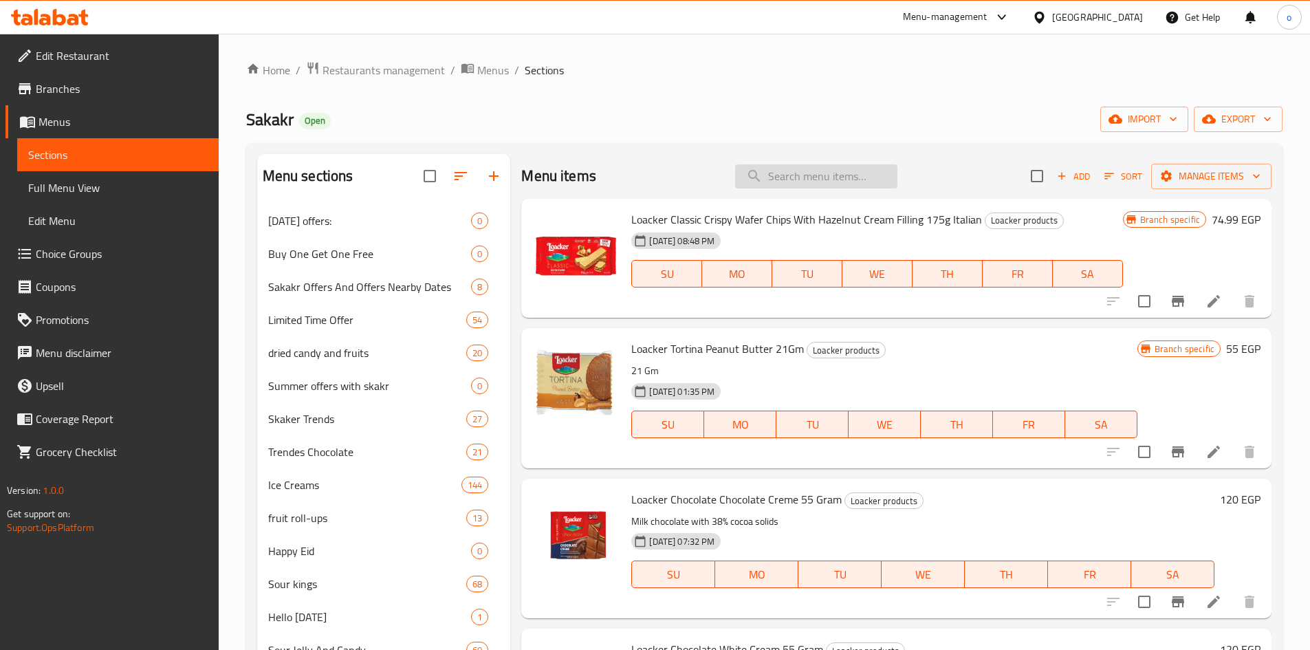
click at [792, 182] on input "search" at bounding box center [816, 176] width 162 height 24
paste input "شوكولاته تورين مستر بايت غراون بحشوه كريمة كاكاو مغطى بالشوكولاته الداكنة 35 جر…"
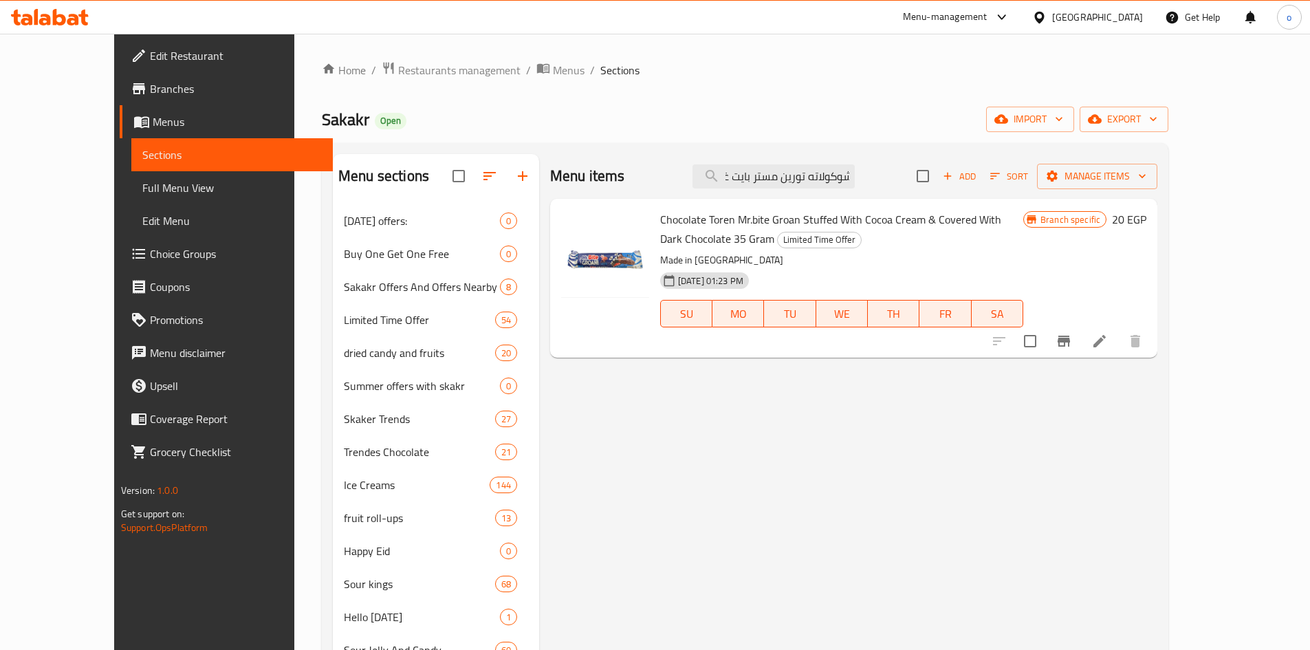
type input "شوكولاته تورين مستر بايت غراون بحشوه كريمة كاكاو مغطى بالشوكولاته الداكنة 35 جر…"
click at [1119, 352] on li at bounding box center [1099, 341] width 39 height 25
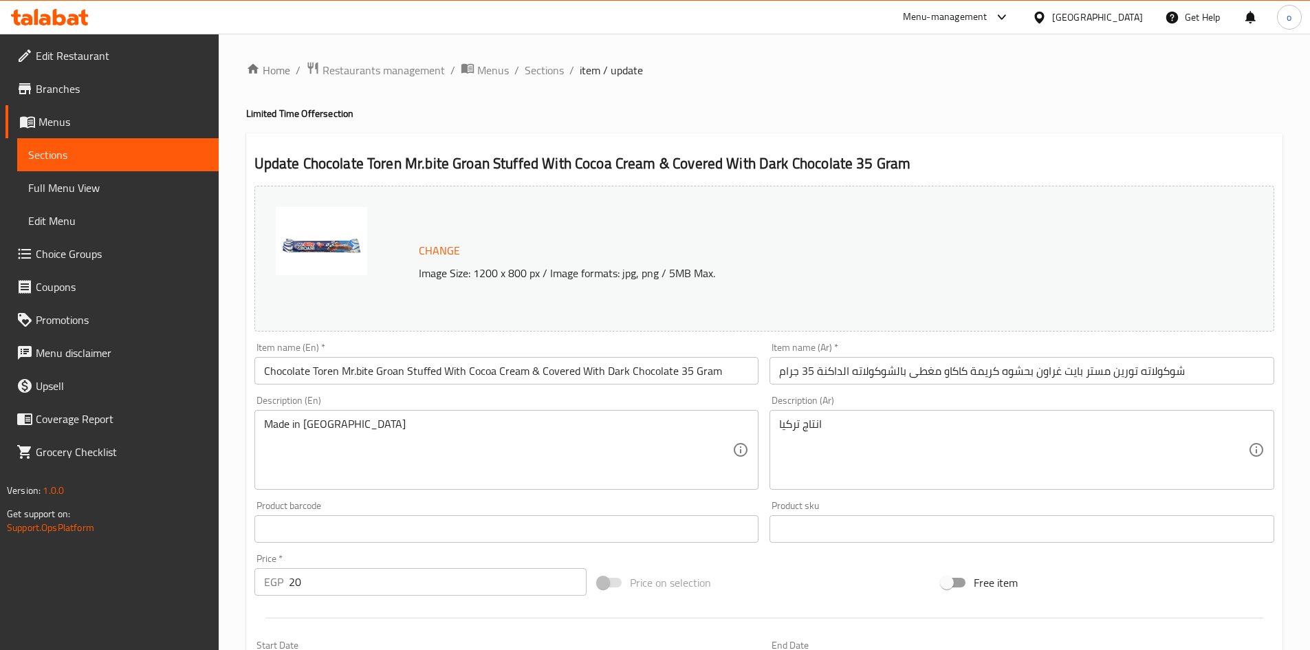
click at [518, 70] on ol "Home / Restaurants management / Menus / Sections / item / update" at bounding box center [764, 70] width 1036 height 18
click at [529, 74] on span "Sections" at bounding box center [544, 70] width 39 height 17
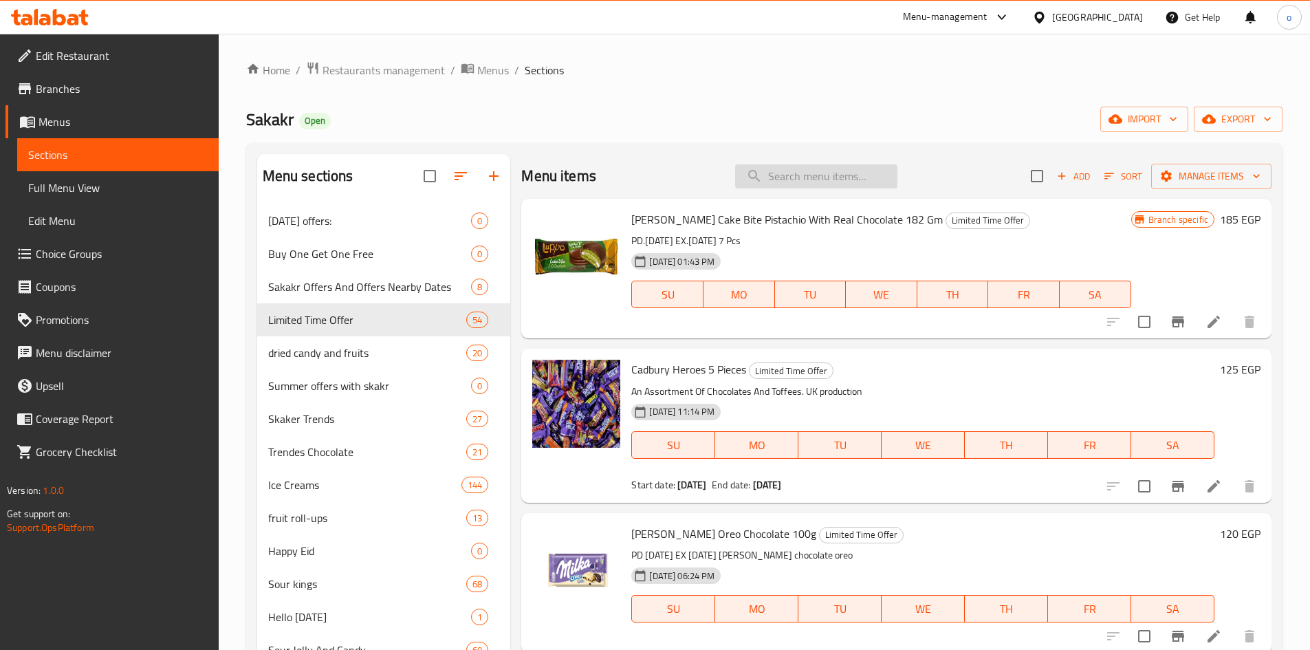
click at [820, 180] on input "search" at bounding box center [816, 176] width 162 height 24
paste input "بسكويت كنوبرس شرائح الوافل بالحليب 25 جرام"
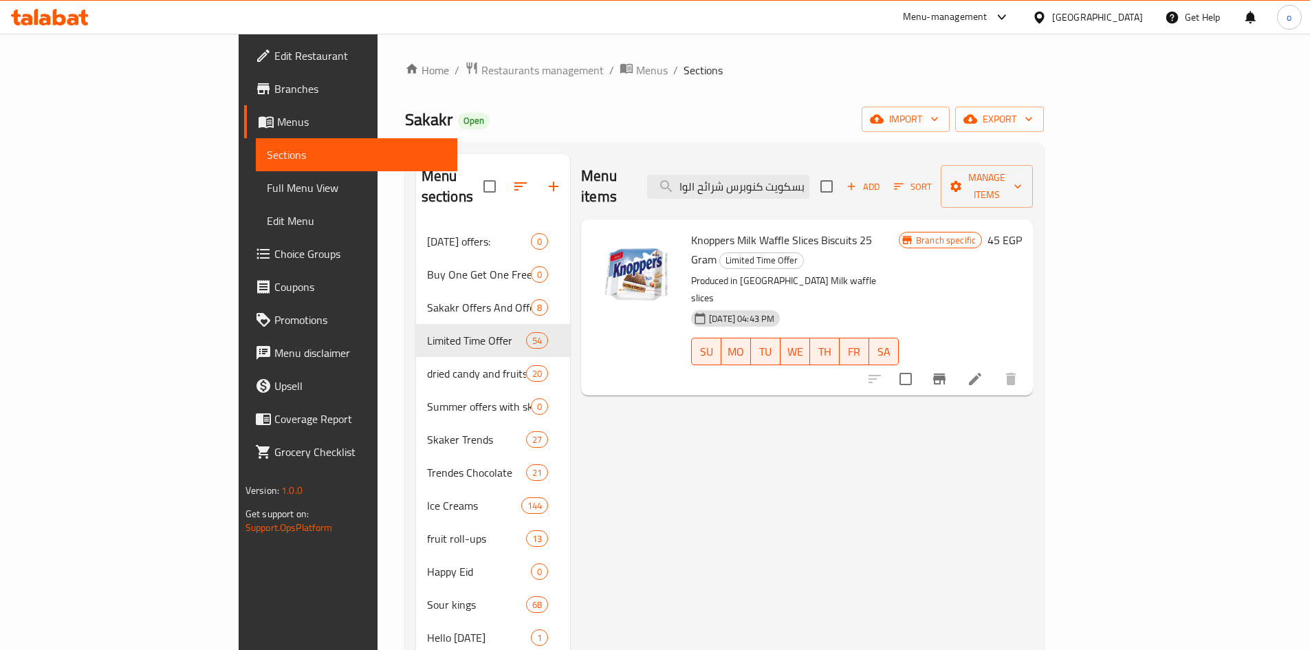
click at [749, 230] on span "Knoppers Milk Waffle Slices Biscuits 25 Gram" at bounding box center [781, 250] width 181 height 40
click at [945, 373] on icon "Branch-specific-item" at bounding box center [939, 378] width 12 height 11
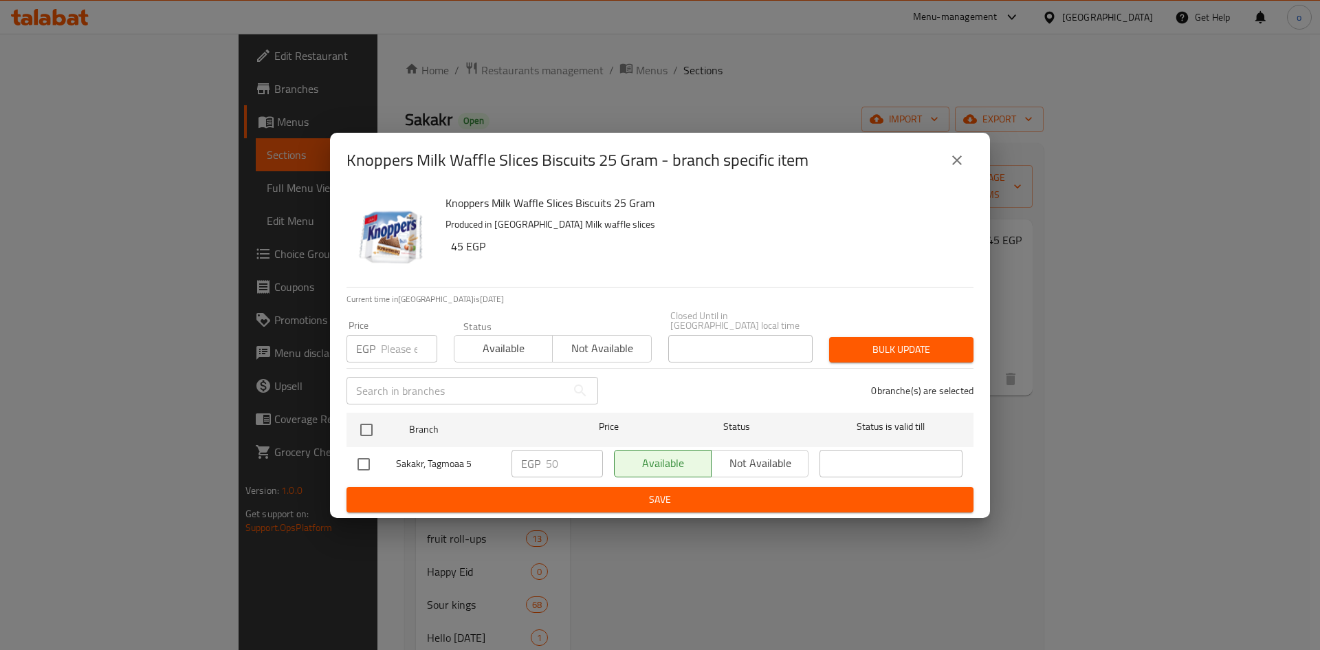
click at [952, 167] on icon "close" at bounding box center [957, 160] width 17 height 17
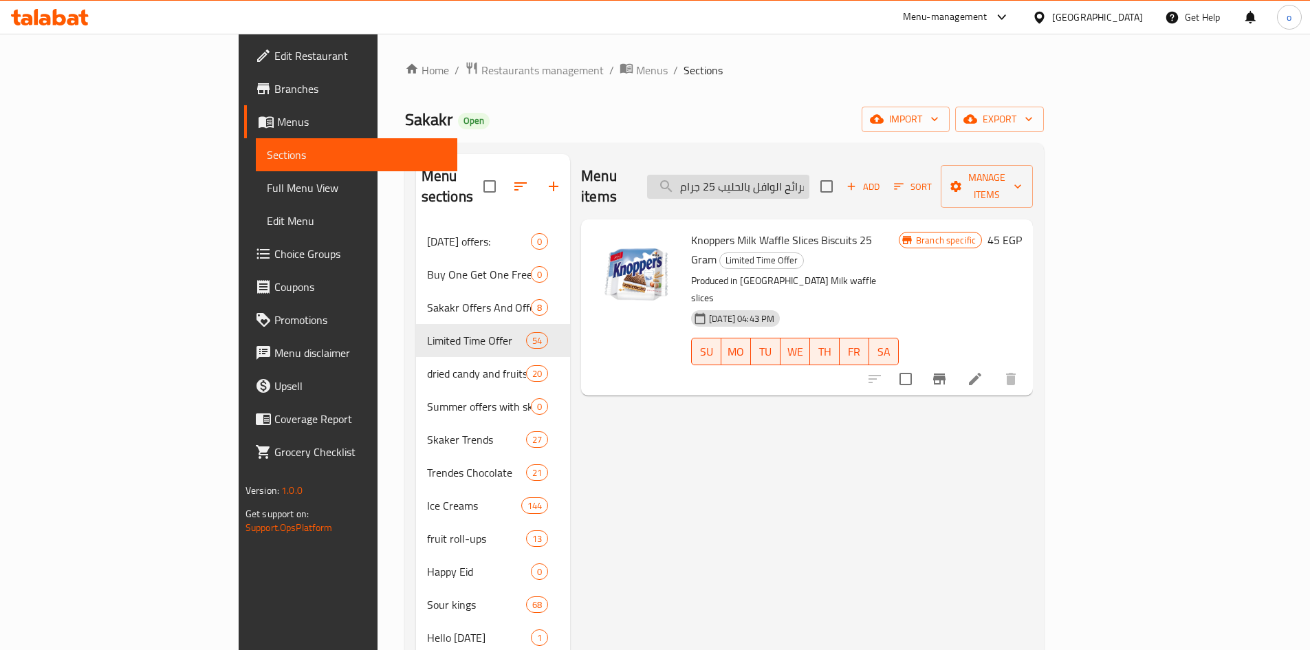
click at [809, 177] on input "بسكويت كنوبرس شرائح الوافل بالحليب 25 جرام" at bounding box center [728, 187] width 162 height 24
paste input "ليب ابو قوس مبخر بوفيه راينبو مع زيت نباتي 385 مل"
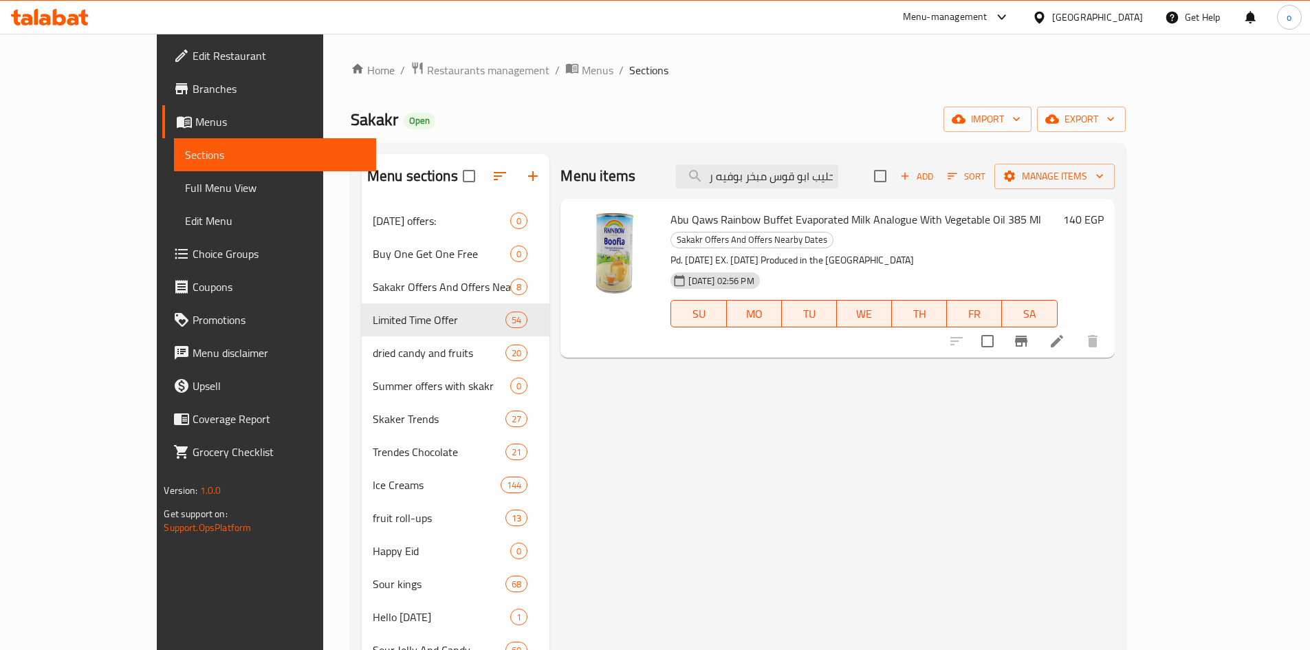
click at [1109, 325] on div at bounding box center [1024, 341] width 169 height 33
click at [1029, 333] on icon "Branch-specific-item" at bounding box center [1021, 341] width 17 height 17
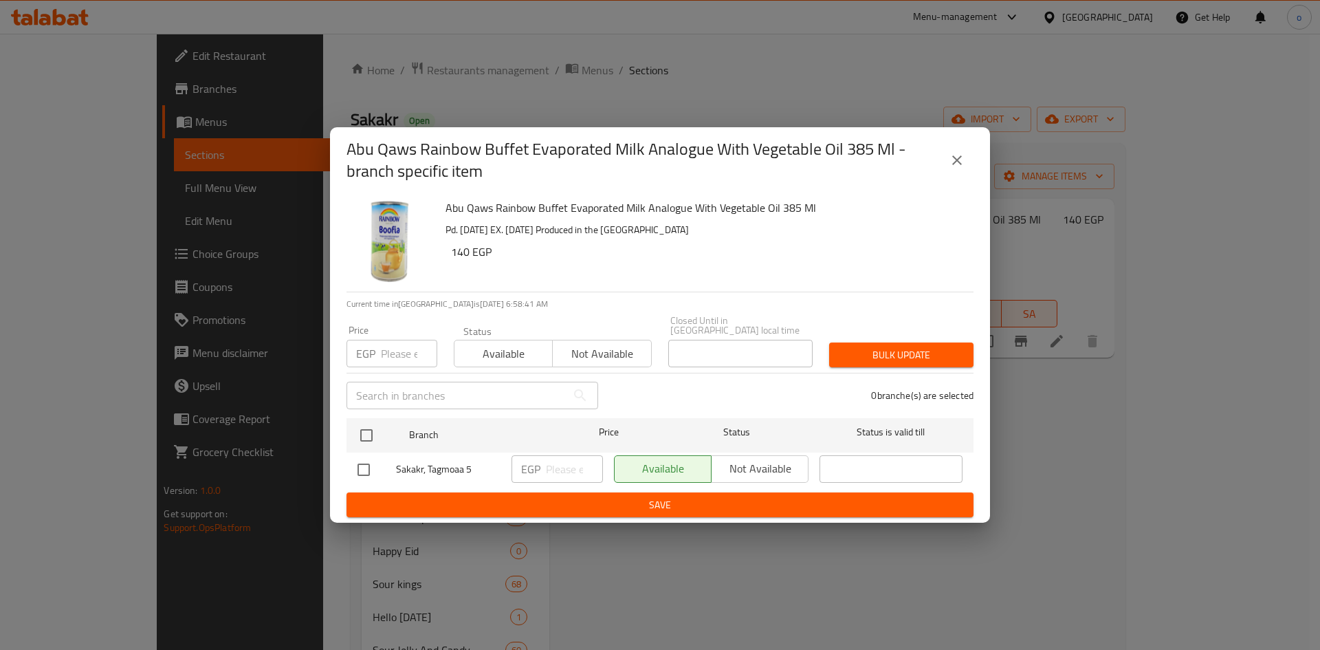
click at [956, 157] on icon "close" at bounding box center [957, 160] width 17 height 17
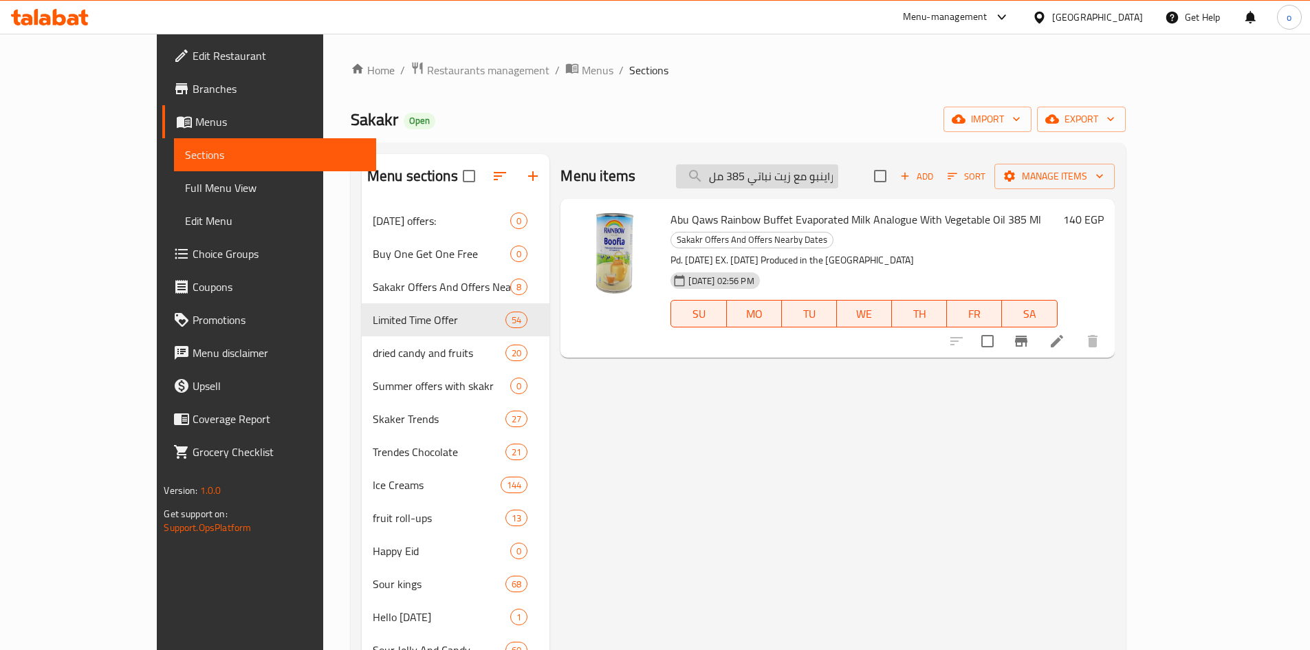
click at [838, 166] on input "حليب ابو قوس مبخر بوفيه راينبو مع زيت نباتي 385 مل" at bounding box center [757, 176] width 162 height 24
paste input "شوبا تشوبس تيوبس ميني 22 جرام"
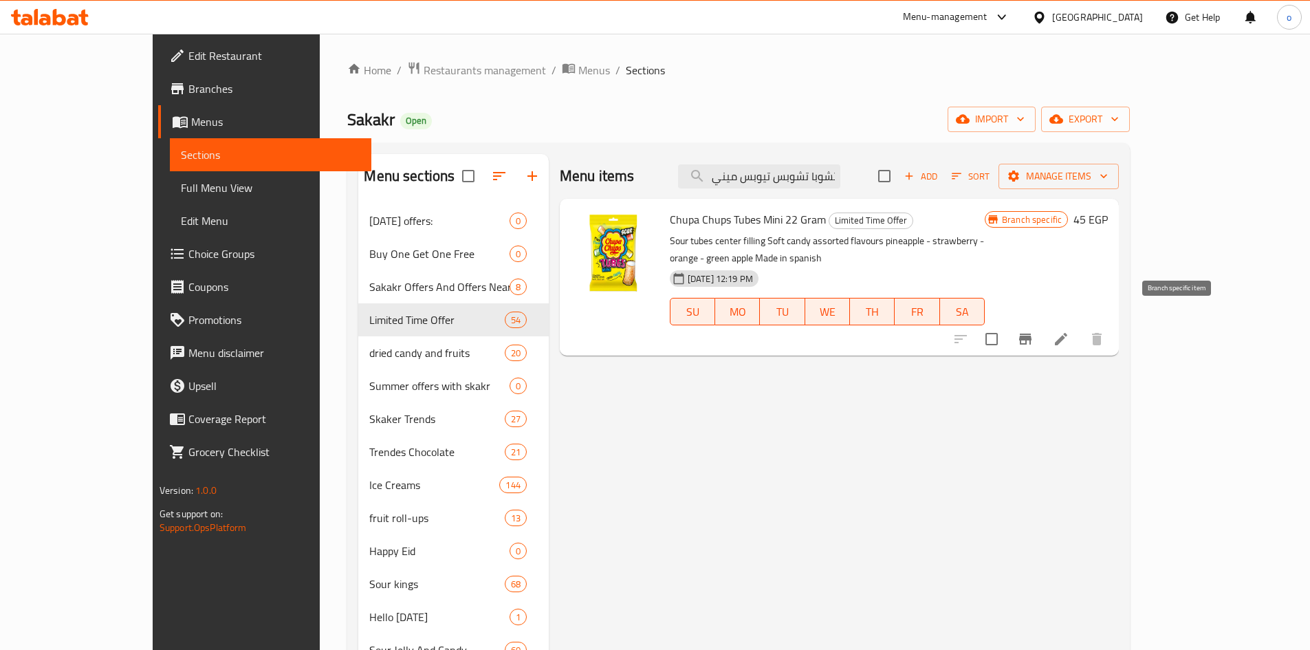
click at [1033, 331] on icon "Branch-specific-item" at bounding box center [1025, 339] width 17 height 17
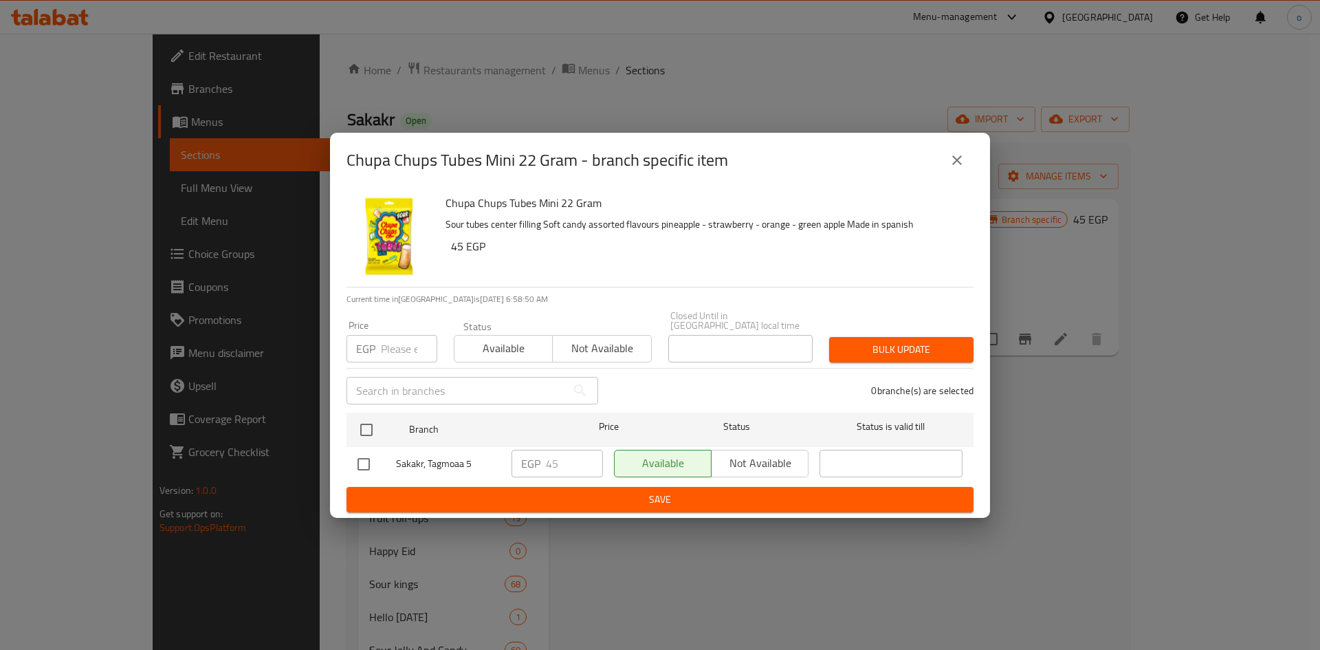
drag, startPoint x: 966, startPoint y: 160, endPoint x: 875, endPoint y: 172, distance: 92.2
click at [965, 162] on button "close" at bounding box center [957, 160] width 33 height 33
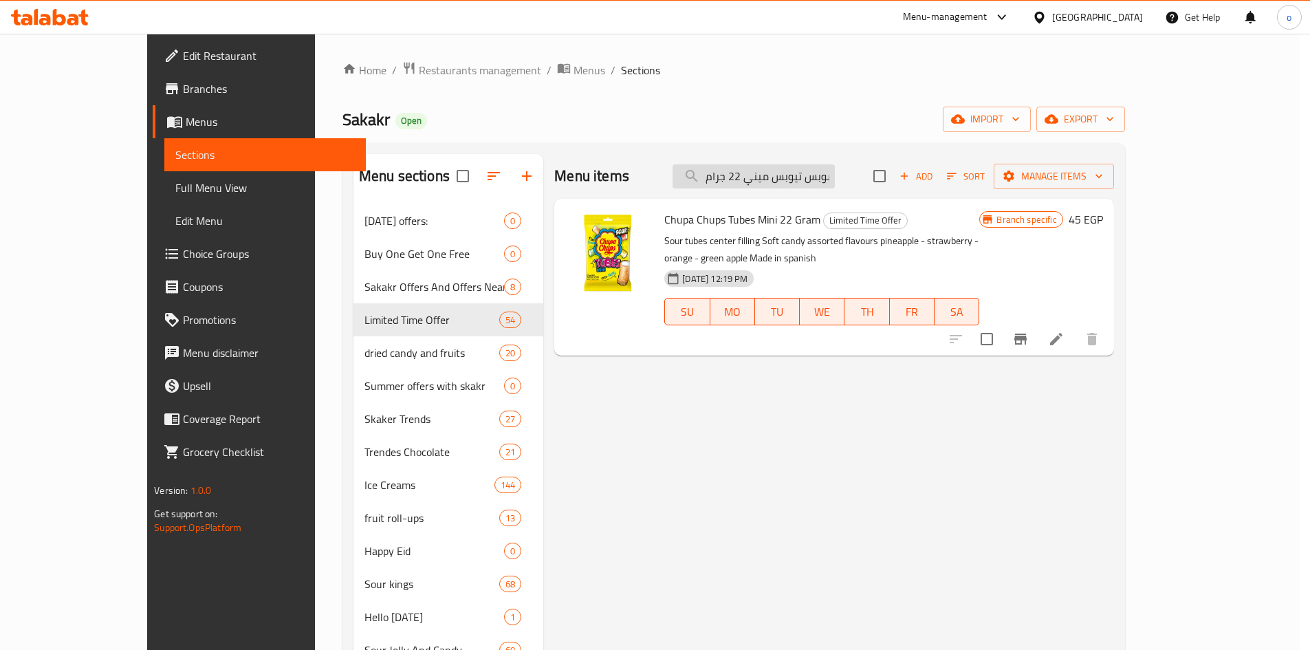
click at [835, 174] on input "تشوبا تشوبس تيوبس ميني 22 جرام" at bounding box center [753, 176] width 162 height 24
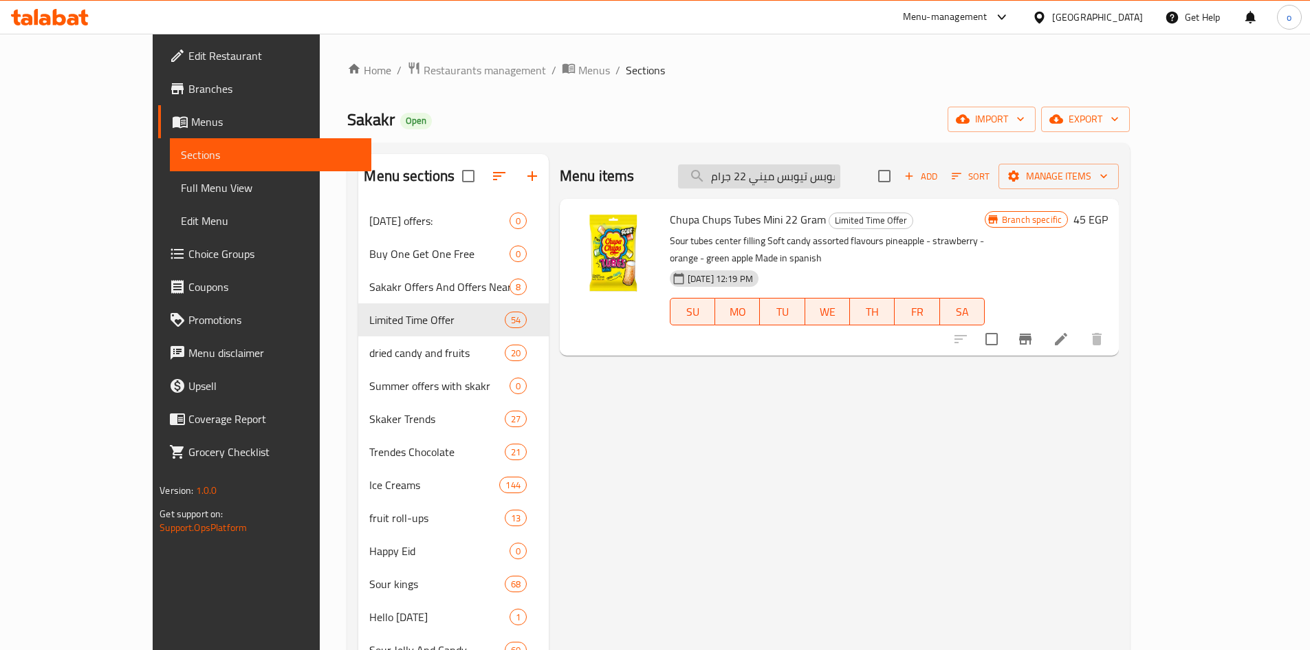
click at [840, 174] on input "تشوبا تشوبس تيوبس ميني 22 جرام" at bounding box center [759, 176] width 162 height 24
paste input "لواكر تورتينا تريبل شوكلت دارك ٢١ج"
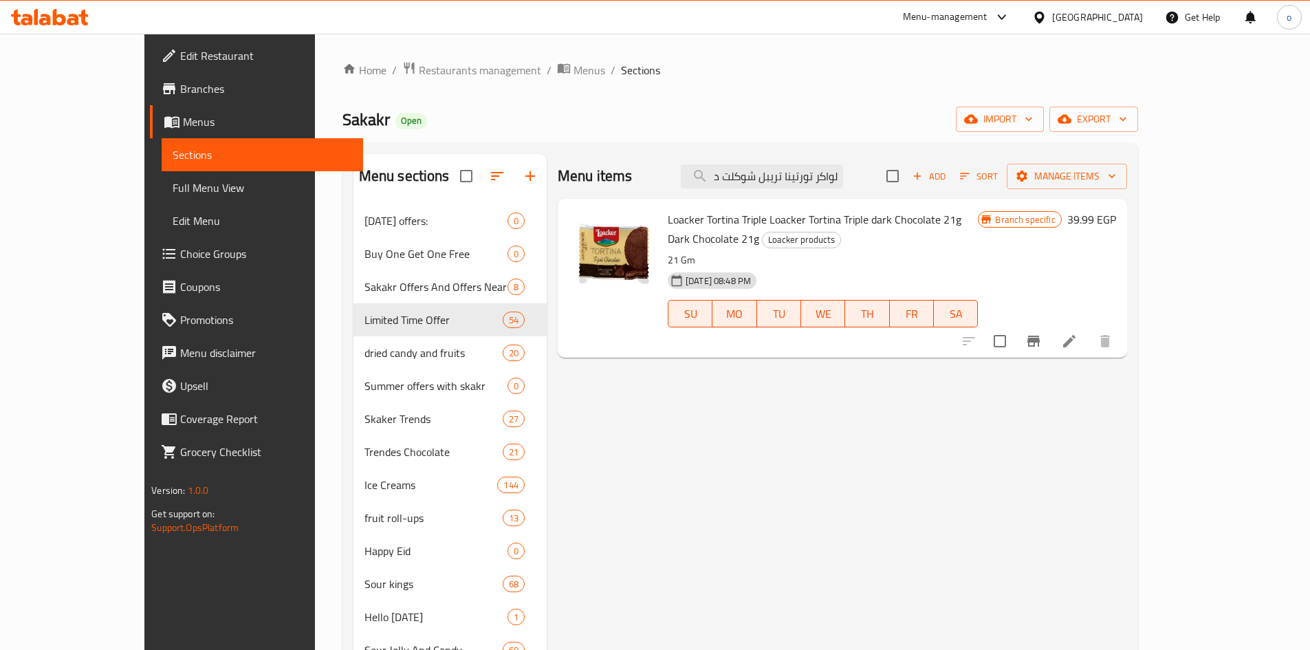
click at [1040, 336] on icon "Branch-specific-item" at bounding box center [1033, 341] width 12 height 11
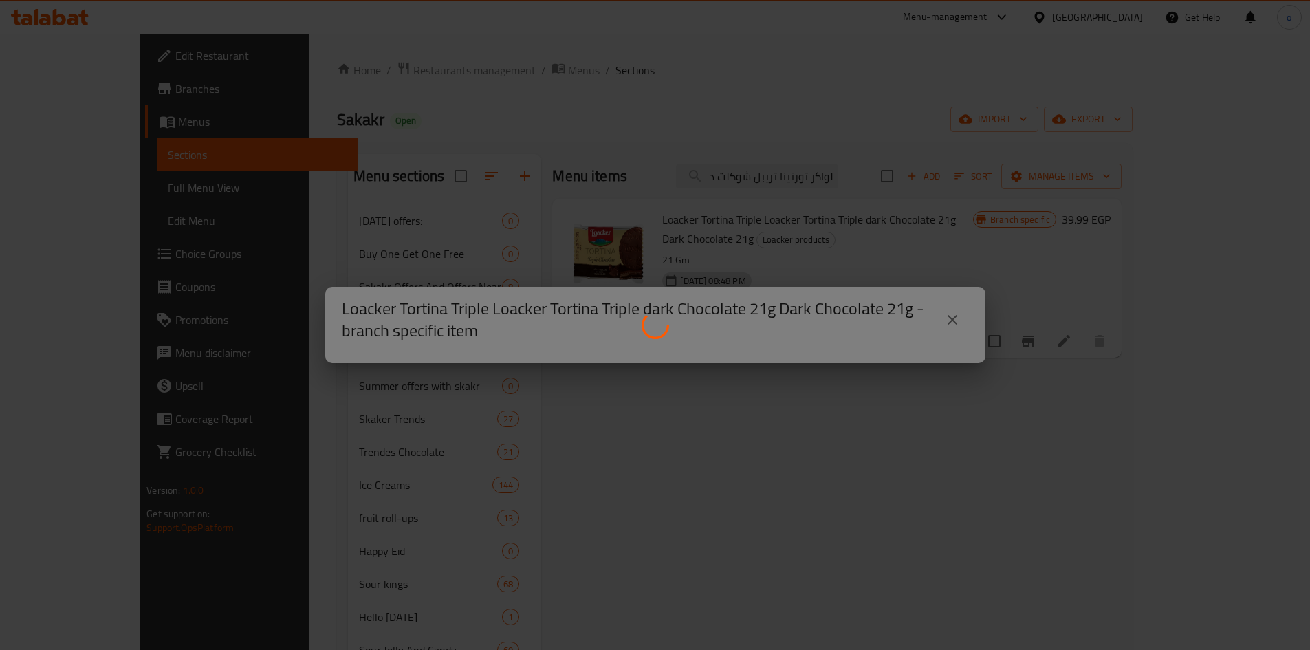
scroll to position [0, 0]
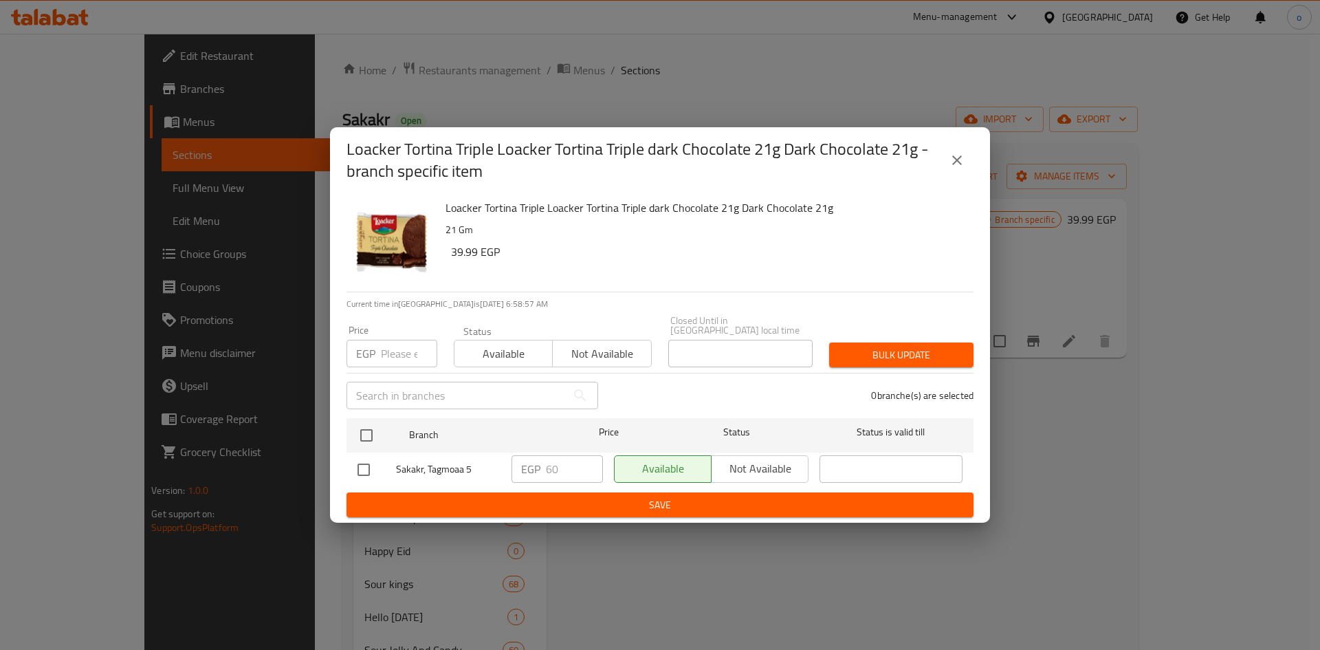
click at [956, 153] on button "close" at bounding box center [957, 160] width 33 height 33
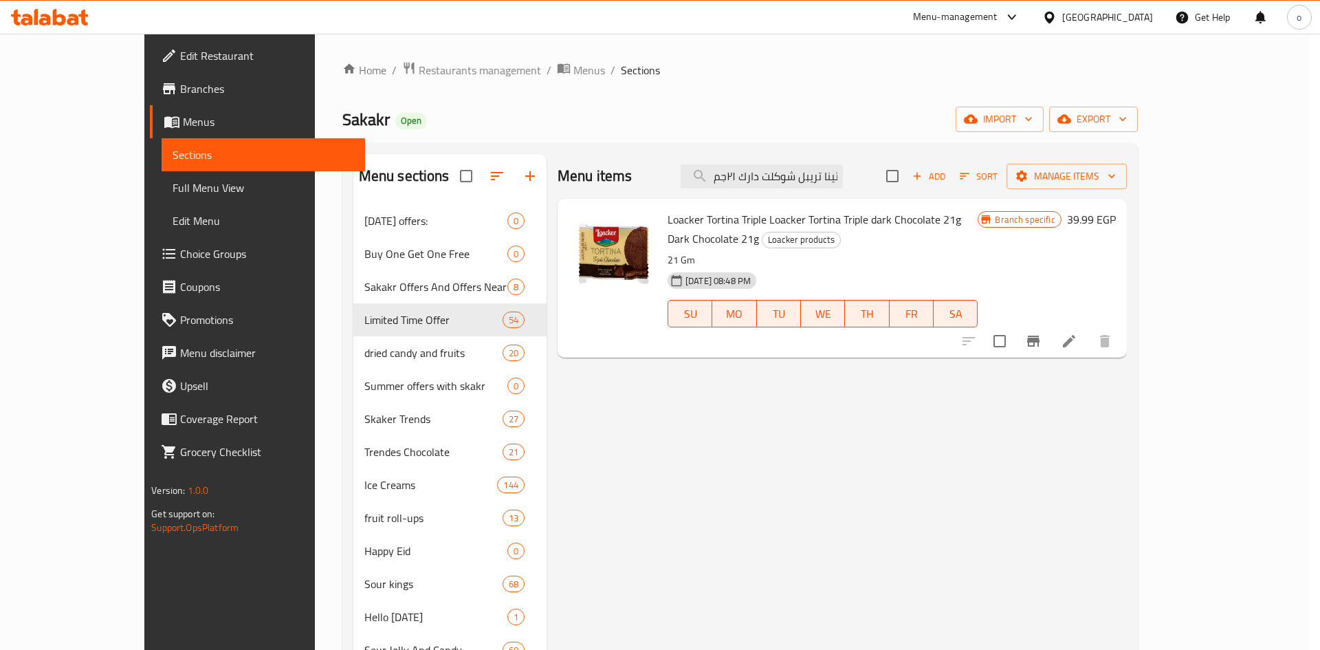
click at [949, 166] on icon "close" at bounding box center [957, 160] width 17 height 17
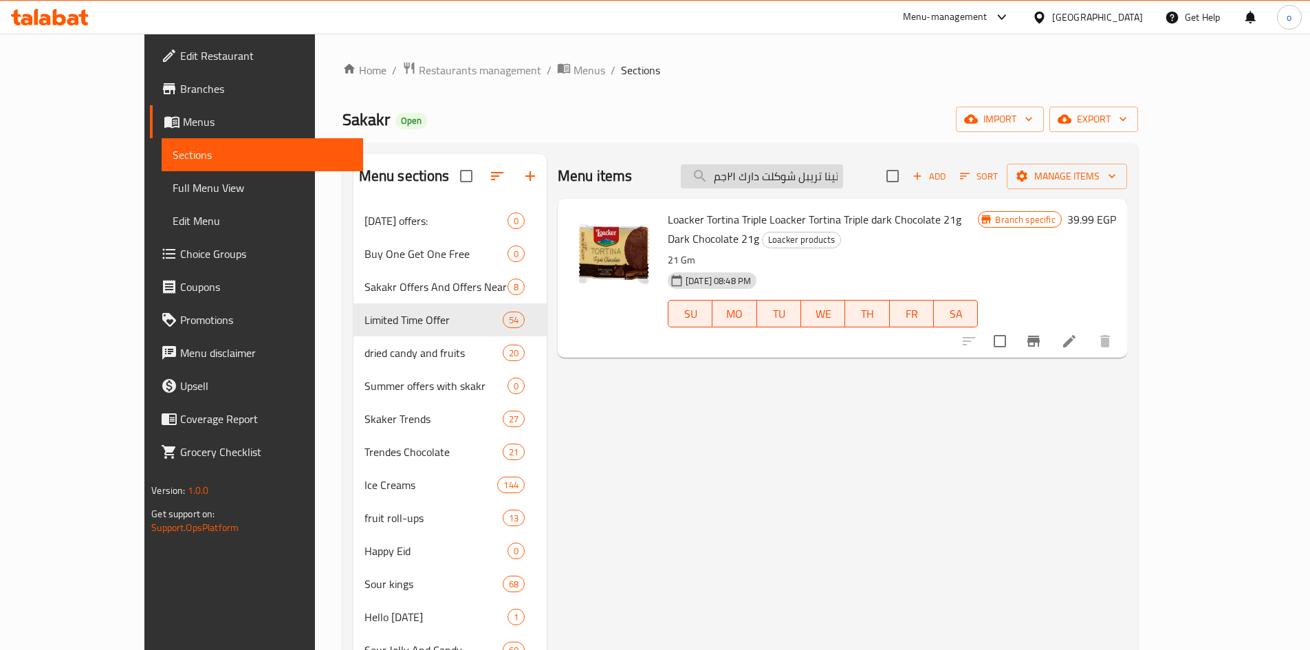
click at [843, 184] on input "لواكر تورتينا تريبل شوكلت دارك ٢١جم" at bounding box center [762, 176] width 162 height 24
click at [843, 182] on input "لواكر تورتينا تريبل شوكلت دارك ٢١جم" at bounding box center [762, 176] width 162 height 24
paste input "شوكولاته تورين مستر بايت غراون بحشوه كريمة كاكاو مغطى بالشوكولاته الداكنة 35 جرا"
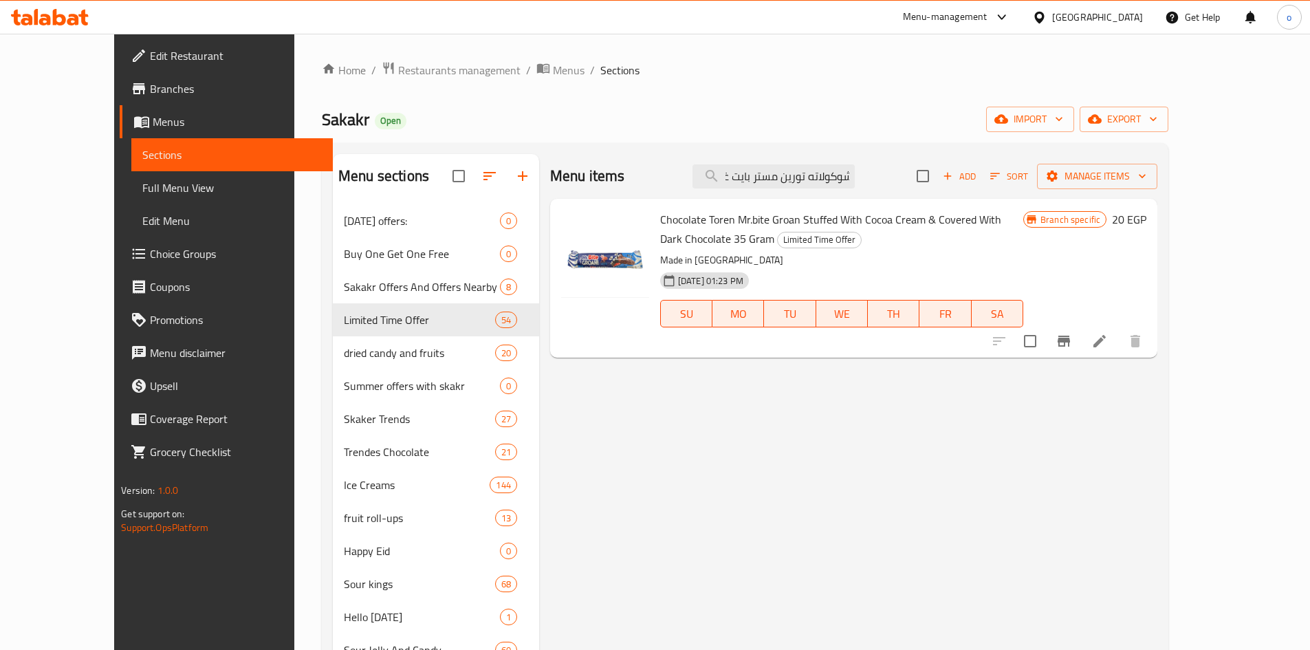
type input "شوكولاته تورين مستر بايت غراون بحشوه كريمة كاكاو مغطى بالشوكولاته الداكنة 35 جر…"
click at [1080, 338] on button "Branch-specific-item" at bounding box center [1063, 341] width 33 height 33
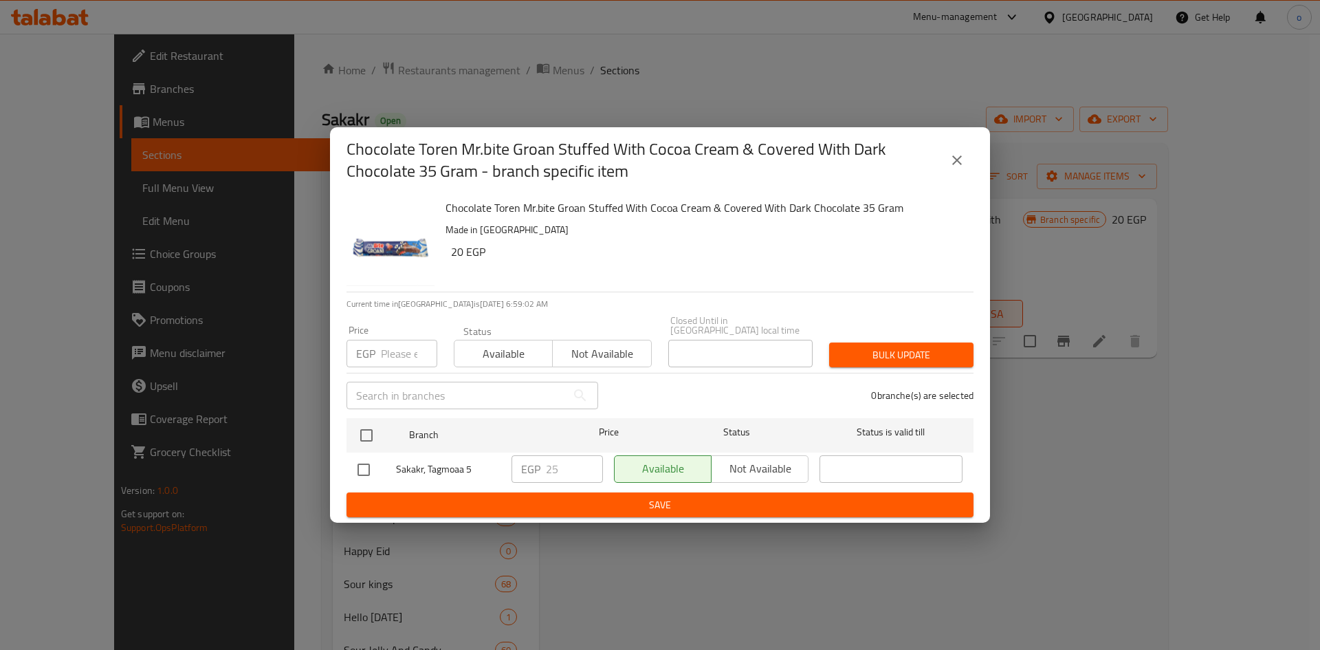
click at [934, 140] on div "Chocolate Toren Mr.bite Groan Stuffed With Cocoa Cream & Covered With Dark Choc…" at bounding box center [660, 160] width 660 height 66
click at [951, 166] on icon "close" at bounding box center [957, 160] width 17 height 17
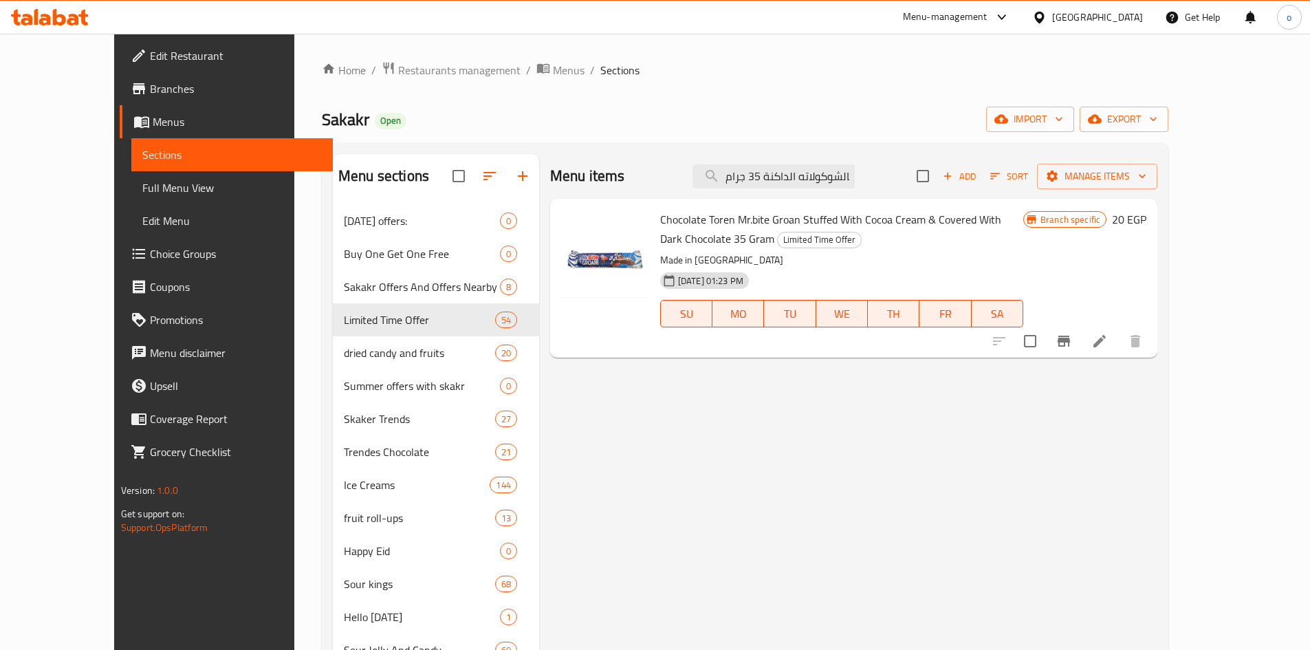
click at [813, 216] on span "Chocolate Toren Mr.bite Groan Stuffed With Cocoa Cream & Covered With Dark Choc…" at bounding box center [830, 229] width 341 height 40
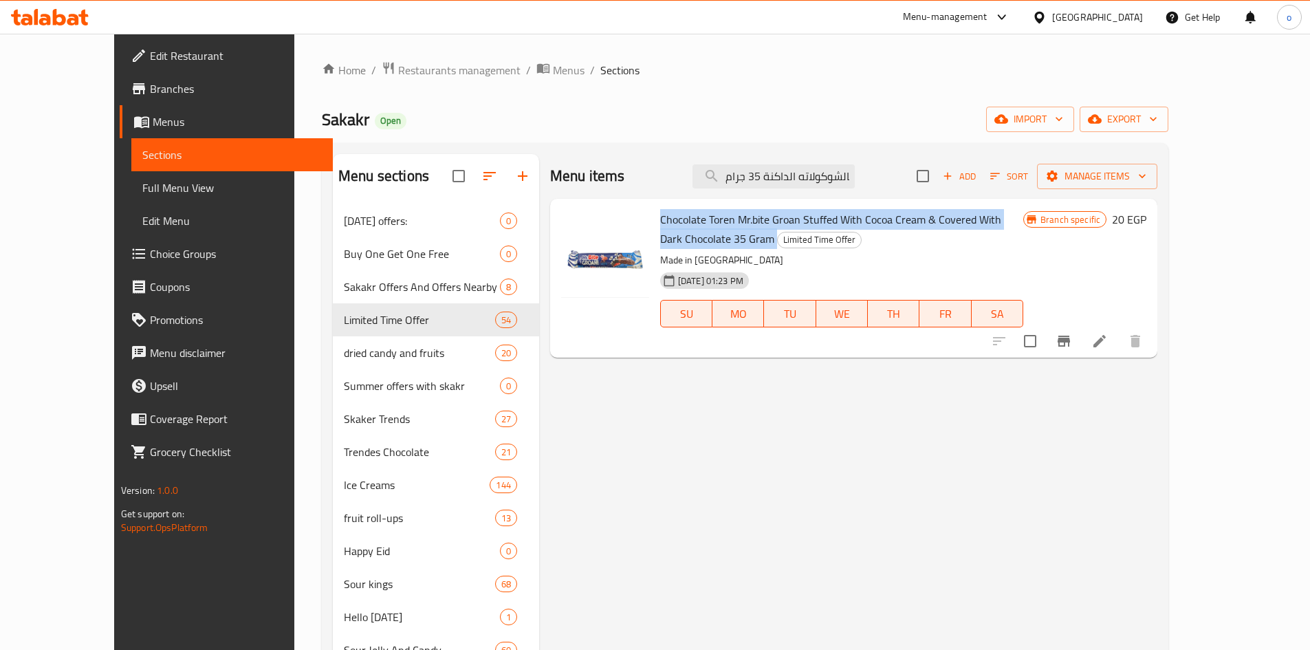
click at [813, 215] on span "Chocolate Toren Mr.bite Groan Stuffed With Cocoa Cream & Covered With Dark Choc…" at bounding box center [830, 229] width 341 height 40
copy h6 "Chocolate Toren Mr.bite Groan Stuffed With Cocoa Cream & Covered With Dark Choc…"
click at [150, 91] on span "Branches" at bounding box center [236, 88] width 172 height 17
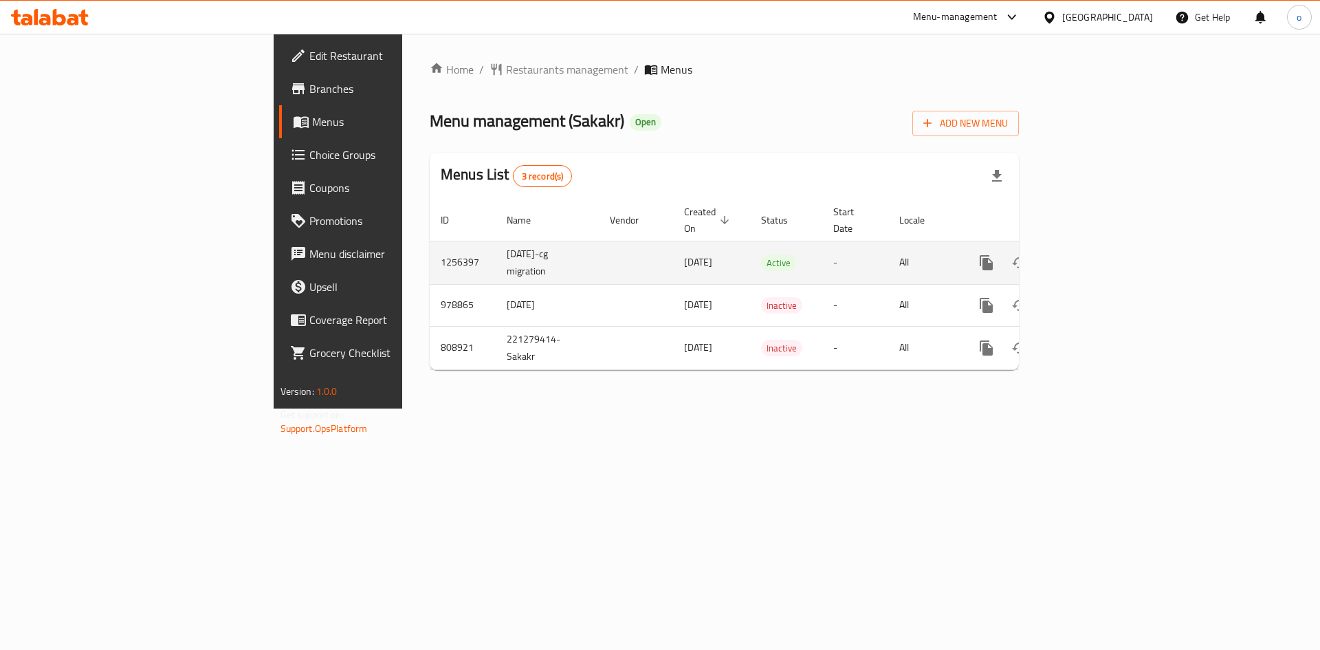
click at [1094, 254] on icon "enhanced table" at bounding box center [1085, 262] width 17 height 17
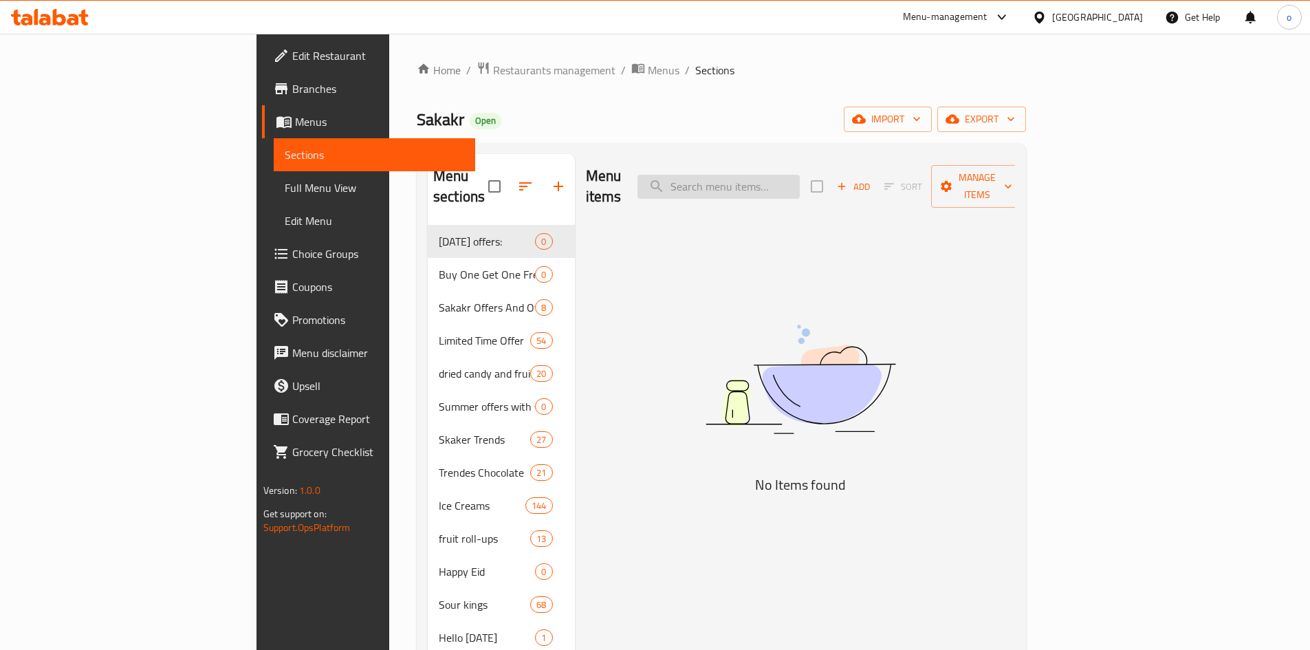
click at [800, 175] on input "search" at bounding box center [718, 187] width 162 height 24
paste input "تشوبا تشوبس تيوبس ميني 22 جرام"
drag, startPoint x: 784, startPoint y: 184, endPoint x: 778, endPoint y: 179, distance: 8.3
click at [719, 188] on div "Menu items تشوبا تشوبس تيوبس ميني 22 جرام Add Sort Manage items" at bounding box center [801, 186] width 430 height 65
click at [780, 178] on input "تشوبا تشوبس تيوبس ميني 22 جرام" at bounding box center [718, 187] width 162 height 24
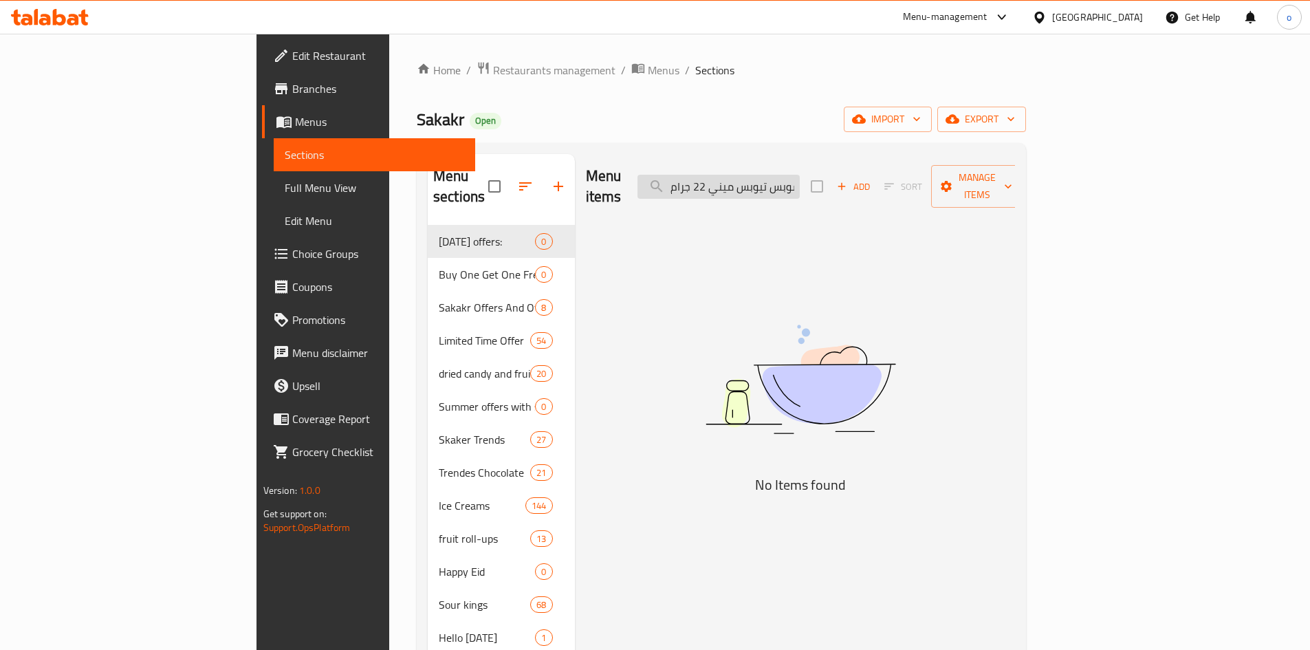
drag, startPoint x: 782, startPoint y: 180, endPoint x: 747, endPoint y: 184, distance: 34.5
click at [747, 184] on input "تشوبا تشوبس تيوبس ميني 22 جرام" at bounding box center [718, 187] width 162 height 24
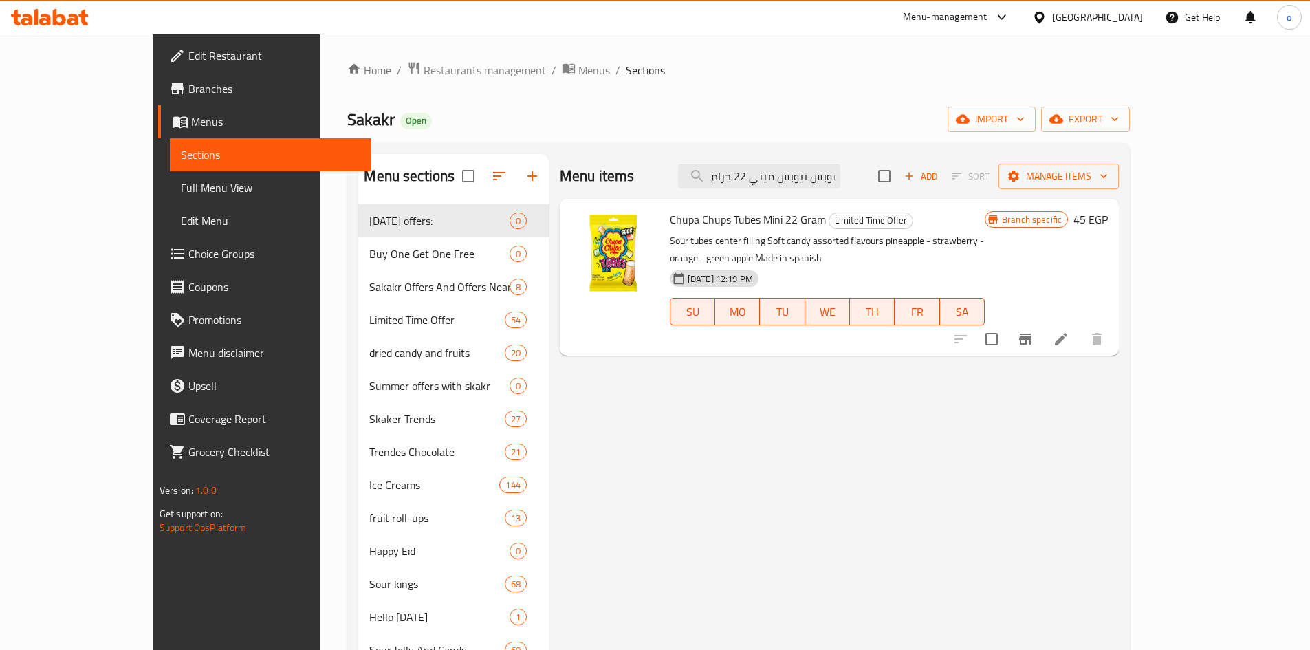
type input "تشوبا تشوبس تيوبس ميني 22 جرام"
click at [742, 223] on span "Chupa Chups Tubes Mini 22 Gram" at bounding box center [748, 219] width 156 height 21
click at [1033, 331] on icon "Branch-specific-item" at bounding box center [1025, 339] width 17 height 17
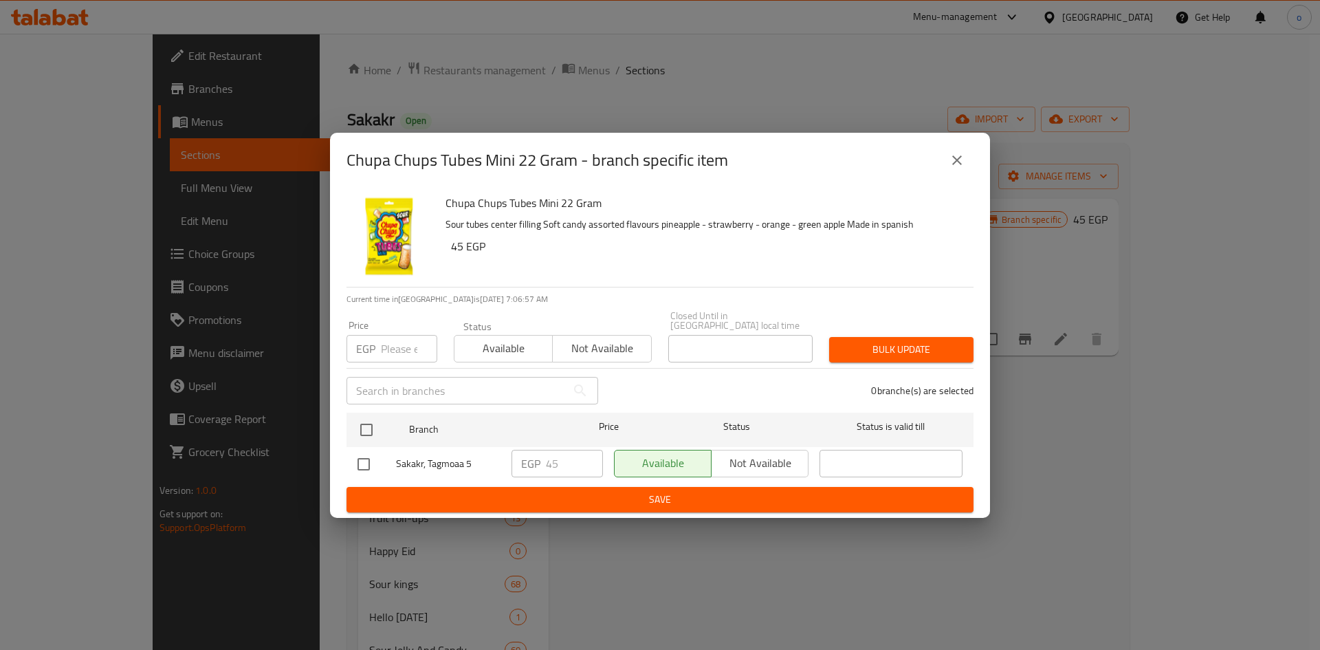
click at [957, 168] on icon "close" at bounding box center [957, 160] width 17 height 17
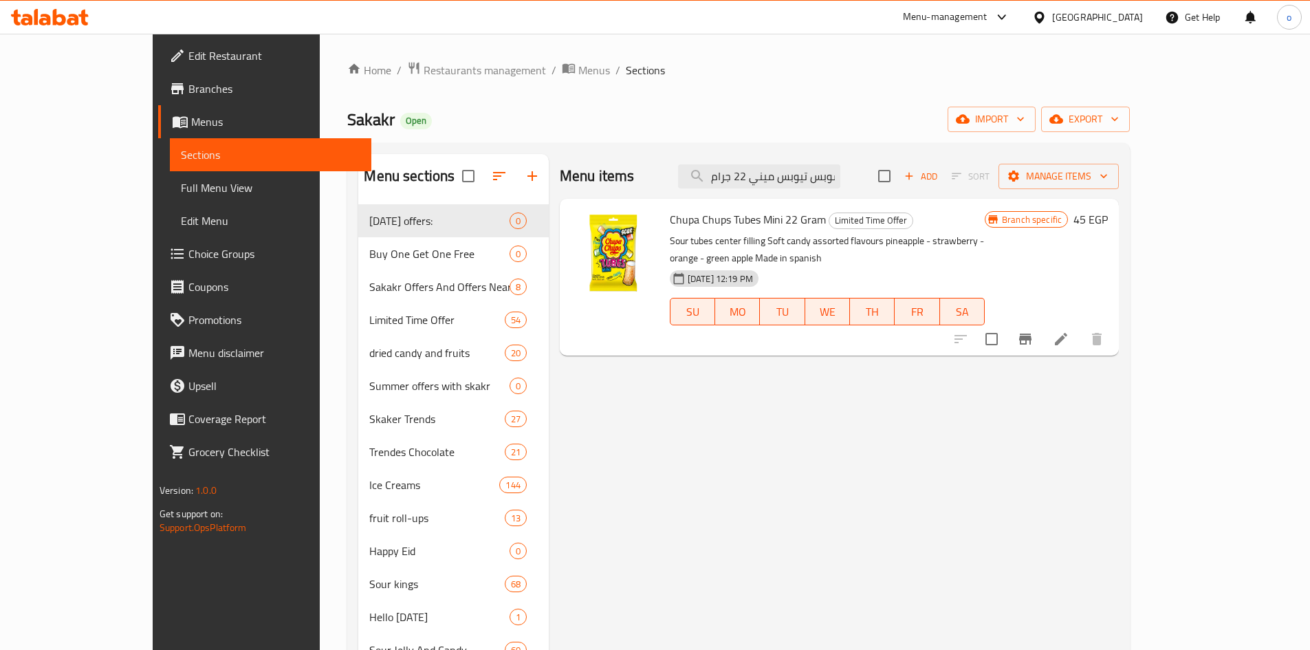
click at [1069, 331] on icon at bounding box center [1061, 339] width 17 height 17
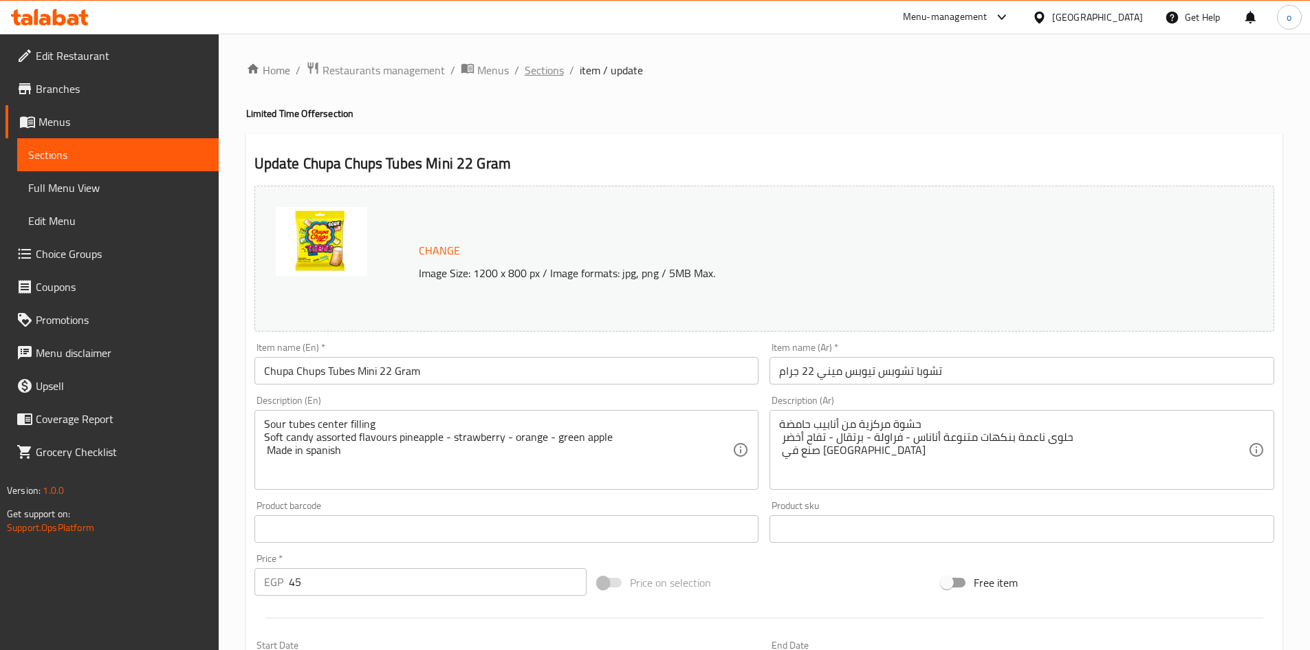
click at [542, 73] on span "Sections" at bounding box center [544, 70] width 39 height 17
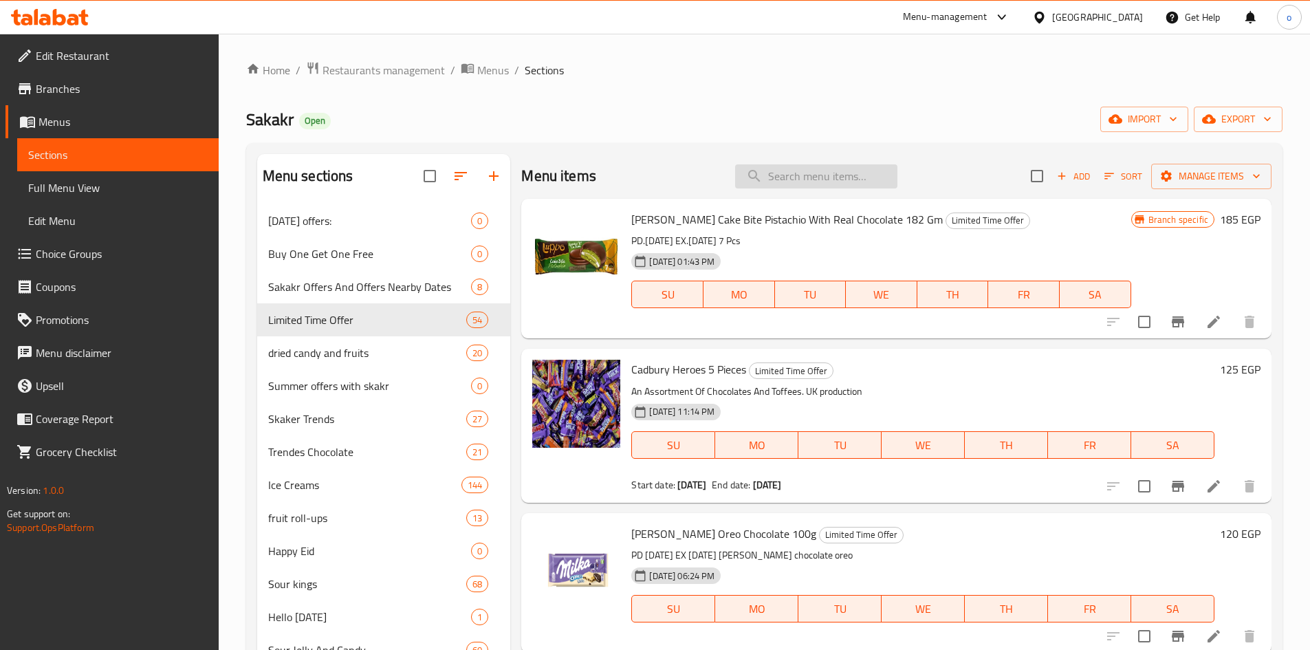
click at [800, 175] on input "search" at bounding box center [816, 176] width 162 height 24
paste input "بسكويت كنوبرس شرائح الوافل بالحليب 25 جرام"
drag, startPoint x: 848, startPoint y: 170, endPoint x: 703, endPoint y: 166, distance: 145.1
click at [675, 168] on div "Menu items بسكويت كنوبرس شرائح الوافل بالحليب 25 جرام Add Sort Manage items" at bounding box center [896, 176] width 750 height 45
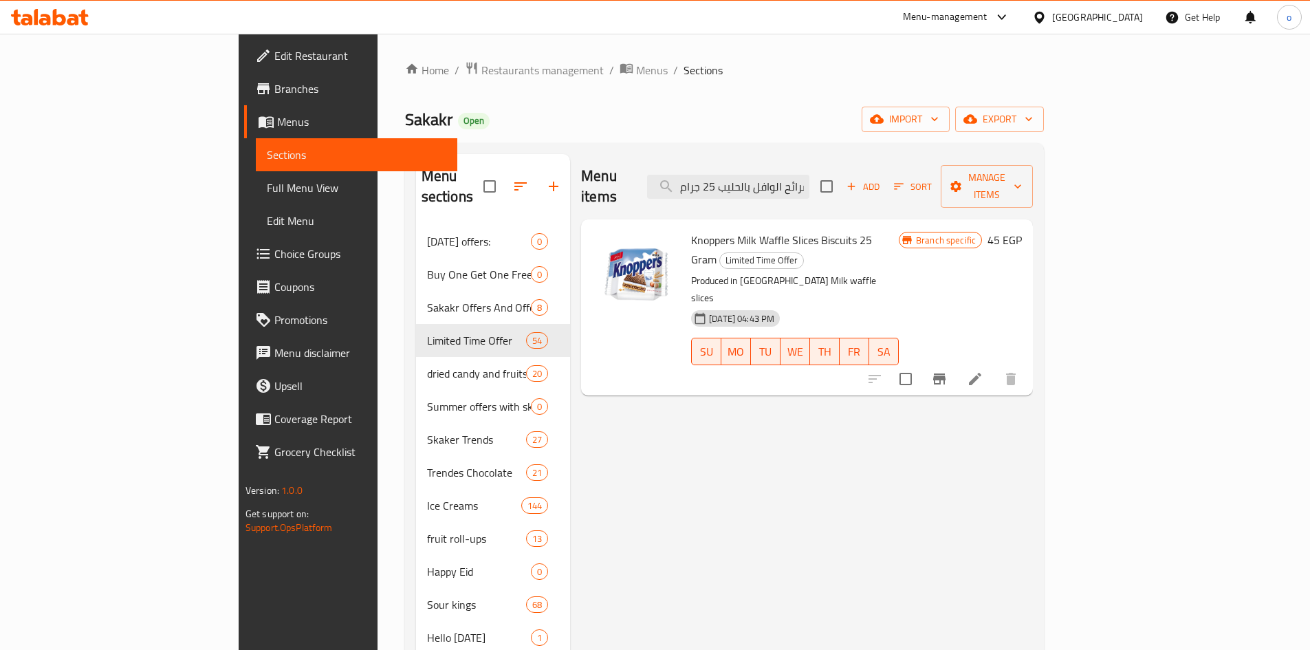
type input "كنوبرس شرائح الوافل بالحليب 25 جرام"
click at [983, 371] on icon at bounding box center [975, 379] width 17 height 17
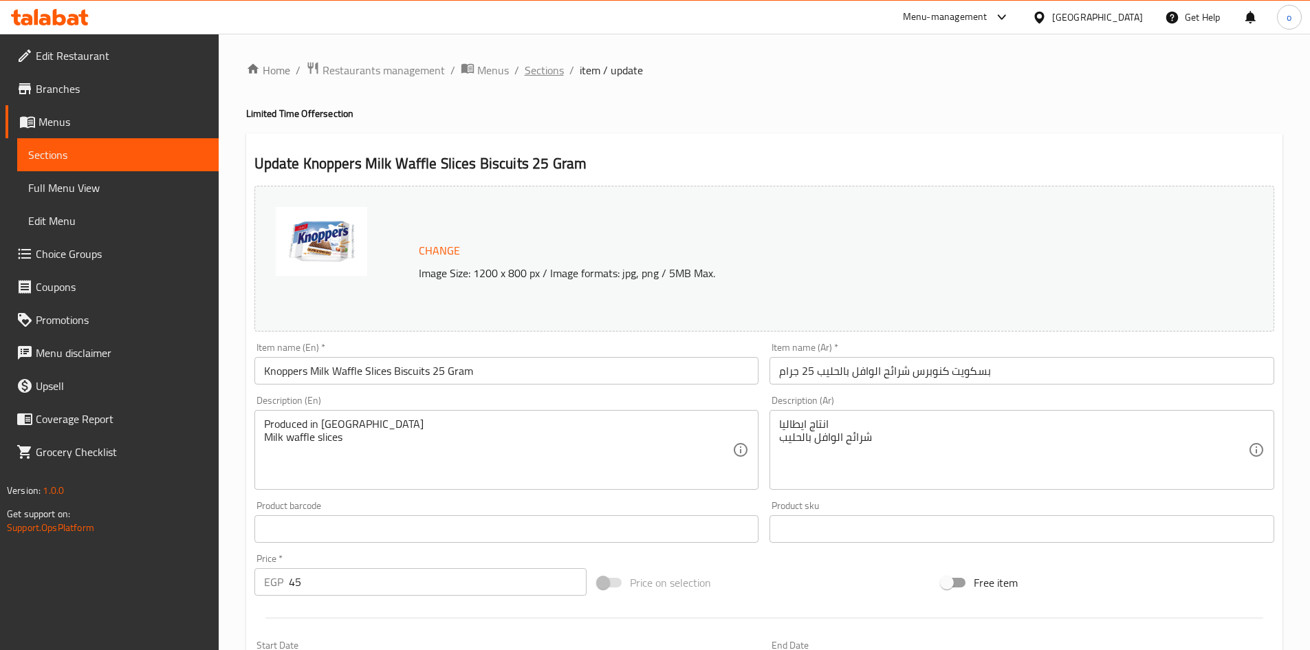
click at [531, 73] on span "Sections" at bounding box center [544, 70] width 39 height 17
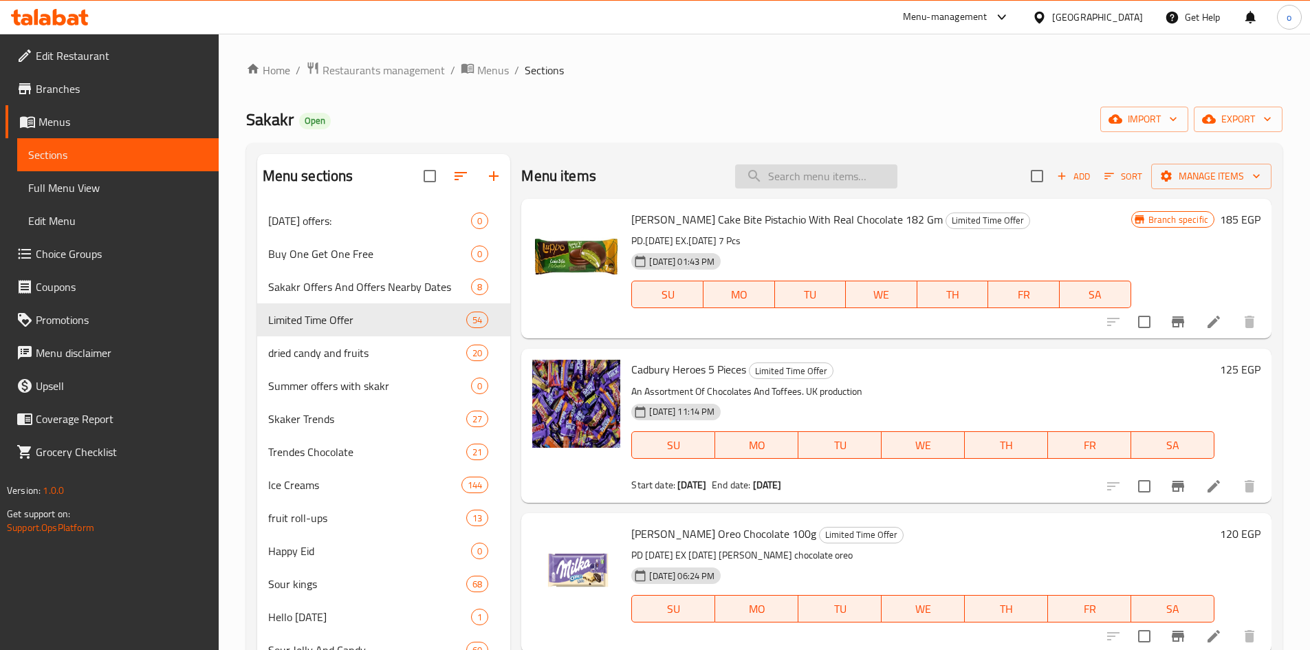
click at [801, 174] on input "search" at bounding box center [816, 176] width 162 height 24
paste input "حليب ابو قوس مبخر بوفيه راينبو مع زيت نباتي 385 مل"
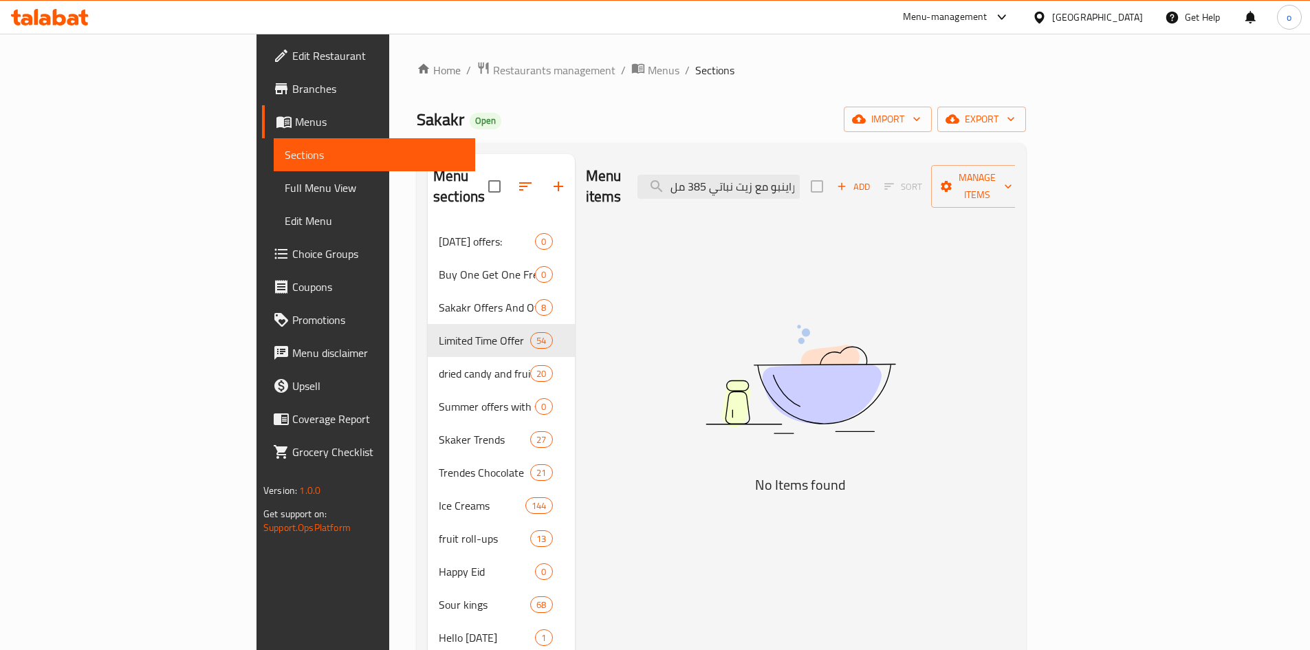
drag, startPoint x: 707, startPoint y: 180, endPoint x: 681, endPoint y: 184, distance: 25.7
click at [681, 184] on div "Menu items حليب ابو قوس مبخر بوفيه راينبو مع زيت نباتي 385 مل Add Sort Manage i…" at bounding box center [801, 186] width 430 height 65
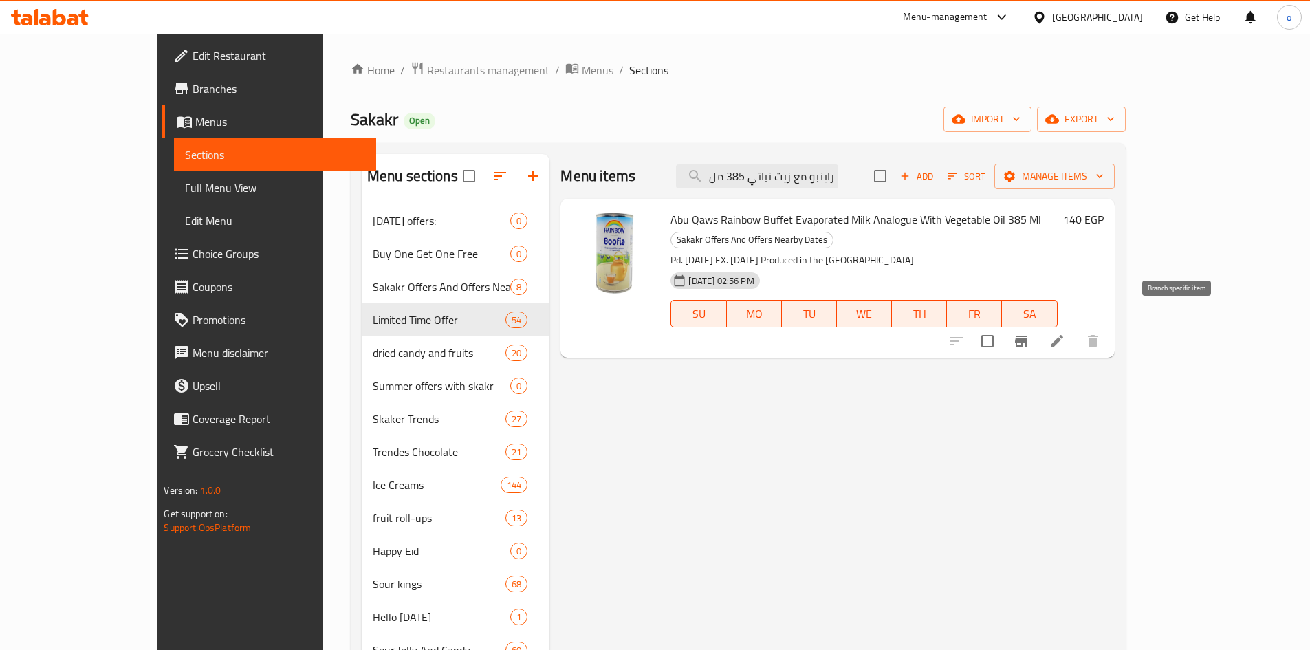
type input "ر بوفيه راينبو مع زيت نباتي 385 مل"
click at [1076, 329] on li at bounding box center [1056, 341] width 39 height 25
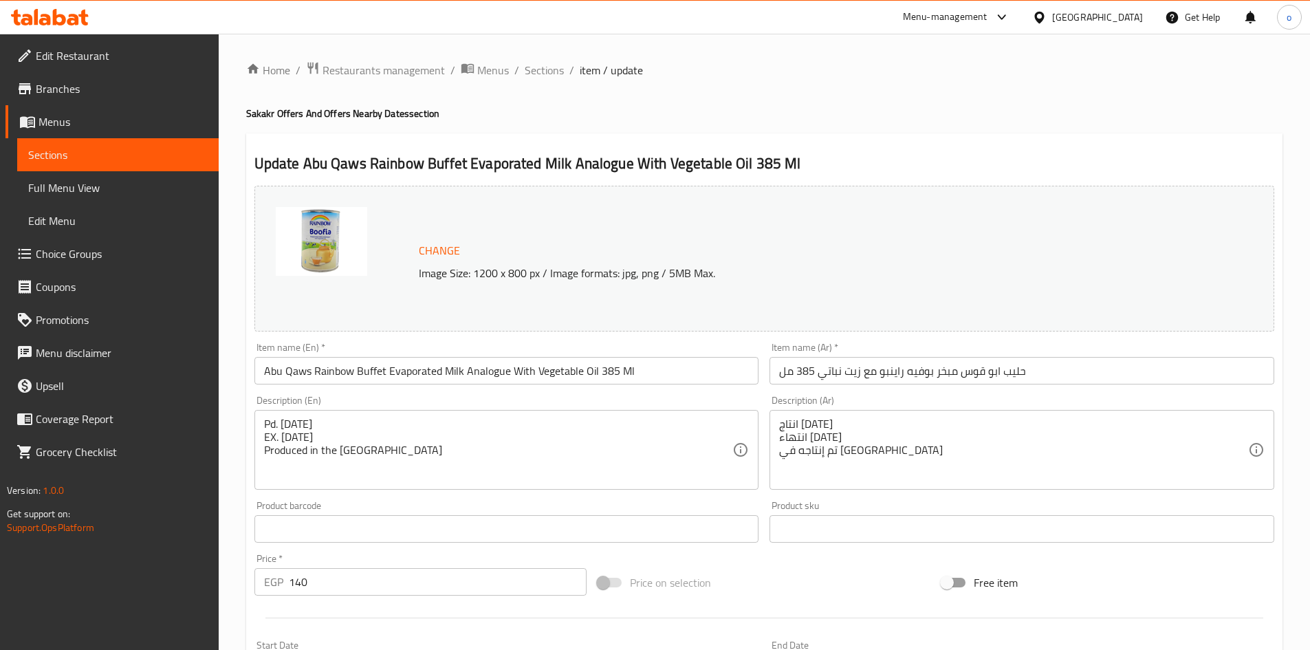
drag, startPoint x: 548, startPoint y: 77, endPoint x: 584, endPoint y: 83, distance: 36.3
click at [548, 77] on span "Sections" at bounding box center [544, 70] width 39 height 17
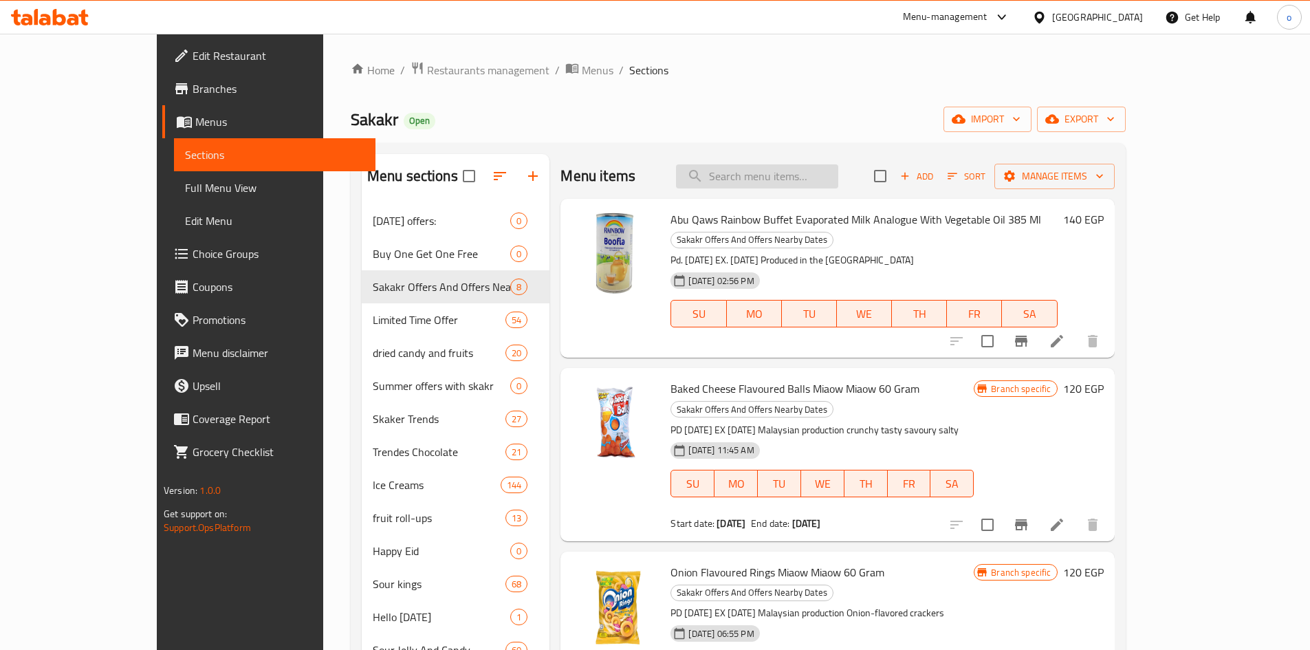
click at [799, 166] on input "search" at bounding box center [757, 176] width 162 height 24
paste input "تشوبا تشوبس تيوبس ميني 22 جرام"
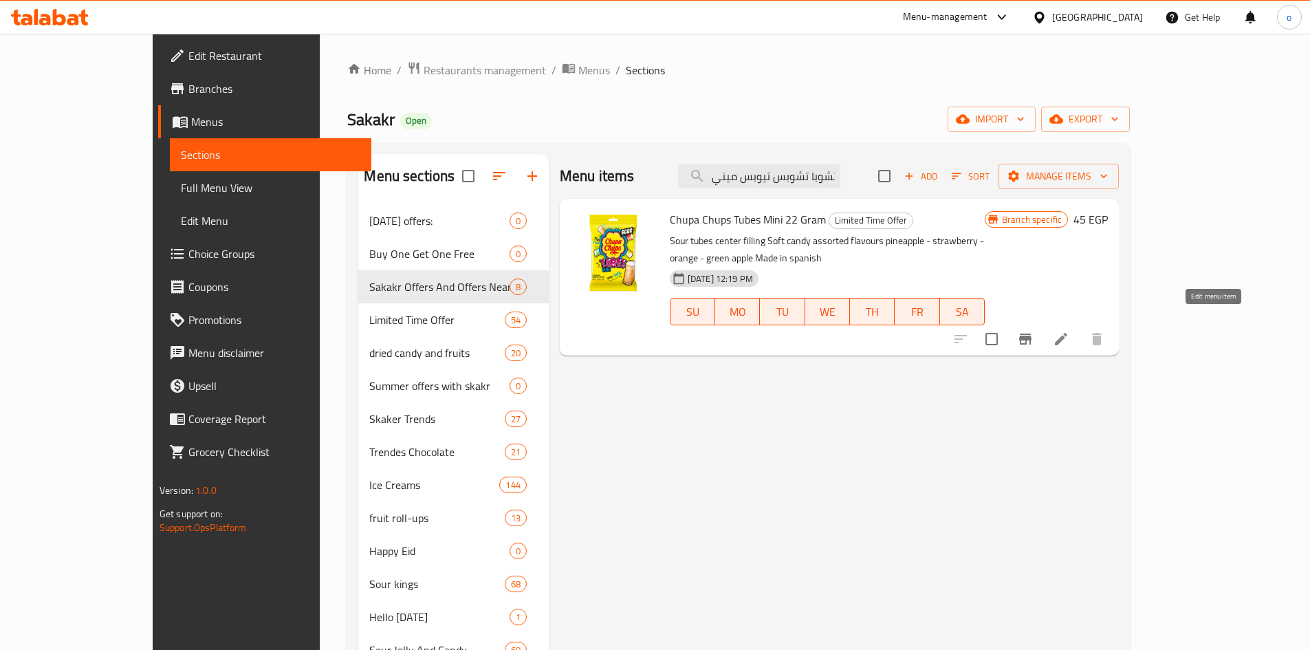
type input "تشوبا تشوبس تيوبس ميني 22 جرام"
click at [1069, 331] on icon at bounding box center [1061, 339] width 17 height 17
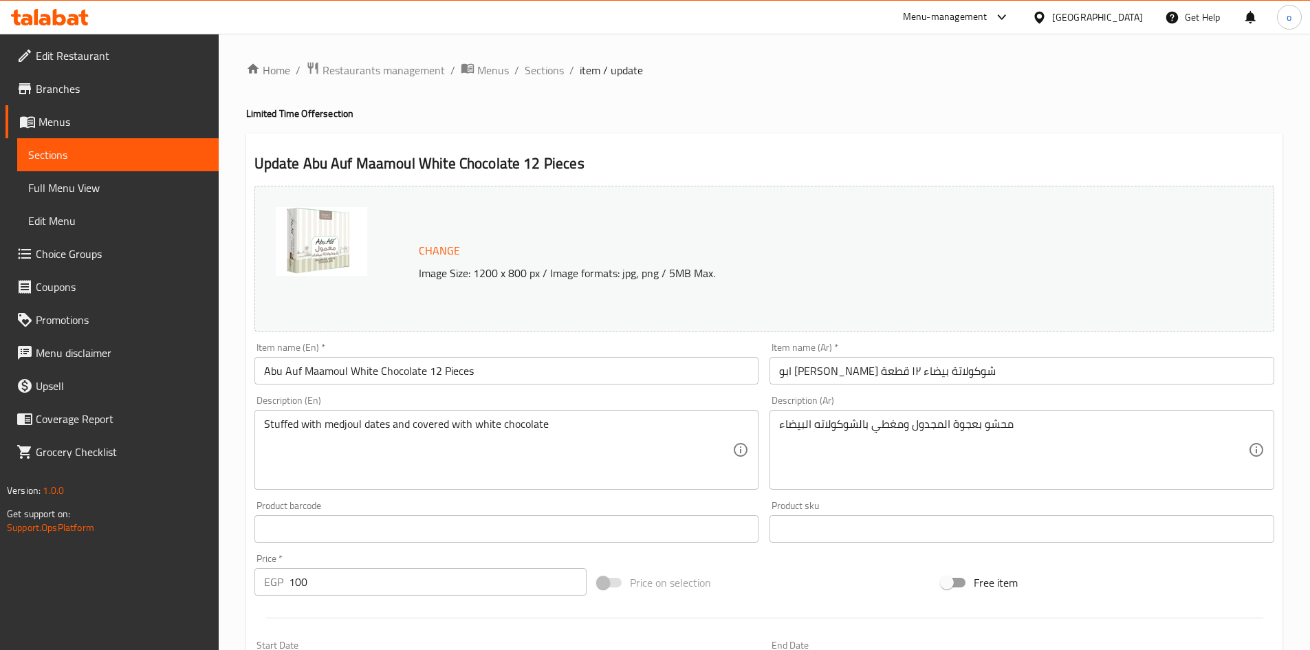
click at [913, 137] on div "Update Abu Auf Maamoul White Chocolate 12 Pieces Change Image Size: 1200 x 800 …" at bounding box center [764, 543] width 1036 height 820
click at [540, 92] on div "Home / Restaurants management / Menus / Sections / item / update Limited Time O…" at bounding box center [764, 512] width 1036 height 903
click at [557, 107] on h4 "Limited Time Offer section" at bounding box center [764, 114] width 1036 height 14
click at [536, 72] on span "Sections" at bounding box center [544, 70] width 39 height 17
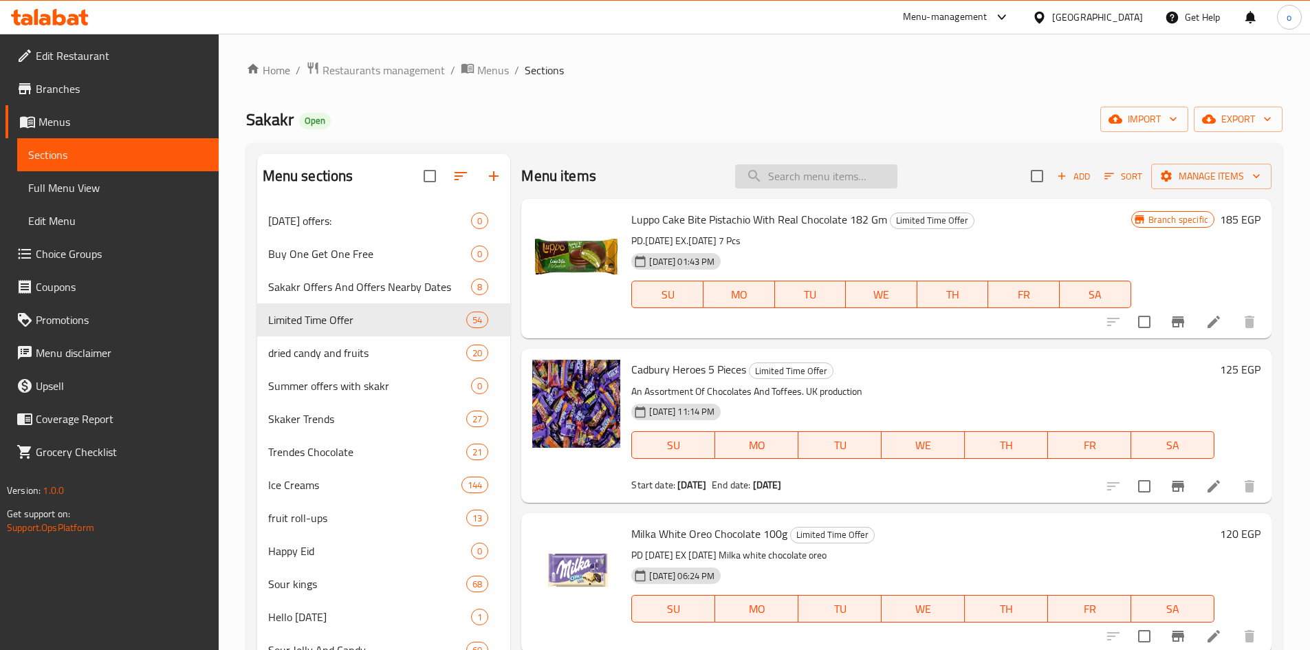
click at [814, 175] on input "search" at bounding box center [816, 176] width 162 height 24
paste input "بسكويت كنوبرس شرائح الوافل بالحليب 25 جرام"
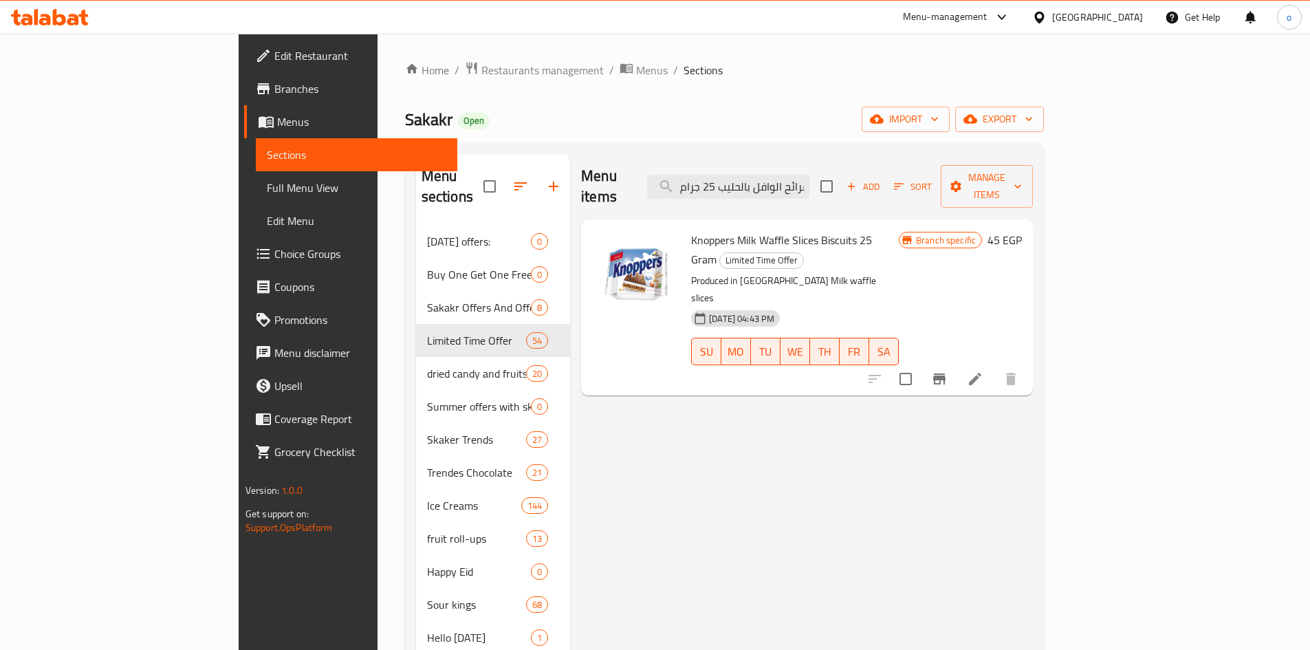
click at [782, 230] on span "Knoppers Milk Waffle Slices Biscuits 25 Gram" at bounding box center [781, 250] width 181 height 40
copy h6 "Knoppers Milk Waffle Slices Biscuits 25 Gram"
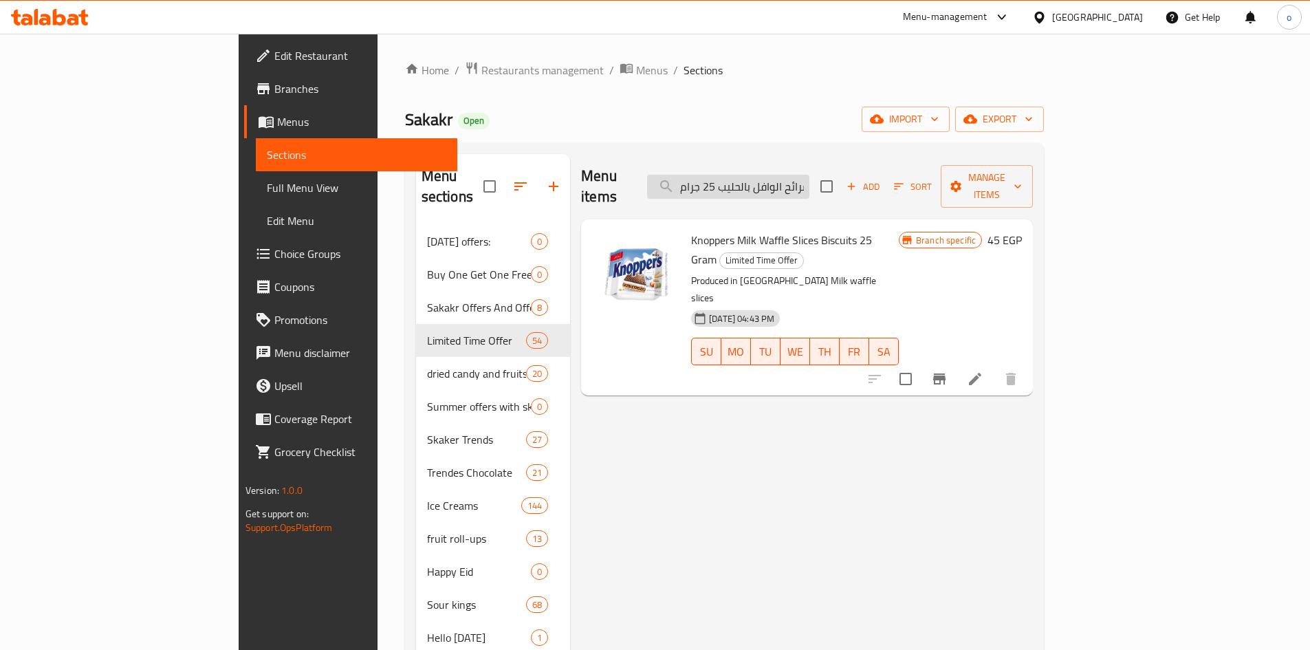
click at [809, 179] on input "بسكويت كنوبرس شرائح الوافل بالحليب 25 جرام" at bounding box center [728, 187] width 162 height 24
paste input "حليب ابو قوس مبخر بوفيه راينبو مع زيت نباتي 385 مل"
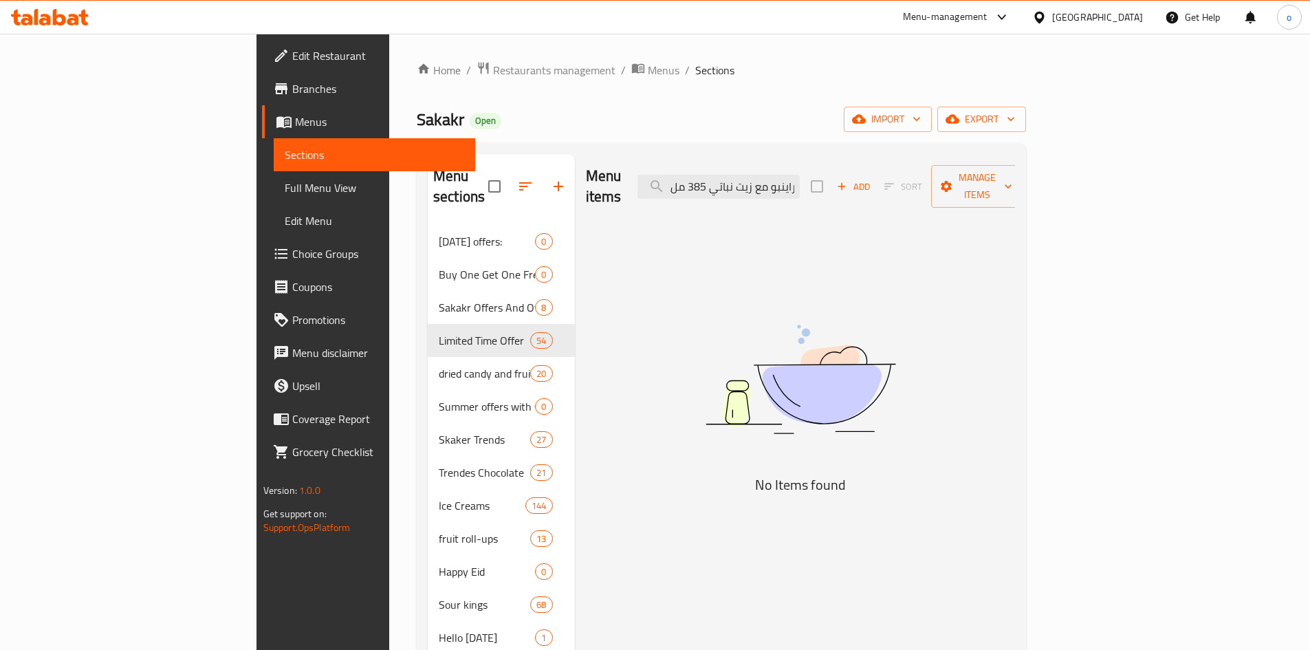
drag, startPoint x: 821, startPoint y: 169, endPoint x: 651, endPoint y: 174, distance: 169.9
click at [651, 174] on div "Menu items حليب ابو قوس مبخر بوفيه راينبو مع زيت نباتي 385 مل Add Sort Manage i…" at bounding box center [801, 186] width 430 height 65
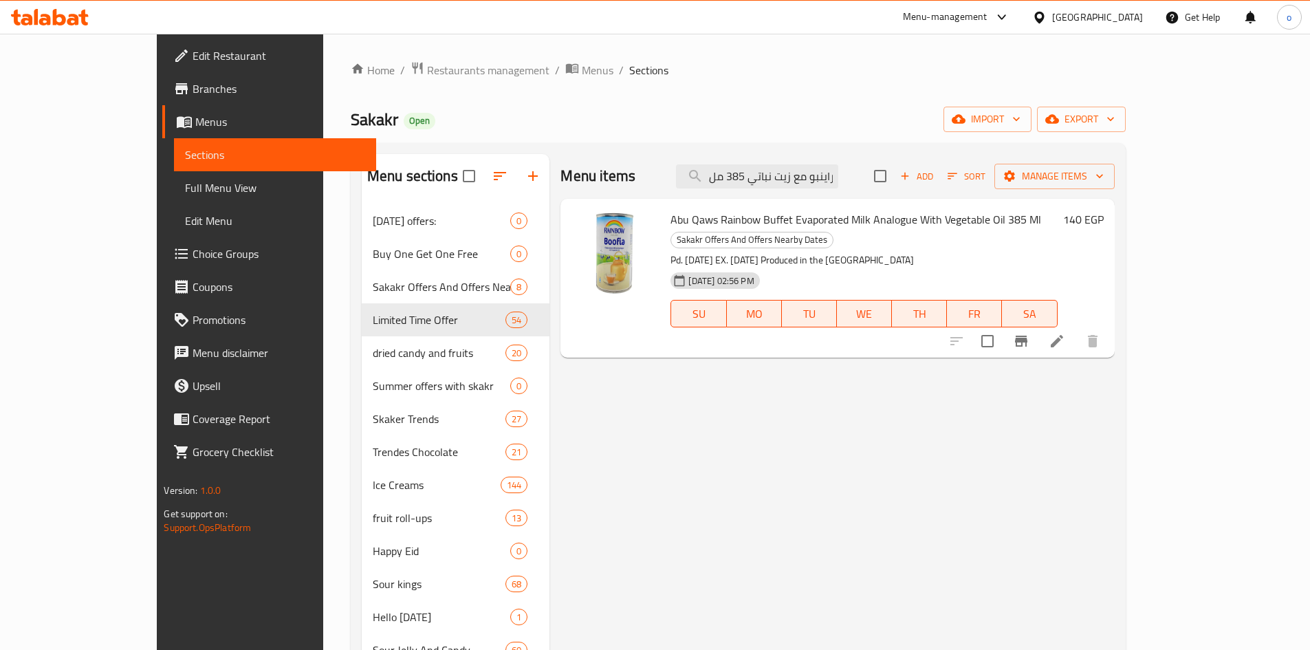
click at [781, 211] on span "Abu Qaws Rainbow Buffet Evaporated Milk Analogue With Vegetable Oil 385 Ml" at bounding box center [855, 219] width 371 height 21
copy h6 "Abu Qaws Rainbow Buffet Evaporated Milk Analogue With Vegetable Oil 385 Ml"
click at [802, 167] on input "مبخر بوفيه راينبو مع زيت نباتي 385 مل" at bounding box center [757, 176] width 162 height 24
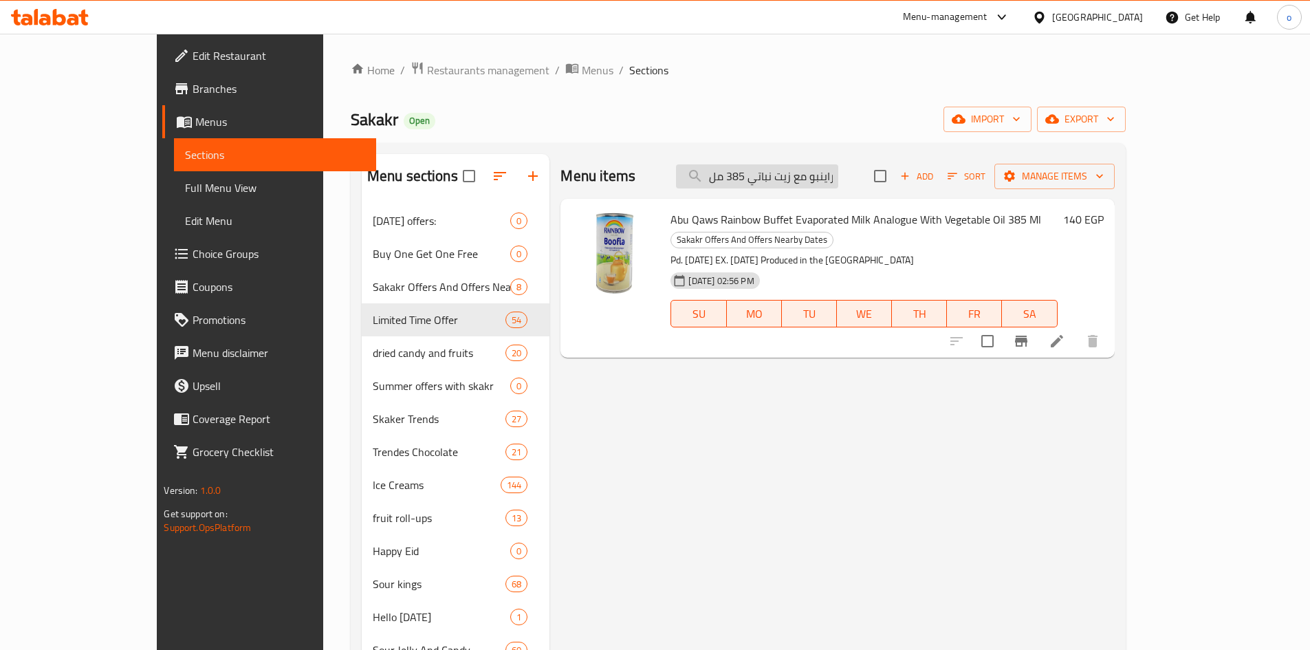
click at [802, 167] on input "مبخر بوفيه راينبو مع زيت نباتي 385 مل" at bounding box center [757, 176] width 162 height 24
paste input "تشوبا تشوبس تيوبس ميني 22 جرام"
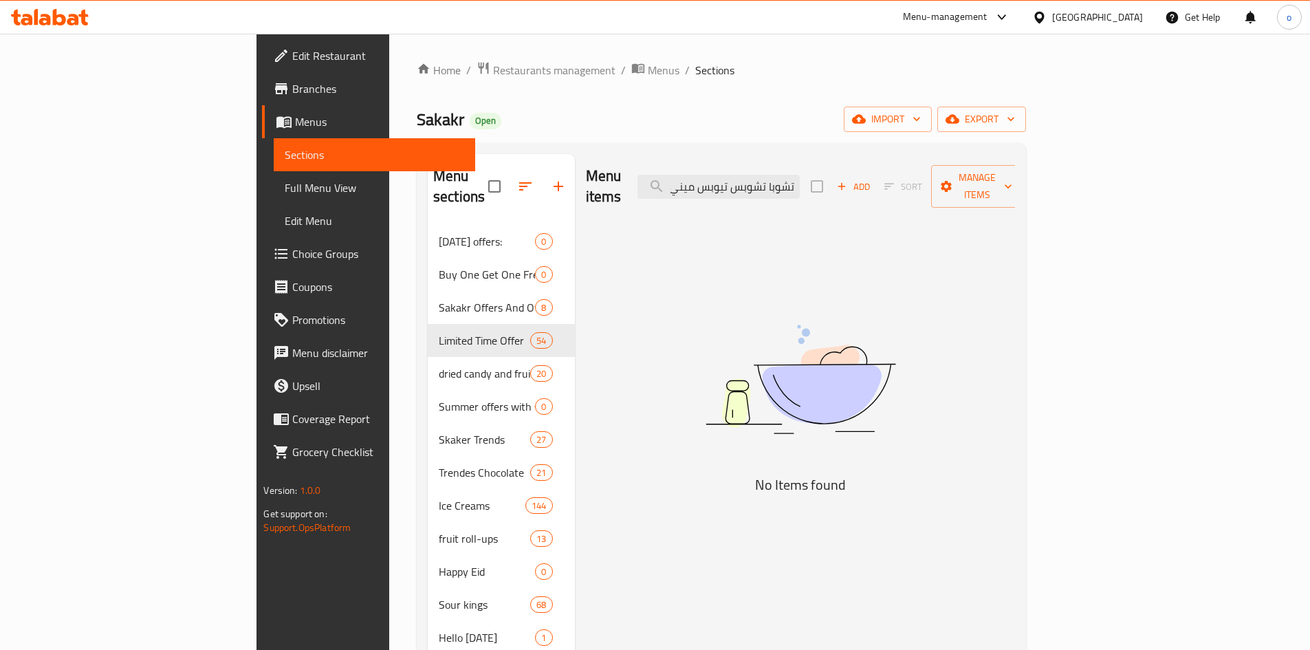
drag, startPoint x: 833, startPoint y: 188, endPoint x: 694, endPoint y: 193, distance: 139.7
click at [694, 193] on div "Menu items تشوبا تشوبس تيوبس ميني 22 جرام Add Sort Manage items" at bounding box center [801, 186] width 430 height 65
click at [800, 175] on input "تشوبا تشوبس تيوبس ميني 22 جرام" at bounding box center [718, 187] width 162 height 24
drag, startPoint x: 872, startPoint y: 182, endPoint x: 910, endPoint y: 171, distance: 39.4
click at [915, 171] on div "Menu items تشوبا تشوبس تيوبس ميني 22 جرام Add Sort Manage items" at bounding box center [801, 186] width 430 height 65
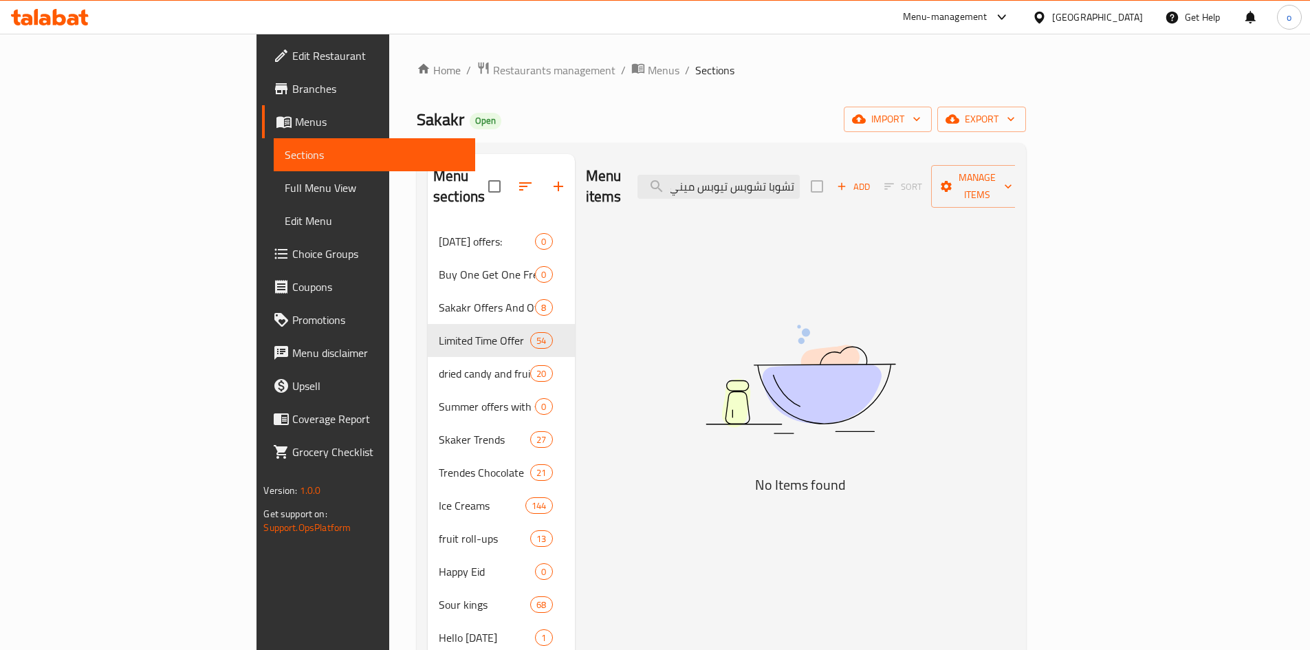
scroll to position [0, 0]
drag, startPoint x: 852, startPoint y: 175, endPoint x: 708, endPoint y: 185, distance: 144.1
click at [708, 185] on div "Menu items تشوبا تشوبس تيوبس ميني 22 جرام Add Sort Manage items" at bounding box center [801, 186] width 430 height 65
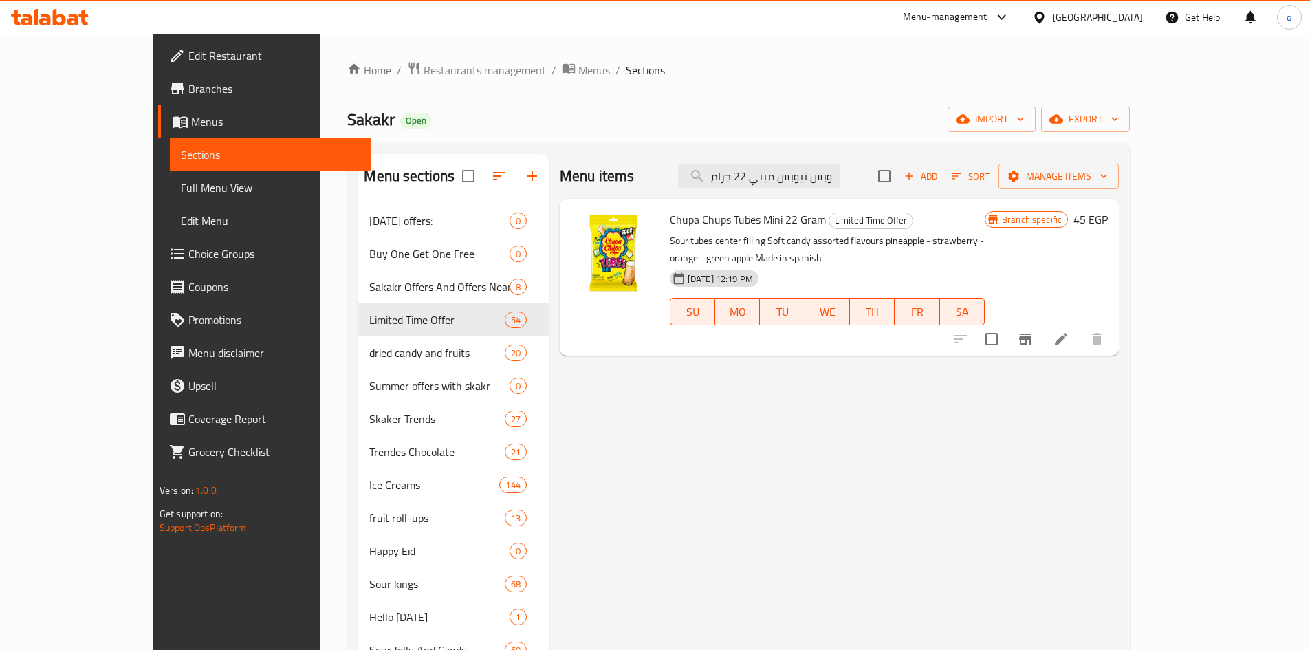
click at [749, 223] on span "Chupa Chups Tubes Mini 22 Gram" at bounding box center [748, 219] width 156 height 21
copy h6 "Chupa Chups Tubes Mini 22 Gram"
click at [670, 216] on span "Chupa Chups Tubes Mini 22 Gram" at bounding box center [748, 219] width 156 height 21
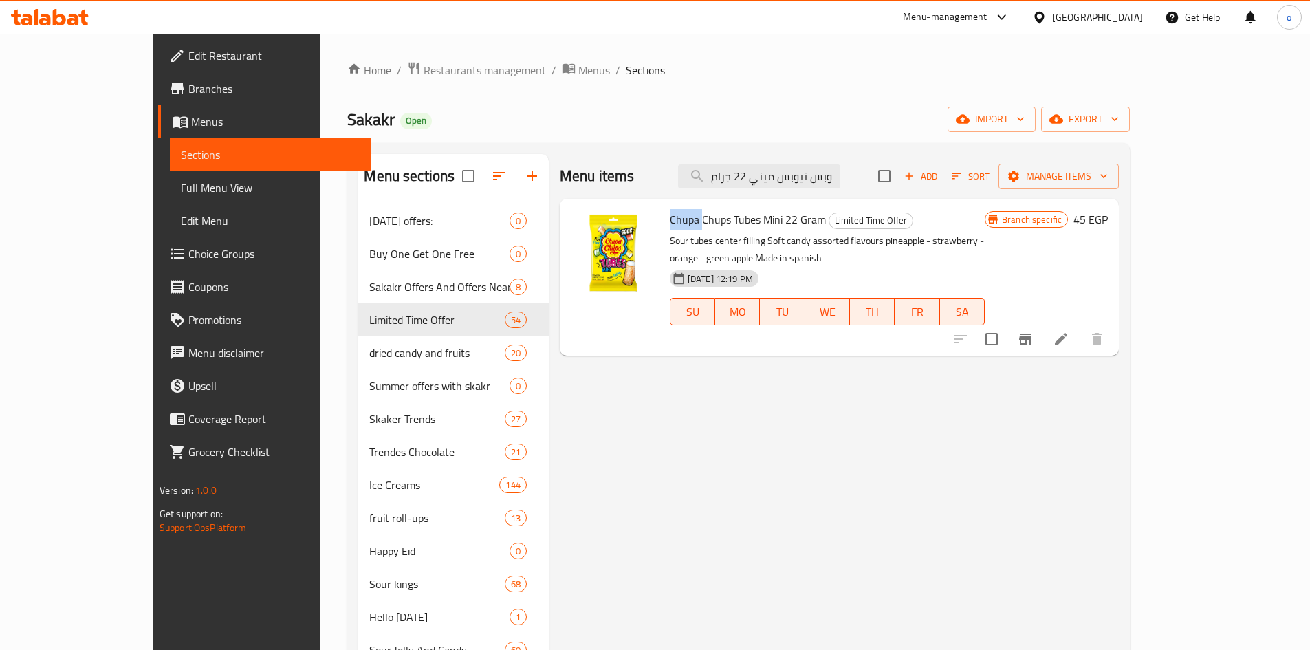
click at [670, 217] on span "Chupa Chups Tubes Mini 22 Gram" at bounding box center [748, 219] width 156 height 21
click at [845, 191] on div "Menu items وبس تيوبس ميني 22 جرام Add Sort Manage items" at bounding box center [839, 176] width 559 height 45
click at [835, 181] on input "وبس تيوبس ميني 22 جرام" at bounding box center [759, 176] width 162 height 24
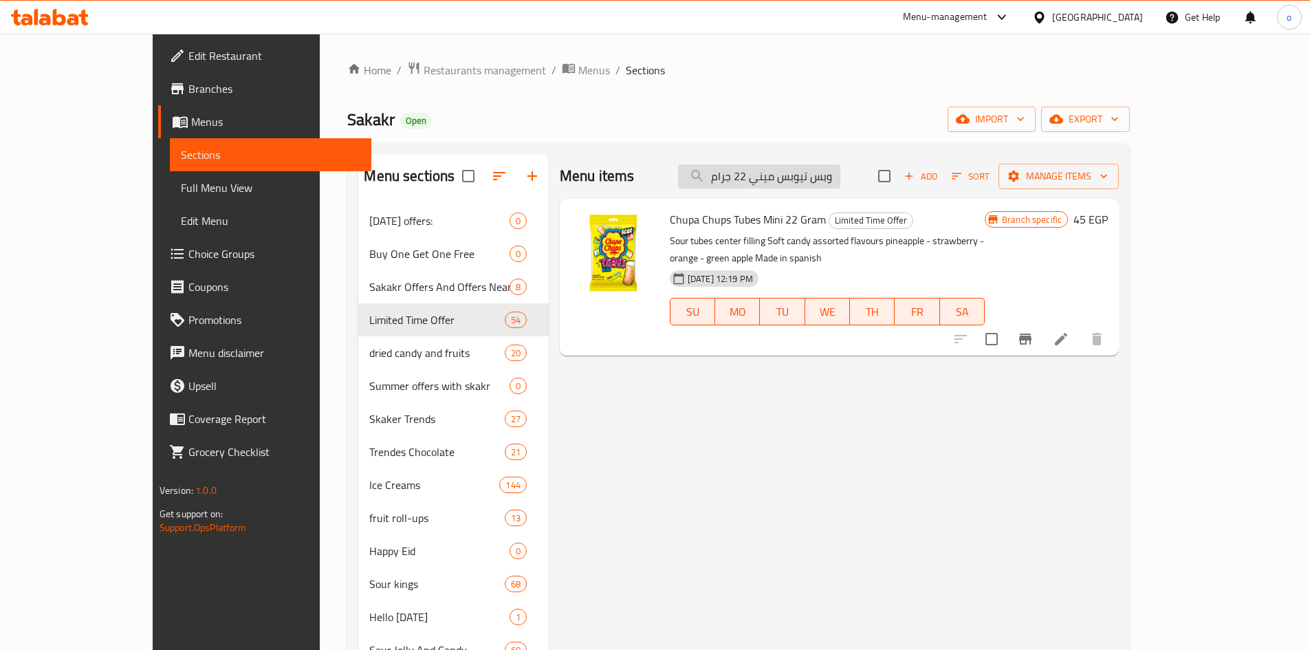
click at [835, 181] on input "وبس تيوبس ميني 22 جرام" at bounding box center [759, 176] width 162 height 24
paste input "لواكر تورتينا تريبل شوكلت دارك ٢١ج"
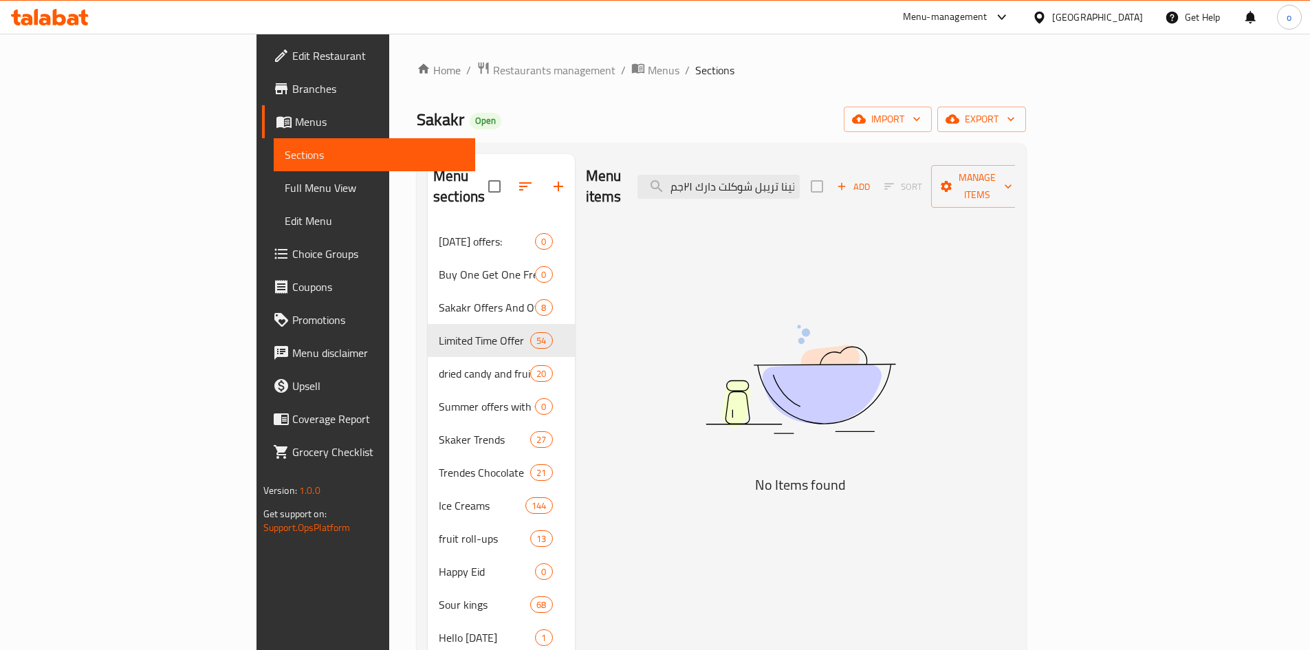
drag, startPoint x: 831, startPoint y: 175, endPoint x: 692, endPoint y: 182, distance: 139.1
click at [690, 181] on div "Menu items لواكر تورتينا تريبل شوكلت دارك ٢١جم Add Sort Manage items" at bounding box center [801, 186] width 430 height 65
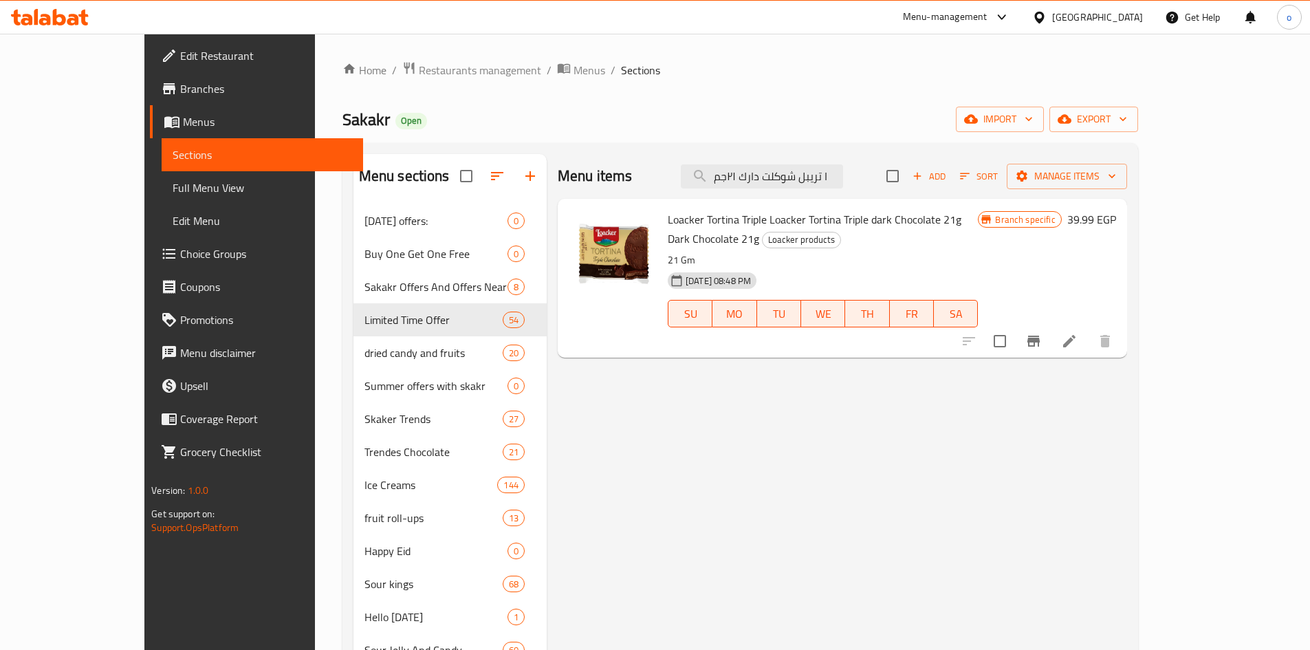
click at [961, 218] on span "Loacker Tortina Triple Loacker Tortina Triple dark Chocolate 21g Dark Chocolate…" at bounding box center [815, 229] width 294 height 40
copy h6 "Loacker Tortina Triple Loacker Tortina Triple dark Chocolate 21g Dark Chocolate…"
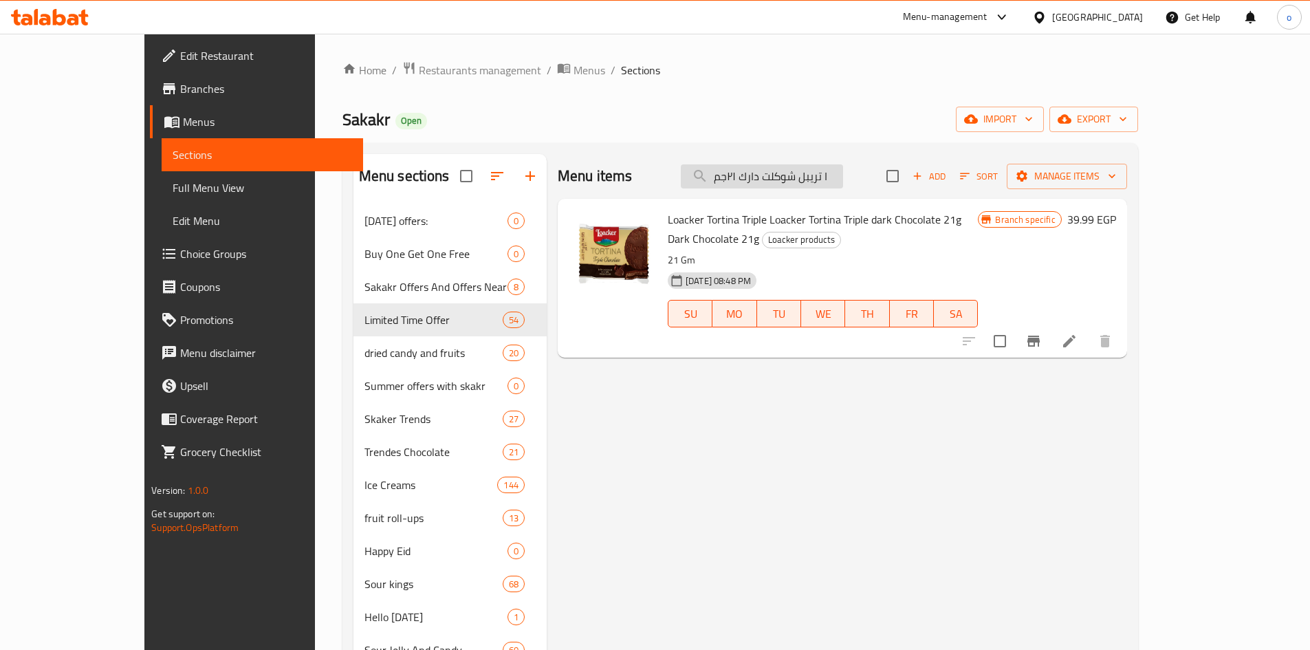
click at [810, 168] on input "ا تريبل شوكلت دارك ٢١جم" at bounding box center [762, 176] width 162 height 24
click at [810, 167] on input "ا تريبل شوكلت دارك ٢١جم" at bounding box center [762, 176] width 162 height 24
paste input "وكولاته تورين مستر بايت غراون بحشوه كريمة كاكاو مغطى بالشوكولاته الداكنة 35 جرا"
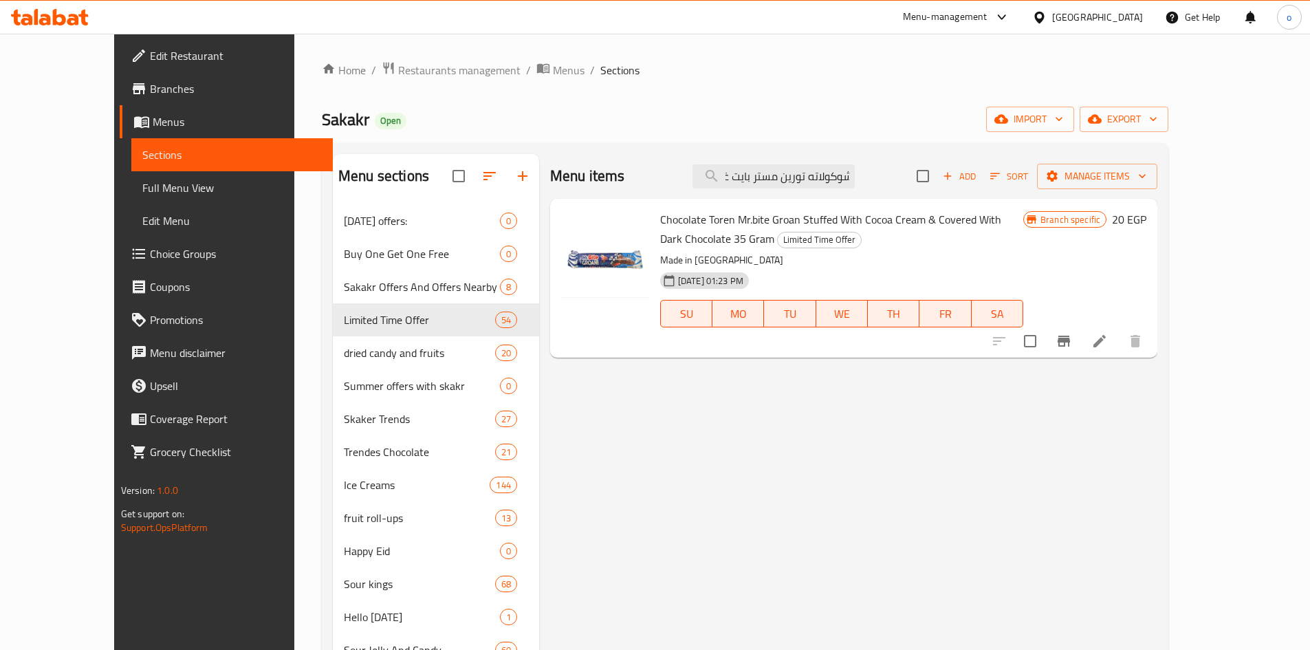
click at [764, 219] on span "Chocolate Toren Mr.bite Groan Stuffed With Cocoa Cream & Covered With Dark Choc…" at bounding box center [830, 229] width 341 height 40
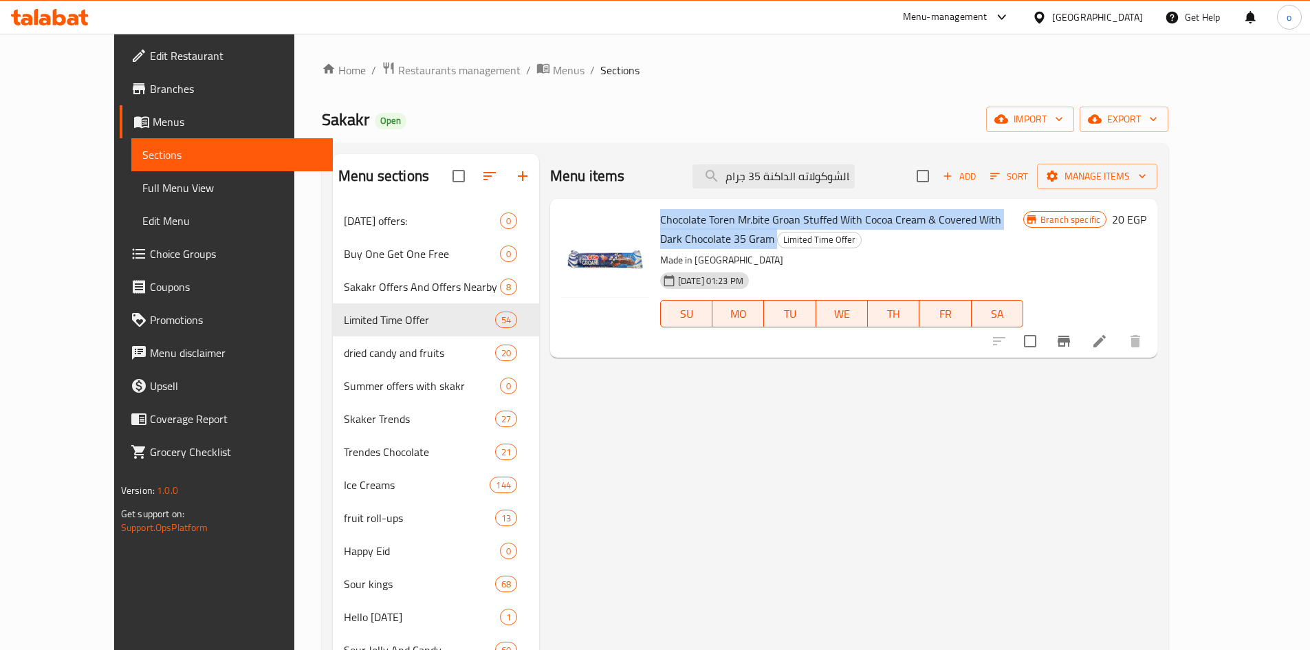
click at [764, 219] on span "Chocolate Toren Mr.bite Groan Stuffed With Cocoa Cream & Covered With Dark Choc…" at bounding box center [830, 229] width 341 height 40
copy h6 "Chocolate Toren Mr.bite Groan Stuffed With Cocoa Cream & Covered With Dark Choc…"
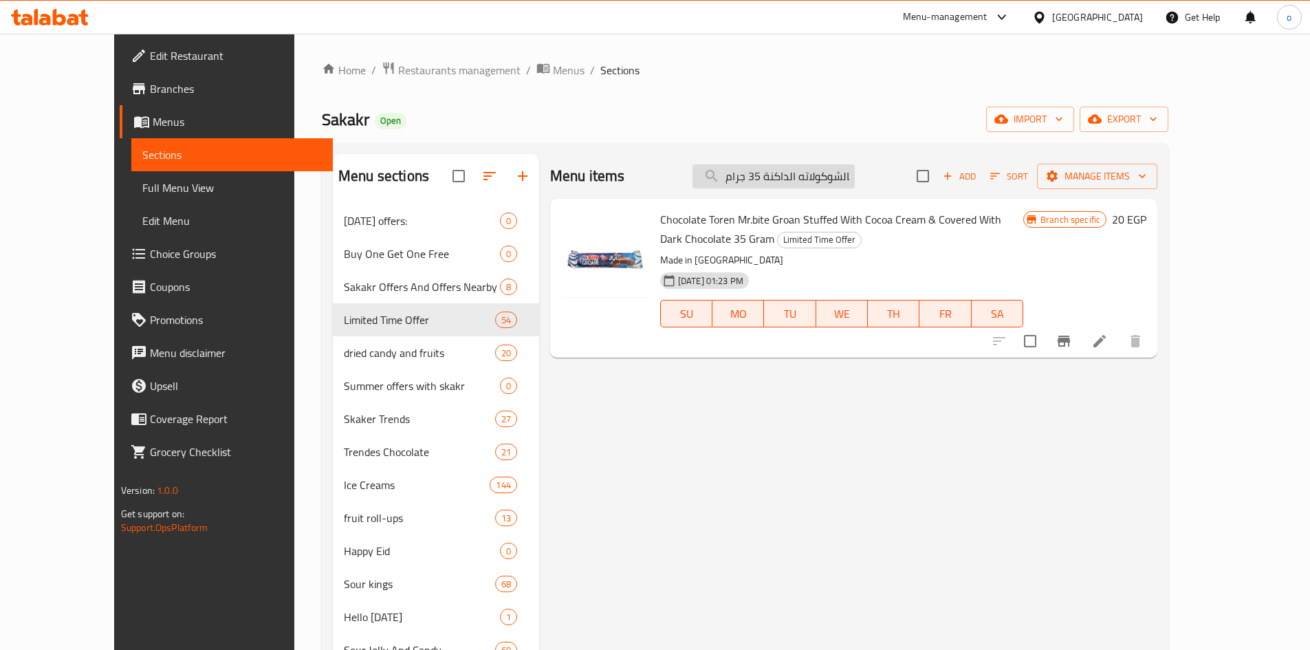
click at [839, 184] on input "شوكولاته تورين مستر بايت غراون بحشوه كريمة كاكاو مغطى بالشوكولاته الداكنة 35 جر…" at bounding box center [773, 176] width 162 height 24
paste input "سكويت كنوبرس شرائح الوافل بالحليب 2"
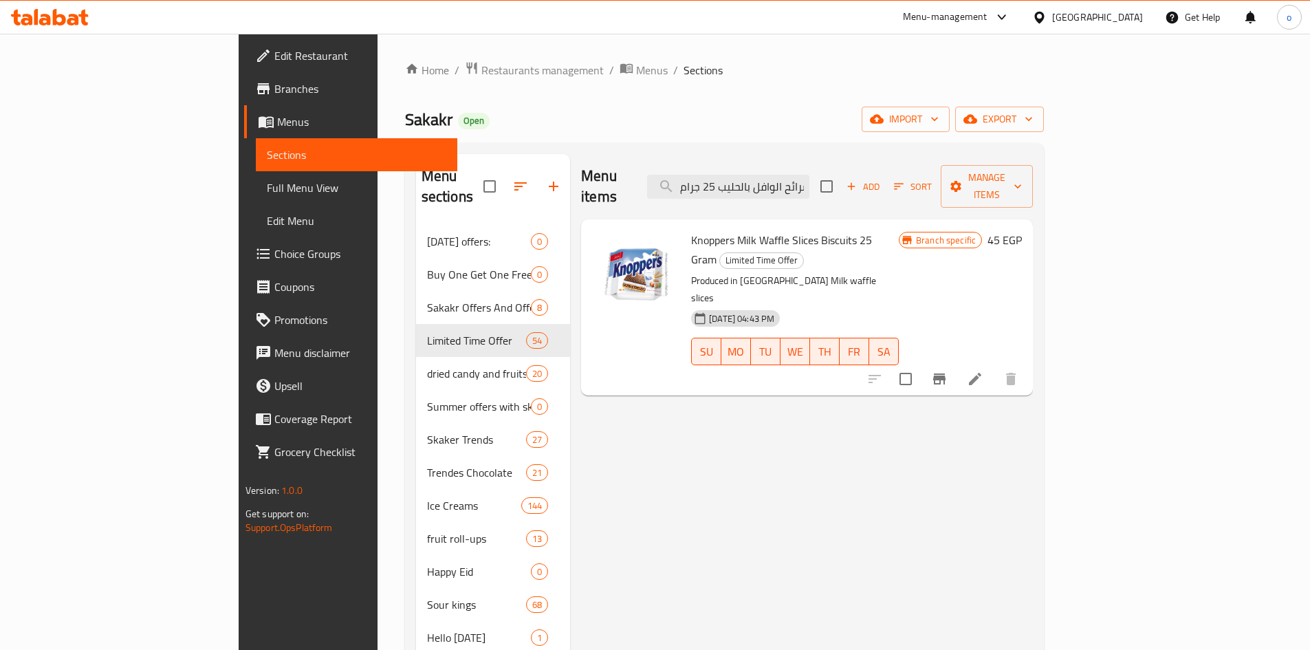
drag, startPoint x: 815, startPoint y: 180, endPoint x: 703, endPoint y: 182, distance: 112.1
click at [681, 179] on div "Menu items بسكويت كنوبرس شرائح الوافل بالحليب 25 جرام Add Sort Manage items" at bounding box center [807, 186] width 452 height 65
type input "بسكويت كنوبرس شرائح الوافل بالحليب 25 جرام"
click at [983, 371] on icon at bounding box center [975, 379] width 17 height 17
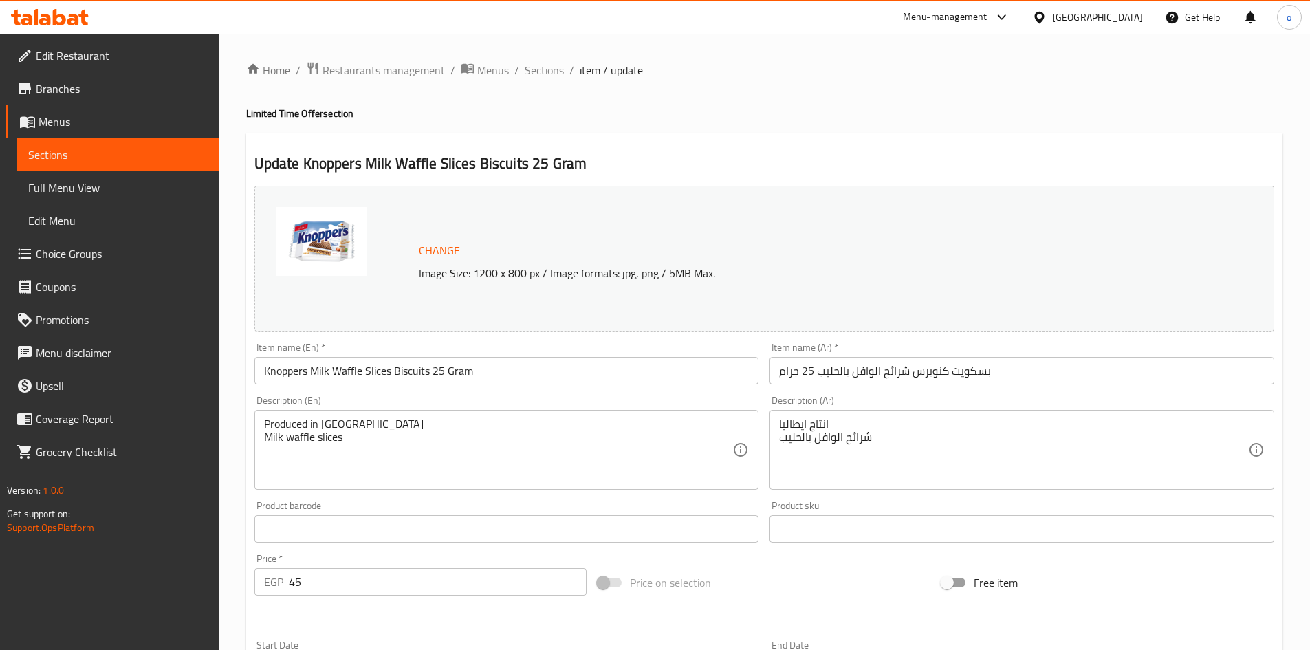
click at [927, 133] on div "Update Knoppers Milk Waffle Slices Biscuits 25 Gram Change Image Size: 1200 x 8…" at bounding box center [764, 543] width 1036 height 820
drag, startPoint x: 527, startPoint y: 76, endPoint x: 725, endPoint y: 104, distance: 199.9
click at [527, 76] on span "Sections" at bounding box center [544, 70] width 39 height 17
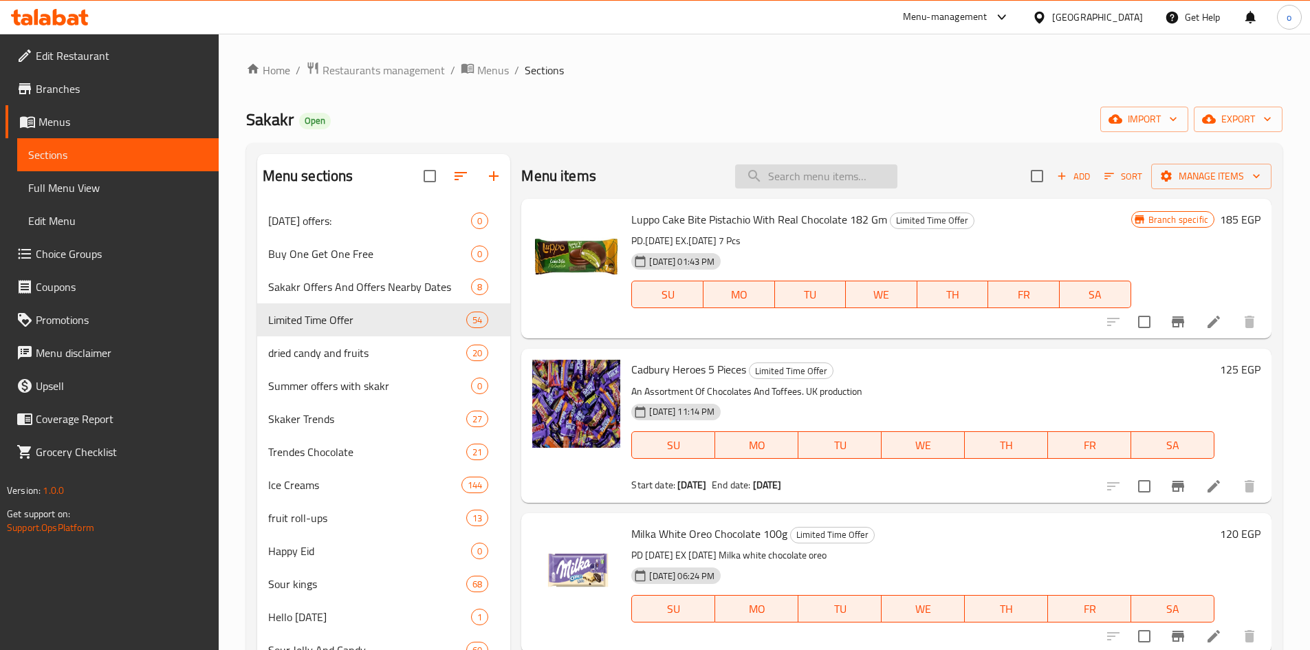
click at [806, 183] on input "search" at bounding box center [816, 176] width 162 height 24
paste input "بسكويت كنوبرس شرائح الوافل بالحليب 25 جرام"
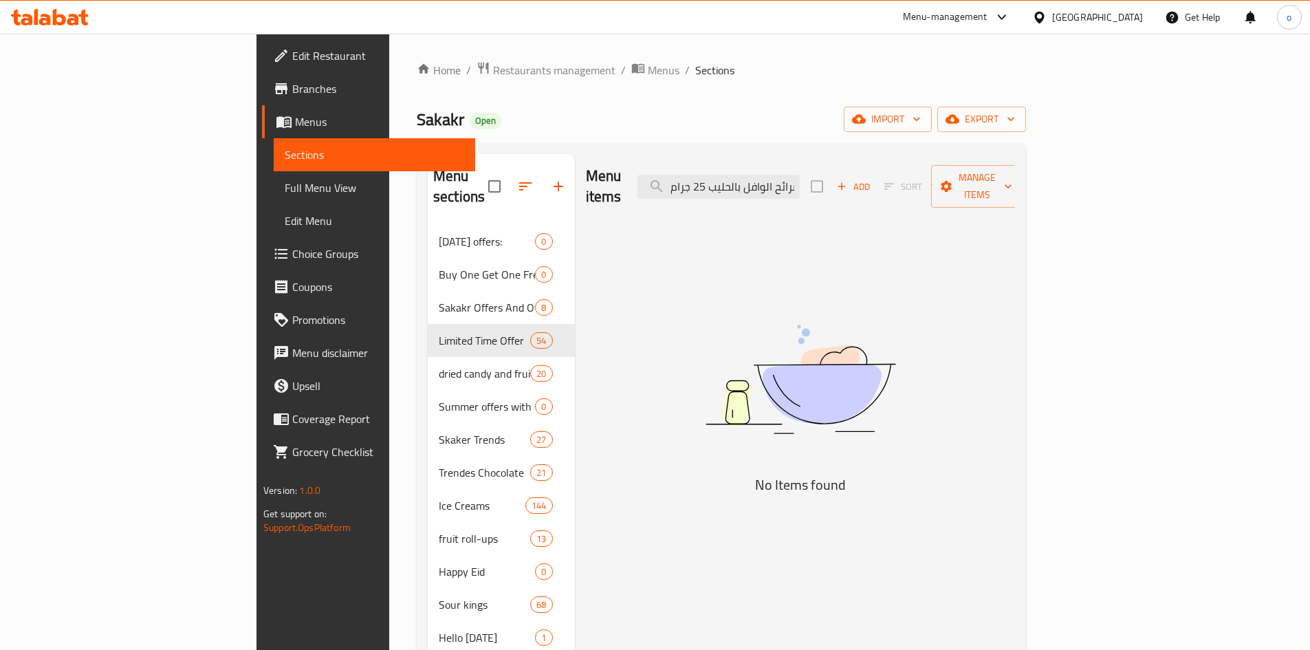
drag, startPoint x: 812, startPoint y: 177, endPoint x: 711, endPoint y: 187, distance: 101.6
click at [711, 187] on div "Menu items بسكويت كنوبرس شرائح الوافل بالحليب 25 جرام Add Sort Manage items" at bounding box center [801, 186] width 430 height 65
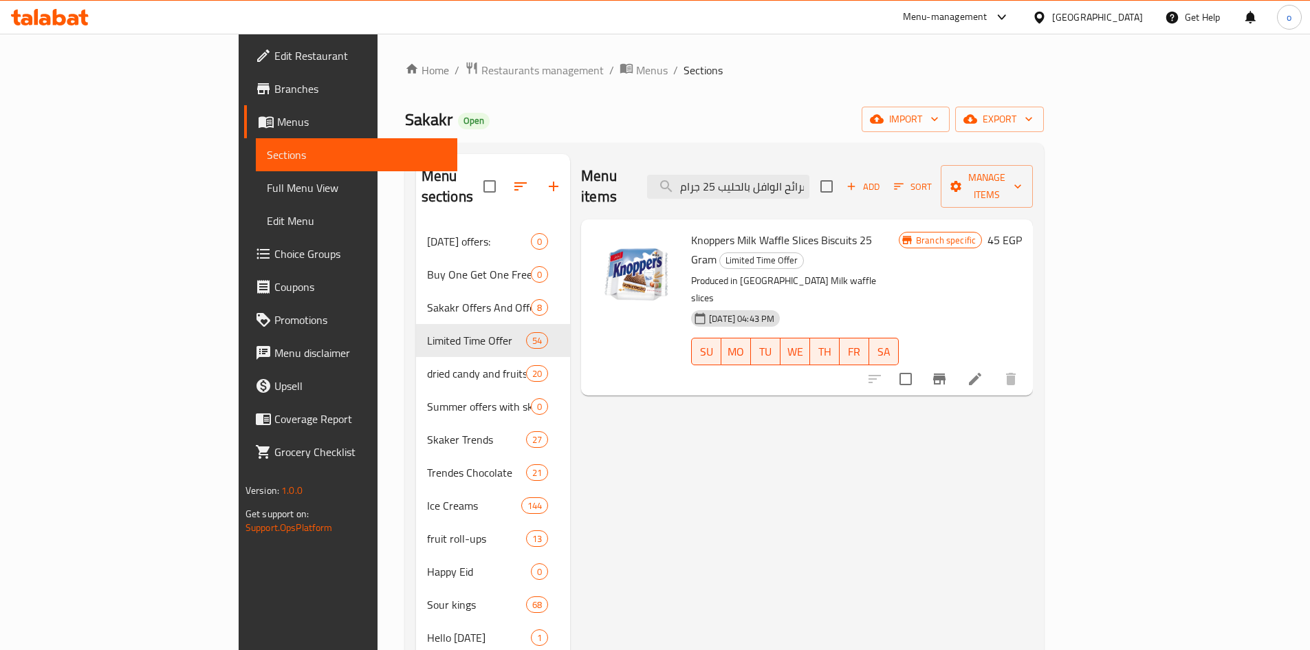
scroll to position [0, 9]
drag, startPoint x: 863, startPoint y: 171, endPoint x: 906, endPoint y: 172, distance: 43.3
click at [925, 172] on div "Menu items شرائح الوافل بالحليب 25 جرام Add Sort Manage items" at bounding box center [807, 186] width 452 height 65
drag, startPoint x: 849, startPoint y: 180, endPoint x: 857, endPoint y: 182, distance: 7.7
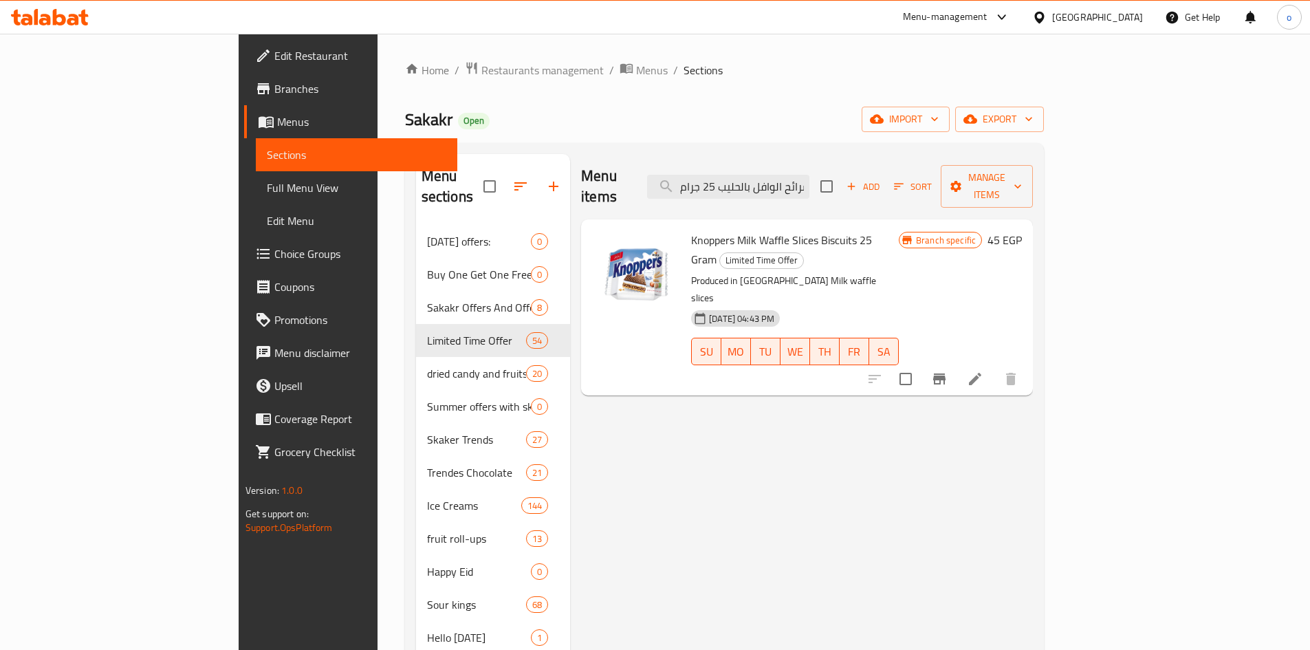
click at [699, 174] on div "Menu items شرائح الوافل بالحليب 25 جرام Add Sort Manage items" at bounding box center [807, 186] width 452 height 65
type input "شرائح الوافل بالحليب 25 جرام"
click at [983, 371] on icon at bounding box center [975, 379] width 17 height 17
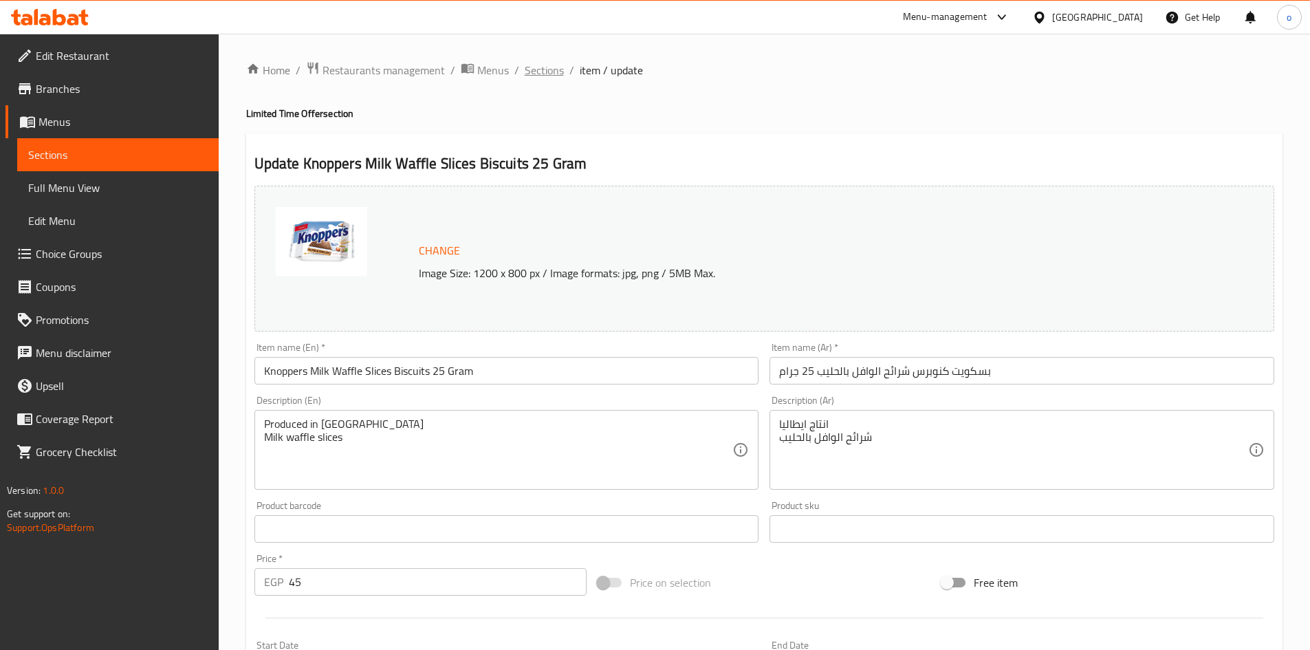
click at [534, 68] on span "Sections" at bounding box center [544, 70] width 39 height 17
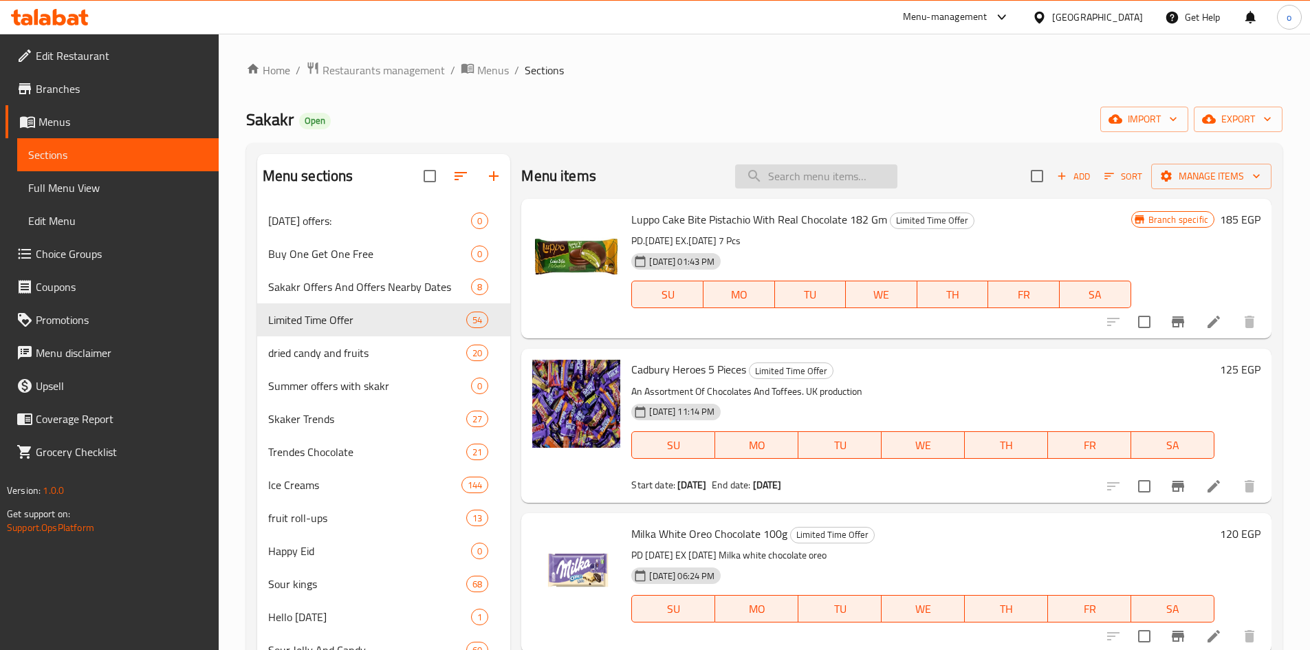
click at [807, 179] on input "search" at bounding box center [816, 176] width 162 height 24
paste input "حليب ابو قوس مبخر بوفيه راينبو مع زيت نباتي 385 مل"
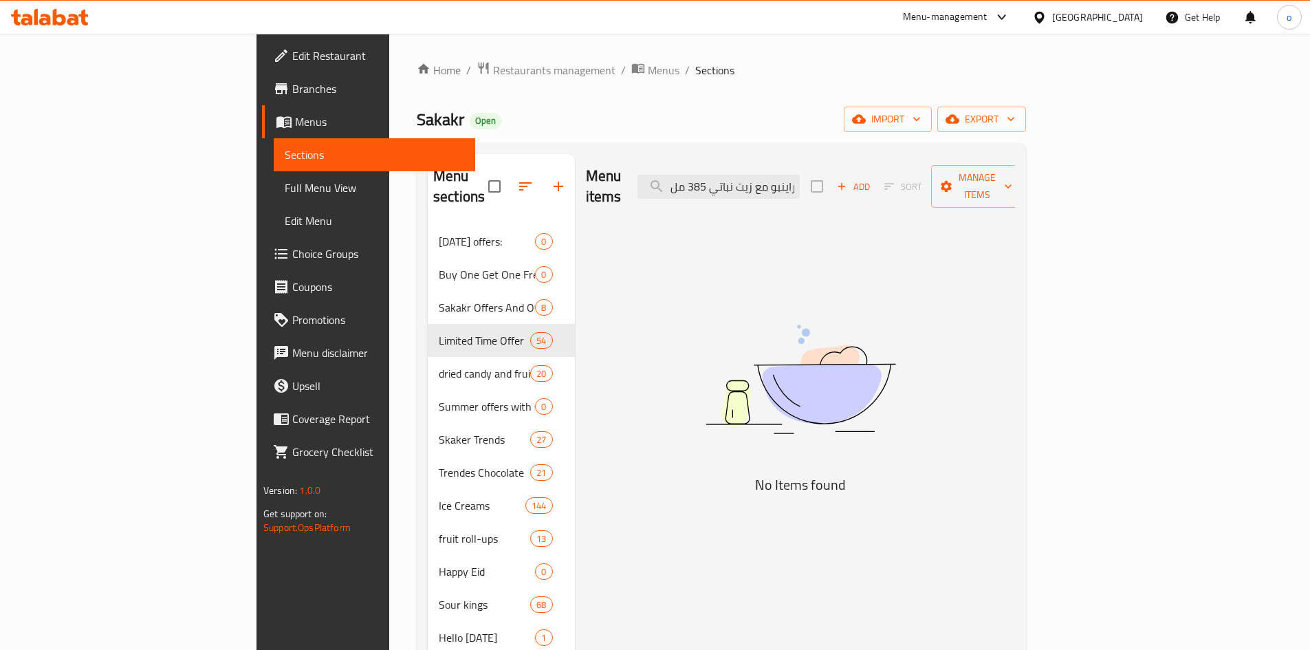
drag, startPoint x: 786, startPoint y: 174, endPoint x: 692, endPoint y: 175, distance: 93.5
click at [639, 177] on div "Menu items حليب ابو قوس مبخر بوفيه راينبو مع زيت نباتي 385 مل Add Sort Manage i…" at bounding box center [801, 186] width 430 height 65
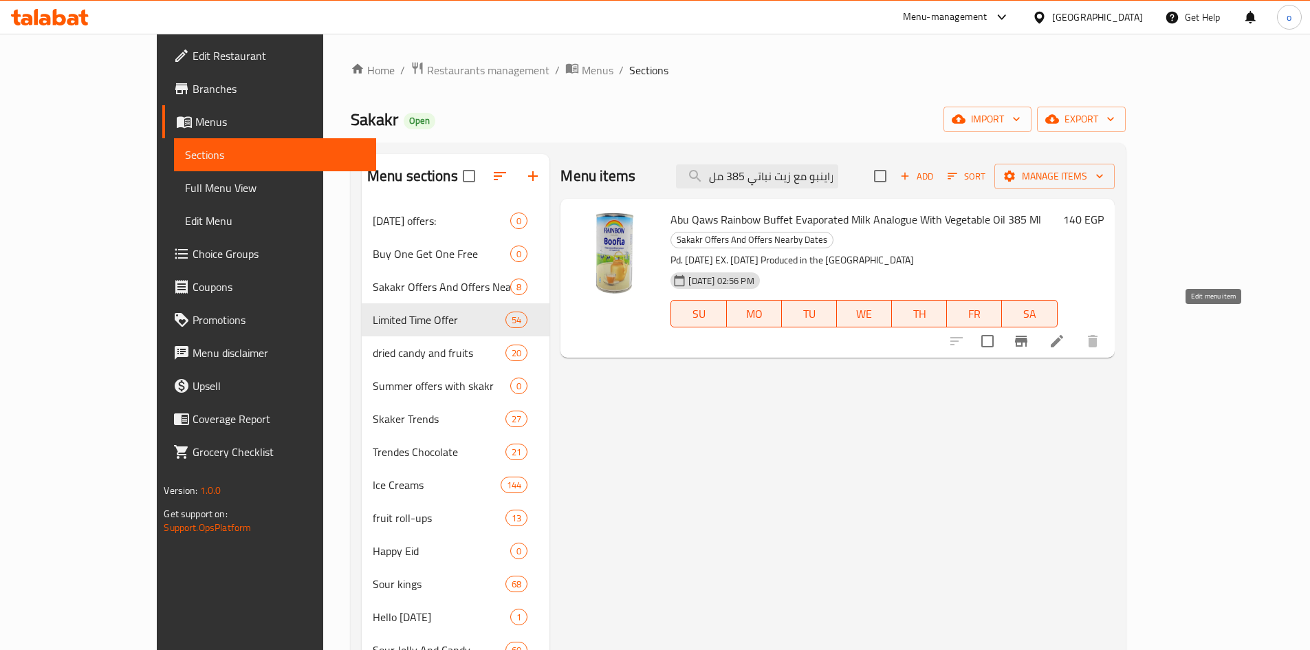
type input "خر بوفيه راينبو مع زيت نباتي 385 مل"
click at [1063, 335] on icon at bounding box center [1057, 341] width 12 height 12
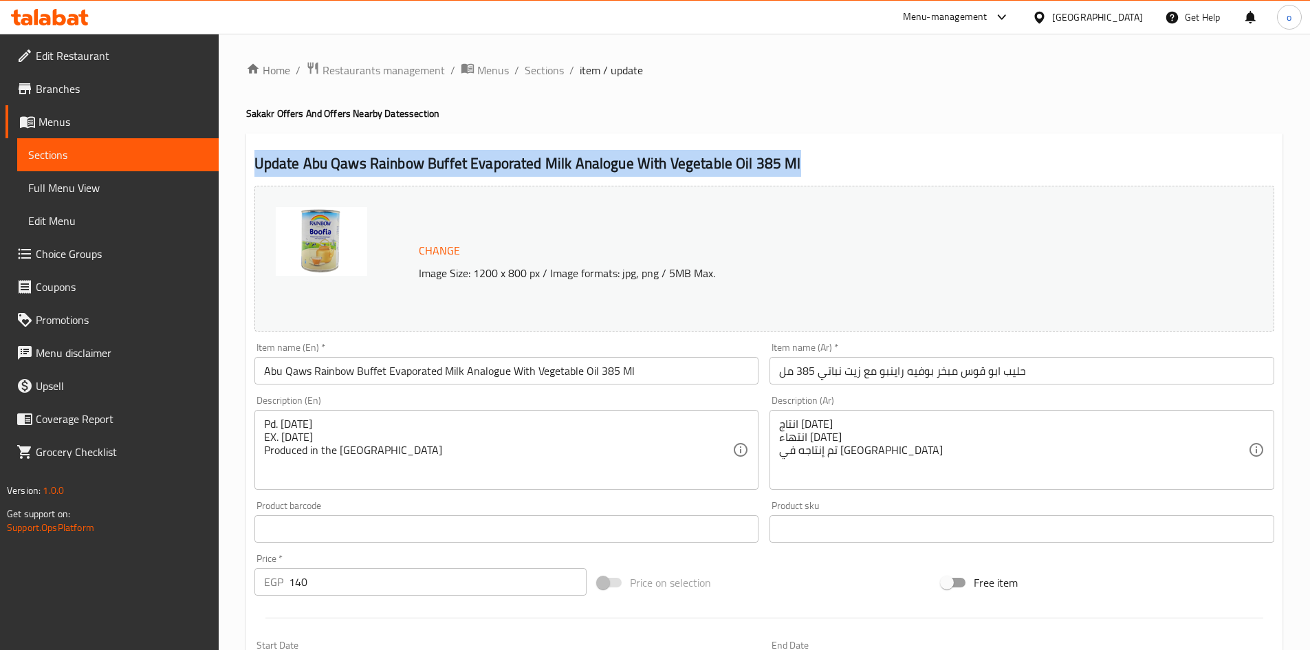
drag, startPoint x: 800, startPoint y: 166, endPoint x: 235, endPoint y: 135, distance: 566.0
click at [235, 135] on div "Home / Restaurants management / Menus / Sections / item / update Sakakr Offers …" at bounding box center [764, 513] width 1091 height 958
copy h2 "Update Abu Qaws Rainbow Buffet Evaporated Milk Analogue With Vegetable Oil 385 …"
click at [634, 127] on div "Home / Restaurants management / Menus / Sections / item / update Sakakr Offers …" at bounding box center [764, 512] width 1036 height 903
click at [534, 72] on span "Sections" at bounding box center [544, 70] width 39 height 17
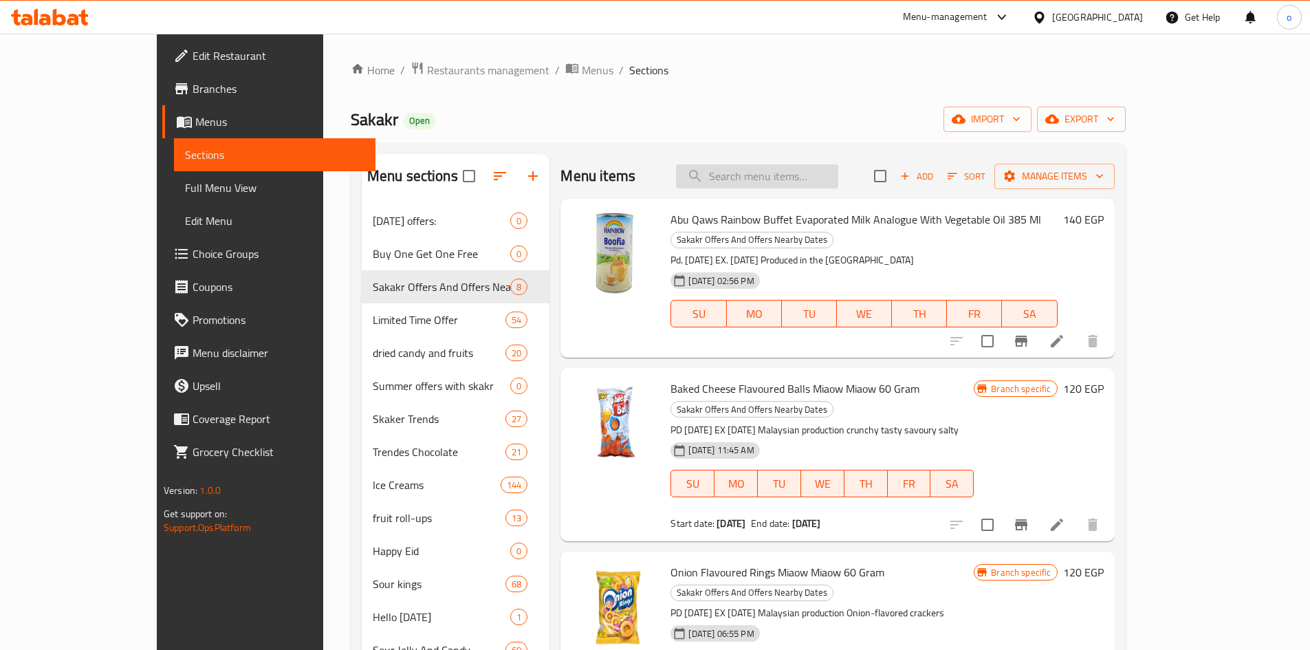
click at [808, 169] on input "search" at bounding box center [757, 176] width 162 height 24
paste input "تشوبا تشوبس تيوبس ميني 22 جرام"
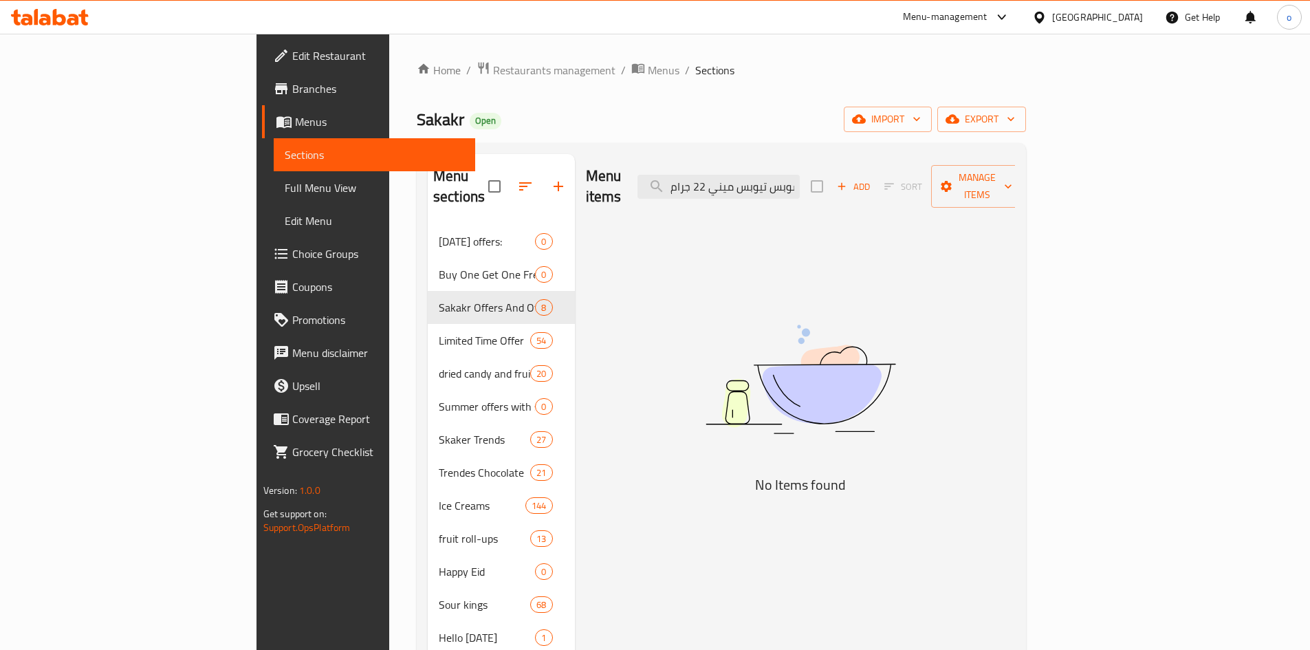
drag, startPoint x: 761, startPoint y: 179, endPoint x: 705, endPoint y: 179, distance: 55.7
click at [705, 179] on div "Menu items تشوبا تشوبس تيوبس ميني 22 جرام Add Sort Manage items" at bounding box center [801, 186] width 430 height 65
click at [782, 179] on input "تشوبا تشوبس تيوبس ميني 22 جرام" at bounding box center [718, 187] width 162 height 24
drag, startPoint x: 788, startPoint y: 179, endPoint x: 749, endPoint y: 179, distance: 39.2
click at [749, 179] on input "تشوبا تشوبس تيوبس ميني 22 جرام" at bounding box center [718, 187] width 162 height 24
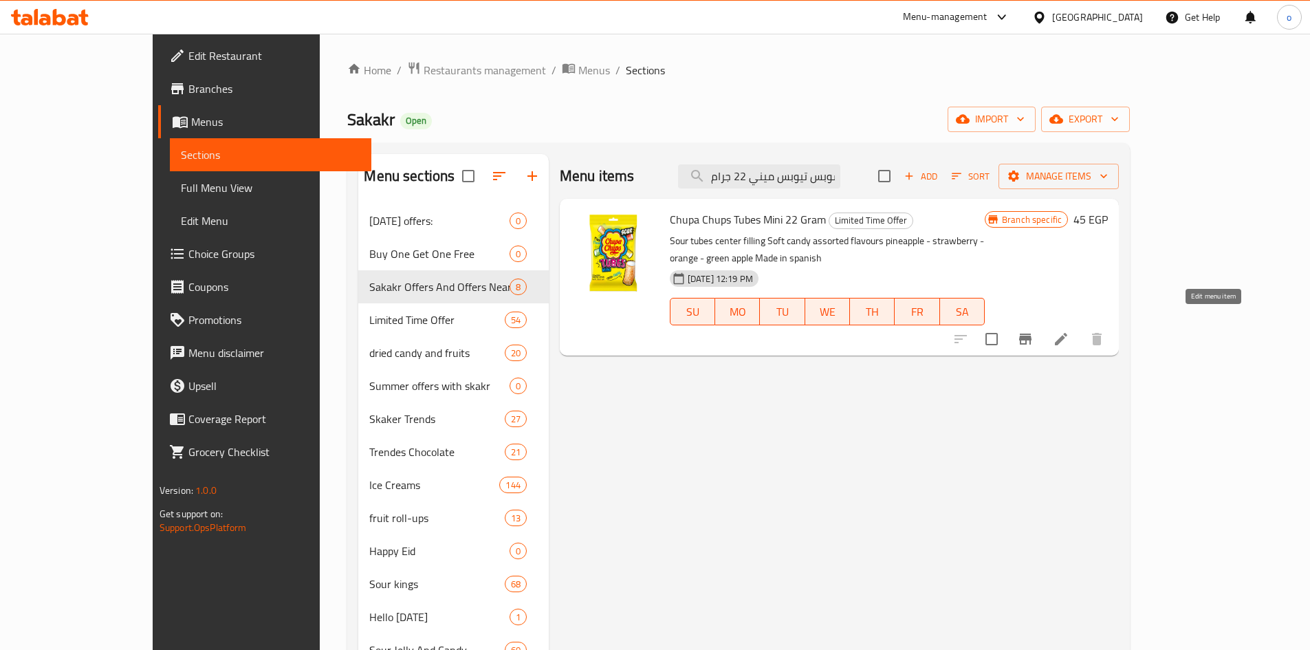
type input "تشوبا تشوبس تيوبس ميني 22 جرام"
click at [1069, 331] on icon at bounding box center [1061, 339] width 17 height 17
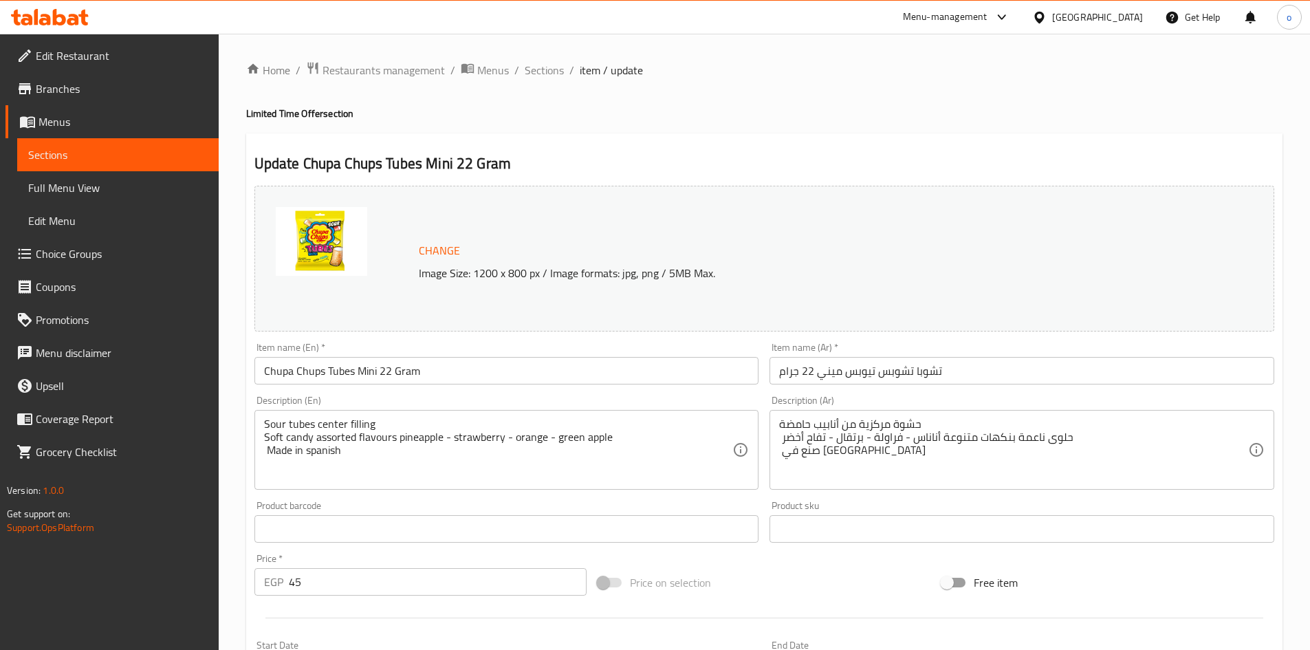
click at [900, 89] on div "Home / Restaurants management / Menus / Sections / item / update Limited Time O…" at bounding box center [764, 512] width 1036 height 903
drag, startPoint x: 540, startPoint y: 74, endPoint x: 720, endPoint y: 133, distance: 189.6
click at [540, 74] on span "Sections" at bounding box center [544, 70] width 39 height 17
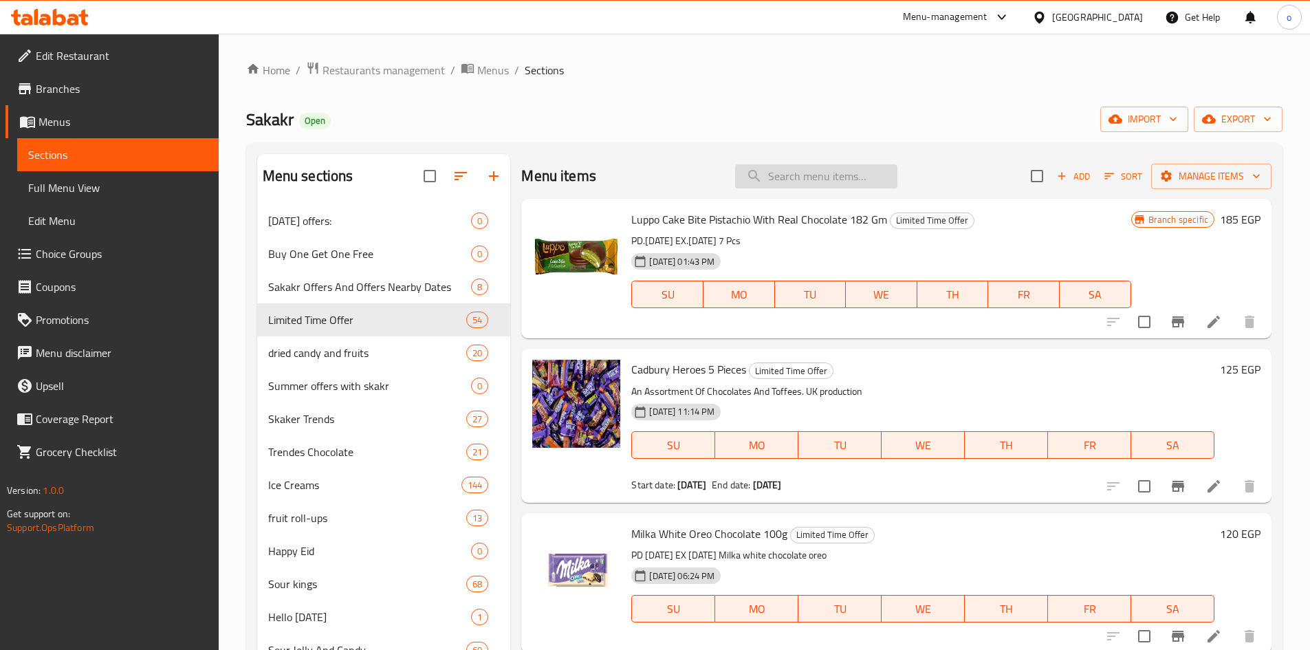
click at [815, 179] on input "search" at bounding box center [816, 176] width 162 height 24
paste input "لواكر تورتينا تريبل شوكلت دارك ٢١جم"
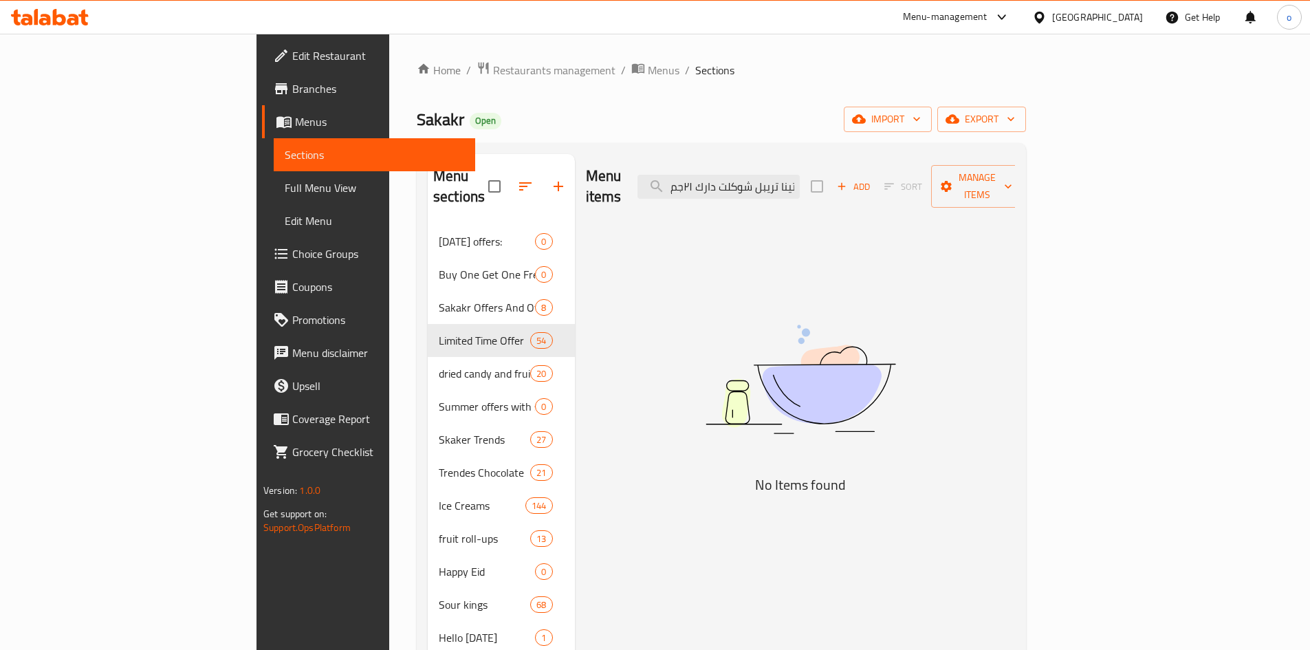
drag, startPoint x: 814, startPoint y: 177, endPoint x: 721, endPoint y: 176, distance: 93.5
click at [621, 179] on div "Menu items لواكر تورتينا تريبل شوكلت دارك ٢١جم Add Sort Manage items" at bounding box center [801, 186] width 430 height 65
click at [774, 179] on input "لواكر تورتينا تريبل شوكلت دارك ٢١جم" at bounding box center [718, 187] width 162 height 24
drag, startPoint x: 767, startPoint y: 182, endPoint x: 715, endPoint y: 184, distance: 51.6
click at [715, 184] on div "Menu items لواكر تورتينا تريبل شوكلت دارك ٢١جم Add Sort Manage items" at bounding box center [801, 186] width 430 height 65
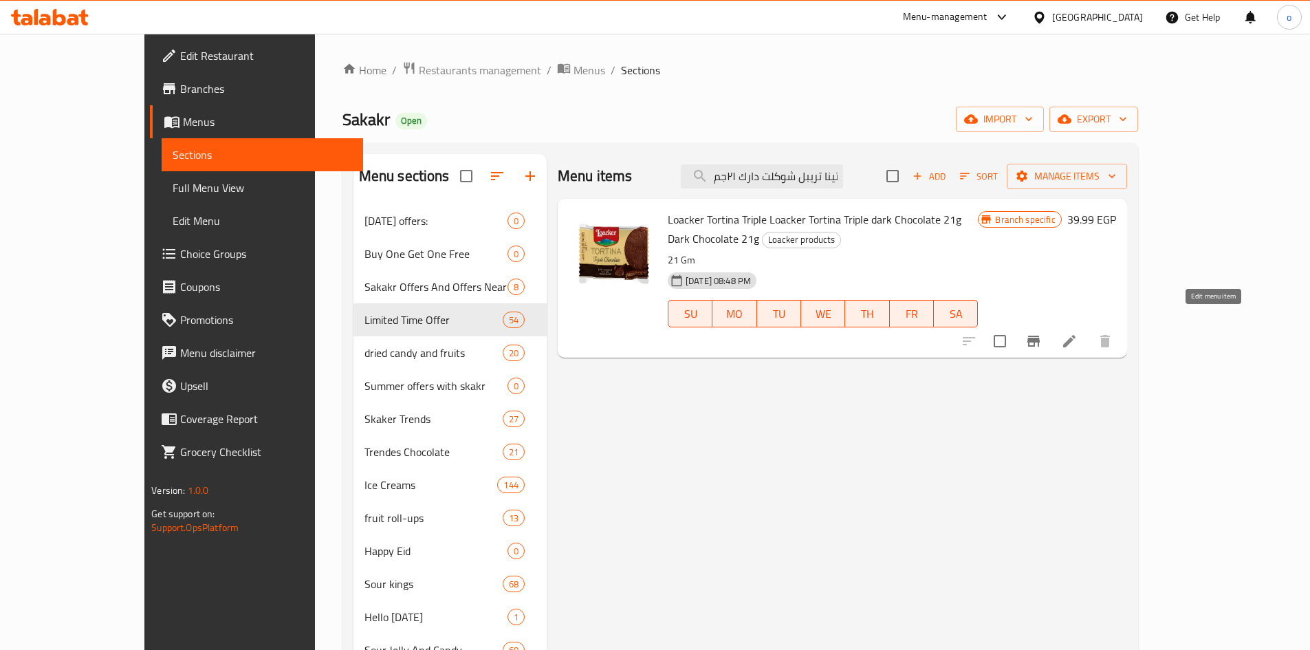
type input "لواكر تورتينا تريبل شوكلت دارك ٢١جم"
click at [1075, 335] on icon at bounding box center [1069, 341] width 12 height 12
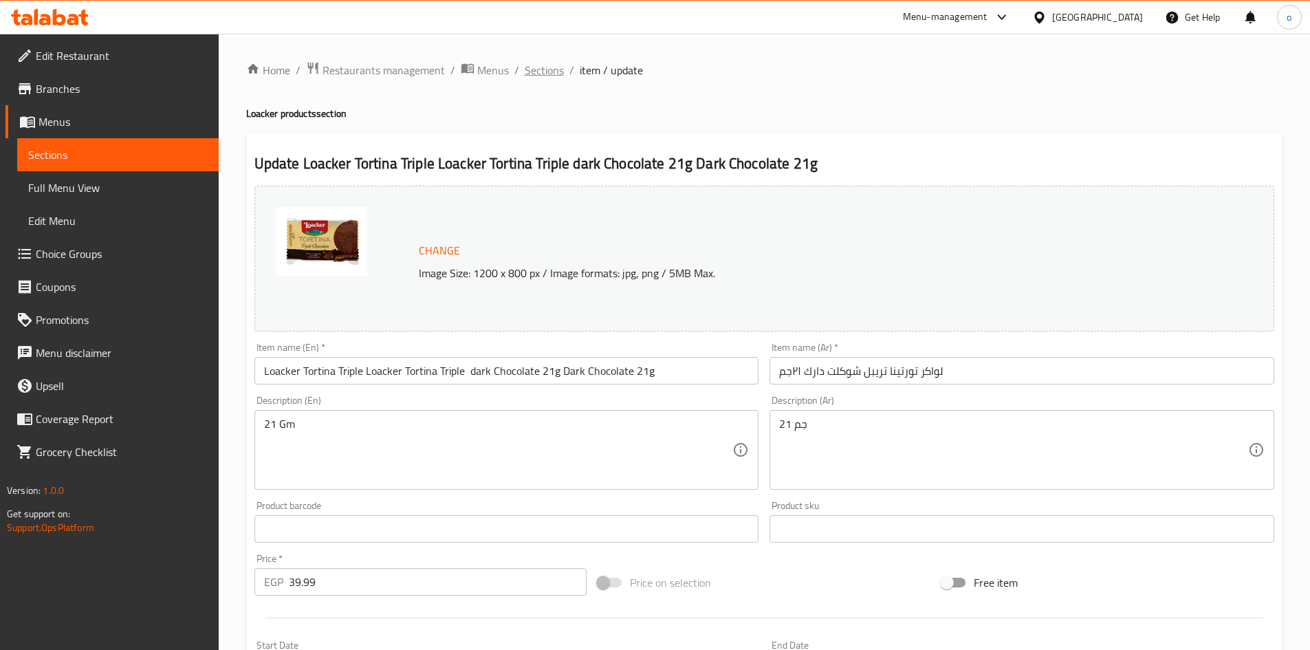
click at [536, 74] on span "Sections" at bounding box center [544, 70] width 39 height 17
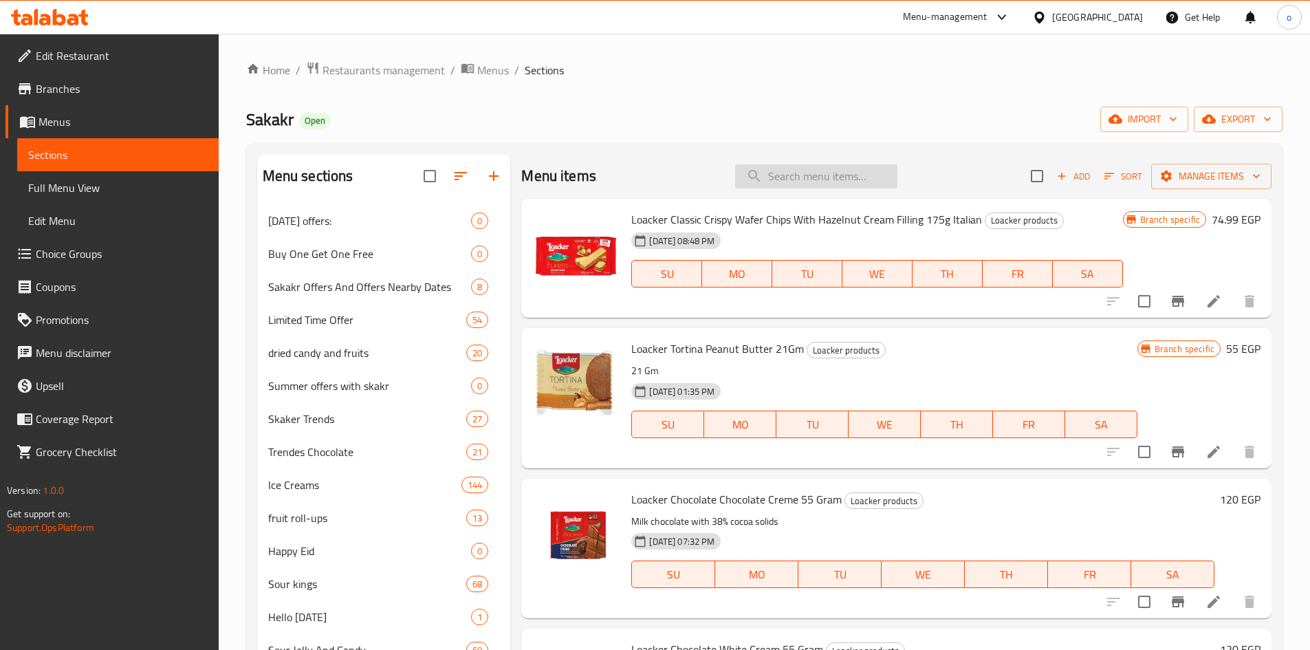
click at [795, 183] on input "search" at bounding box center [816, 176] width 162 height 24
paste input "شوكولاته تورين مستر بايت غراون بحشوه كريمة كاكاو مغطى بالشوكولاته الداكنة 35 جر…"
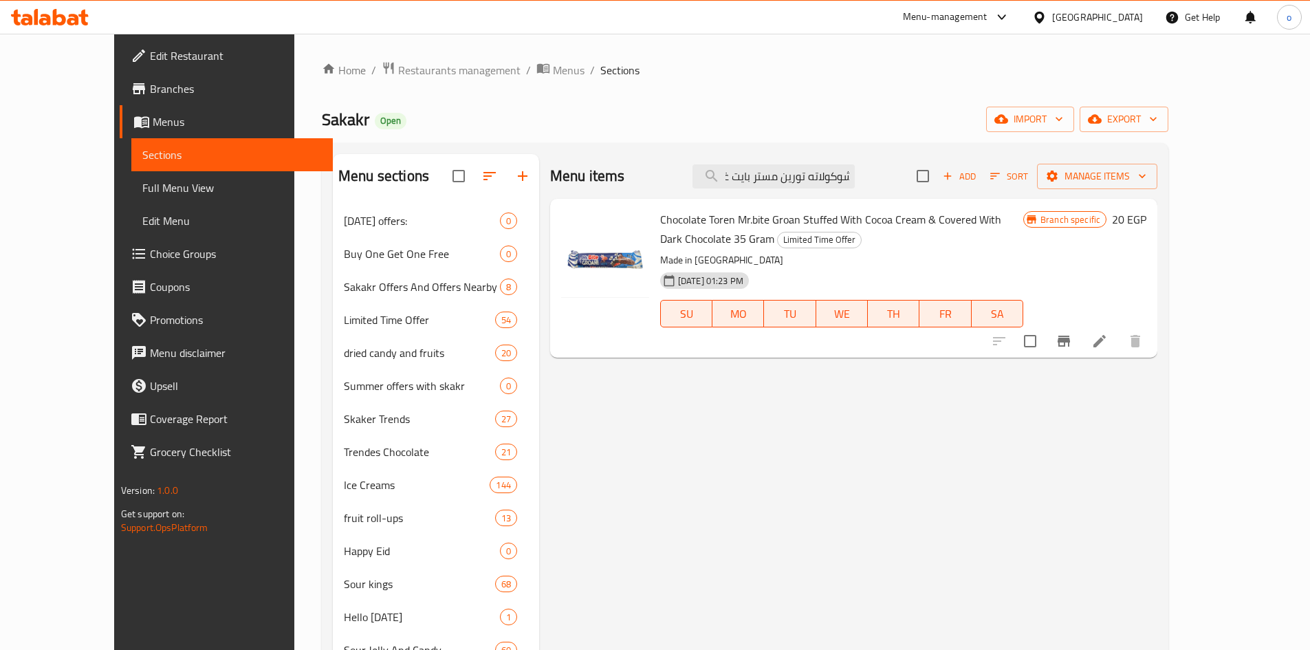
type input "شوكولاته تورين مستر بايت غراون بحشوه كريمة كاكاو مغطى بالشوكولاته الداكنة 35 جر…"
click at [1108, 339] on icon at bounding box center [1099, 341] width 17 height 17
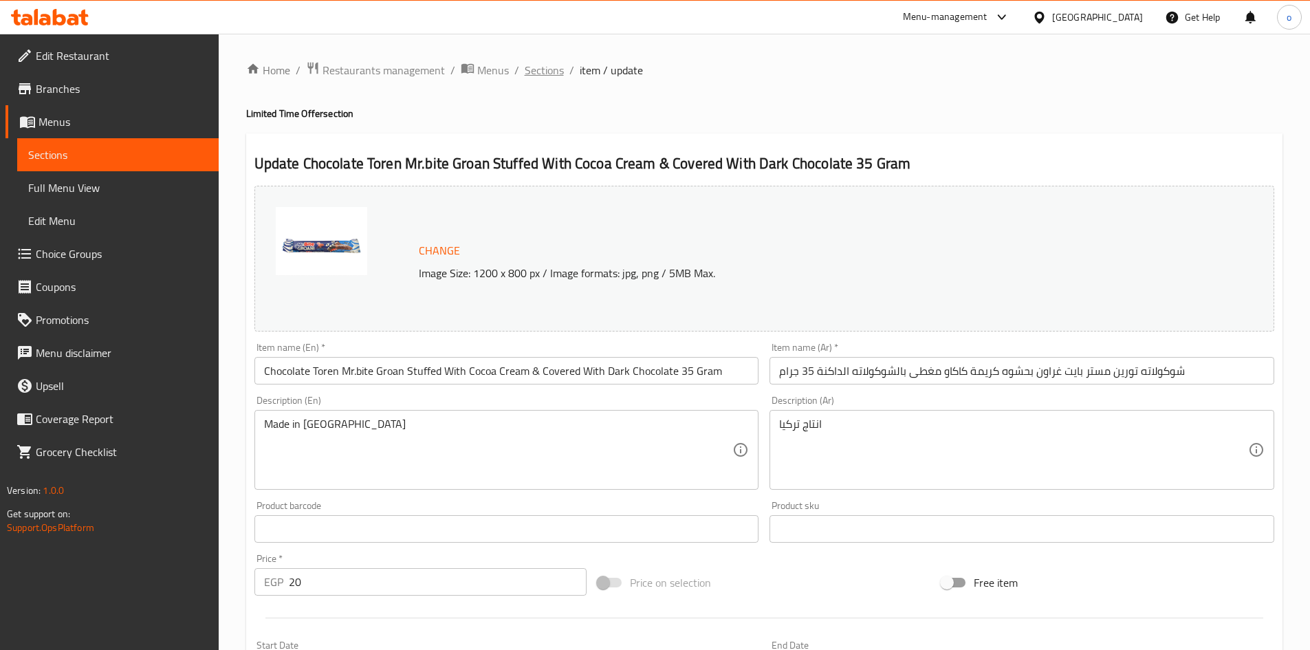
click at [544, 77] on span "Sections" at bounding box center [544, 70] width 39 height 17
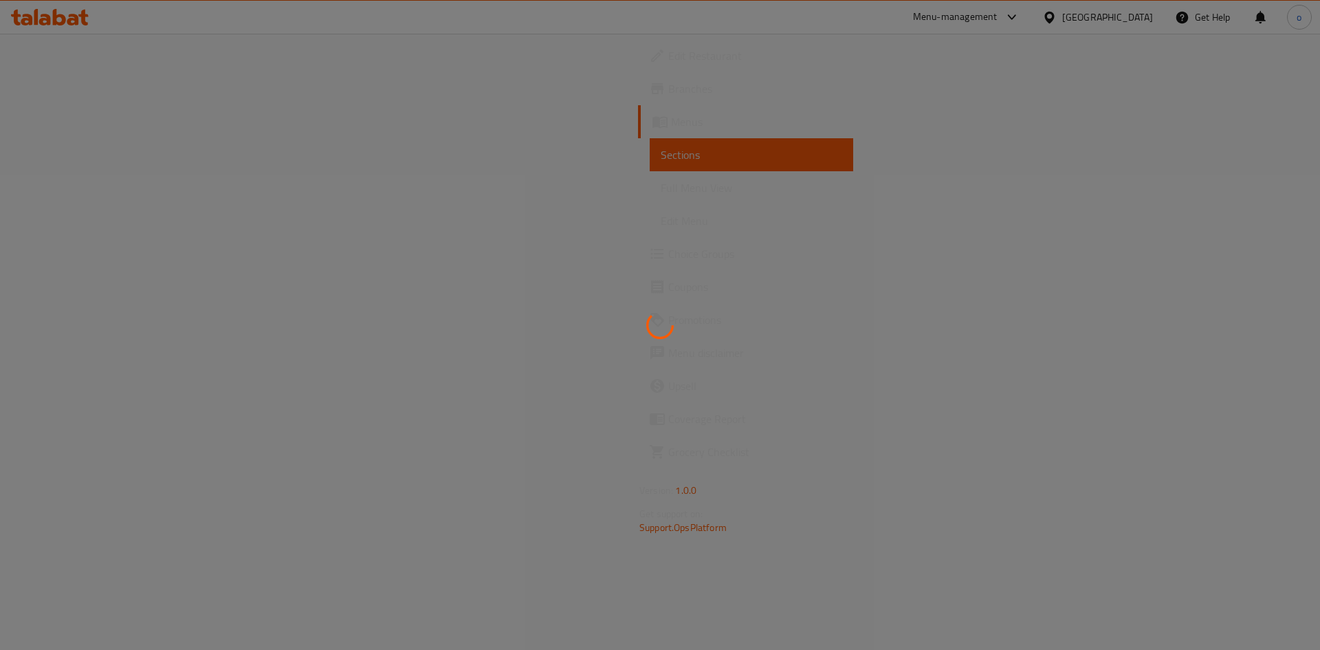
click at [857, 170] on div at bounding box center [660, 325] width 1320 height 650
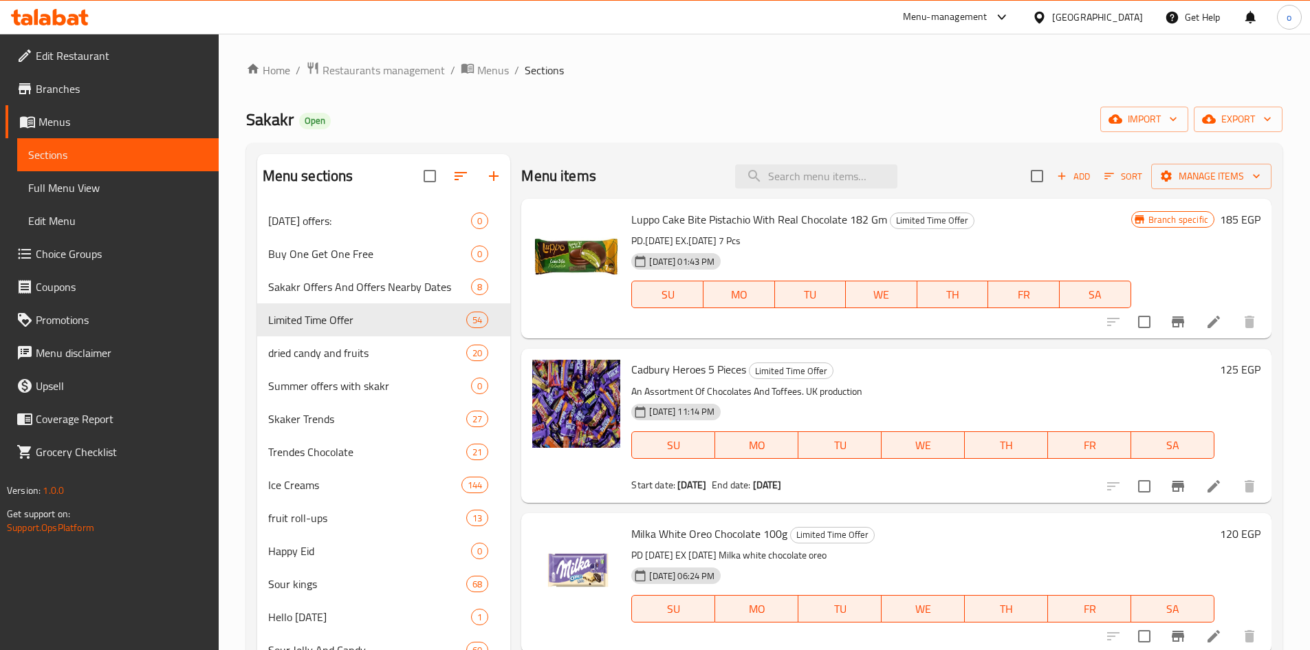
click at [805, 160] on div "Menu items Add Sort Manage items" at bounding box center [896, 176] width 750 height 45
click at [816, 170] on input "search" at bounding box center [816, 176] width 162 height 24
paste input "بسكويت كنوبرس شرائح الوافل بالحليب 25 جرام"
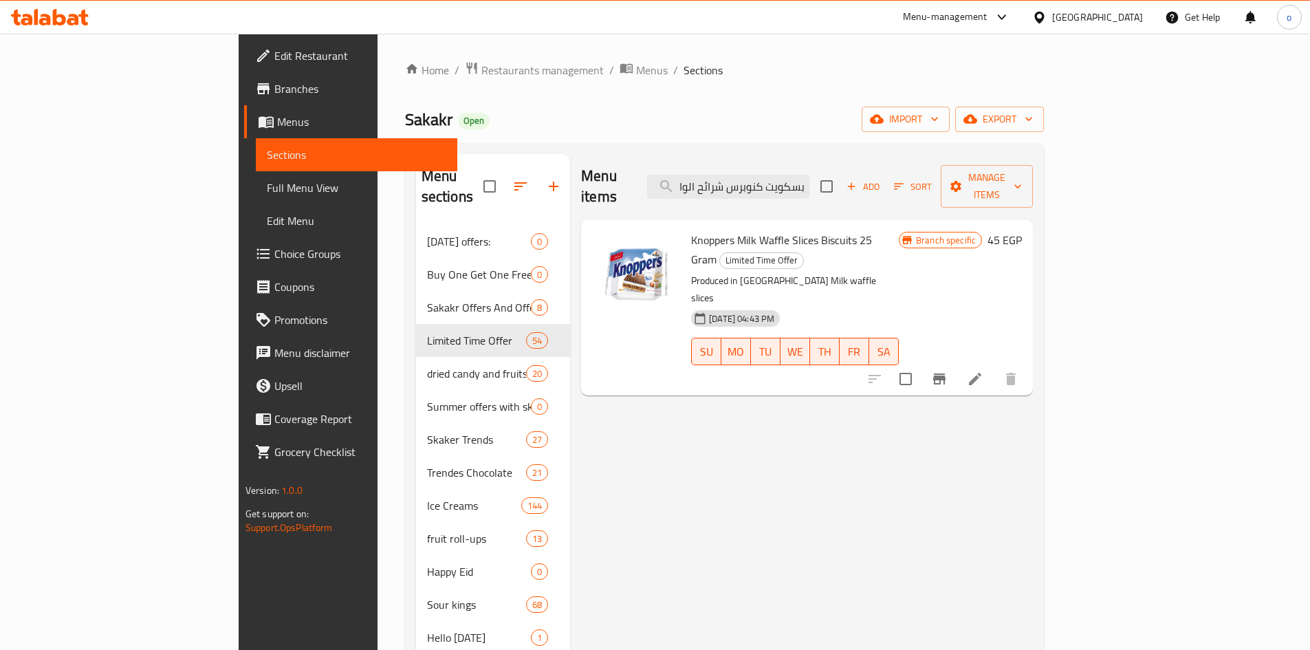
type input "بسكويت كنوبرس شرائح الوافل بالحليب 25 جرام"
click at [734, 230] on span "Knoppers Milk Waffle Slices Biscuits 25 Gram" at bounding box center [781, 250] width 181 height 40
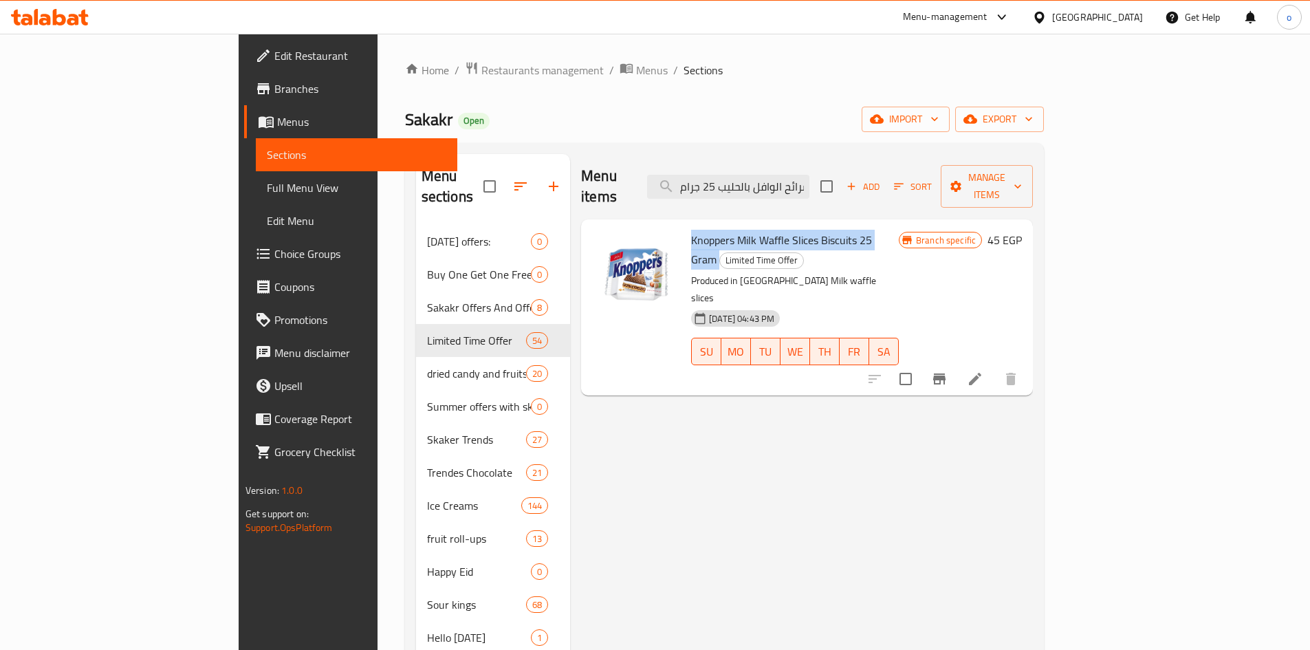
copy h6 "Knoppers Milk Waffle Slices Biscuits 25 Gram"
click at [792, 230] on span "Knoppers Milk Waffle Slices Biscuits 25 Gram" at bounding box center [781, 250] width 181 height 40
click at [983, 371] on icon at bounding box center [975, 379] width 17 height 17
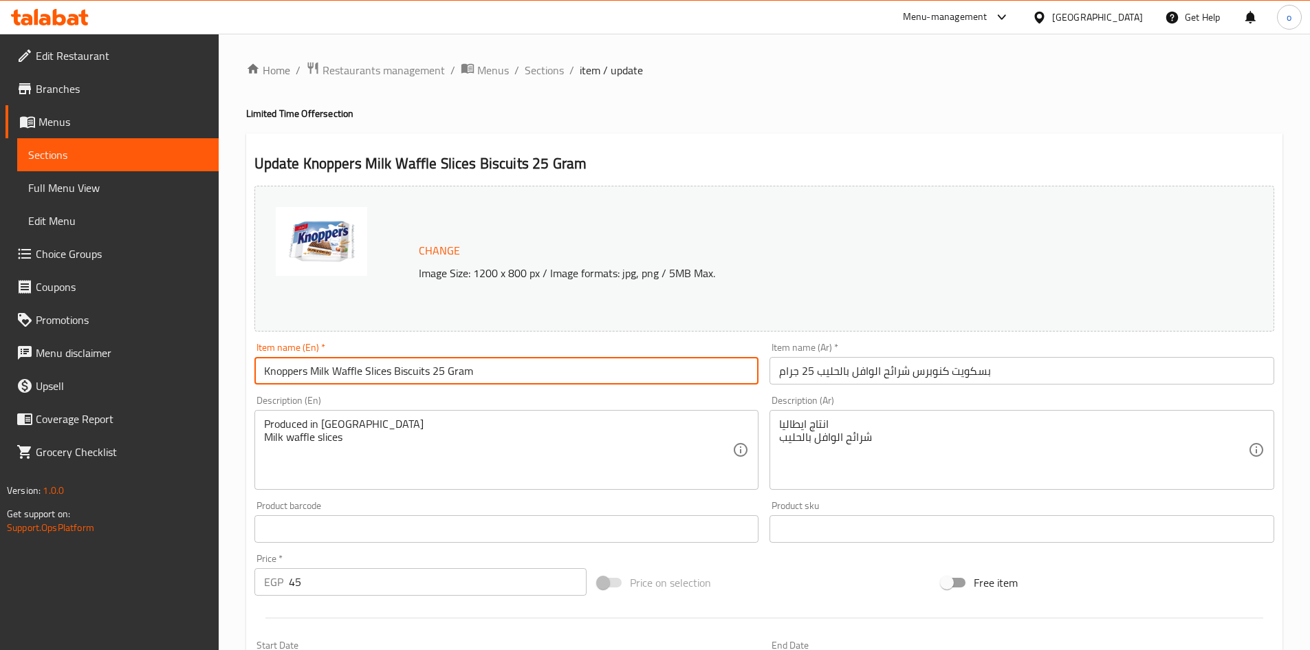
drag, startPoint x: 480, startPoint y: 375, endPoint x: 239, endPoint y: 362, distance: 241.0
click at [239, 362] on div "Home / Restaurants management / Menus / Sections / item / update Limited Time O…" at bounding box center [764, 513] width 1091 height 958
click at [544, 62] on span "Sections" at bounding box center [544, 70] width 39 height 17
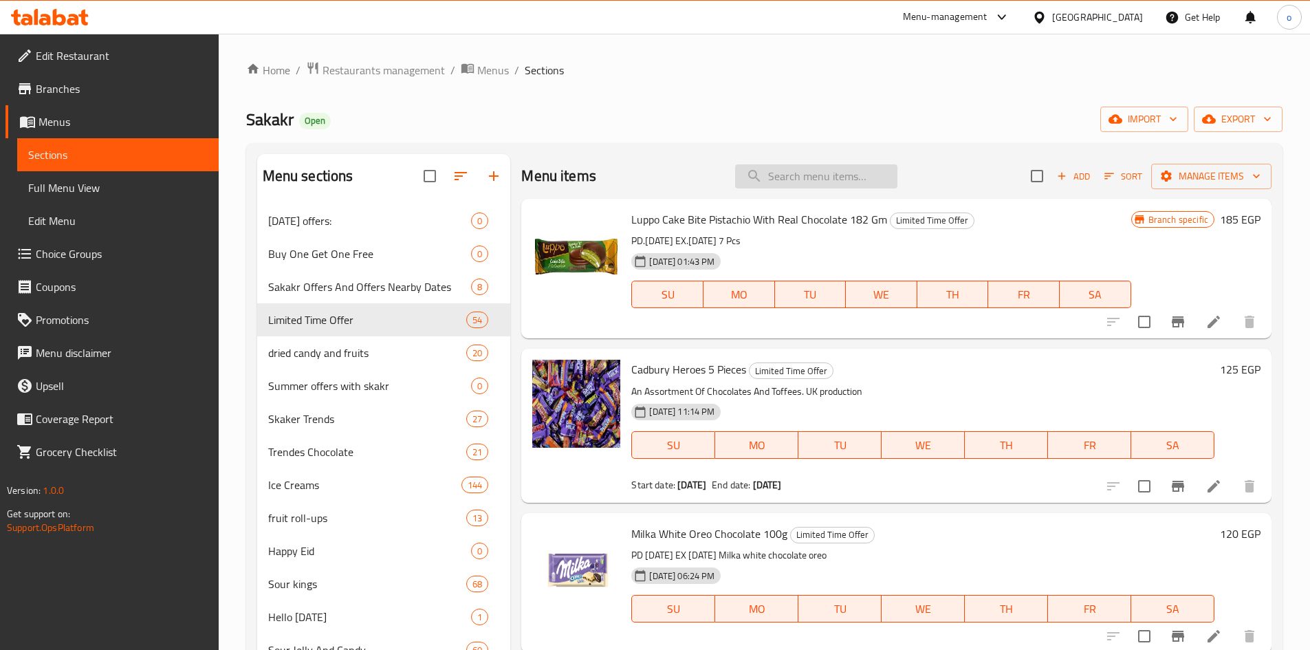
click at [808, 183] on input "search" at bounding box center [816, 176] width 162 height 24
paste input "حليب ابو قوس مبخر بوفيه راينبو مع زيت نباتي 385 مل"
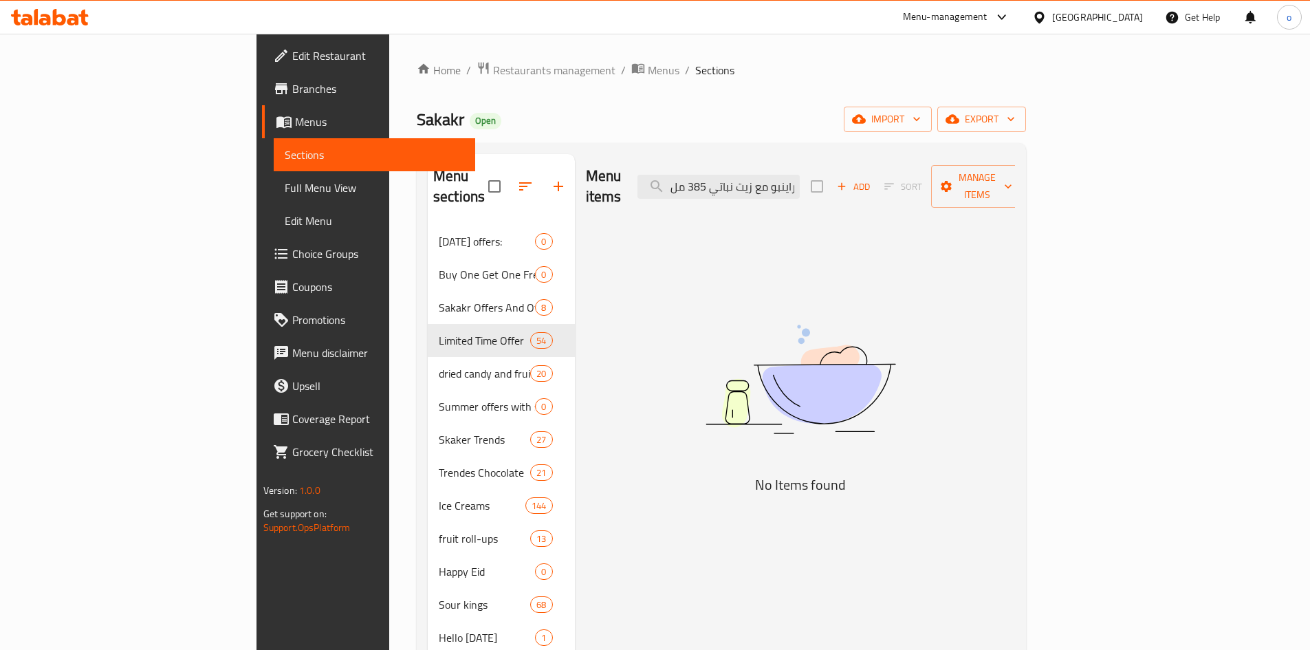
drag, startPoint x: 751, startPoint y: 184, endPoint x: 726, endPoint y: 188, distance: 25.1
click at [690, 195] on div "Menu items حليب ابو قوس مبخر بوفيه راينبو مع زيت نباتي 385 مل Add Sort Manage i…" at bounding box center [801, 186] width 430 height 65
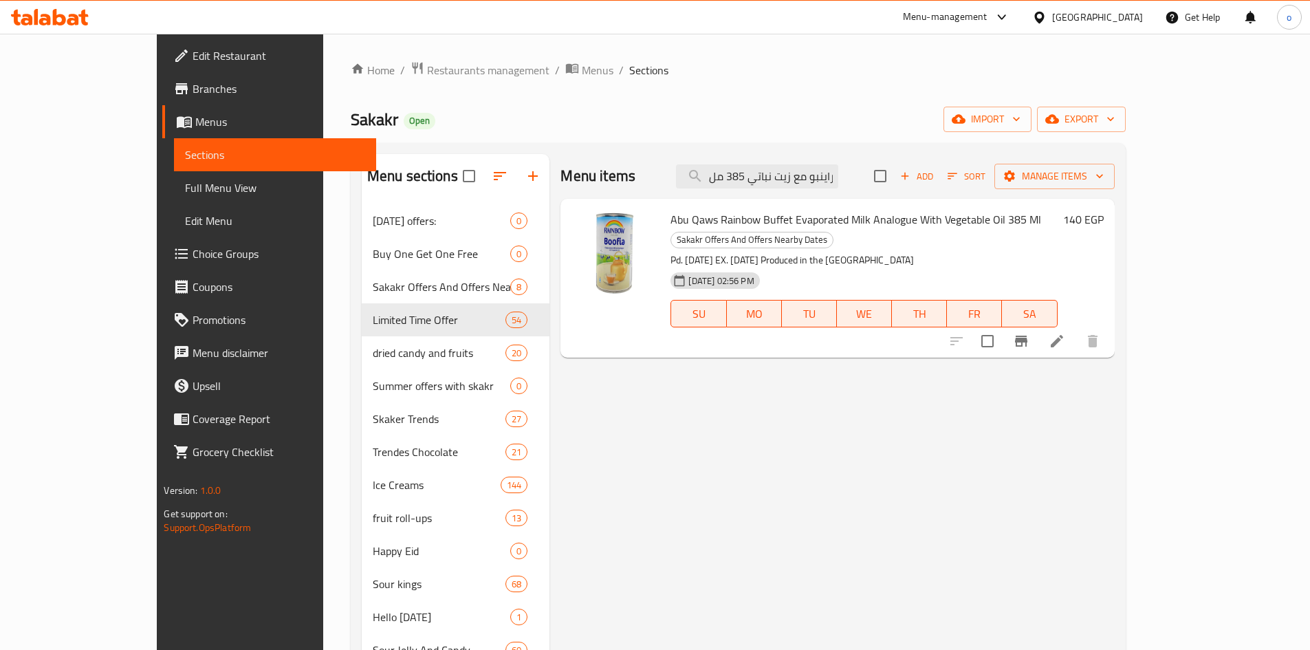
click at [811, 216] on span "Abu Qaws Rainbow Buffet Evaporated Milk Analogue With Vegetable Oil 385 Ml" at bounding box center [855, 219] width 371 height 21
copy h6 "Abu Qaws Rainbow Buffet Evaporated Milk Analogue With Vegetable Oil 385 Ml"
click at [821, 183] on input "س مبخر بوفيه راينبو مع زيت نباتي 385 مل" at bounding box center [757, 176] width 162 height 24
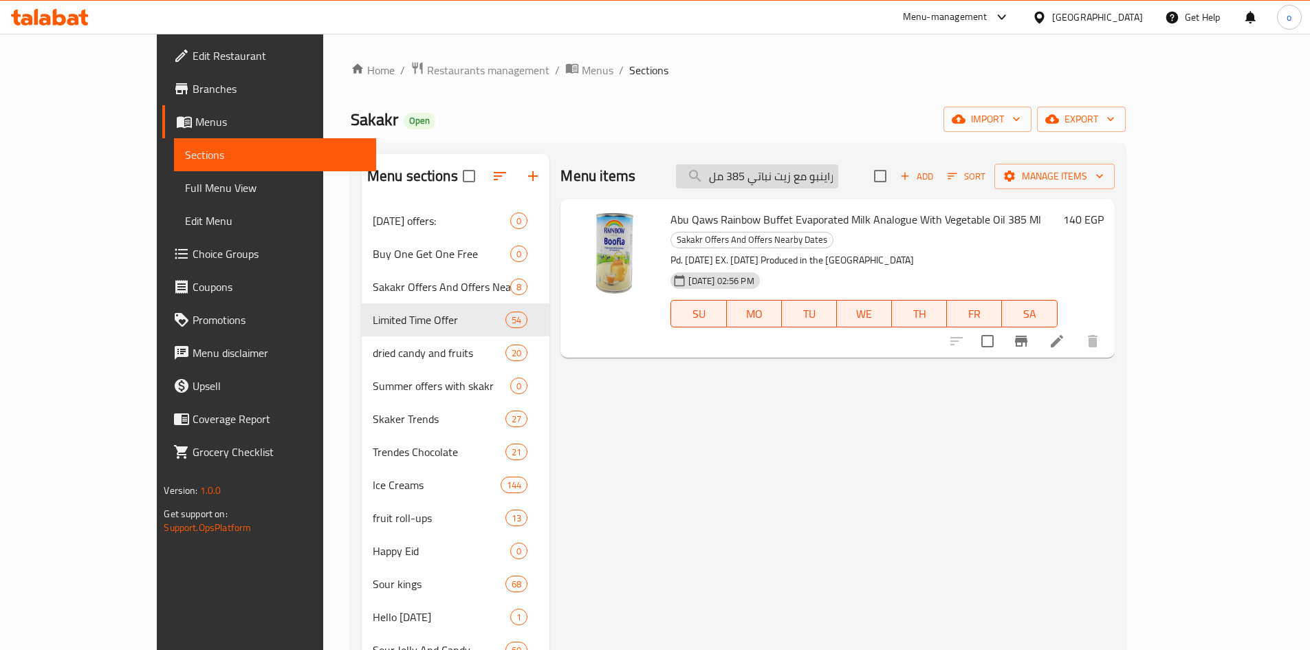
click at [821, 182] on input "س مبخر بوفيه راينبو مع زيت نباتي 385 مل" at bounding box center [757, 176] width 162 height 24
click at [821, 181] on input "س مبخر بوفيه راينبو مع زيت نباتي 385 مل" at bounding box center [757, 176] width 162 height 24
click at [821, 182] on input "س مبخر بوفيه راينبو مع زيت نباتي 385 مل" at bounding box center [757, 176] width 162 height 24
paste input "شوبا تشوبس تيوبس ميني 22 جرام"
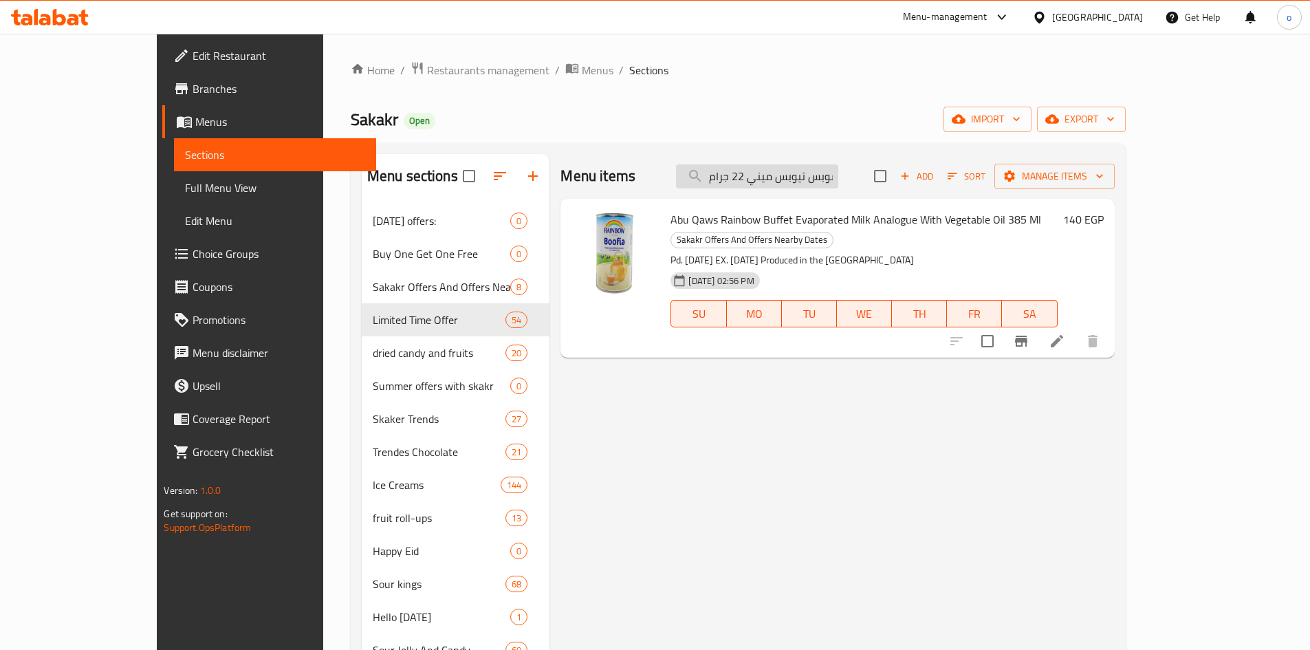
scroll to position [0, 37]
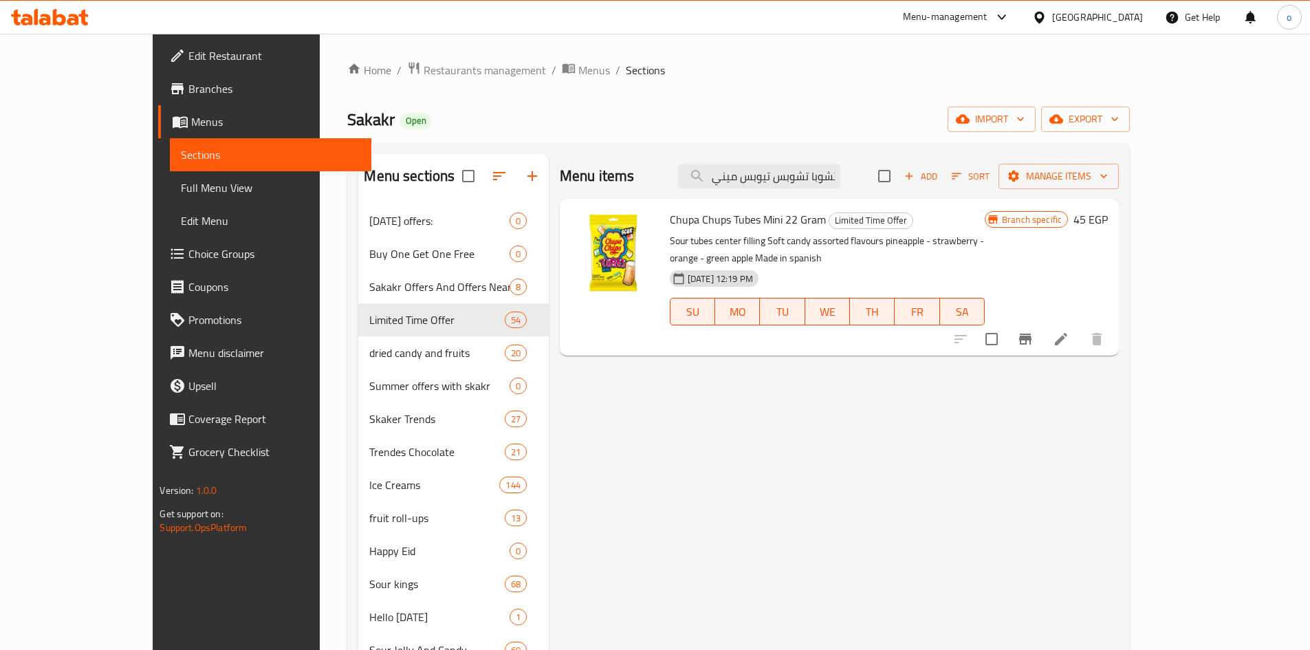
click at [757, 227] on span "Chupa Chups Tubes Mini 22 Gram" at bounding box center [748, 219] width 156 height 21
click at [757, 226] on span "Chupa Chups Tubes Mini 22 Gram" at bounding box center [748, 219] width 156 height 21
click at [794, 177] on input "تشوبا تشوبس تيوبس ميني 22 جرام" at bounding box center [759, 176] width 162 height 24
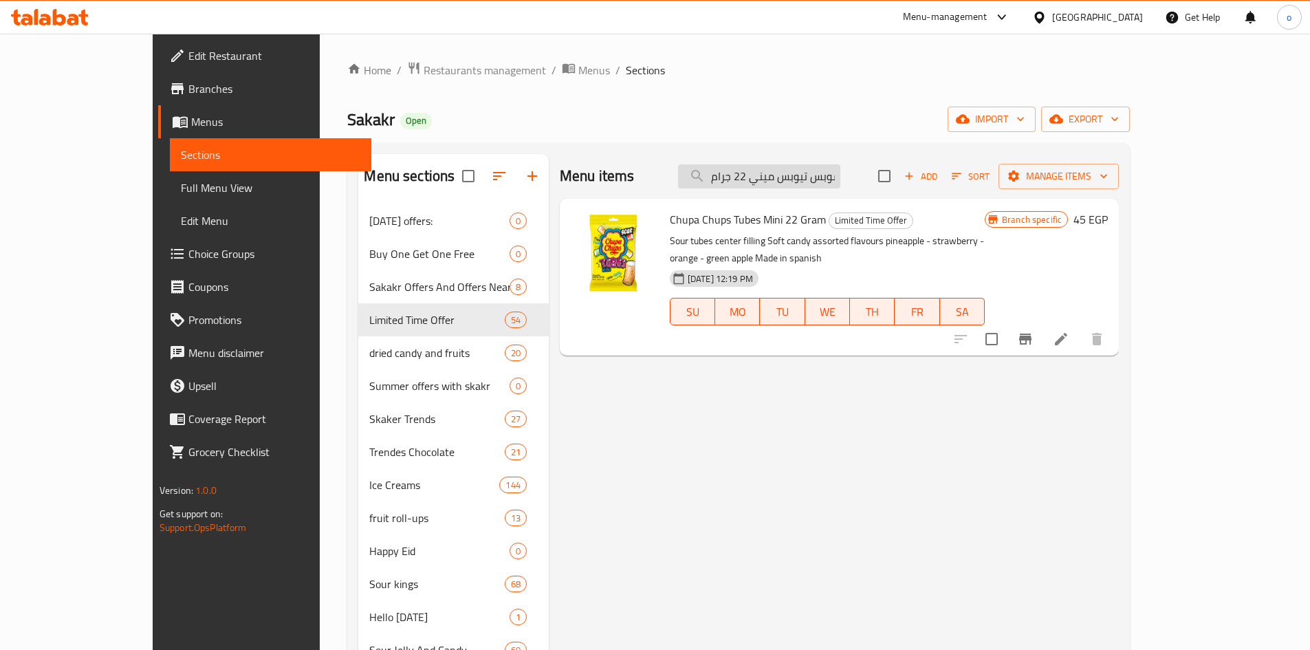
click at [794, 177] on input "تشوبا تشوبس تيوبس ميني 22 جرام" at bounding box center [759, 176] width 162 height 24
paste input "لواكر تورتينا تريبل شوكلت دارك ٢١ج"
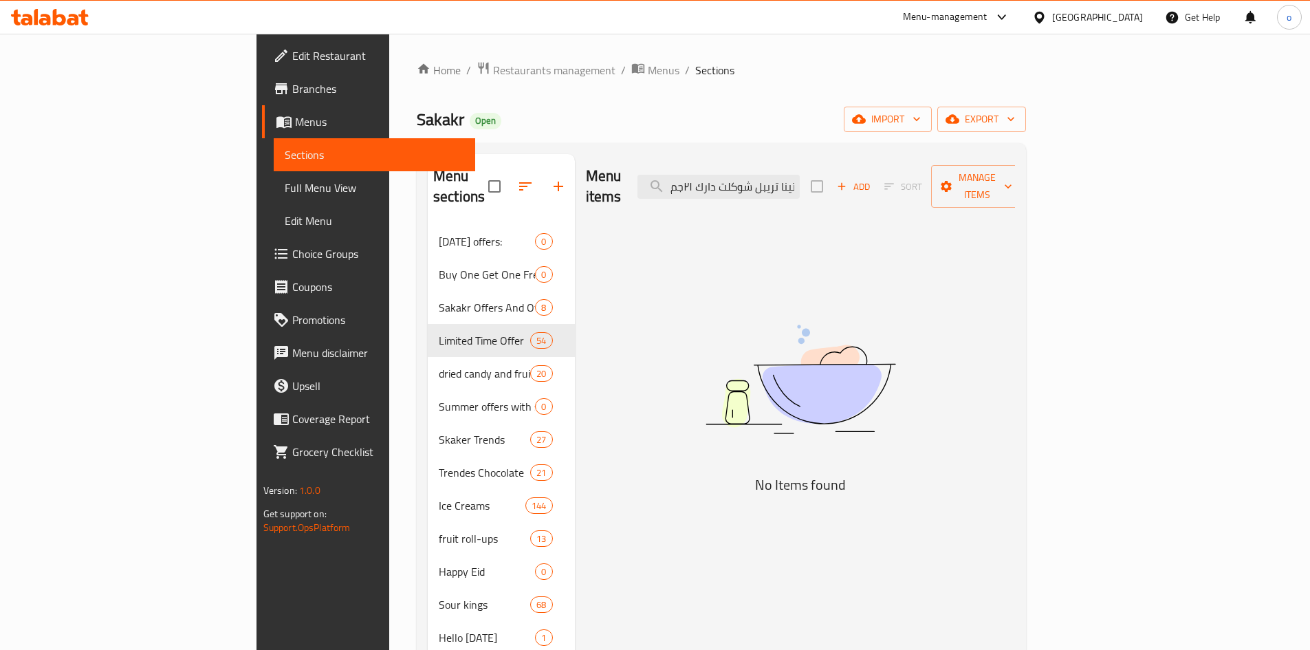
drag, startPoint x: 767, startPoint y: 180, endPoint x: 672, endPoint y: 182, distance: 94.9
click at [668, 182] on div "Menu items لواكر تورتينا تريبل شوكلت دارك ٢١جم Add Sort Manage items" at bounding box center [801, 186] width 430 height 65
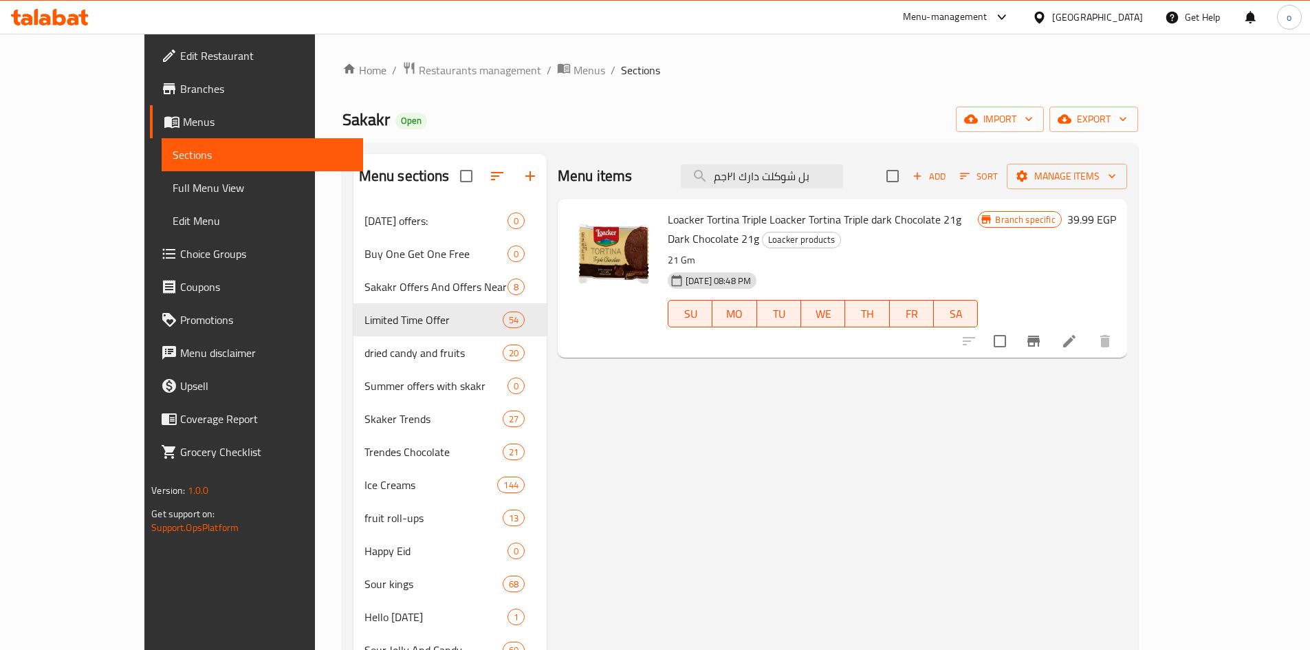
type input "بل شوكلت دارك ٢١جم"
click at [820, 217] on span "Loacker Tortina Triple Loacker Tortina Triple dark Chocolate 21g Dark Chocolate…" at bounding box center [815, 229] width 294 height 40
click at [1088, 329] on li at bounding box center [1069, 341] width 39 height 25
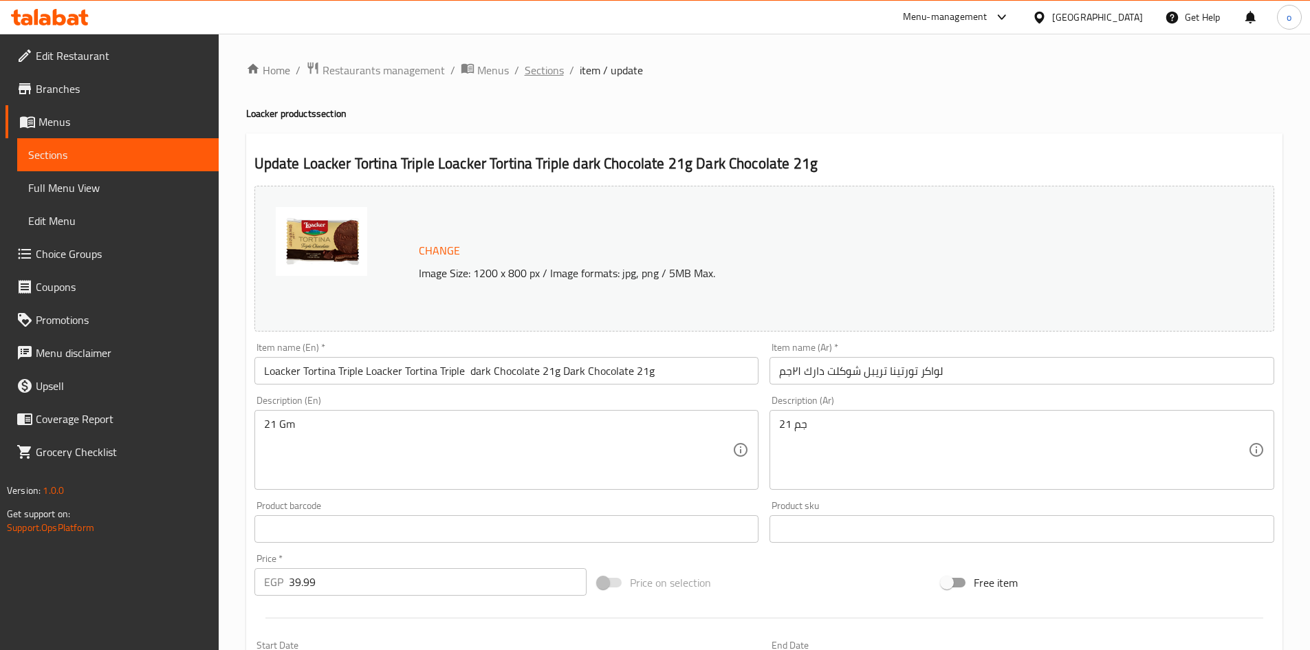
click at [528, 73] on span "Sections" at bounding box center [544, 70] width 39 height 17
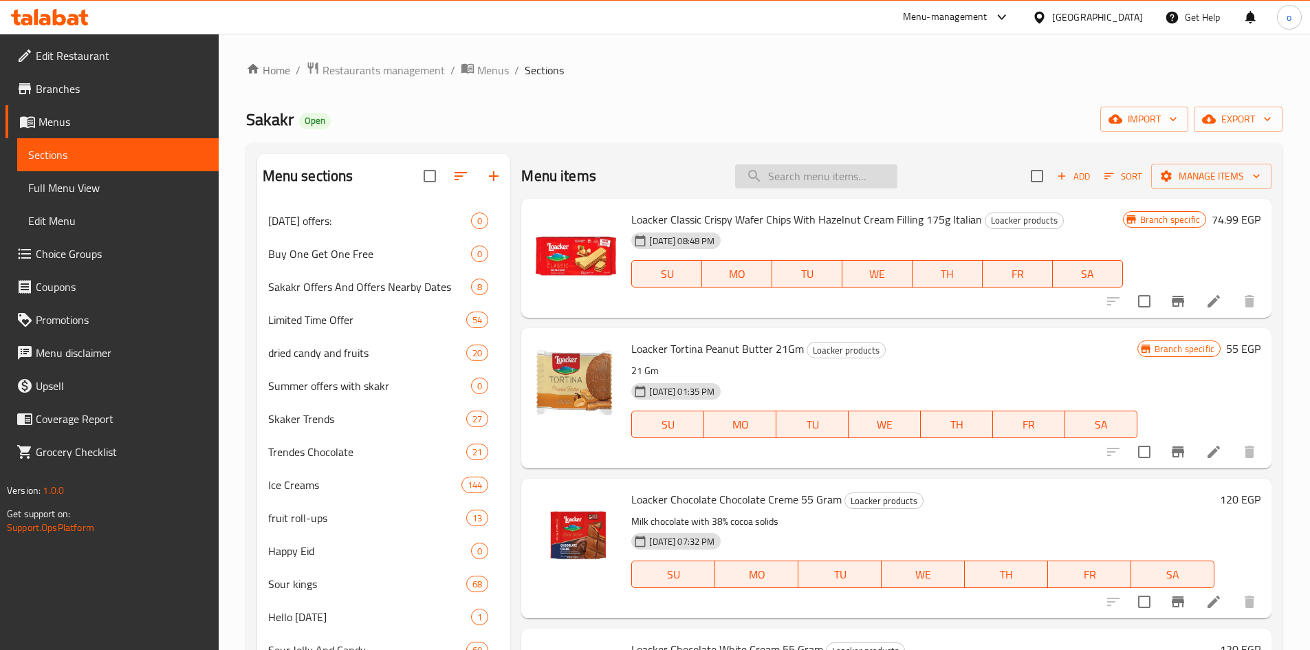
click at [806, 186] on input "search" at bounding box center [816, 176] width 162 height 24
paste input "لواكر تورتينا تريبل شوكلت دارك ٢١جم"
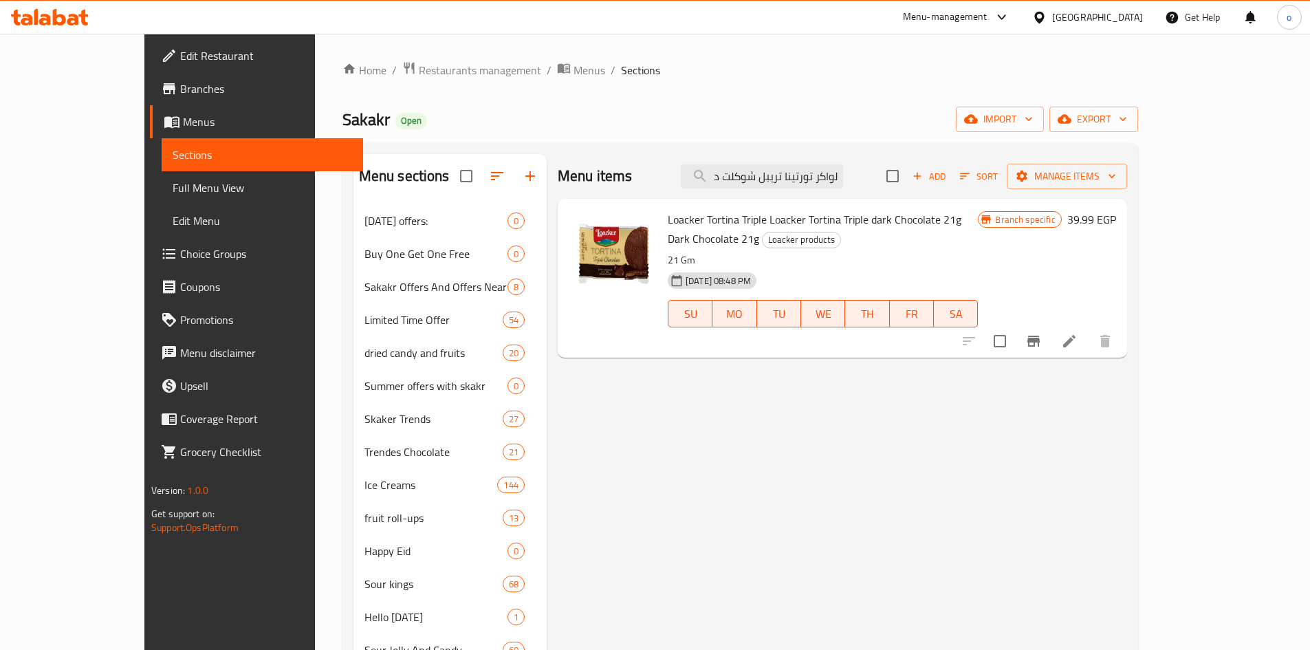
type input "لواكر تورتينا تريبل شوكلت دارك ٢١جم"
click at [776, 157] on div "Menu items لواكر تورتينا تريبل شوكلت دارك ٢١جم Add Sort Manage items" at bounding box center [842, 176] width 569 height 45
drag, startPoint x: 782, startPoint y: 171, endPoint x: 705, endPoint y: 186, distance: 77.8
click at [705, 186] on div "Menu items لواكر تورتينا تريبل شوكلت دارك ٢١جم Add Sort Manage items" at bounding box center [842, 176] width 569 height 45
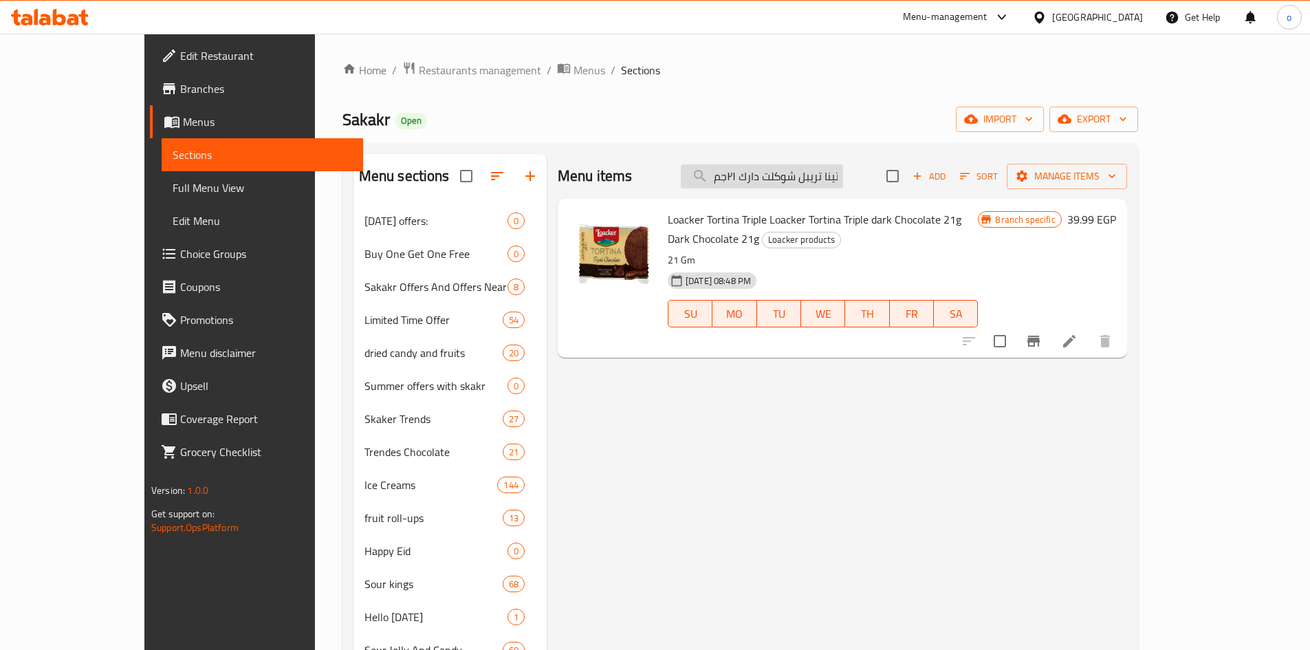
click at [807, 183] on input "لواكر تورتينا تريبل شوكلت دارك ٢١جم" at bounding box center [762, 176] width 162 height 24
drag, startPoint x: 846, startPoint y: 182, endPoint x: 754, endPoint y: 189, distance: 93.1
click at [753, 190] on div "Menu items لواكر تورتينا تريبل شوكلت دارك ٢١جم Add Sort Manage items" at bounding box center [842, 176] width 569 height 45
click at [804, 187] on input "لواكر تورتينا تريبل شوكلت دارك ٢١جم" at bounding box center [762, 176] width 162 height 24
click at [1077, 333] on icon at bounding box center [1069, 341] width 17 height 17
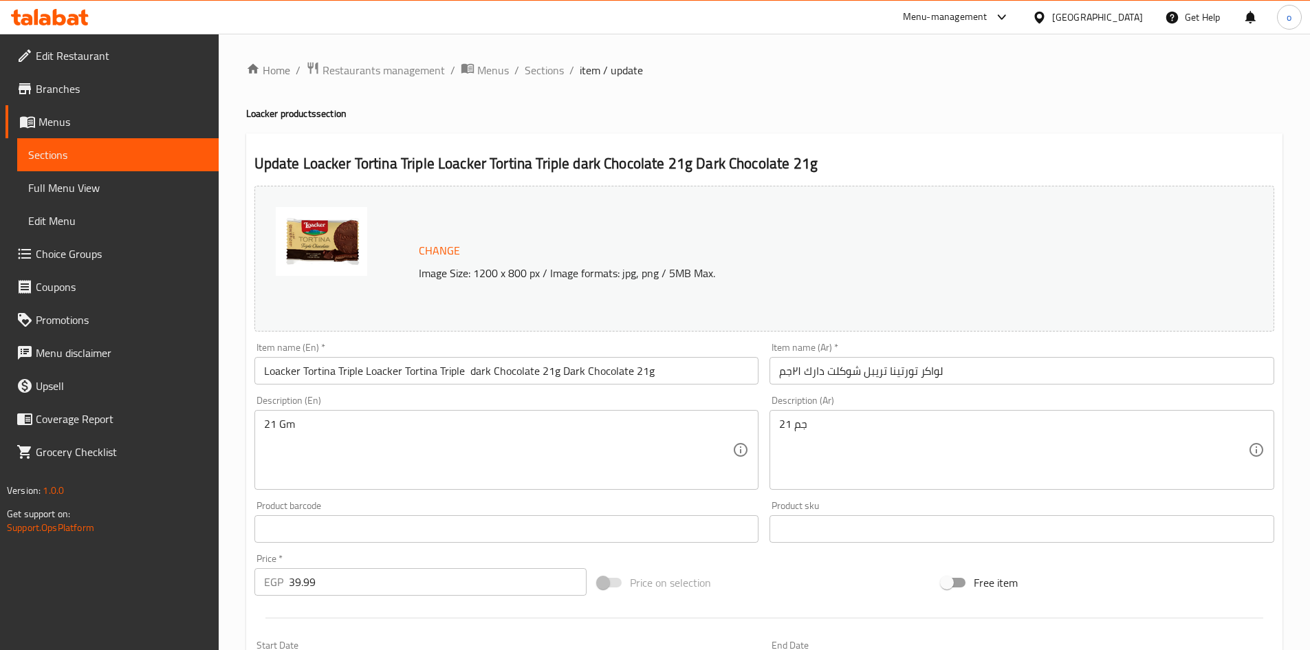
click at [424, 366] on input "Loacker Tortina Triple Loacker Tortina Triple dark Chocolate 21g Dark Chocolate…" at bounding box center [506, 371] width 505 height 28
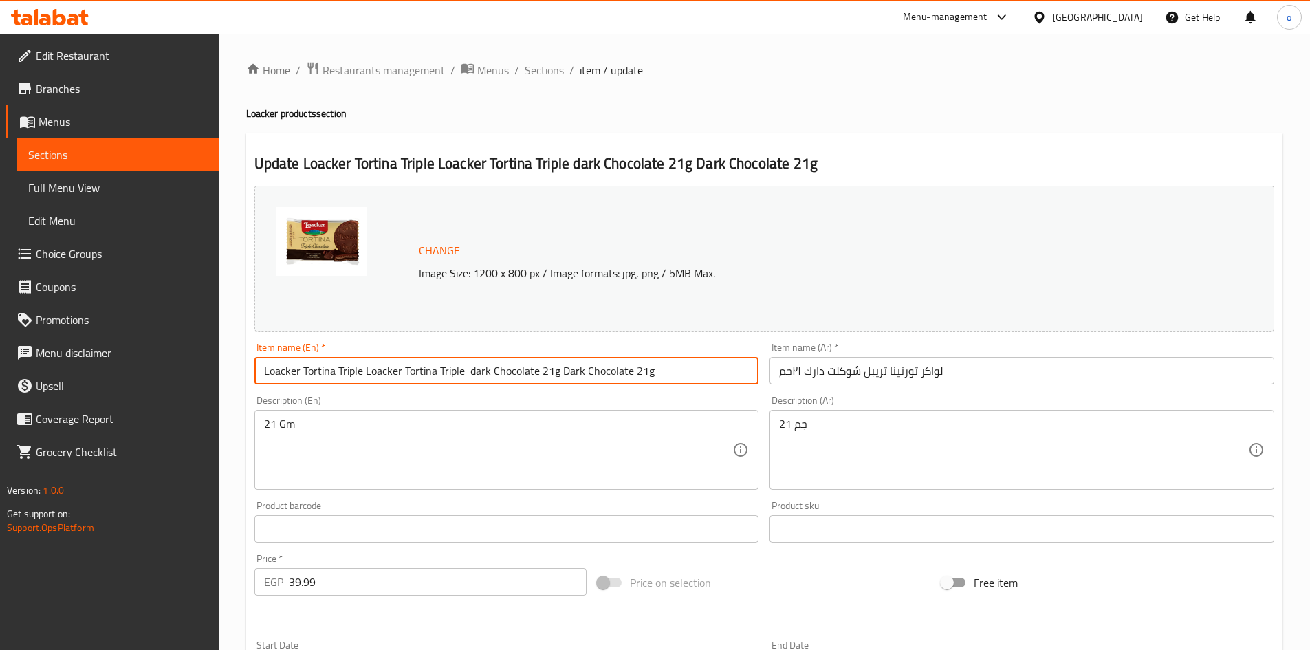
click at [424, 366] on input "Loacker Tortina Triple Loacker Tortina Triple dark Chocolate 21g Dark Chocolate…" at bounding box center [506, 371] width 505 height 28
click at [545, 66] on span "Sections" at bounding box center [544, 70] width 39 height 17
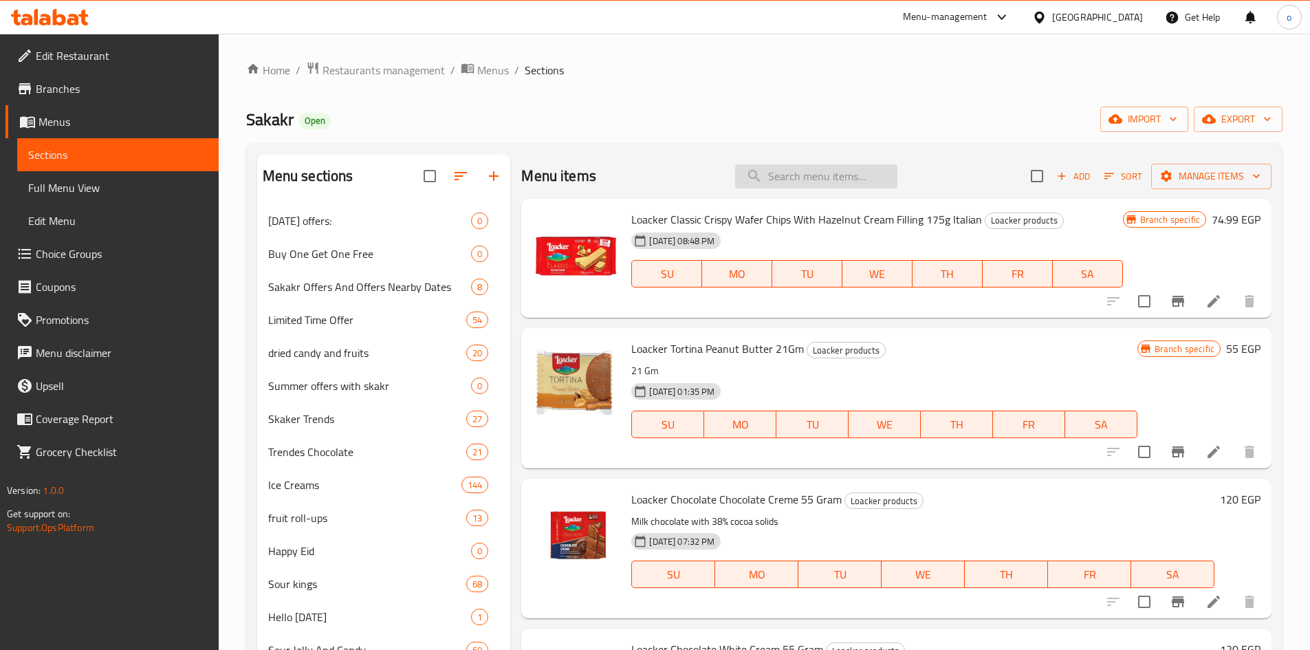
click at [760, 175] on input "search" at bounding box center [816, 176] width 162 height 24
paste input "شوكولاته تورين مستر بايت غراون بحشوه كريمة كاكاو مغطى بالشوكولاته الداكنة 35 جر…"
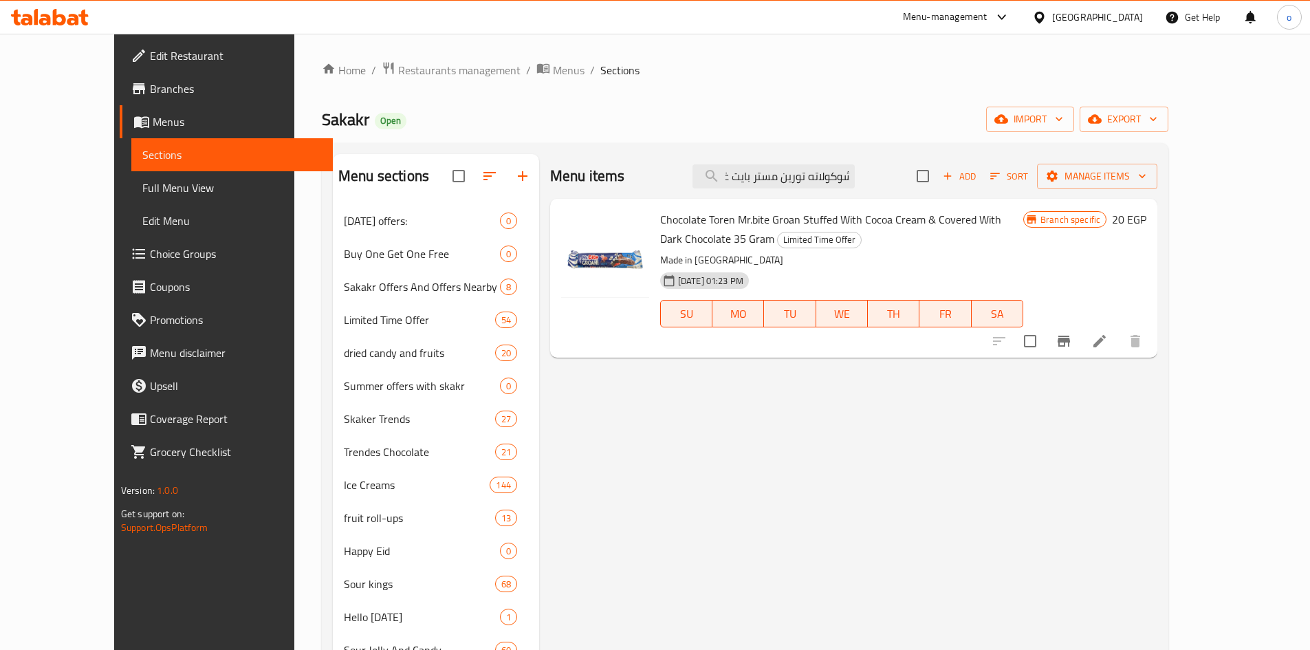
click at [774, 219] on span "Chocolate Toren Mr.bite Groan Stuffed With Cocoa Cream & Covered With Dark Choc…" at bounding box center [830, 229] width 341 height 40
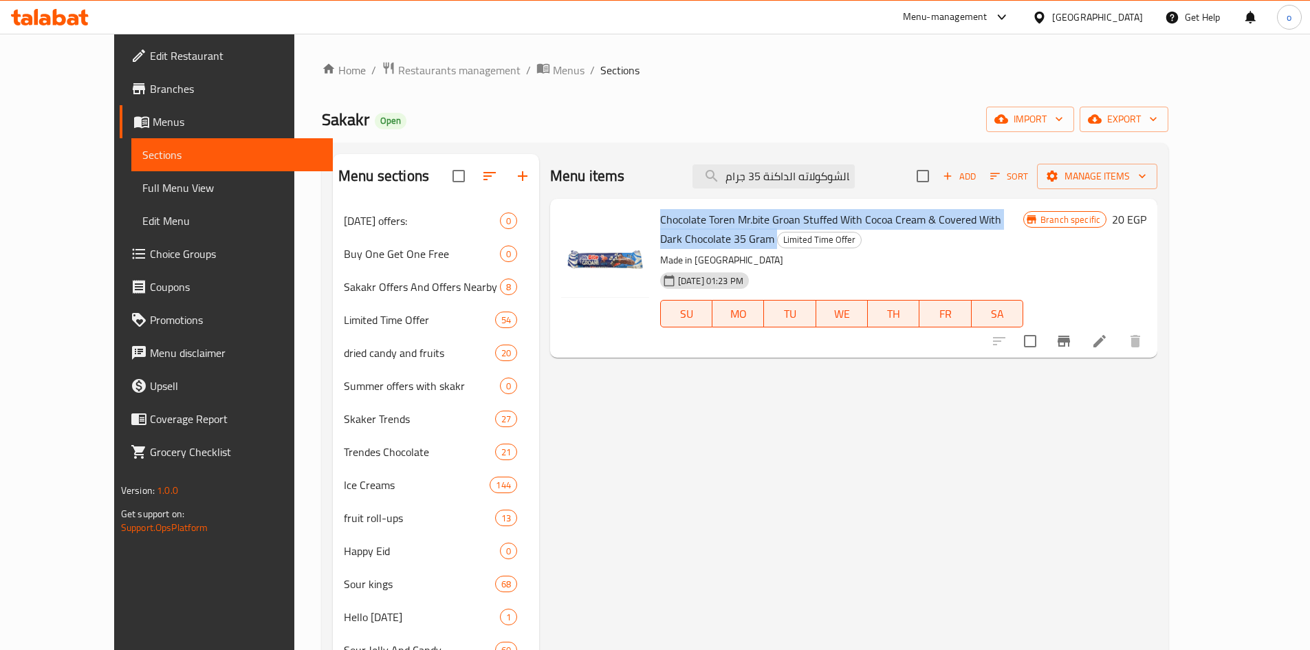
click at [774, 219] on span "Chocolate Toren Mr.bite Groan Stuffed With Cocoa Cream & Covered With Dark Choc…" at bounding box center [830, 229] width 341 height 40
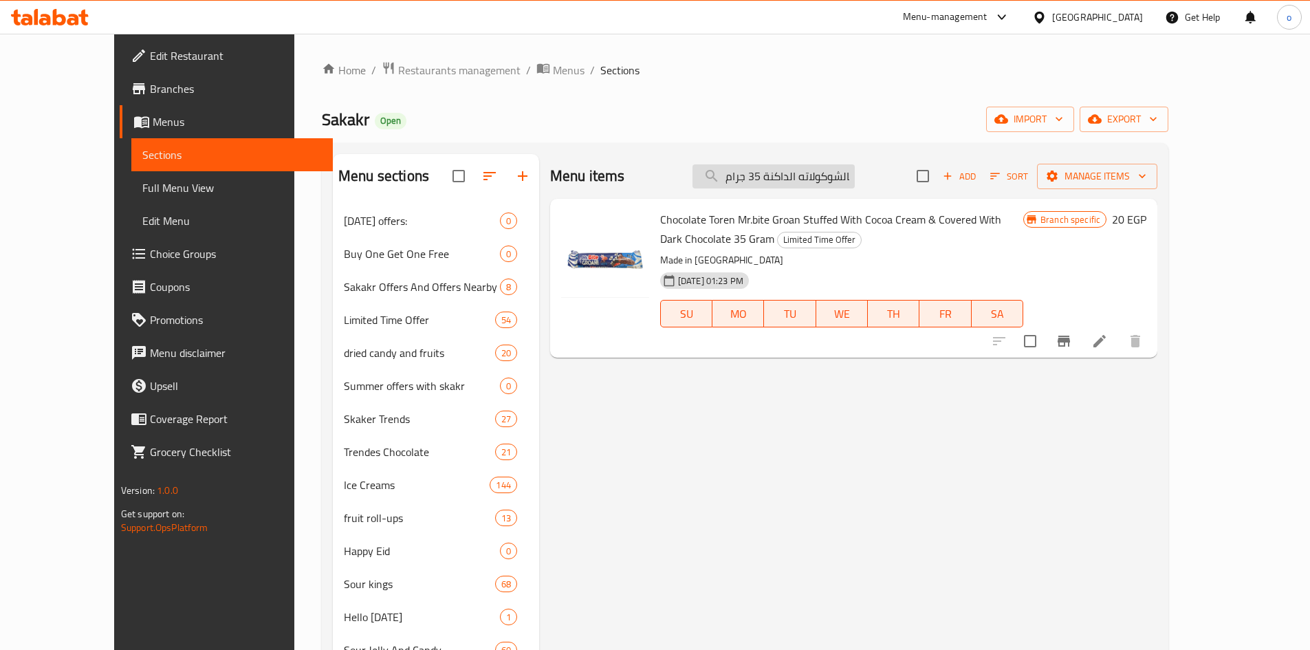
click at [818, 170] on input "شوكولاته تورين مستر بايت غراون بحشوه كريمة كاكاو مغطى بالشوكولاته الداكنة 35 جر…" at bounding box center [773, 176] width 162 height 24
paste input "لواكر تورتينا تريبل شوكلت دارك ٢١ج"
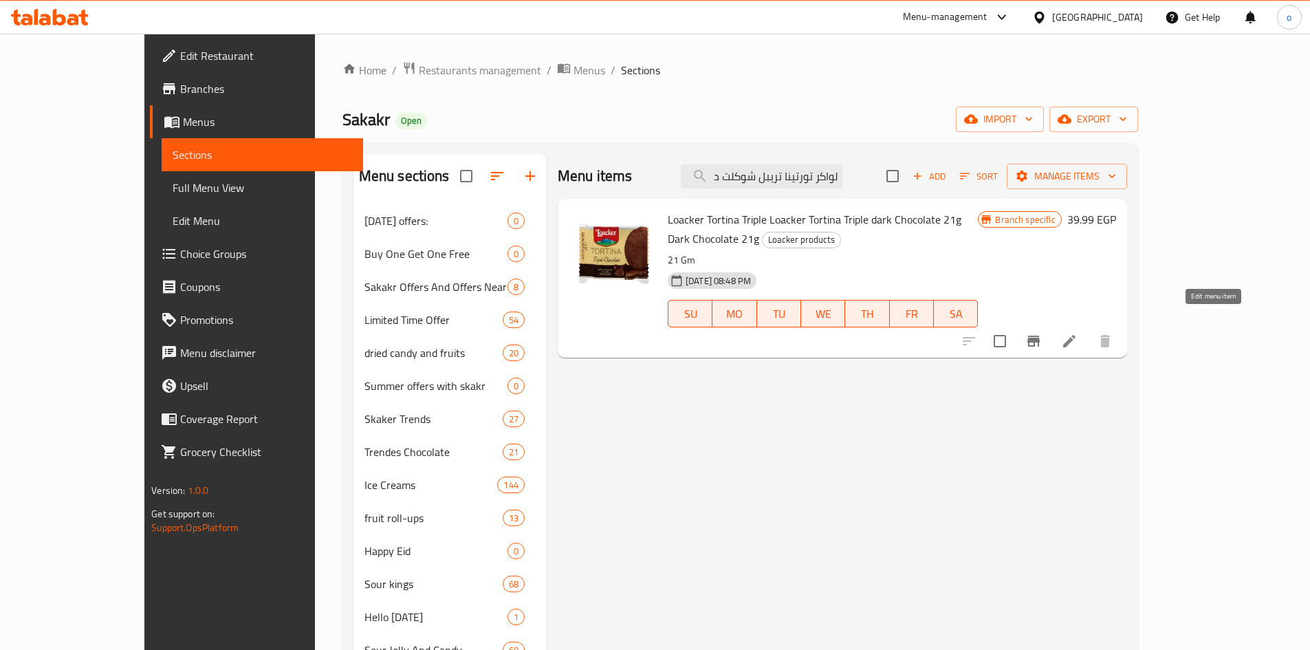
type input "لواكر تورتينا تريبل شوكلت دارك ٢١جم"
click at [1075, 335] on icon at bounding box center [1069, 341] width 12 height 12
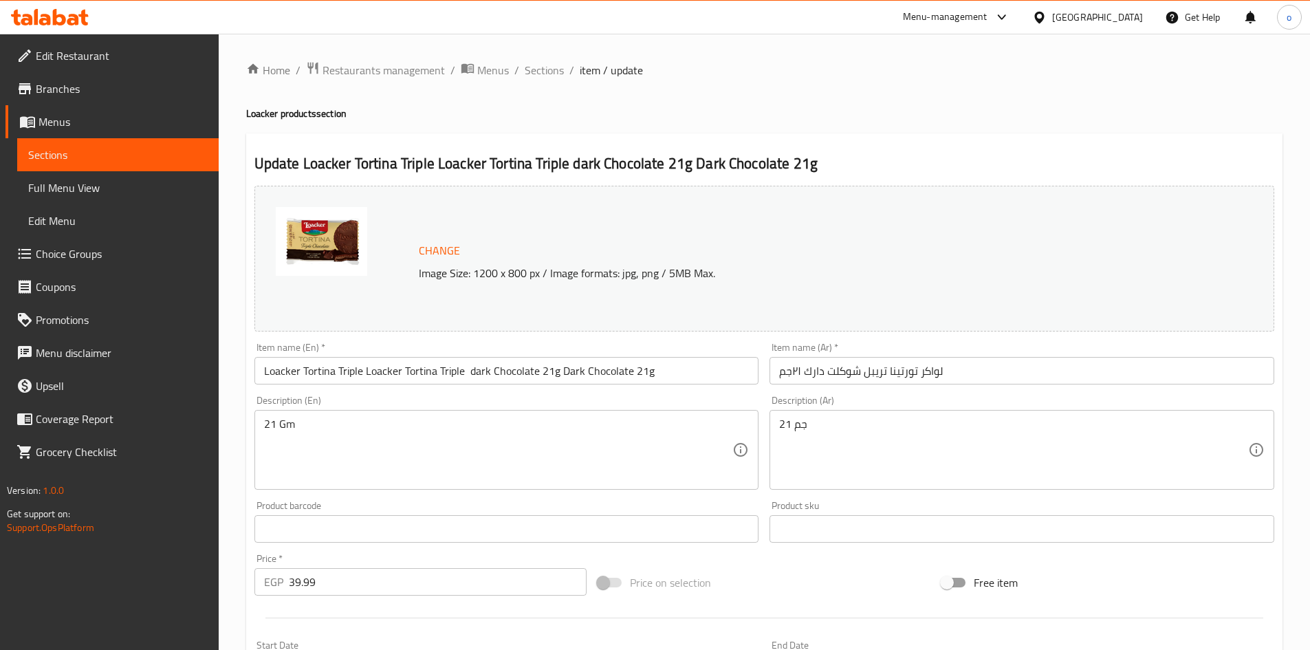
click at [544, 371] on input "Loacker Tortina Triple Loacker Tortina Triple dark Chocolate 21g Dark Chocolate…" at bounding box center [506, 371] width 505 height 28
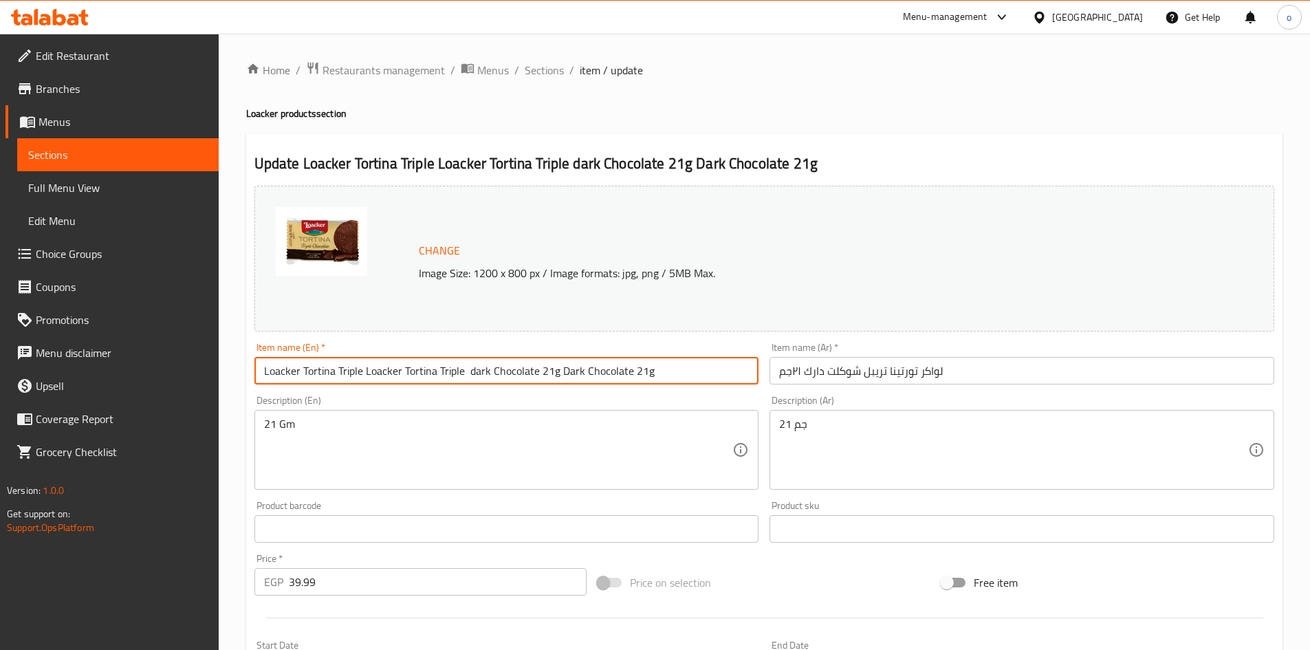
click at [542, 371] on input "Loacker Tortina Triple Loacker Tortina Triple dark Chocolate 21g Dark Chocolate…" at bounding box center [506, 371] width 505 height 28
click at [541, 371] on input "Loacker Tortina Triple Loacker Tortina Triple dark Chocolate 21g Dark Chocolate…" at bounding box center [506, 371] width 505 height 28
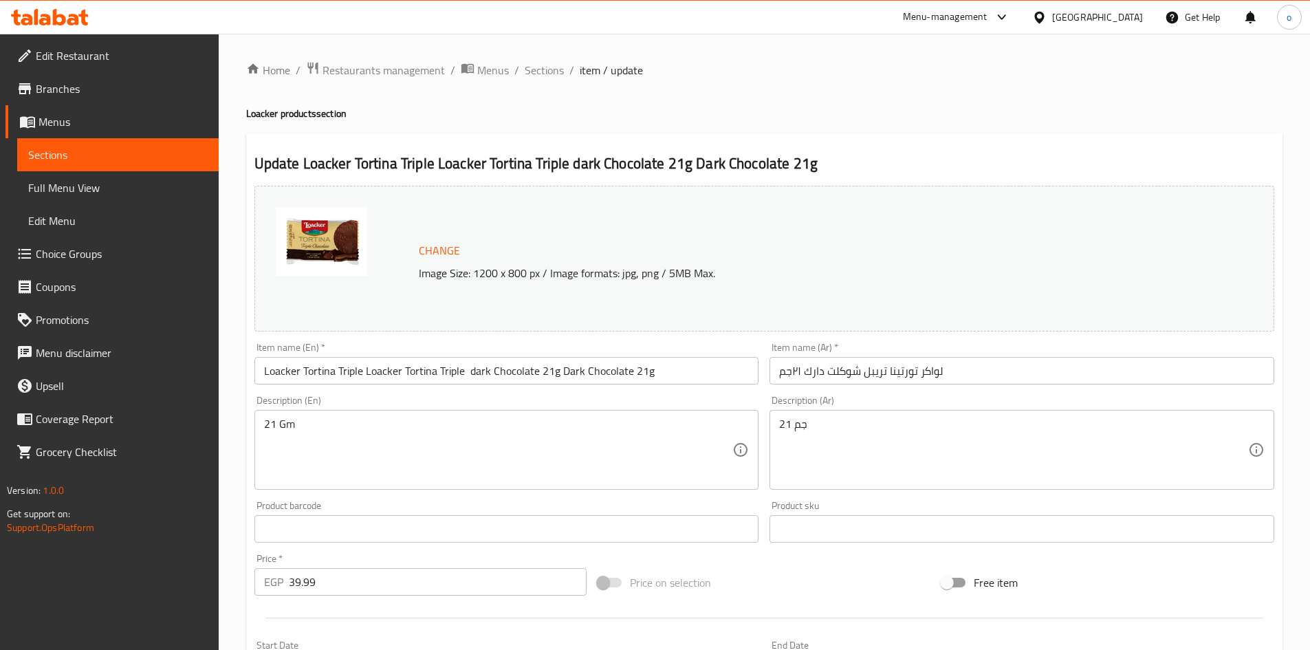
click at [519, 74] on ol "Home / Restaurants management / Menus / Sections / item / update" at bounding box center [764, 70] width 1036 height 18
click at [531, 74] on span "Sections" at bounding box center [544, 70] width 39 height 17
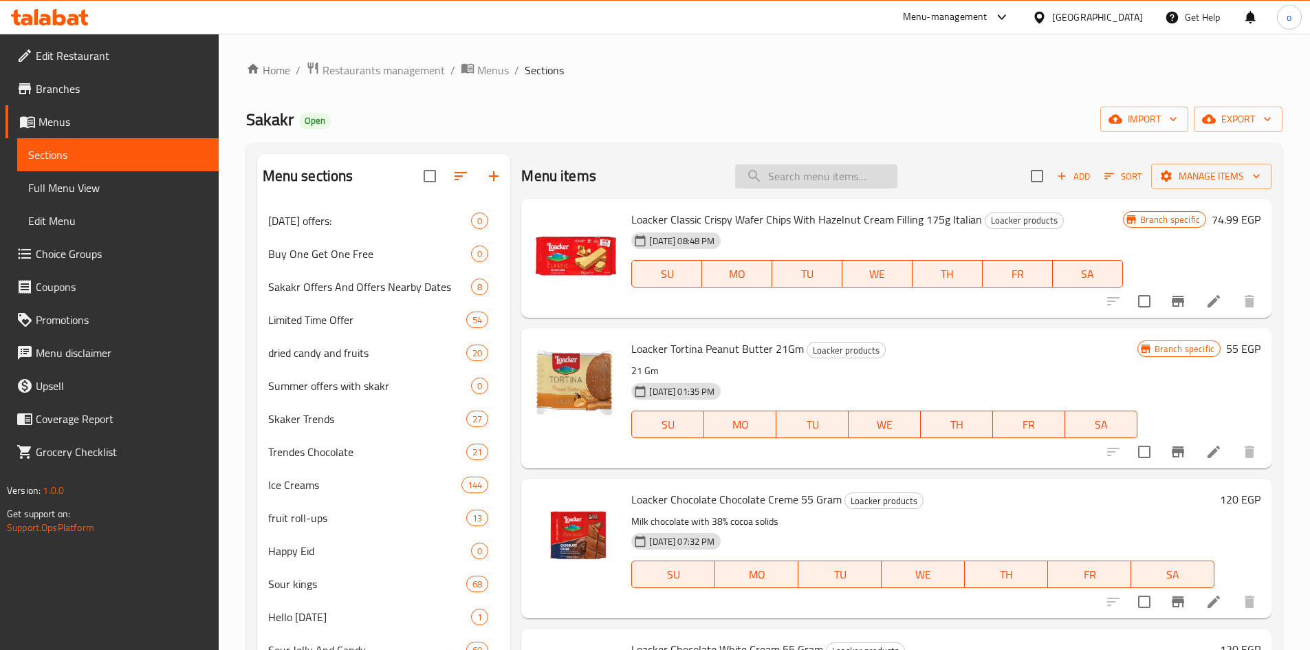
click at [797, 169] on input "search" at bounding box center [816, 176] width 162 height 24
paste input "تشوبا تشوبس تيوبس ميني 22 جرام"
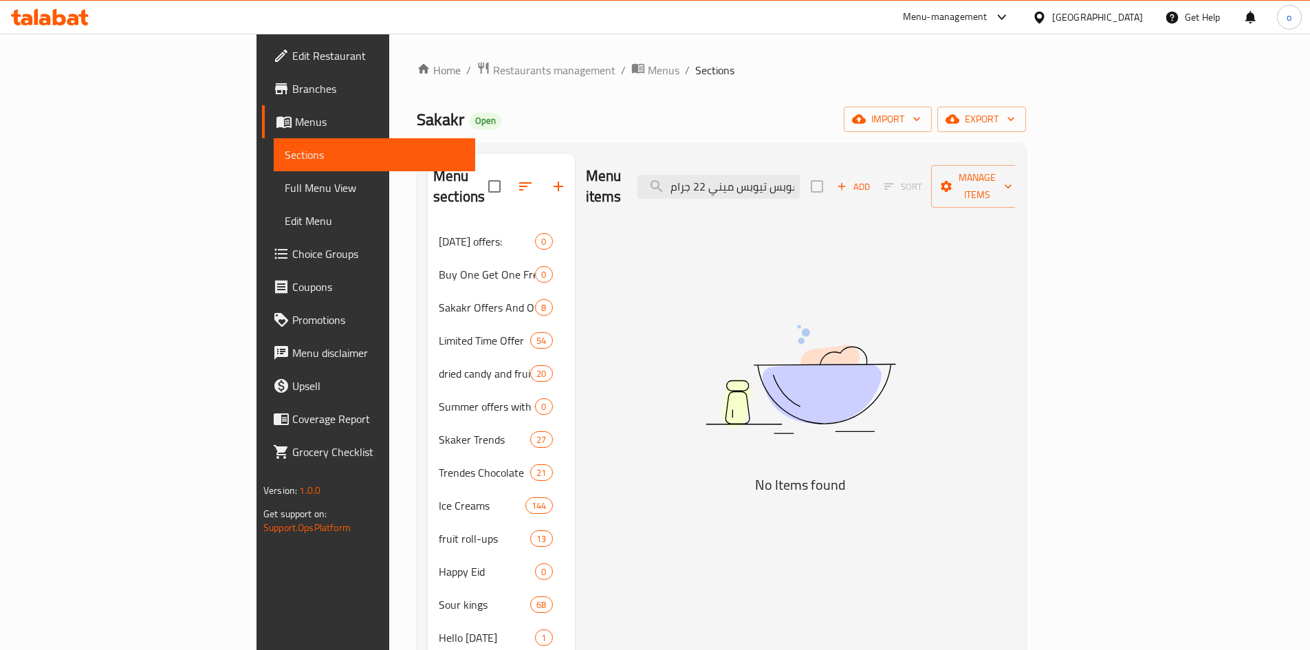
drag, startPoint x: 784, startPoint y: 160, endPoint x: 714, endPoint y: 175, distance: 71.2
click at [714, 175] on div "Menu items تشوبا تشوبس تيوبس ميني 22 جرام Add Sort Manage items" at bounding box center [801, 186] width 430 height 65
drag, startPoint x: 792, startPoint y: 171, endPoint x: 747, endPoint y: 182, distance: 46.0
click at [747, 182] on input "تشوبا تشوبس تيوبس ميني 22 جرام" at bounding box center [718, 187] width 162 height 24
click at [783, 176] on input "تشوبا تشوبس تيوبس ميني 22 جرام" at bounding box center [718, 187] width 162 height 24
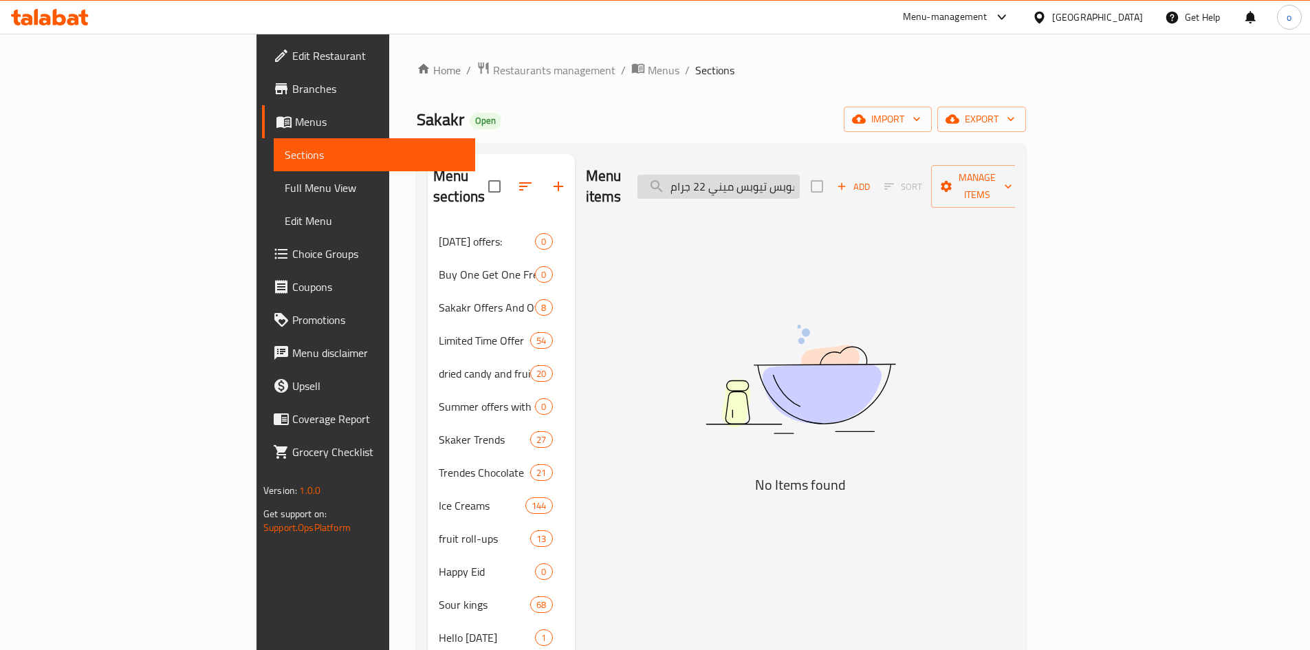
drag, startPoint x: 788, startPoint y: 175, endPoint x: 739, endPoint y: 179, distance: 49.1
click at [739, 179] on input "تشوبا تشوبس تيوبس ميني 22 جرام" at bounding box center [718, 187] width 162 height 24
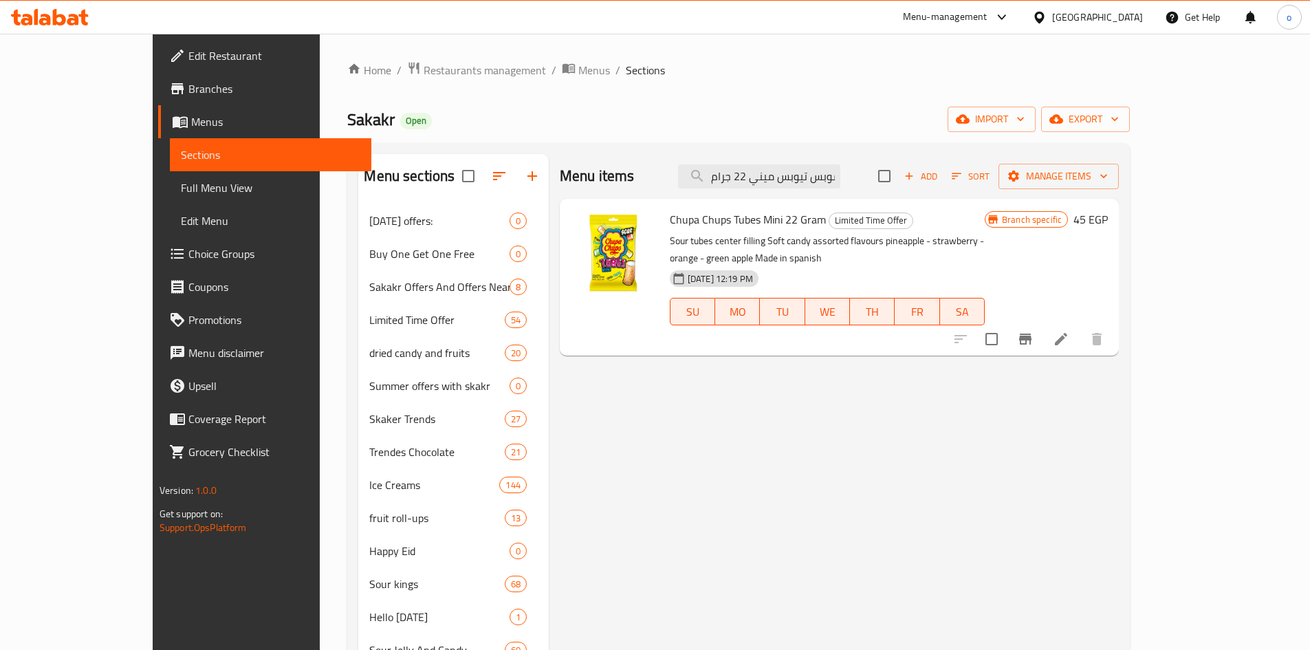
type input "تشوبا تشوبس تيوبس ميني 22 جرام"
click at [1069, 331] on icon at bounding box center [1061, 339] width 17 height 17
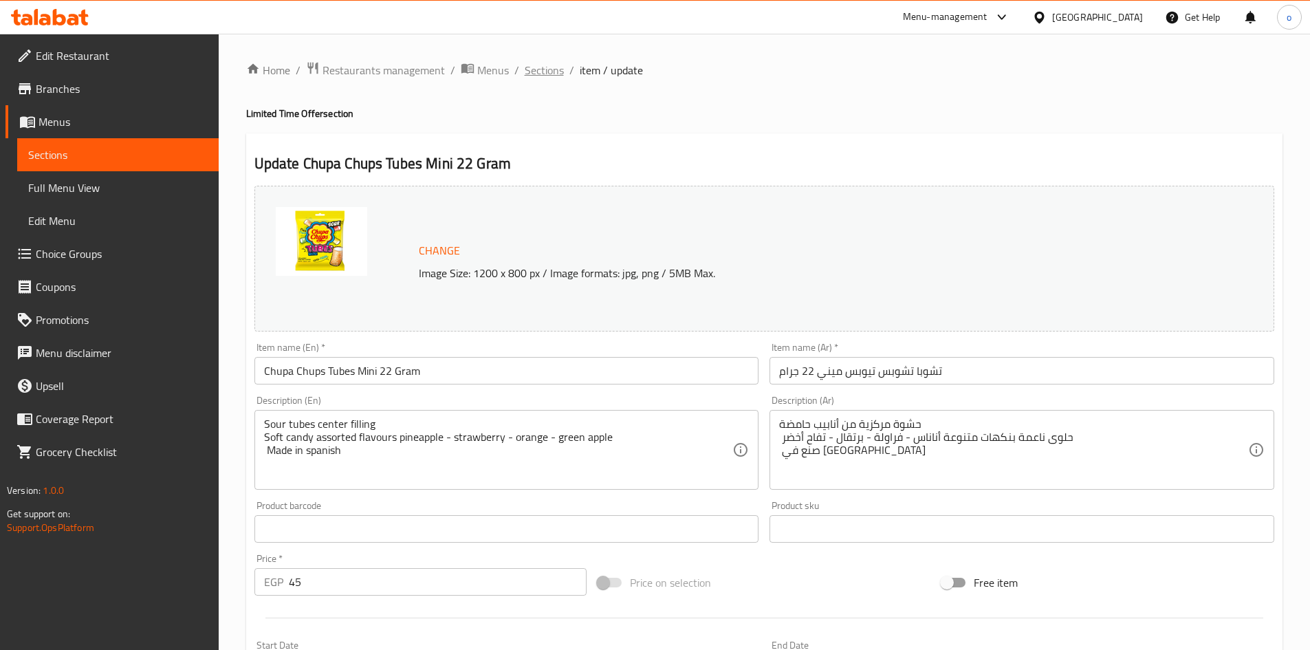
click at [558, 72] on span "Sections" at bounding box center [544, 70] width 39 height 17
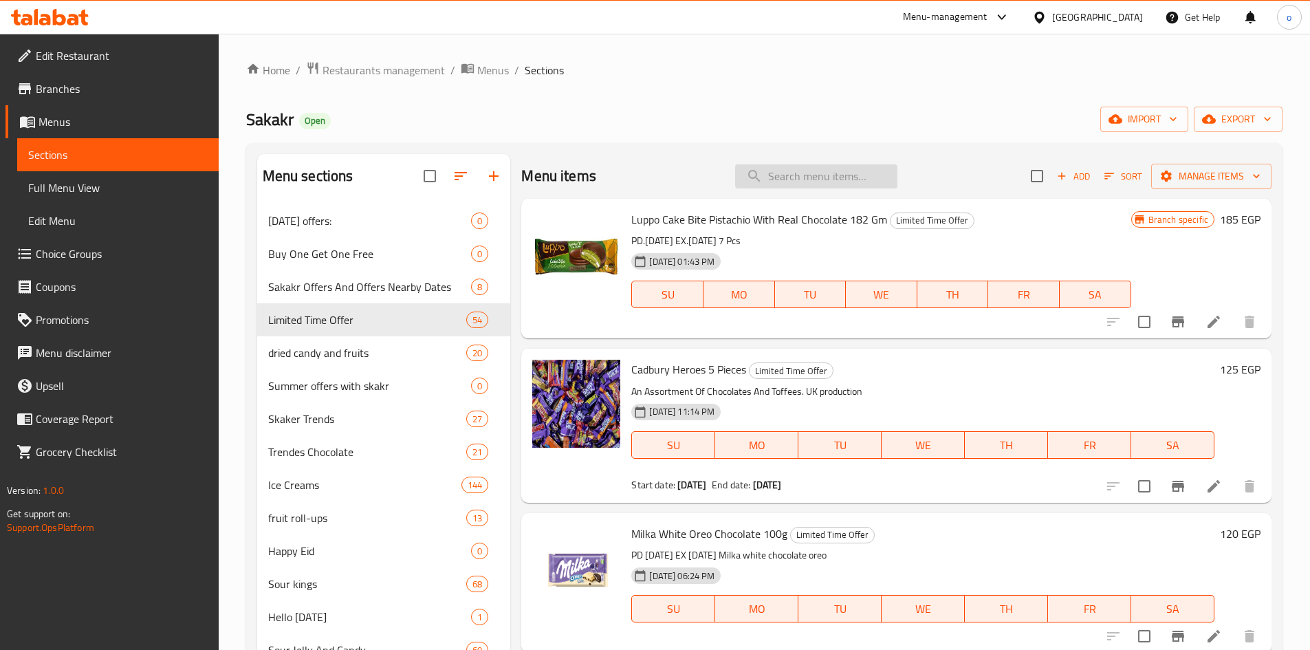
click at [816, 178] on input "search" at bounding box center [816, 176] width 162 height 24
paste input "بسكويت كنوبرس شرائح الوافل بالحليب 25 جرام"
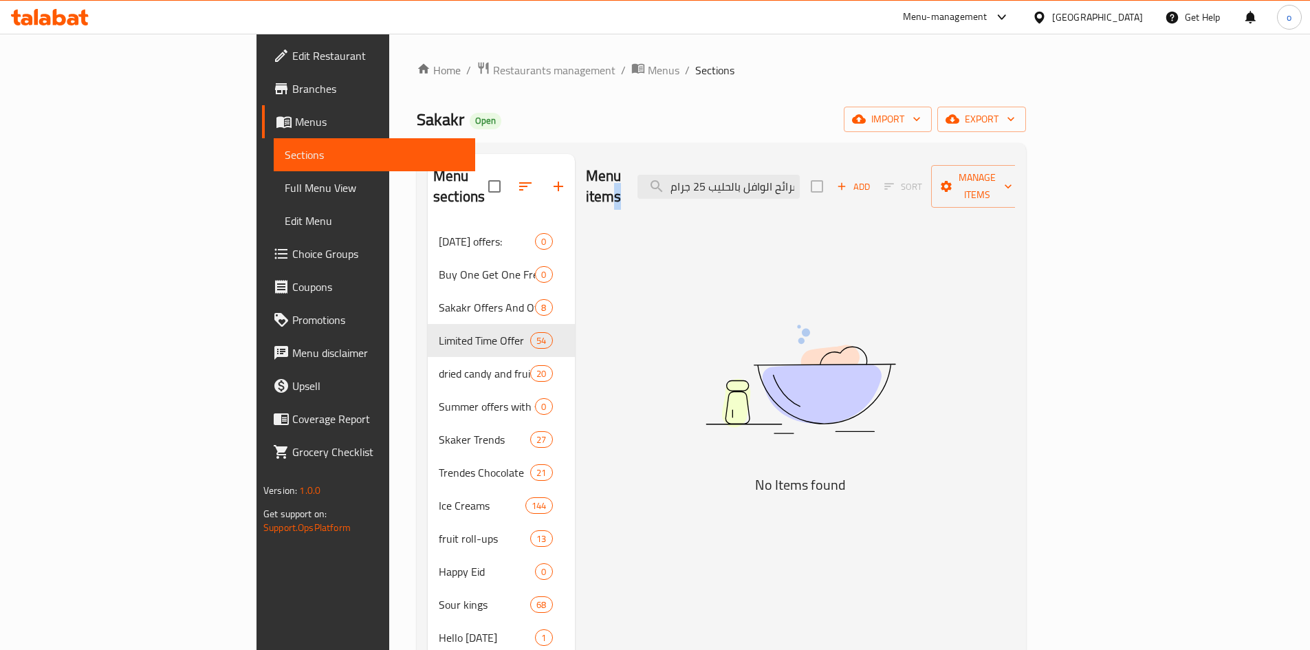
drag, startPoint x: 807, startPoint y: 159, endPoint x: 586, endPoint y: 168, distance: 220.9
click at [586, 168] on div "Menu items بسكويت كنوبرس شرائح الوافل بالحليب 25 جرام Add Sort Manage items" at bounding box center [801, 186] width 430 height 65
drag, startPoint x: 784, startPoint y: 174, endPoint x: 758, endPoint y: 194, distance: 32.3
click at [734, 178] on input "بسكويت كنوبرس شرائح الوافل بالحليب 25 جرام" at bounding box center [718, 187] width 162 height 24
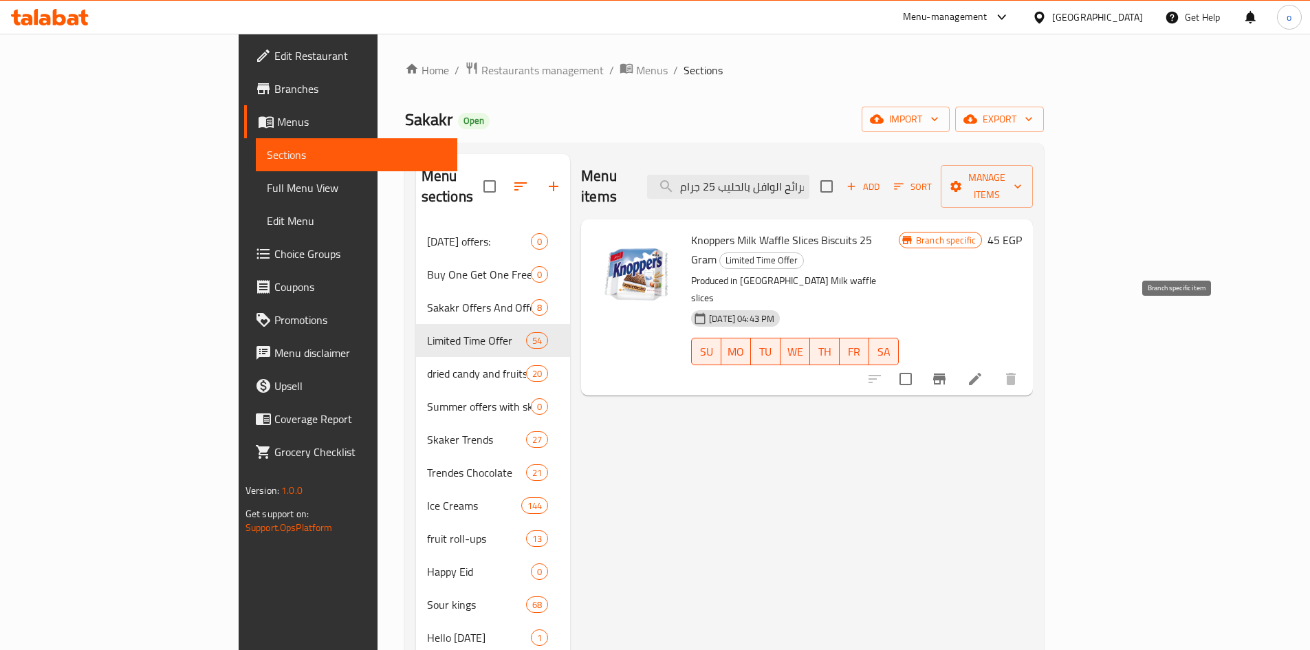
type input "بسكويت كنوبرس شرائح الوافل بالحليب 25 جرام"
click at [994, 366] on li at bounding box center [975, 378] width 39 height 25
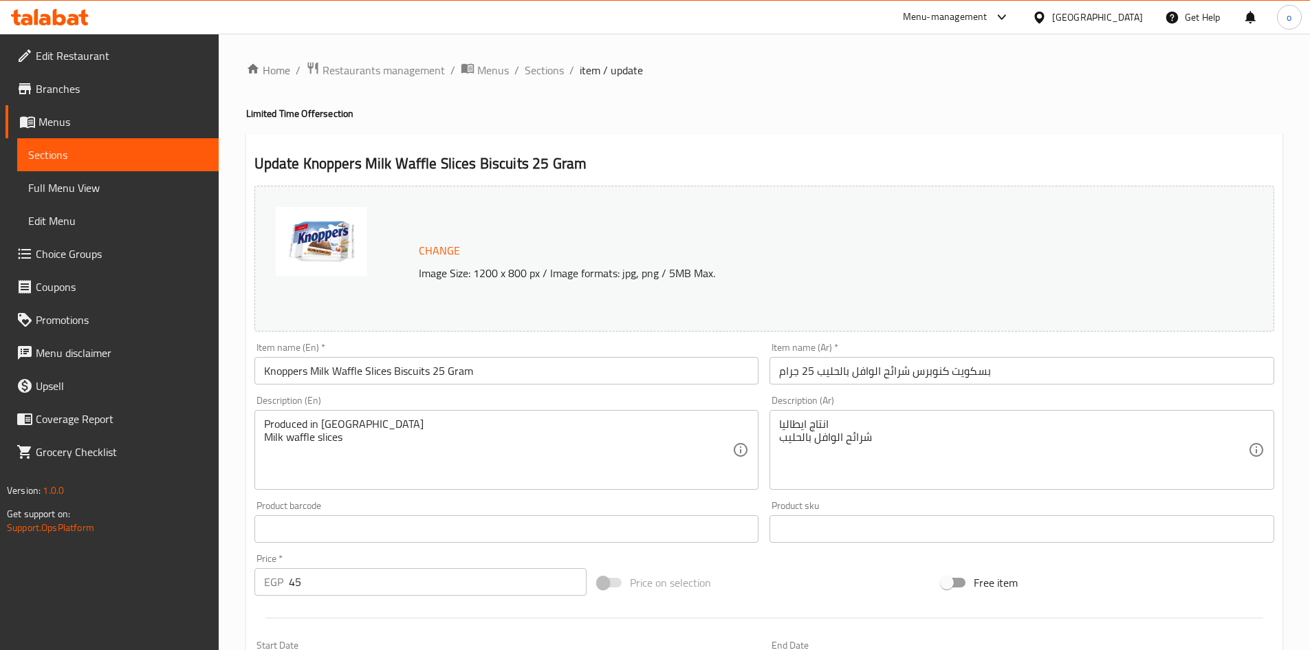
click at [541, 83] on div "Home / Restaurants management / Menus / Sections / item / update Limited Time O…" at bounding box center [764, 512] width 1036 height 903
click at [550, 75] on span "Sections" at bounding box center [544, 70] width 39 height 17
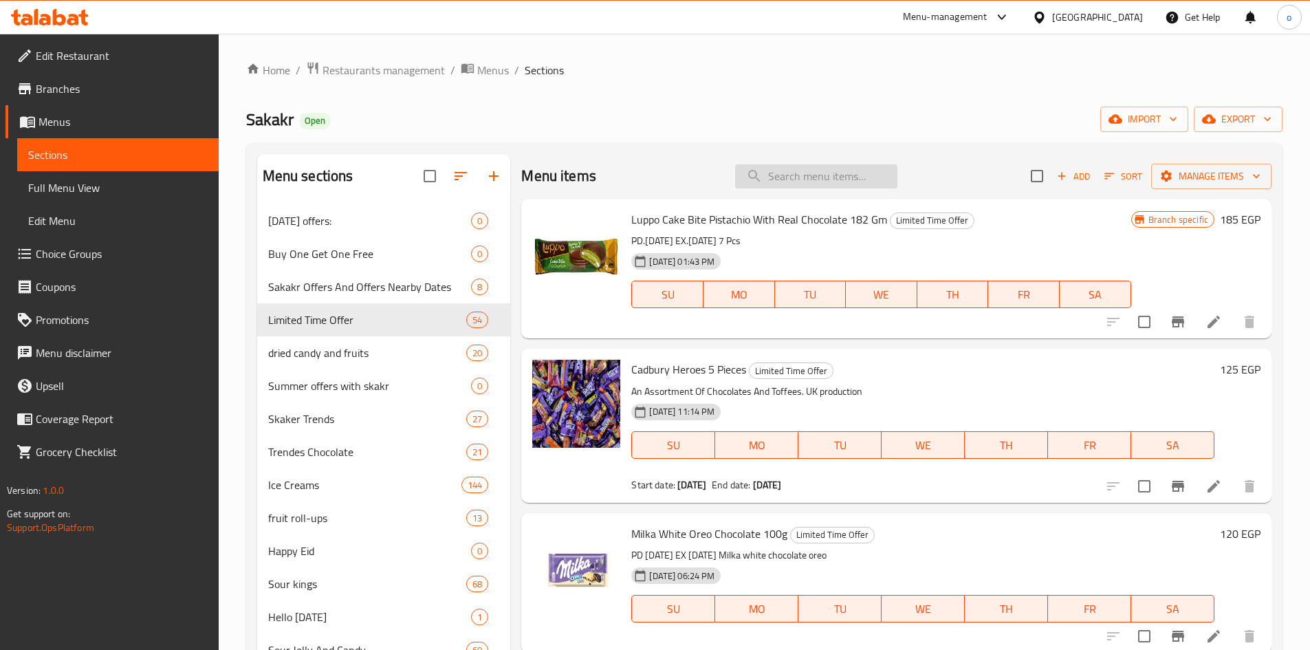
click at [833, 179] on input "search" at bounding box center [816, 176] width 162 height 24
paste input "حليب ابو قوس مبخر بوفيه راينبو مع زيت نباتي 385 مل"
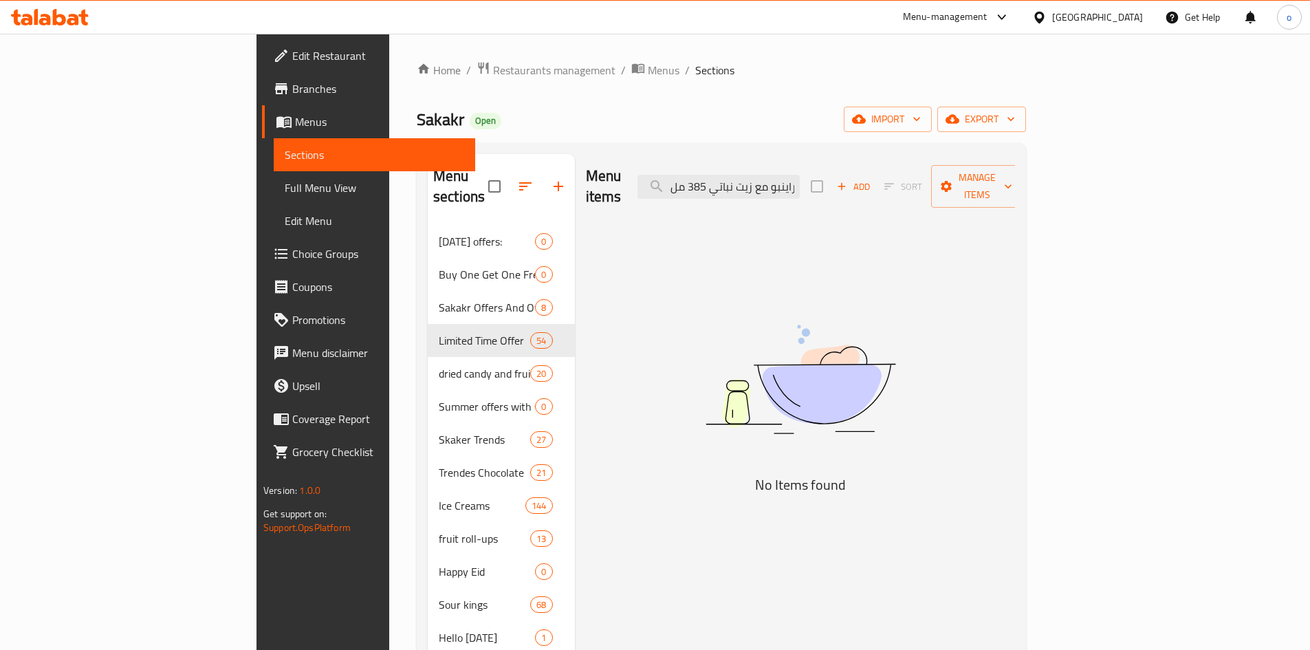
drag, startPoint x: 817, startPoint y: 179, endPoint x: 671, endPoint y: 179, distance: 145.8
click at [671, 179] on div "Menu items حليب ابو قوس مبخر بوفيه راينبو مع زيت نباتي 385 مل Add Sort Manage i…" at bounding box center [801, 186] width 430 height 65
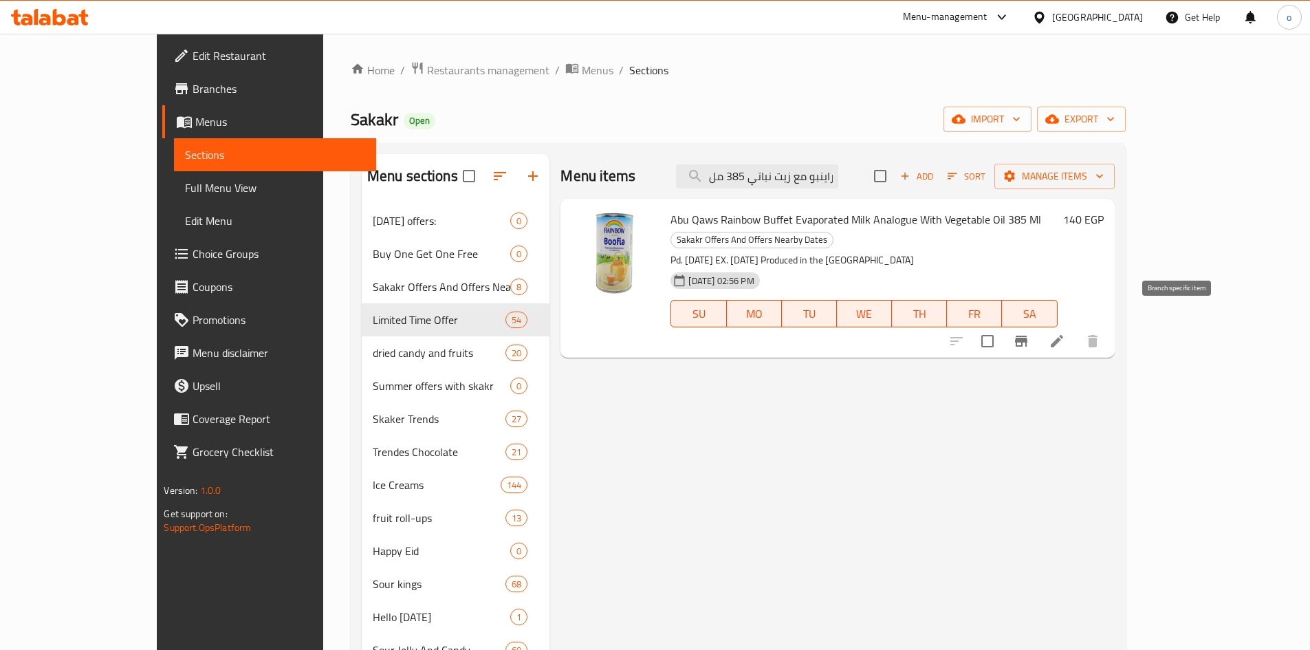
type input "س مبخر بوفيه راينبو مع زيت نباتي 385 مل"
click at [1065, 333] on icon at bounding box center [1056, 341] width 17 height 17
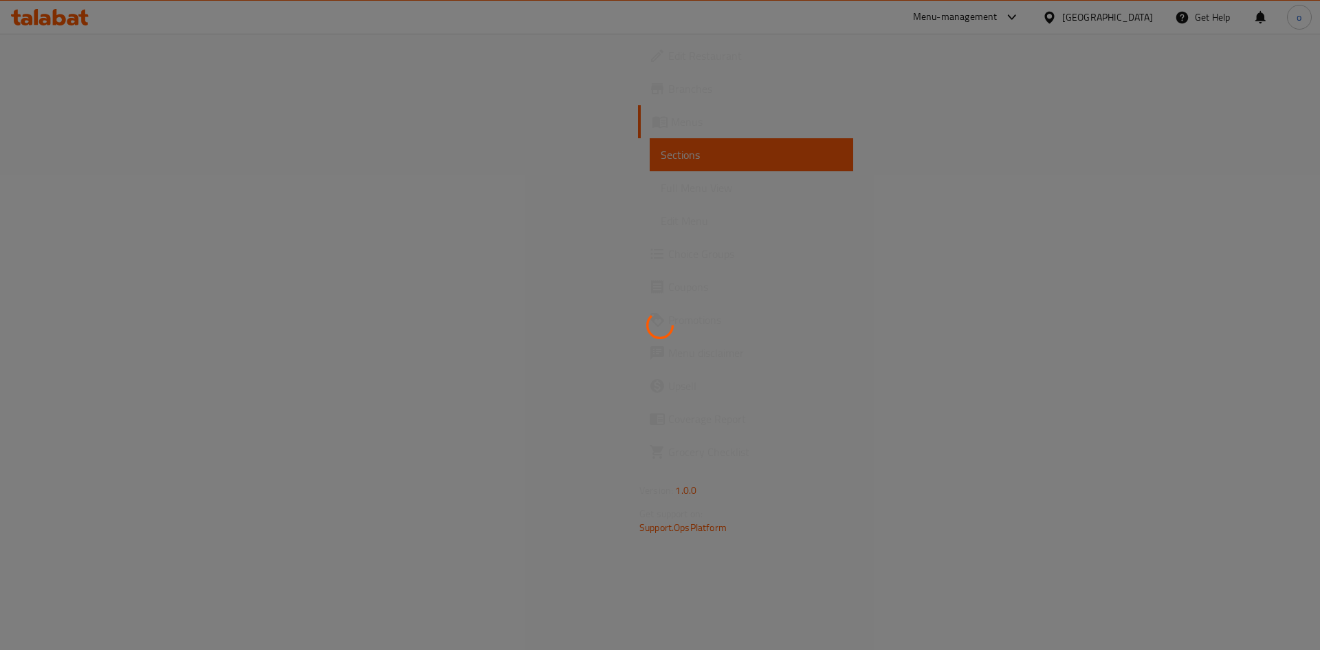
click at [104, 90] on div at bounding box center [660, 325] width 1320 height 650
click at [76, 92] on div at bounding box center [660, 325] width 1320 height 650
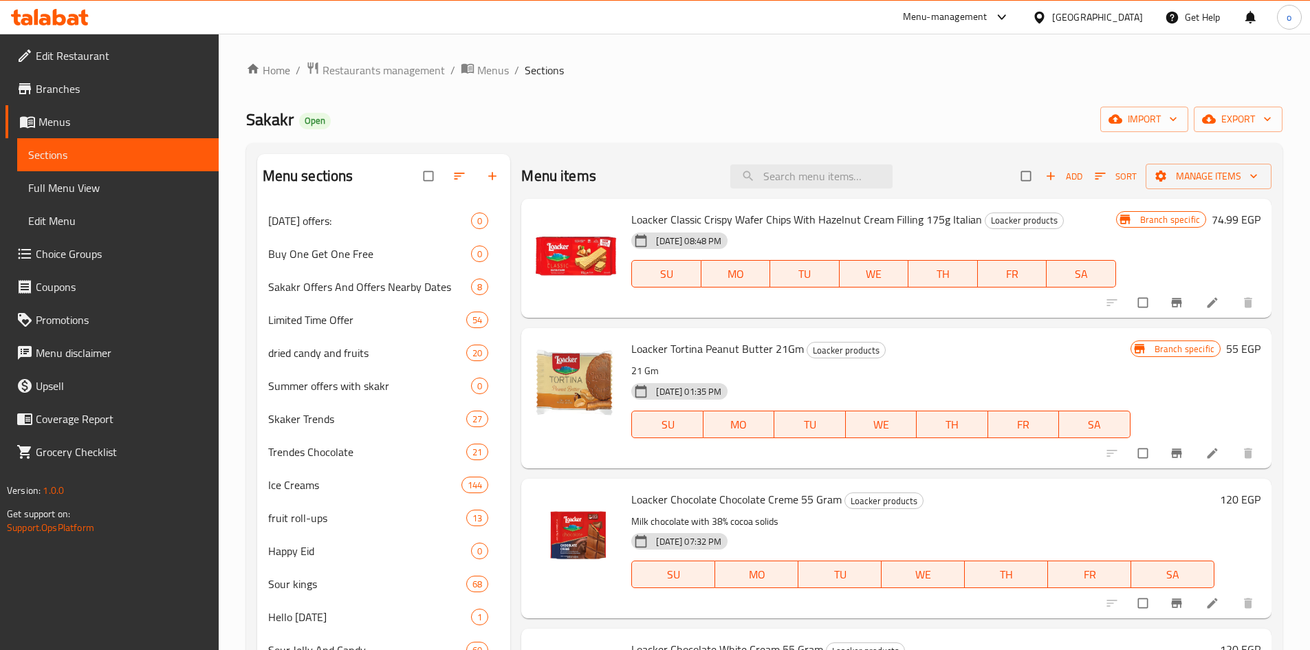
click at [76, 93] on span "Branches" at bounding box center [122, 88] width 172 height 17
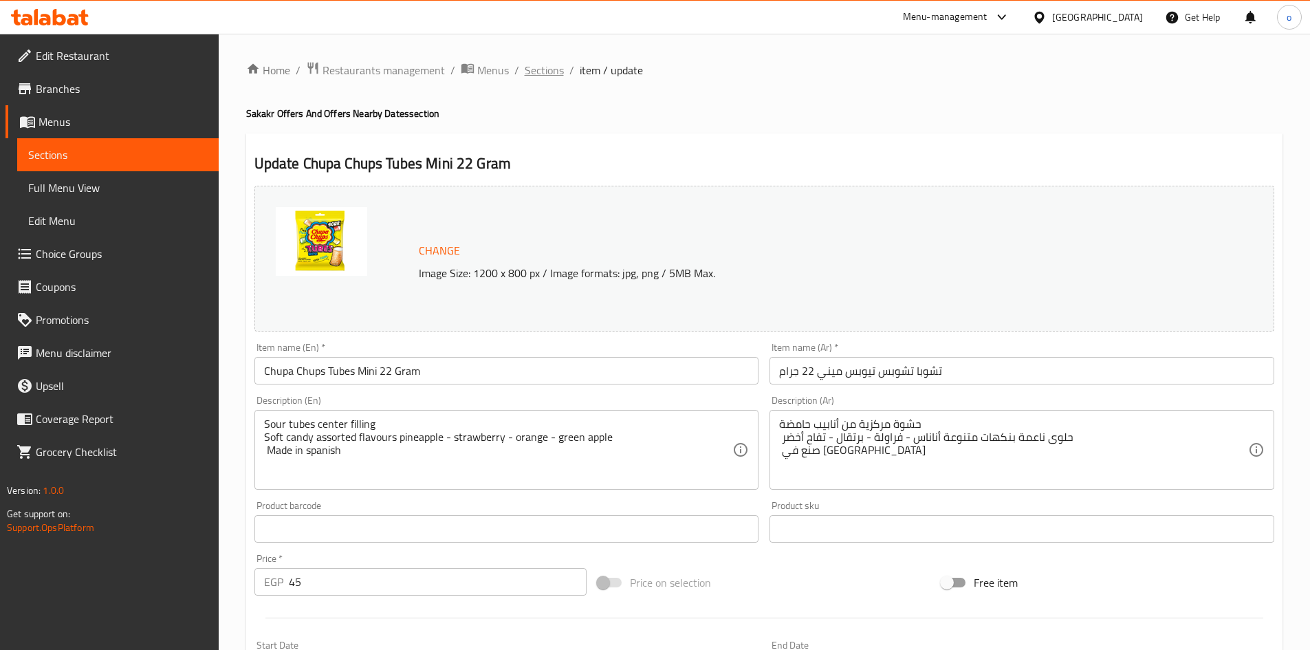
click at [545, 73] on span "Sections" at bounding box center [544, 70] width 39 height 17
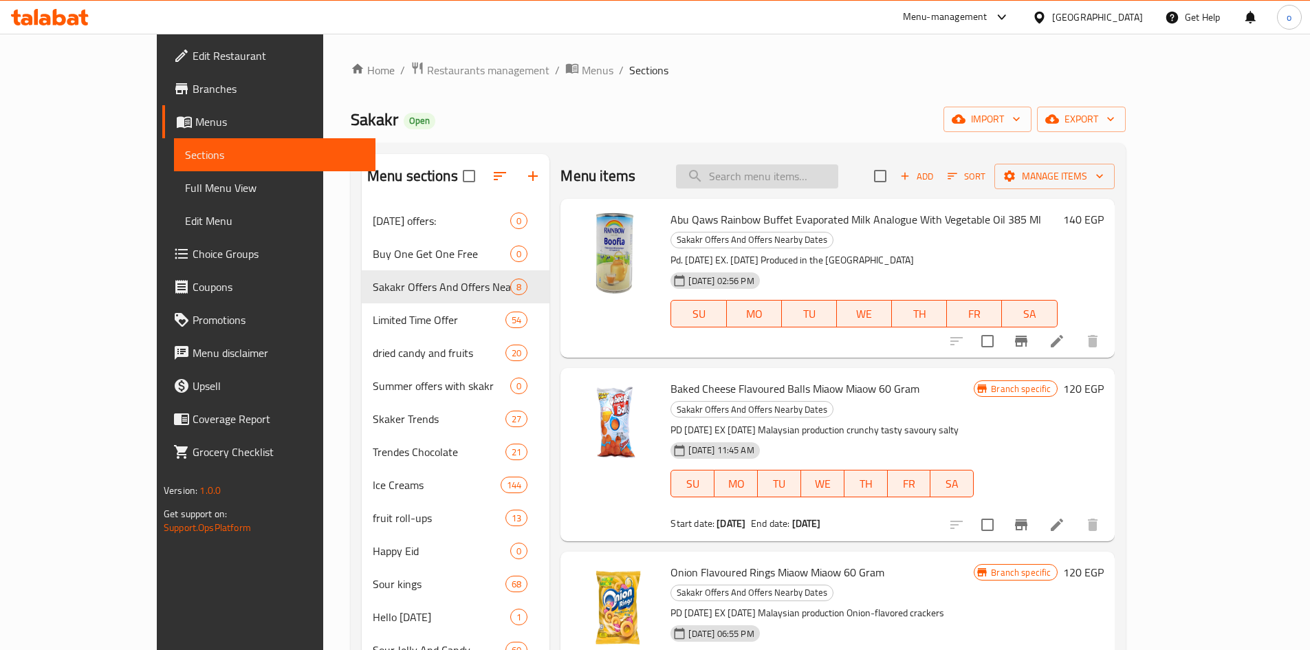
click at [822, 173] on input "search" at bounding box center [757, 176] width 162 height 24
paste input "شوكولاته تورين مستر بايت غراون بحشوه كريمة كاكاو مغطى بالشوكولاته الداكنة 35 جر…"
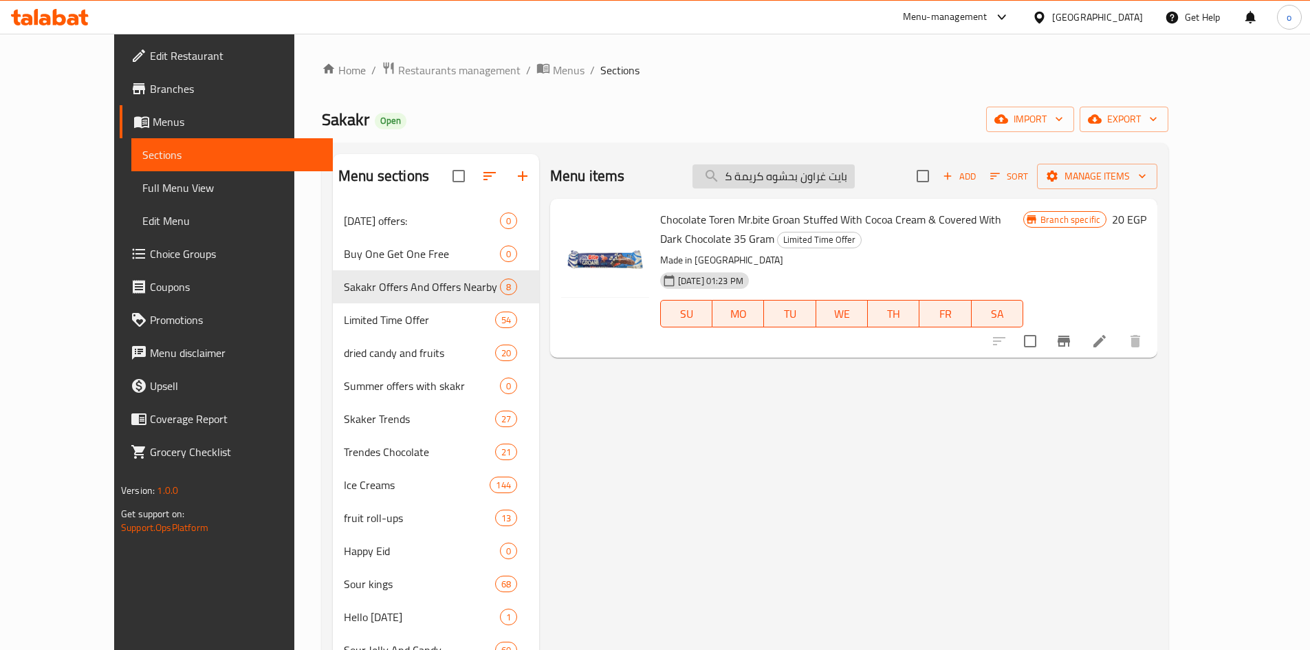
drag, startPoint x: 808, startPoint y: 169, endPoint x: 757, endPoint y: 175, distance: 51.2
click at [757, 175] on input "شوكولاته تورين مستر بايت غراون بحشوه كريمة كاكاو مغطى بالشوكولاته الداكنة 35 جر…" at bounding box center [773, 176] width 162 height 24
type input "شوكولاته تورين مستر بايت غراون بحشوه كريمة كاكاو مغطى بالشوكولاته الداكنة 35 جر…"
click at [859, 237] on h6 "Chocolate Toren Mr.bite Groan Stuffed With Cocoa Cream & Covered With Dark Choc…" at bounding box center [841, 229] width 363 height 39
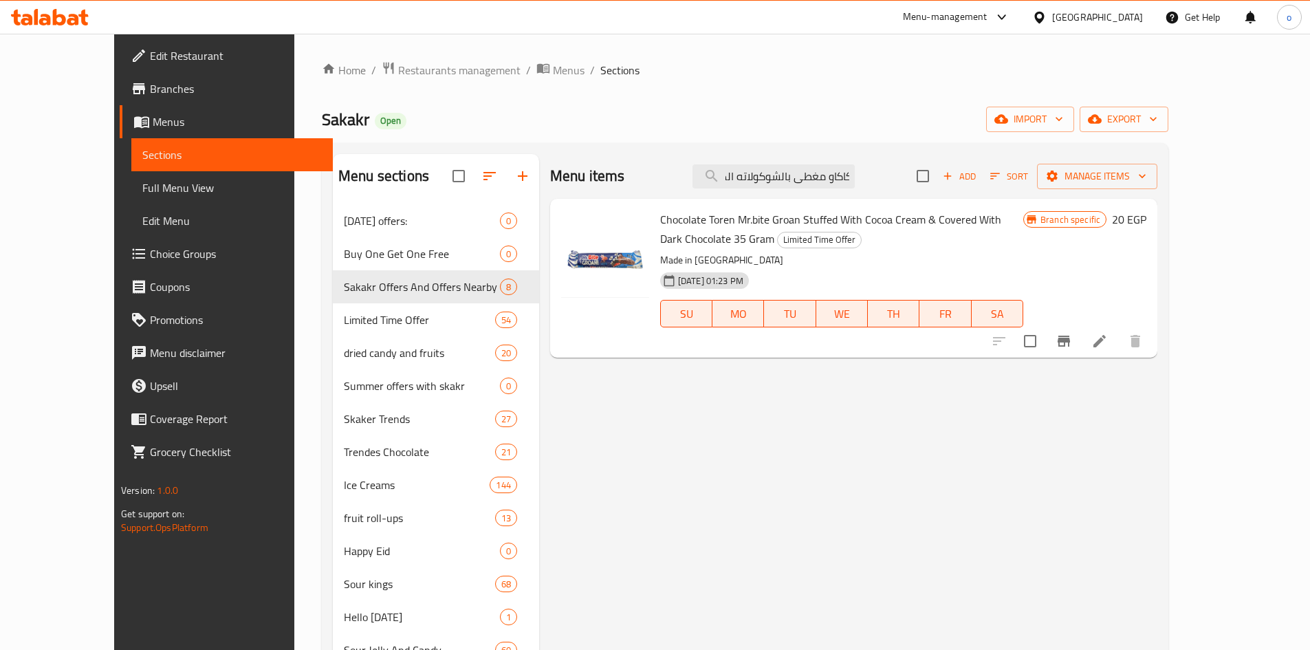
scroll to position [0, 0]
click at [1106, 341] on icon at bounding box center [1099, 341] width 12 height 12
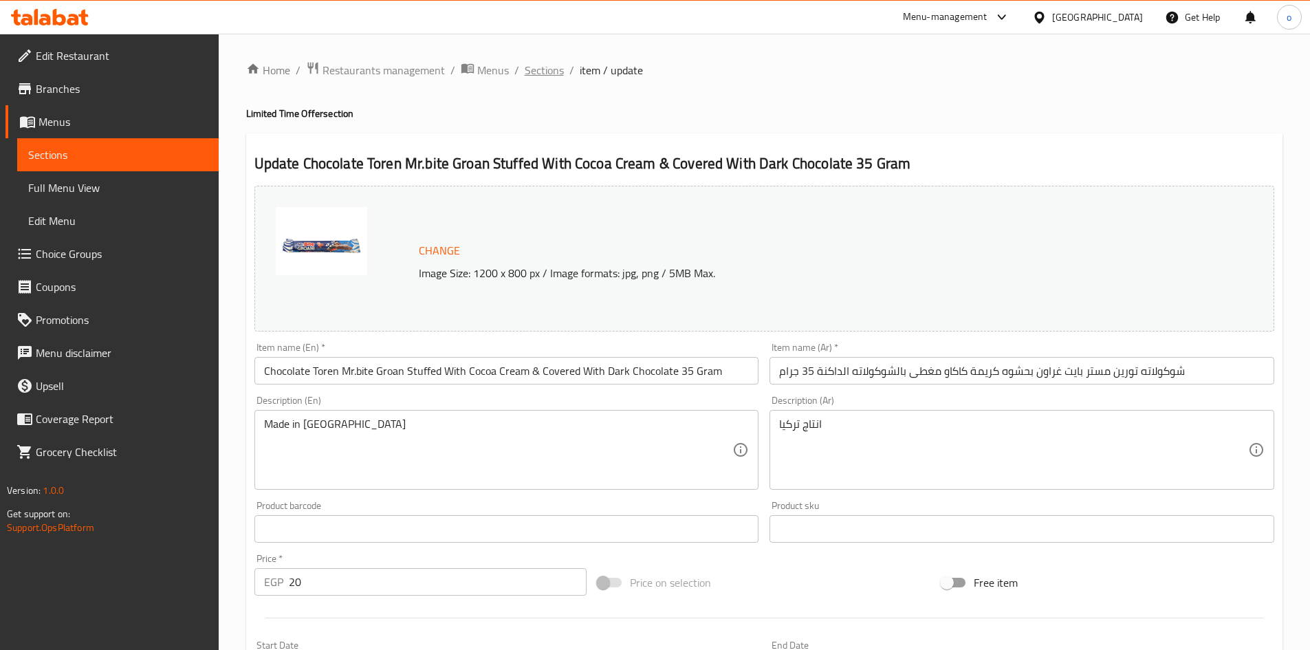
click at [544, 70] on span "Sections" at bounding box center [544, 70] width 39 height 17
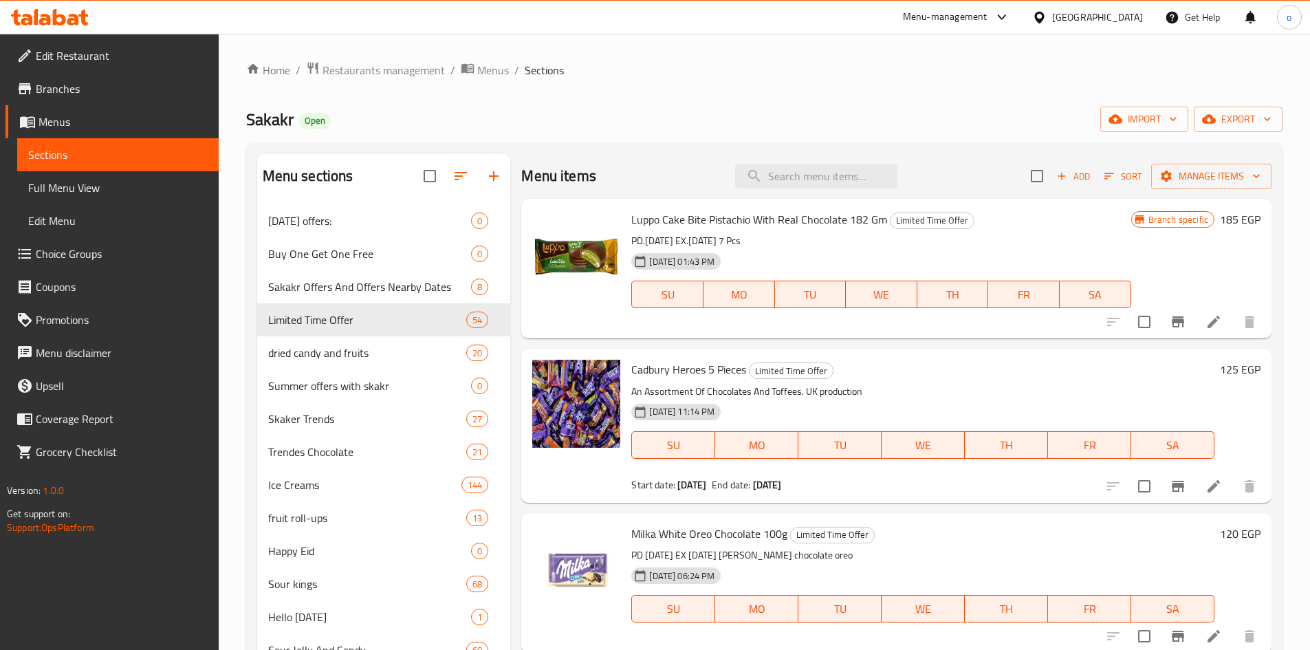
click at [822, 190] on div "Menu items Add Sort Manage items" at bounding box center [896, 176] width 750 height 45
click at [818, 182] on input "search" at bounding box center [816, 176] width 162 height 24
paste input "Abu Qaws Rainbow Buffet Evaporated Milk Analogue With Vegetable Oil 385"
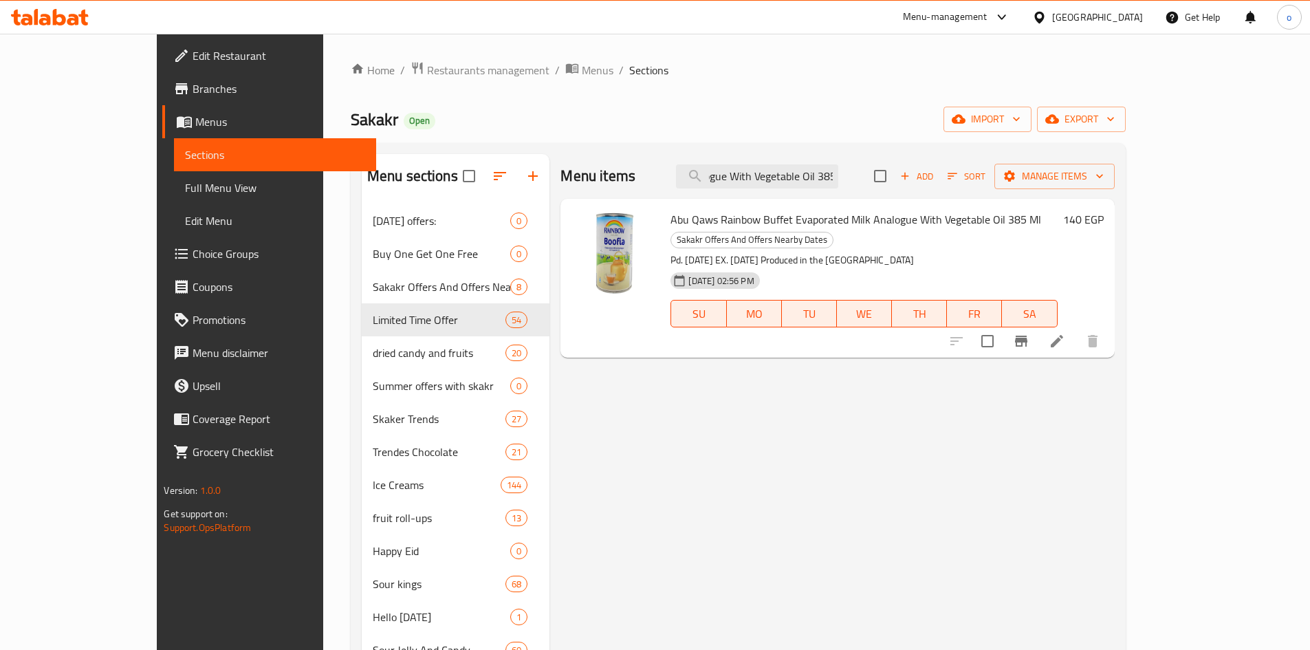
type input "Abu Qaws Rainbow Buffet Evaporated Milk Analogue With Vegetable Oil 385"
click at [1076, 329] on li at bounding box center [1056, 341] width 39 height 25
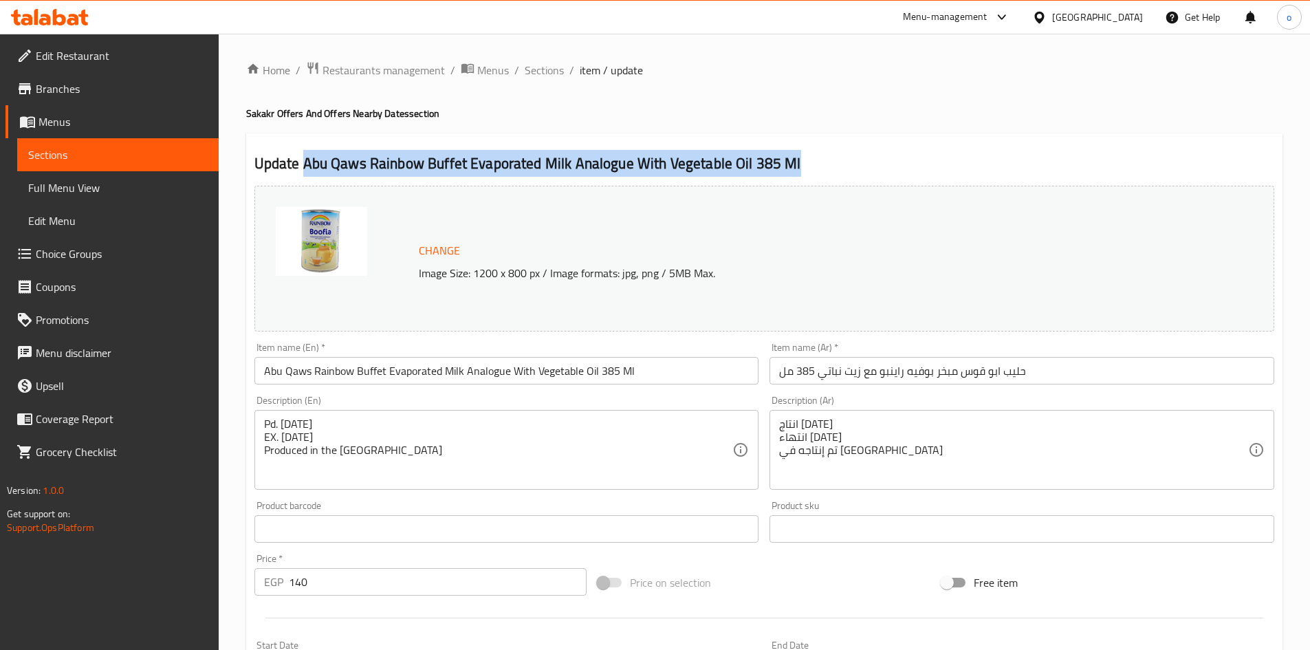
drag, startPoint x: 302, startPoint y: 162, endPoint x: 880, endPoint y: 164, distance: 578.2
click at [880, 164] on h2 "Update Abu Qaws Rainbow Buffet Evaporated Milk Analogue With Vegetable Oil 385 …" at bounding box center [764, 163] width 1020 height 21
click at [879, 164] on h2 "Update Abu Qaws Rainbow Buffet Evaporated Milk Analogue With Vegetable Oil 385 …" at bounding box center [764, 163] width 1020 height 21
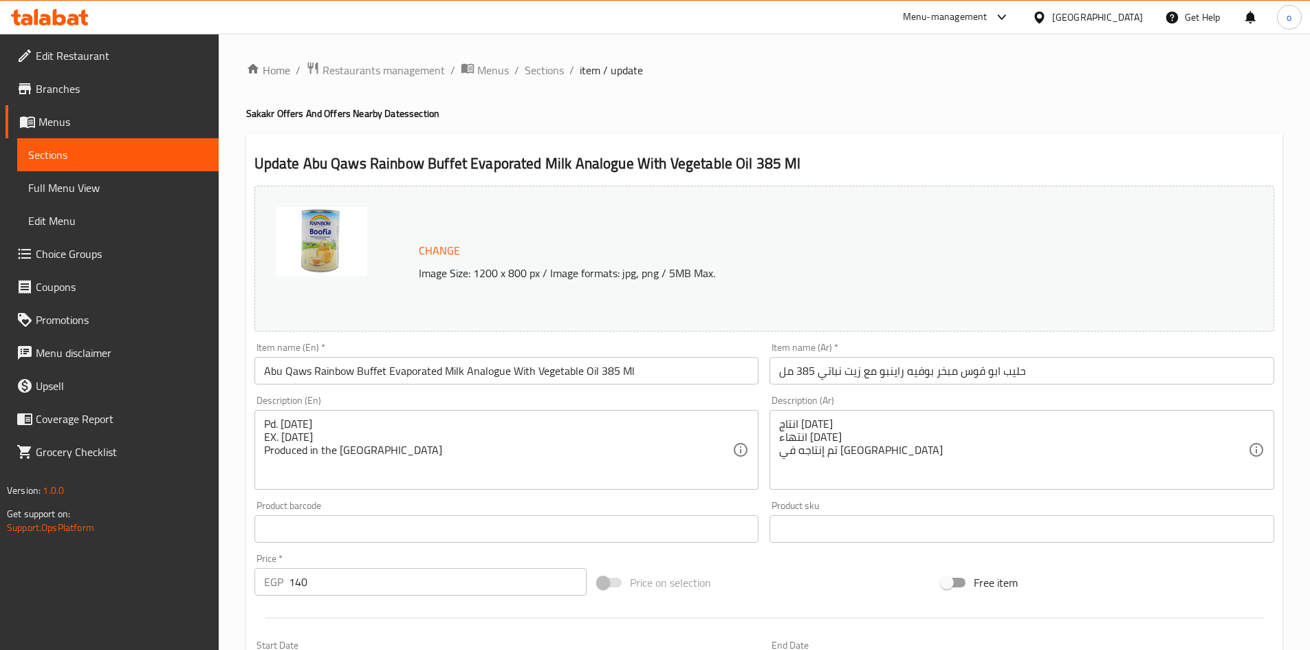
click at [472, 358] on input "Abu Qaws Rainbow Buffet Evaporated Milk Analogue With Vegetable Oil 385 Ml" at bounding box center [506, 371] width 505 height 28
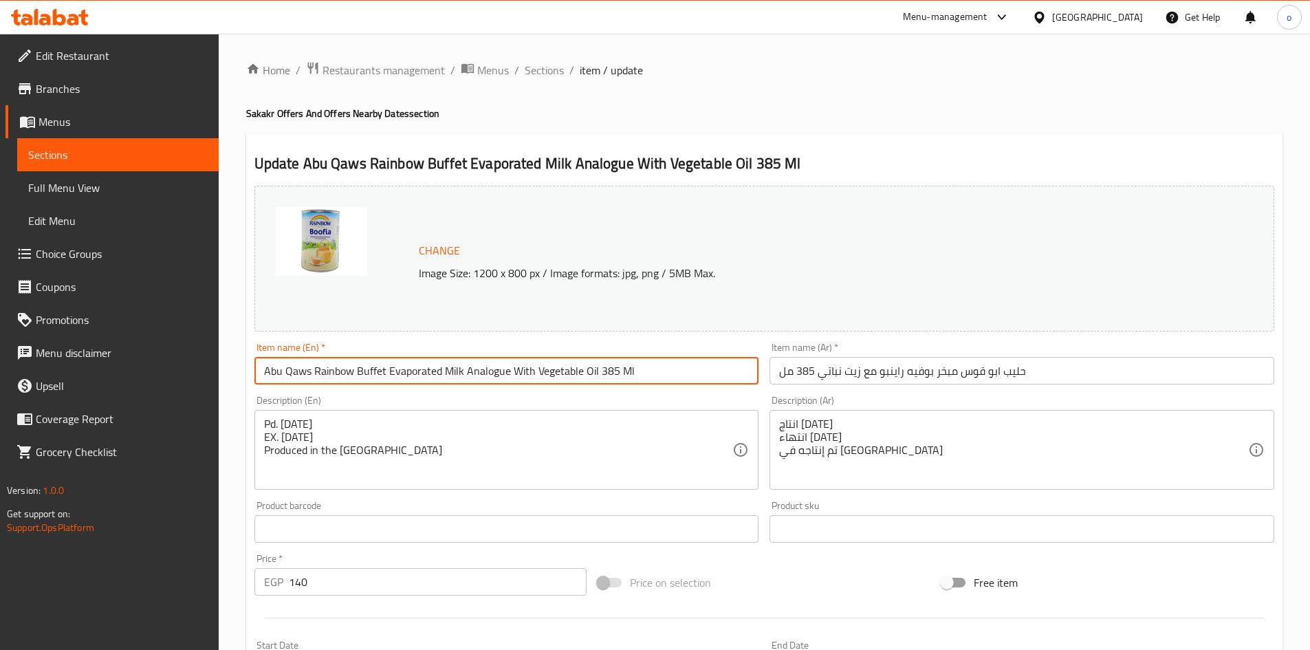
click at [465, 370] on input "Abu Qaws Rainbow Buffet Evaporated Milk Analogue With Vegetable Oil 385 Ml" at bounding box center [506, 371] width 505 height 28
click at [465, 369] on input "Abu Qaws Rainbow Buffet Evaporated Milk Analogue With Vegetable Oil 385 Ml" at bounding box center [506, 371] width 505 height 28
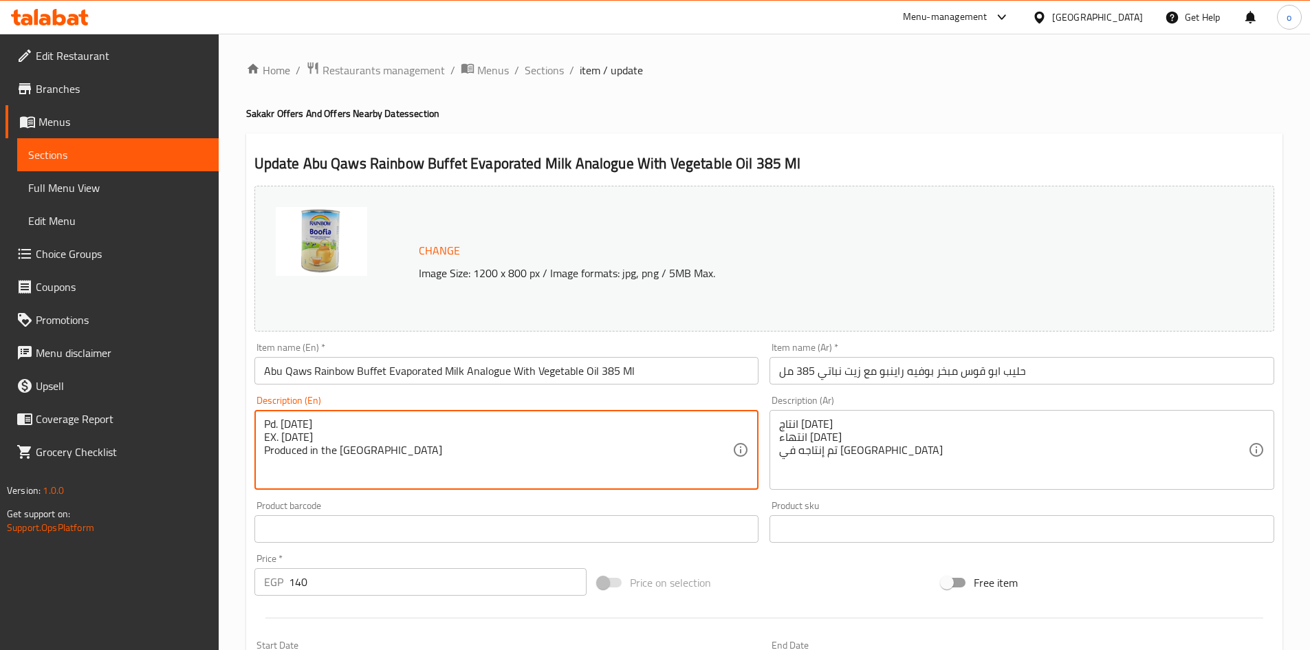
drag, startPoint x: 342, startPoint y: 432, endPoint x: 260, endPoint y: 430, distance: 82.5
